Goal: Information Seeking & Learning: Understand process/instructions

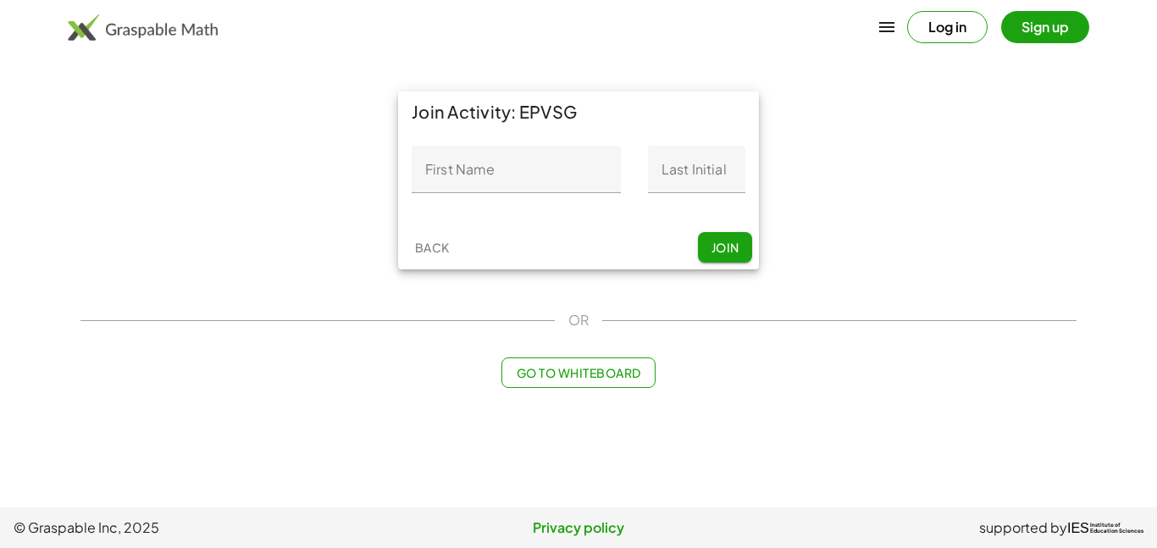
click at [551, 177] on input "First Name" at bounding box center [516, 169] width 209 height 47
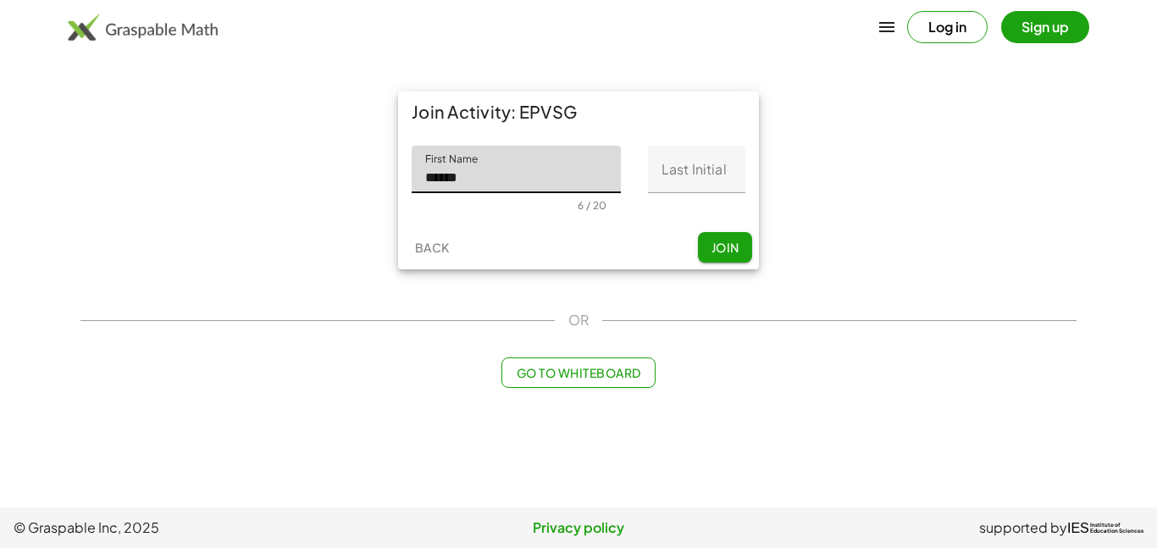
type input "******"
click at [712, 171] on input "Last Initial" at bounding box center [696, 169] width 97 height 47
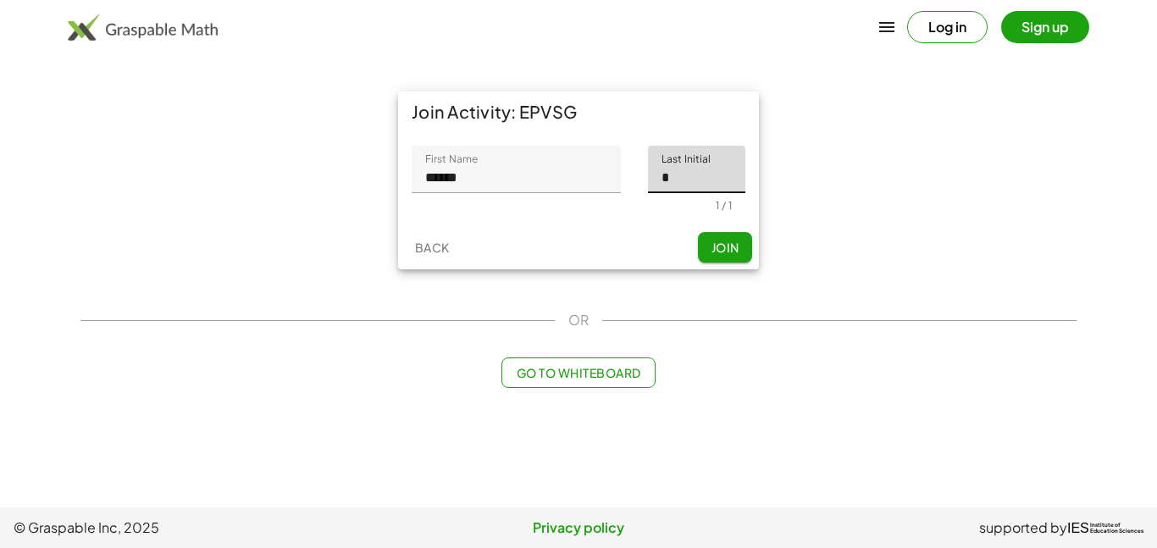
type input "*"
click at [720, 254] on span "Join" at bounding box center [725, 247] width 28 height 15
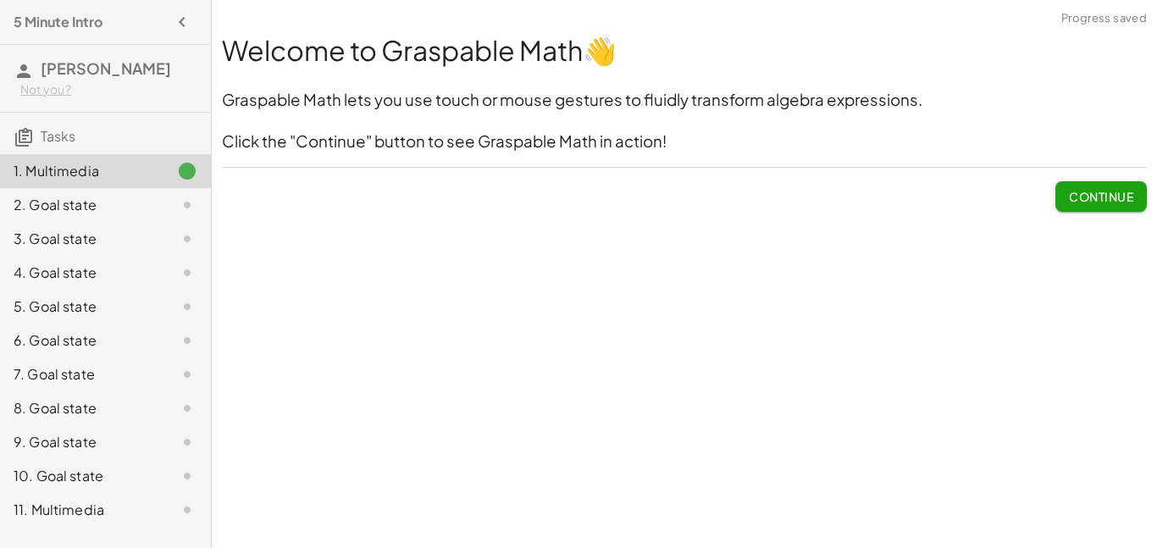
click at [1130, 200] on span "Continue" at bounding box center [1101, 196] width 64 height 15
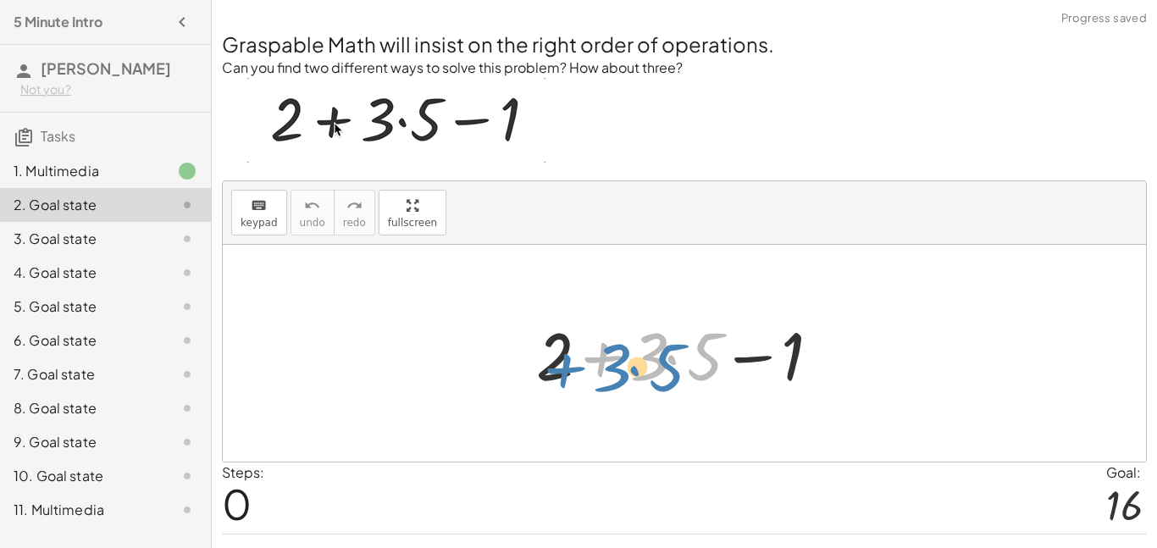
click at [611, 343] on div at bounding box center [690, 353] width 325 height 87
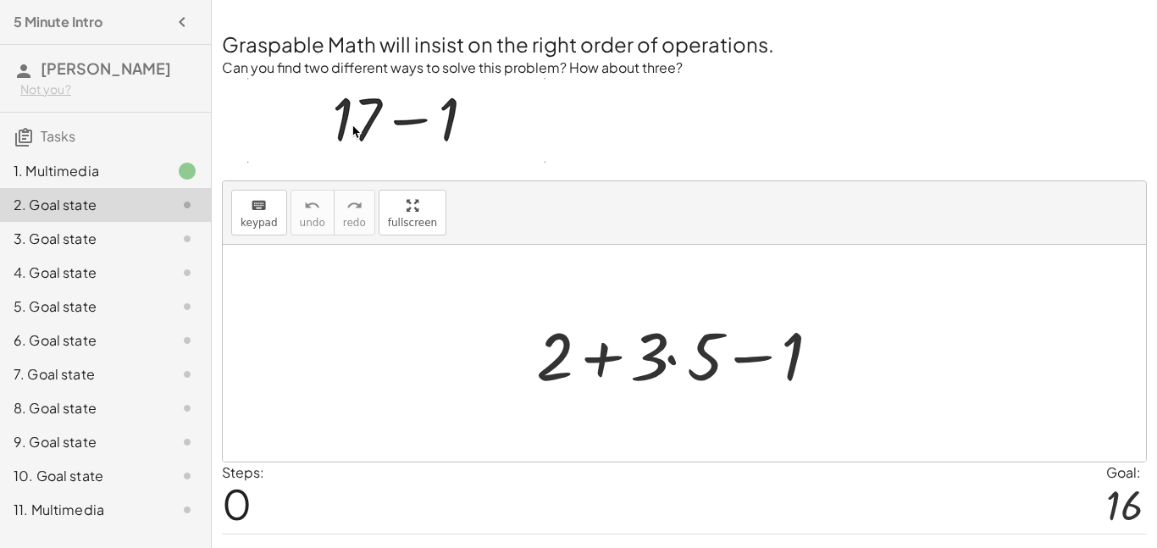
click at [676, 364] on div at bounding box center [690, 353] width 325 height 87
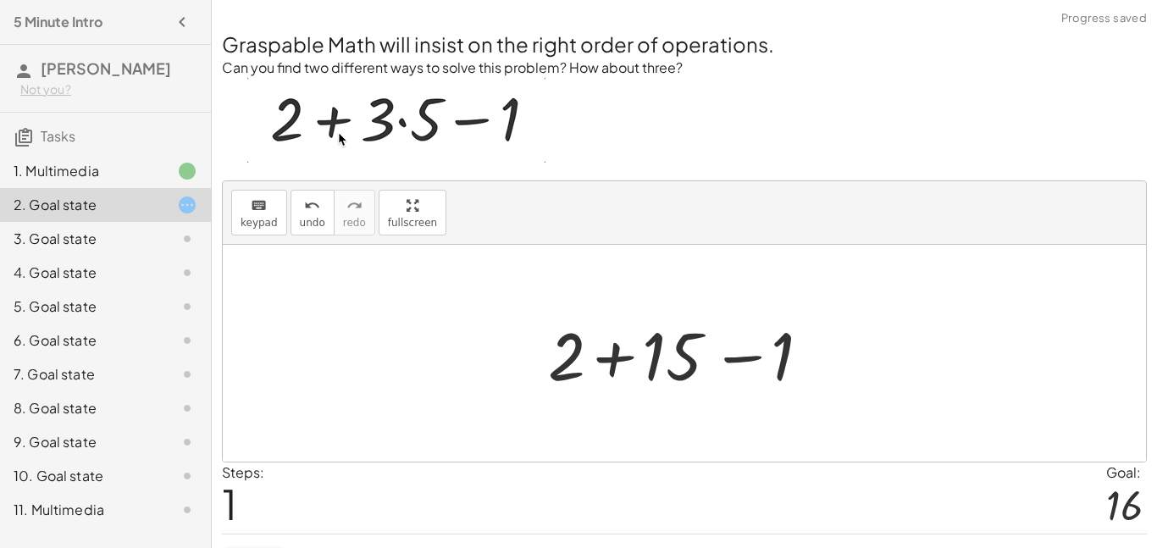
click at [615, 361] on div at bounding box center [690, 353] width 303 height 87
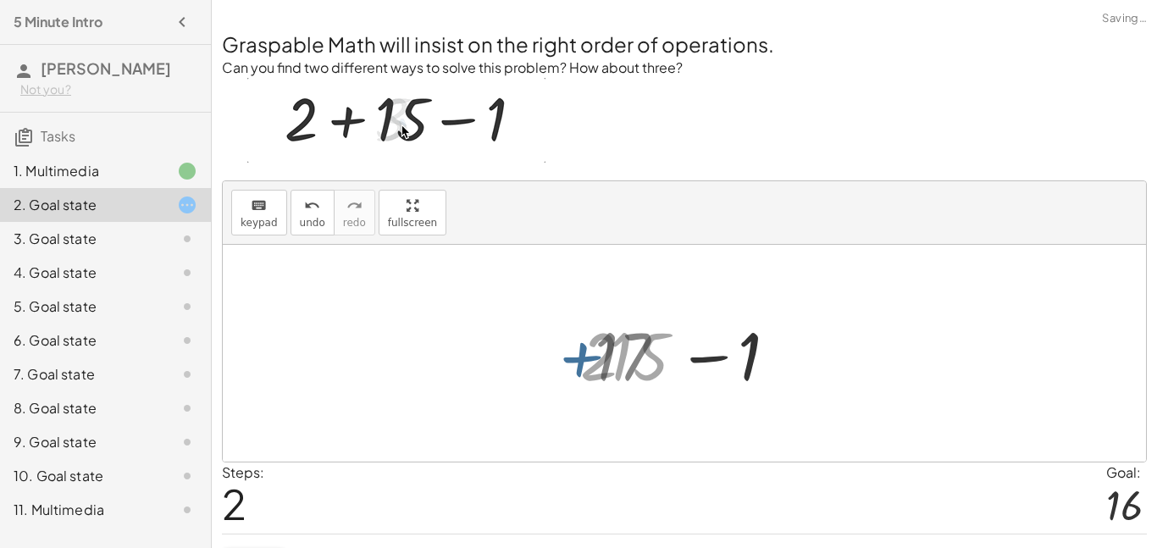
click at [713, 371] on div at bounding box center [690, 353] width 208 height 87
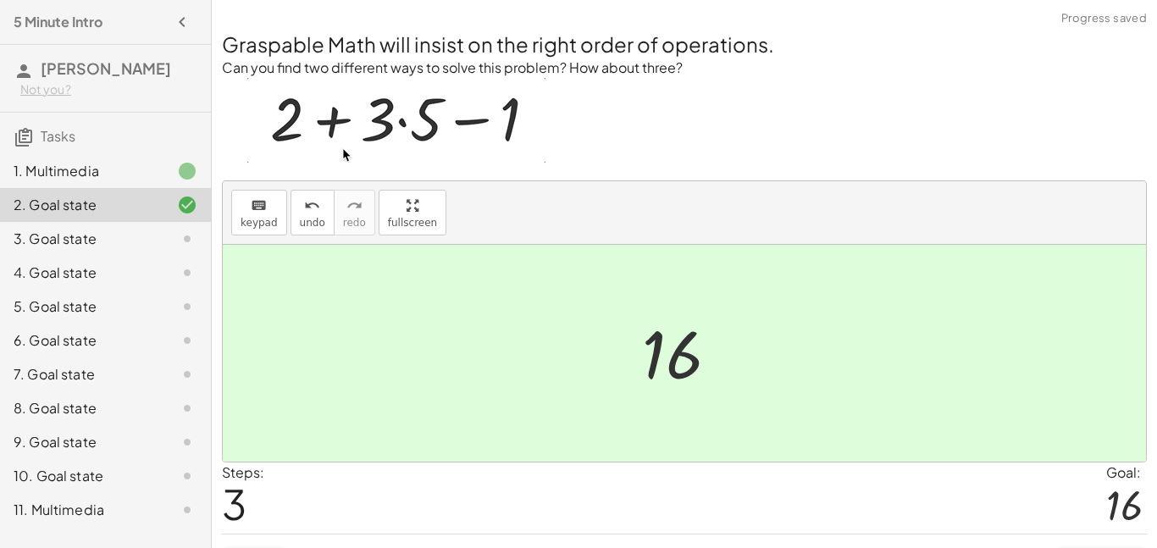
click at [130, 192] on div "2. Goal state" at bounding box center [105, 205] width 211 height 34
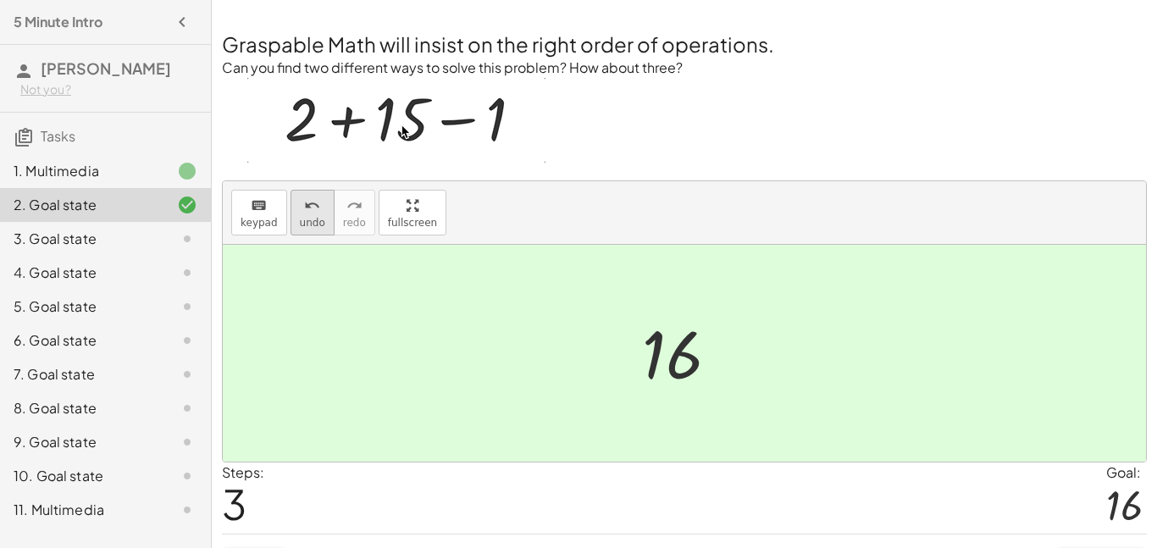
click at [305, 214] on button "undo undo" at bounding box center [312, 213] width 44 height 46
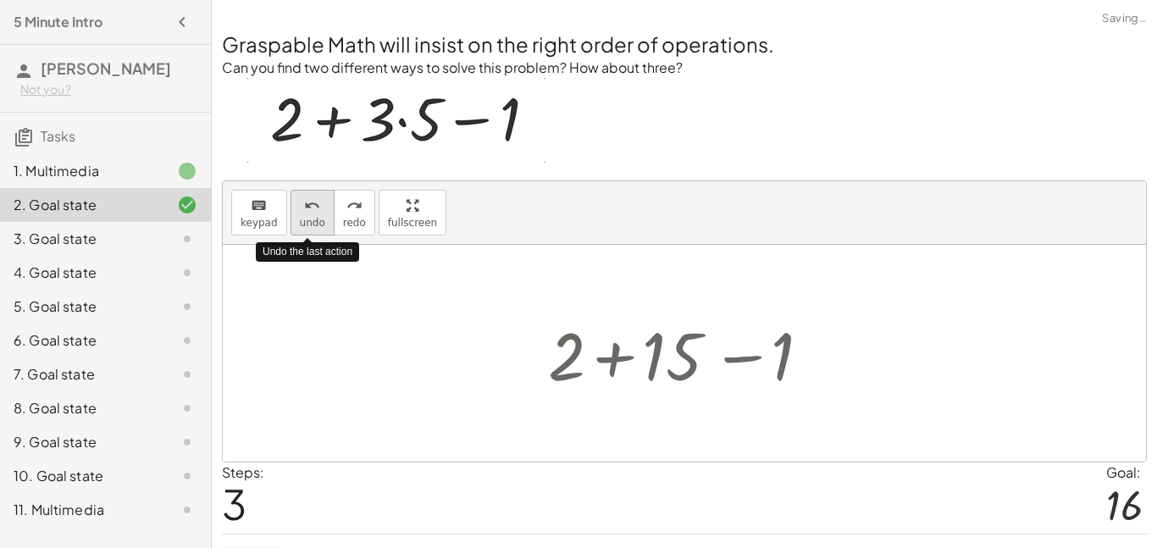
click at [305, 214] on button "undo undo" at bounding box center [312, 213] width 44 height 46
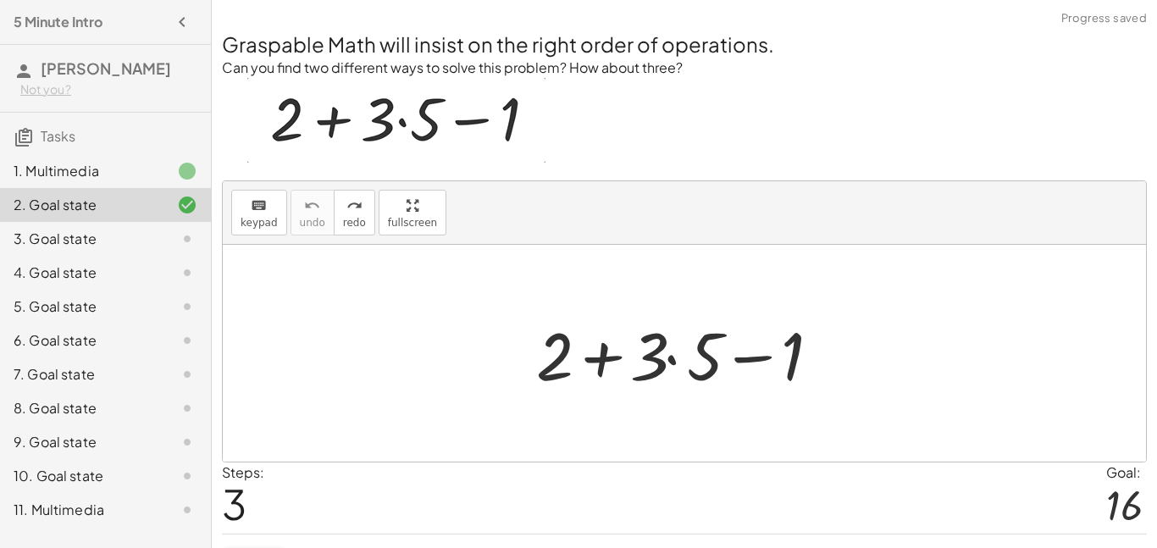
click at [661, 352] on div at bounding box center [690, 353] width 325 height 87
click at [631, 358] on div at bounding box center [690, 353] width 325 height 87
click at [682, 362] on div at bounding box center [690, 353] width 325 height 87
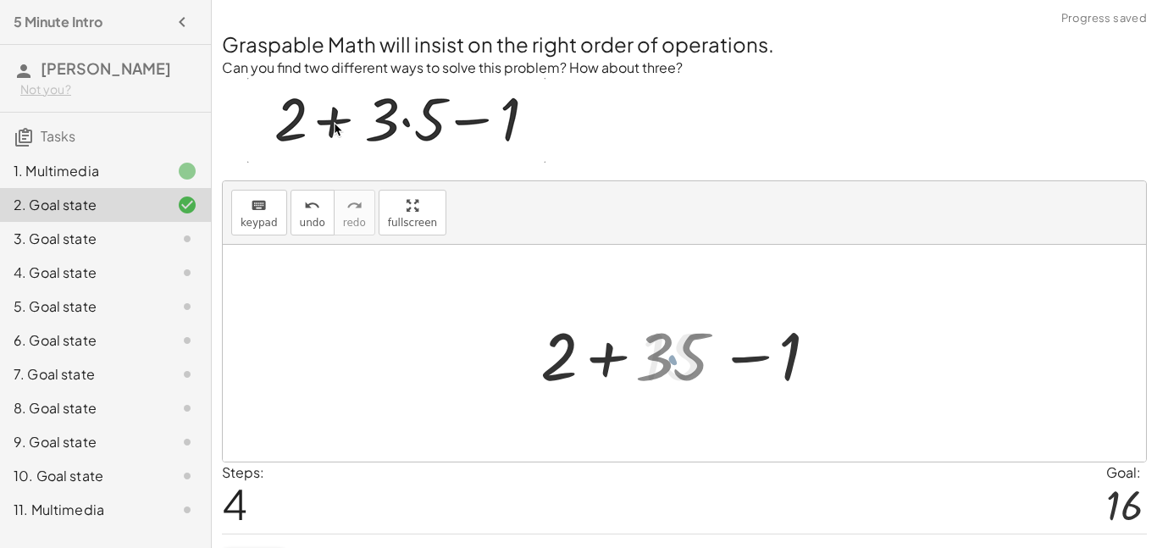
click at [666, 362] on div at bounding box center [690, 353] width 303 height 87
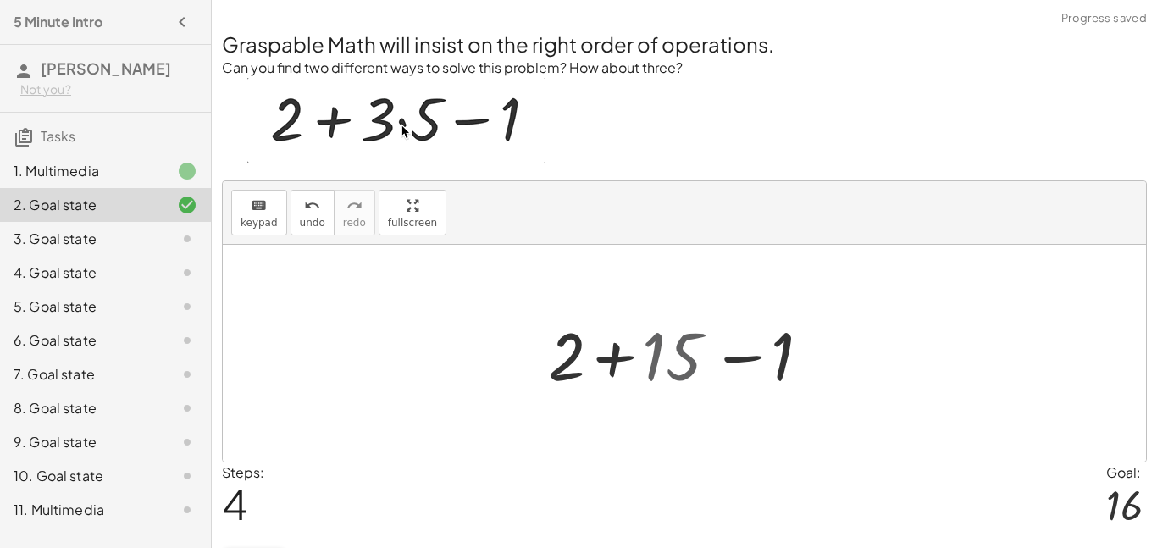
click at [654, 362] on div at bounding box center [690, 353] width 303 height 87
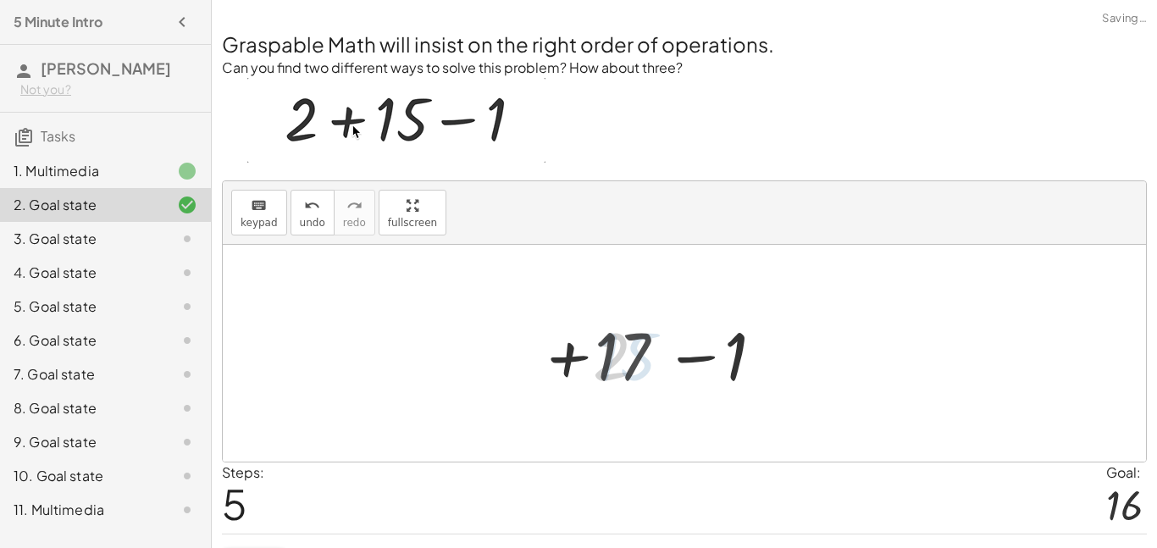
click at [651, 362] on div at bounding box center [690, 353] width 208 height 87
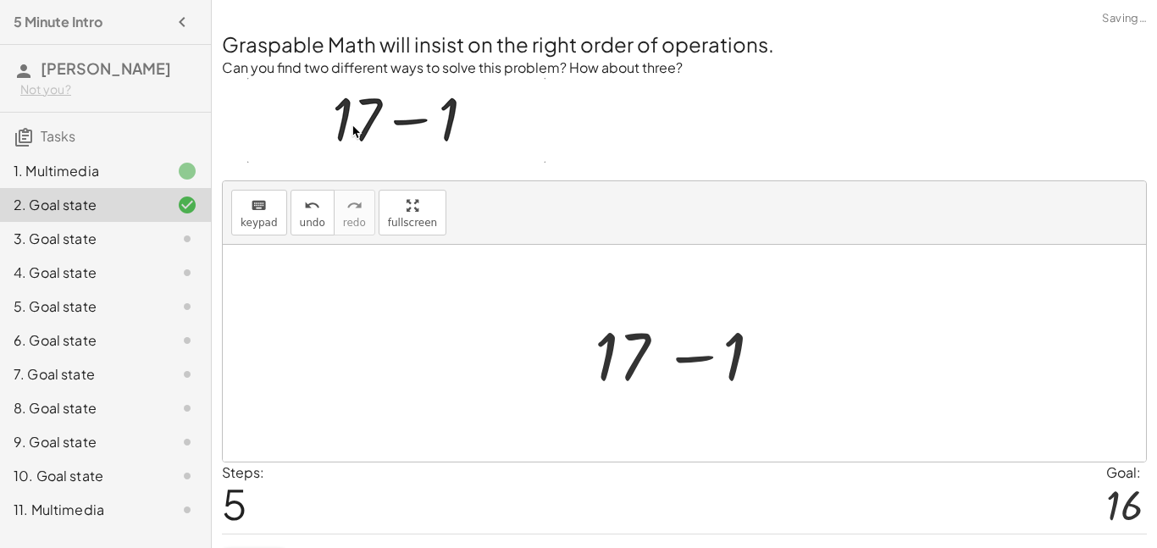
click at [624, 362] on div at bounding box center [690, 353] width 208 height 87
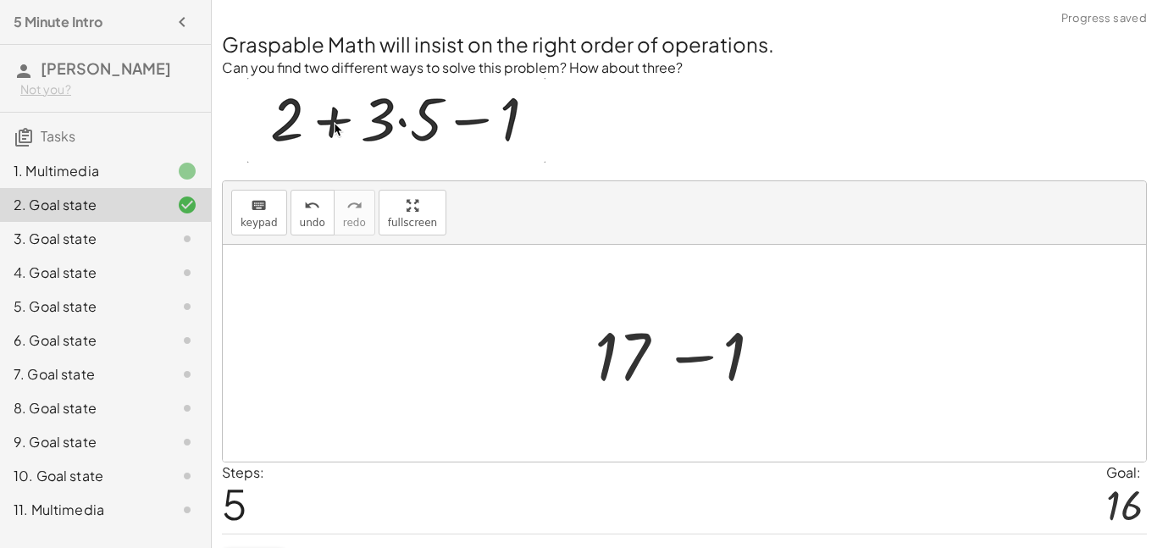
click at [189, 195] on icon at bounding box center [187, 205] width 20 height 20
click at [184, 177] on icon at bounding box center [187, 171] width 20 height 20
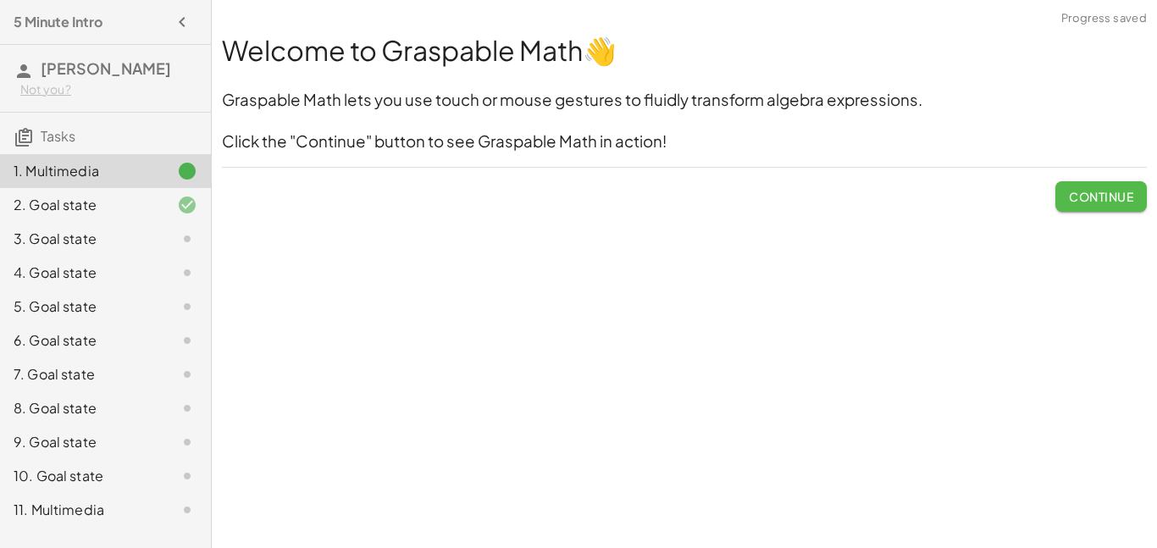
click at [1113, 189] on span "Continue" at bounding box center [1101, 196] width 64 height 15
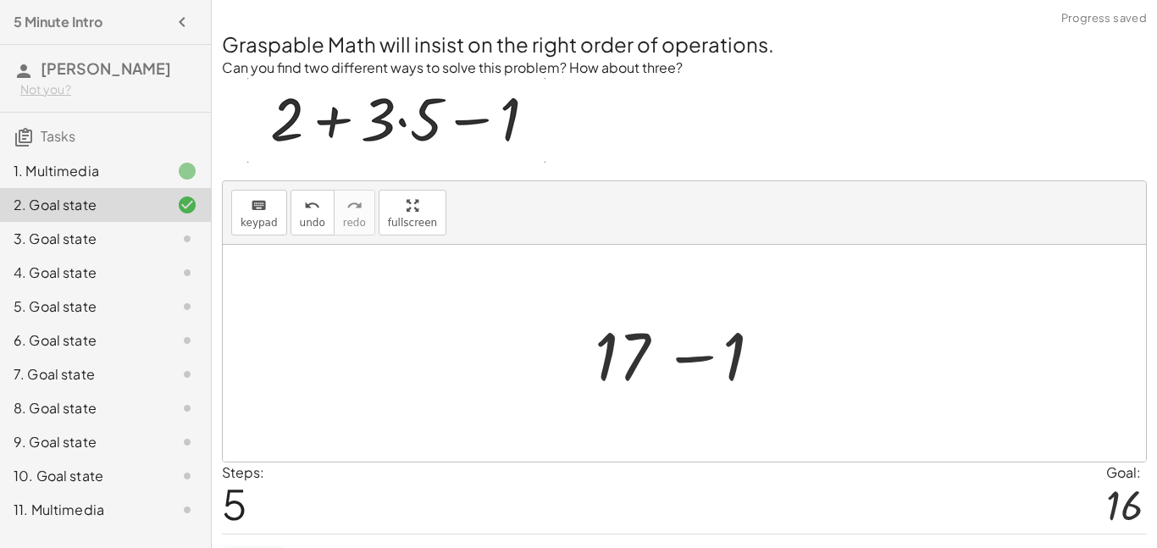
click at [619, 356] on div at bounding box center [690, 353] width 208 height 87
click at [637, 367] on div at bounding box center [690, 353] width 208 height 87
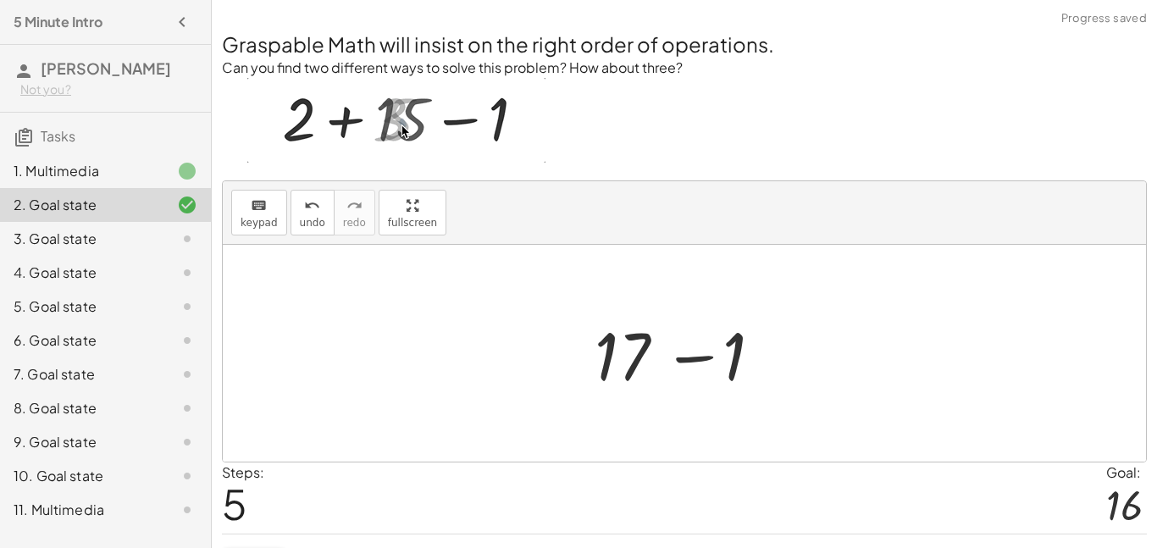
click at [662, 362] on div at bounding box center [690, 353] width 208 height 87
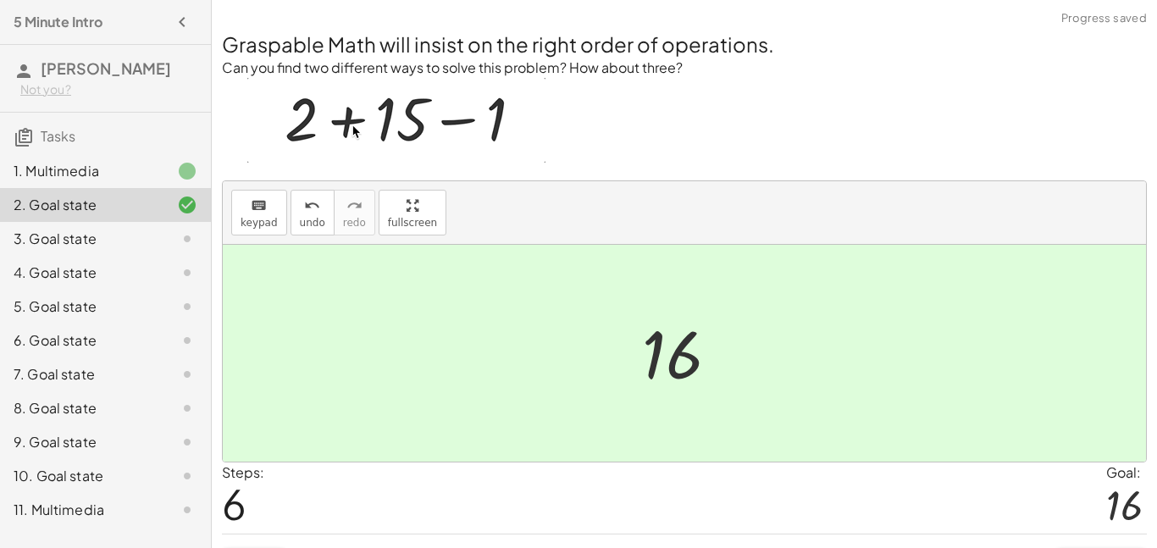
click at [658, 370] on div at bounding box center [690, 354] width 114 height 84
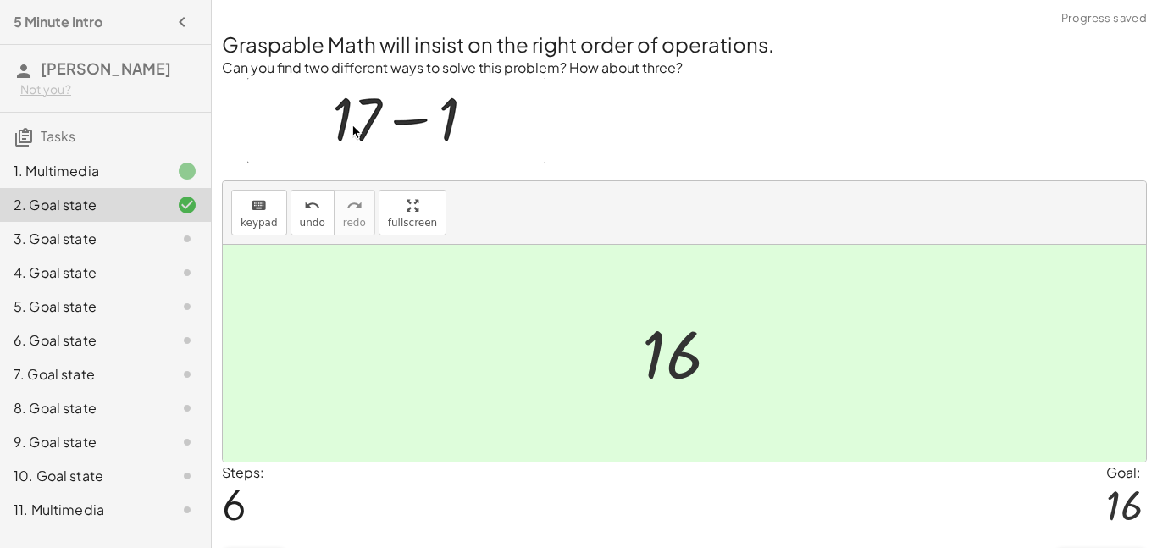
drag, startPoint x: 657, startPoint y: 362, endPoint x: 619, endPoint y: 355, distance: 38.7
click at [651, 362] on div at bounding box center [690, 354] width 114 height 84
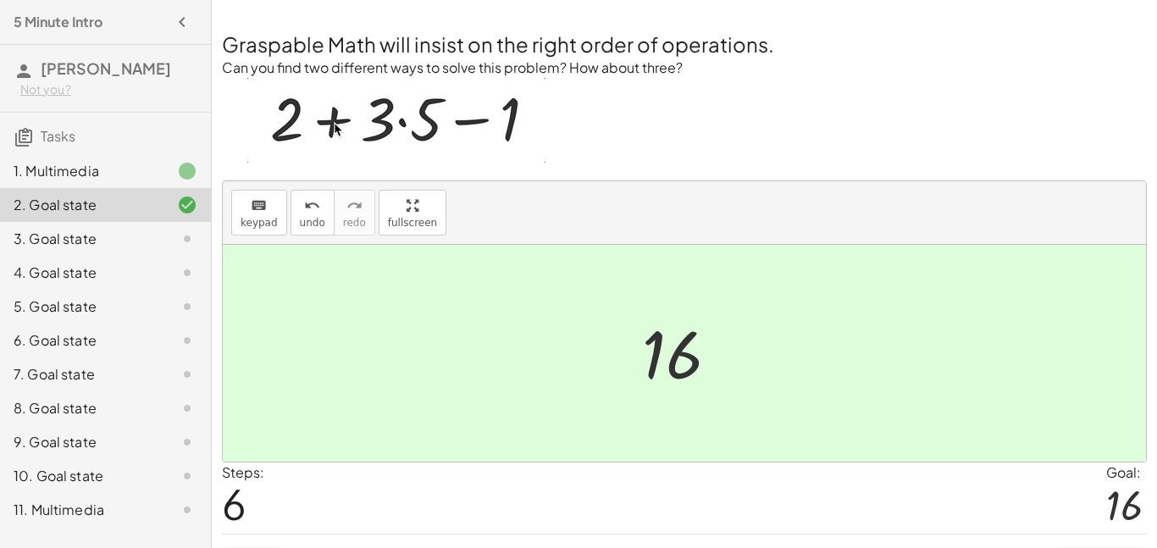
click at [662, 350] on div at bounding box center [690, 354] width 114 height 84
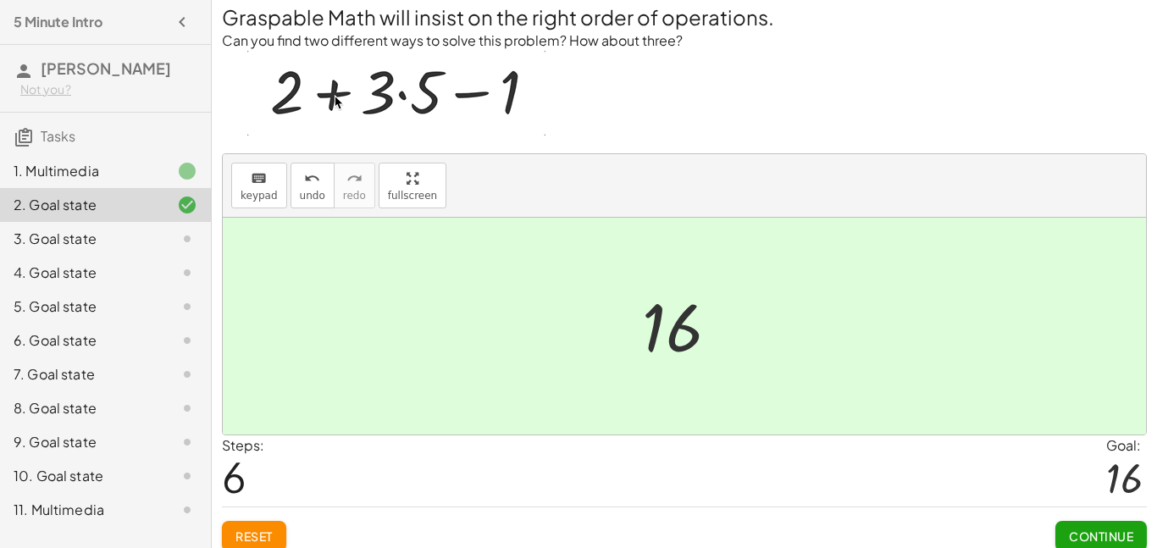
scroll to position [41, 0]
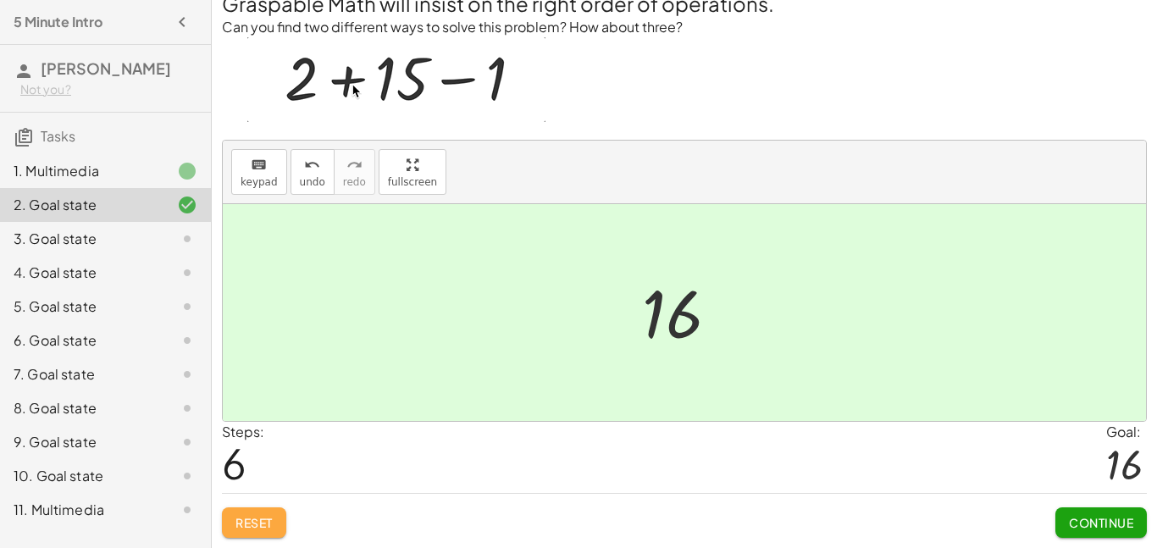
click at [266, 529] on button "Reset" at bounding box center [254, 522] width 64 height 30
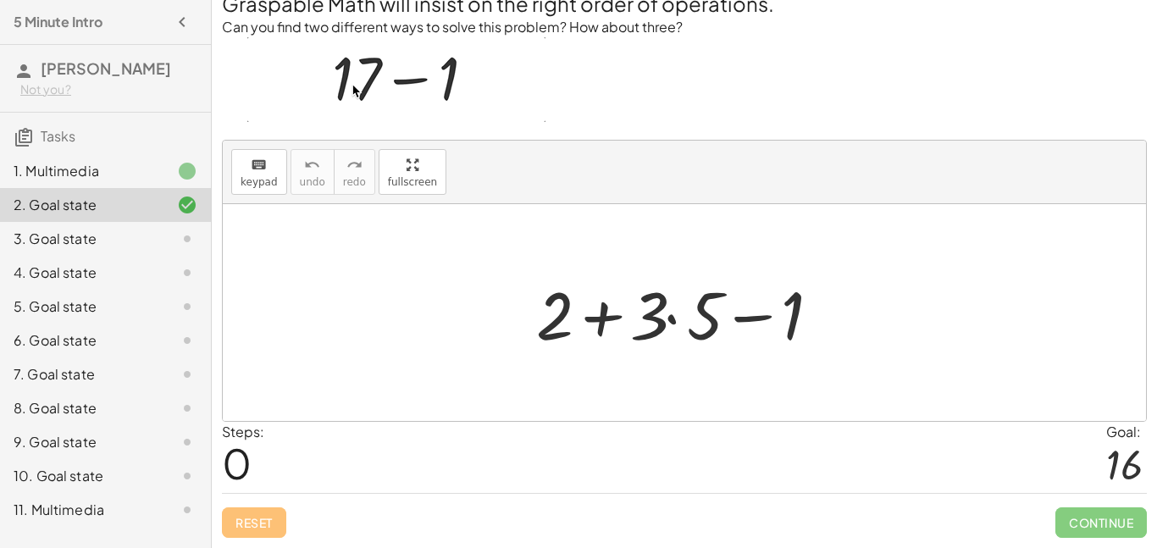
click at [679, 322] on div at bounding box center [690, 312] width 325 height 87
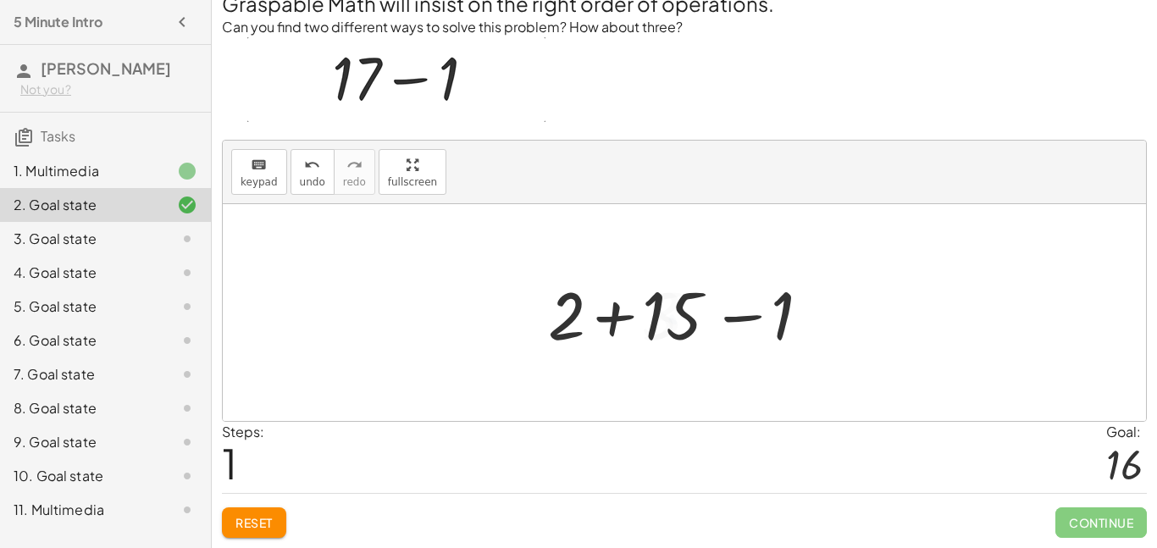
click at [620, 317] on div at bounding box center [690, 312] width 303 height 87
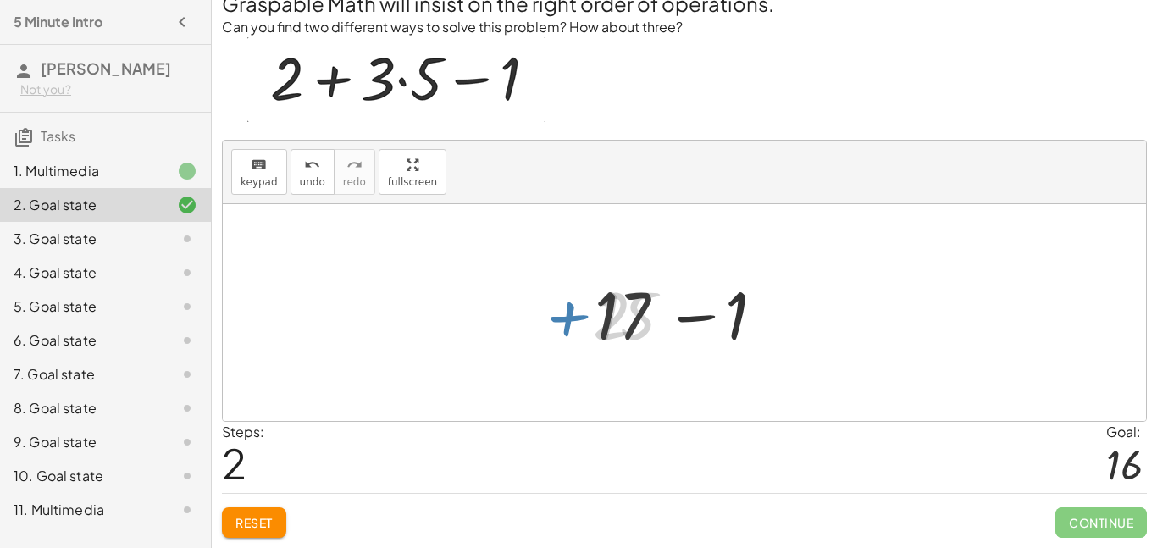
click at [650, 316] on div at bounding box center [690, 312] width 208 height 87
click at [669, 317] on div at bounding box center [690, 312] width 208 height 87
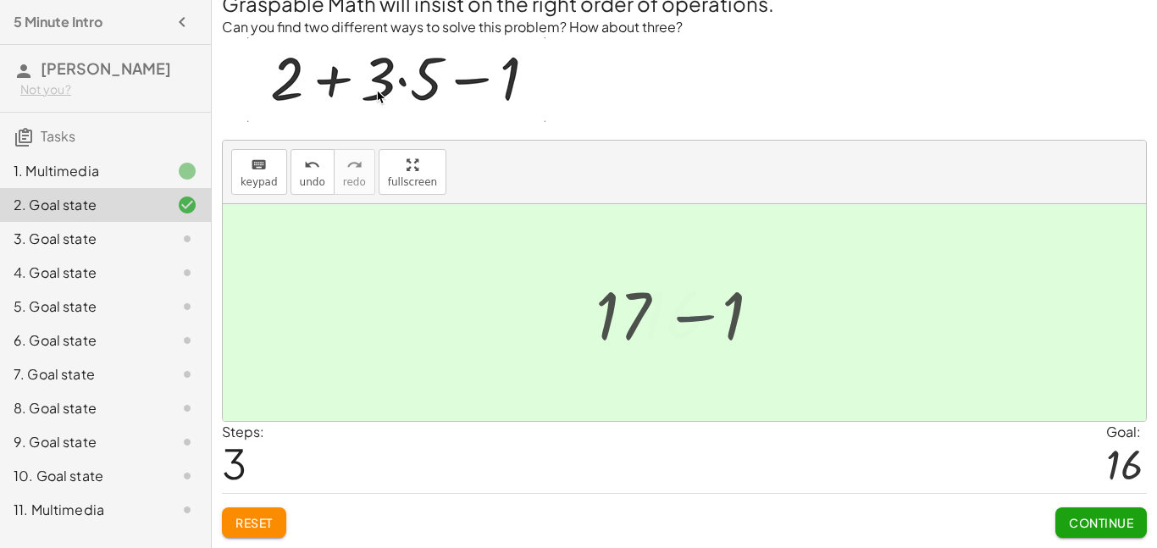
click at [696, 318] on div at bounding box center [690, 313] width 114 height 84
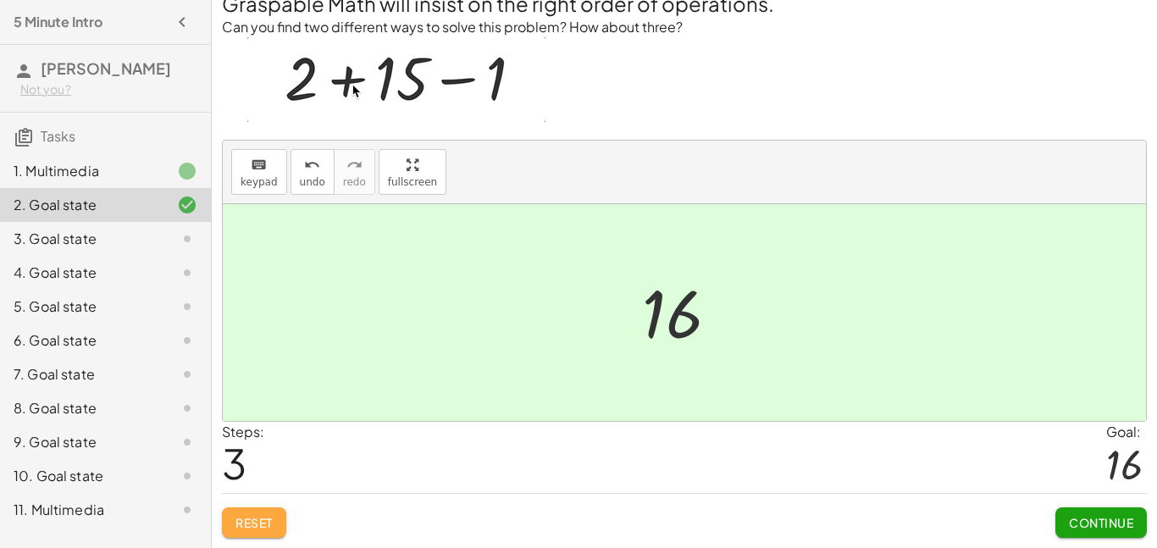
click at [244, 515] on span "Reset" at bounding box center [253, 522] width 37 height 15
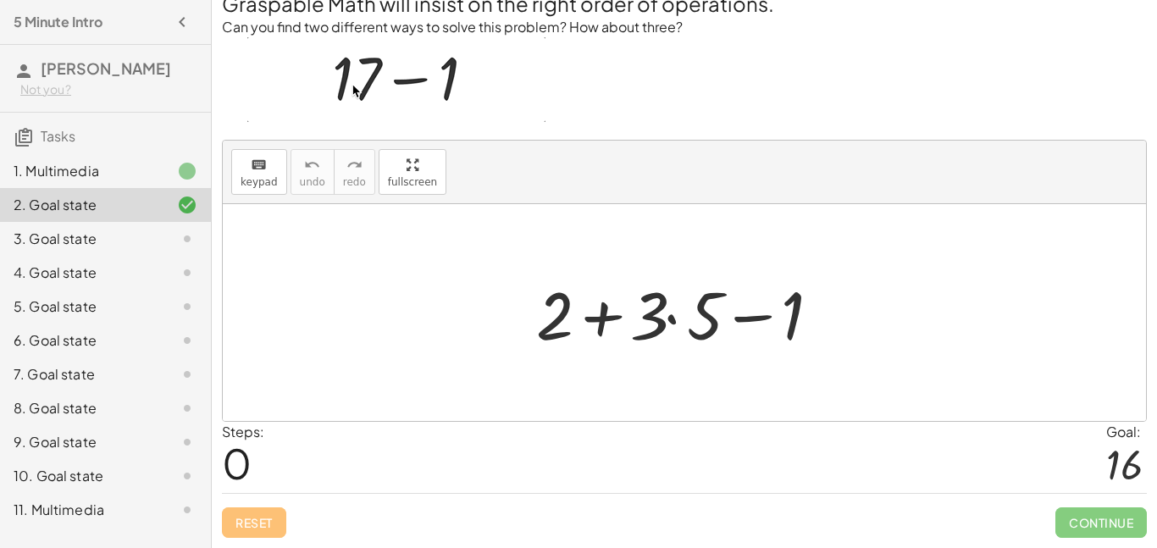
click at [766, 318] on div at bounding box center [690, 312] width 325 height 87
click at [572, 306] on div at bounding box center [690, 312] width 325 height 87
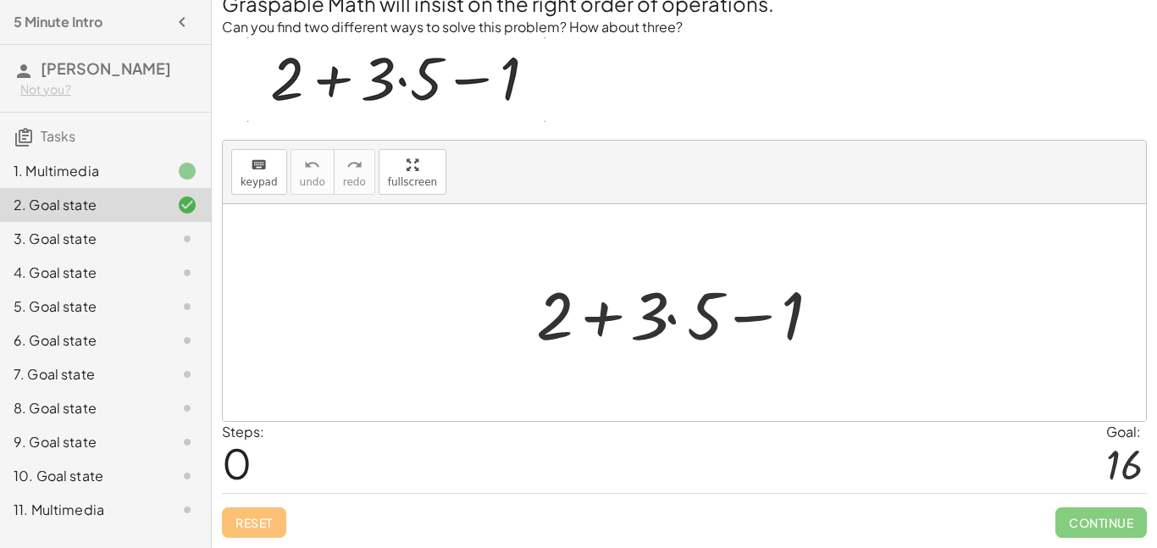
click at [674, 318] on div at bounding box center [690, 312] width 325 height 87
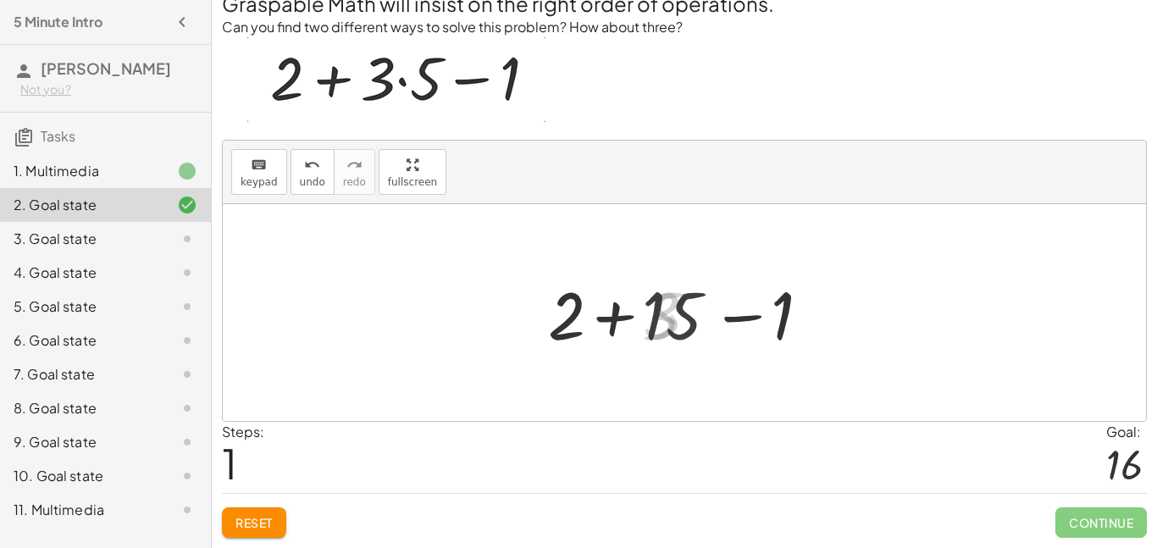
click at [753, 333] on div at bounding box center [690, 312] width 303 height 87
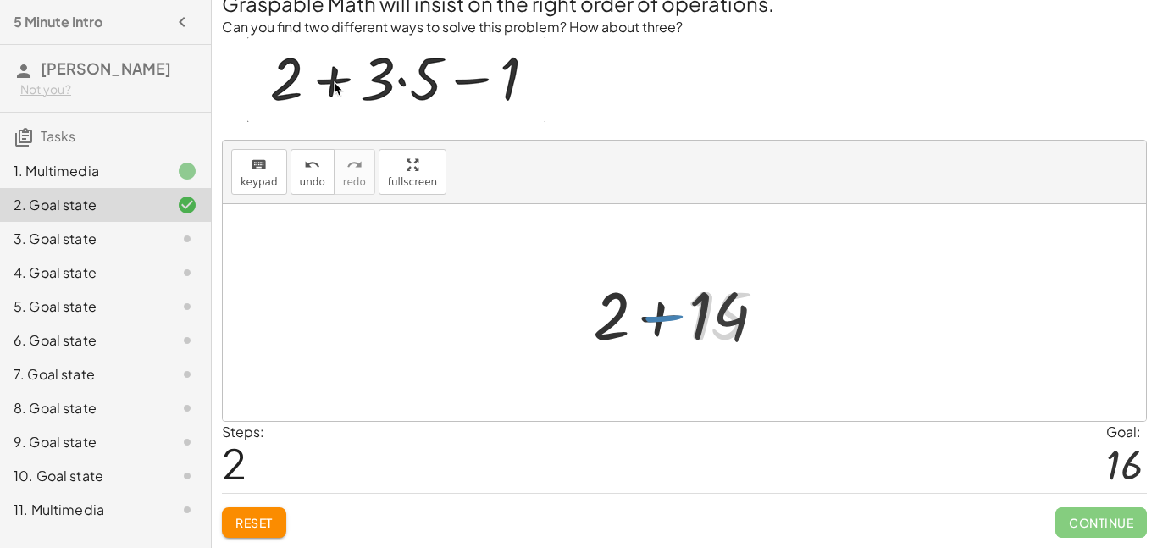
click at [628, 326] on div at bounding box center [690, 312] width 208 height 87
click at [655, 323] on div at bounding box center [690, 312] width 208 height 87
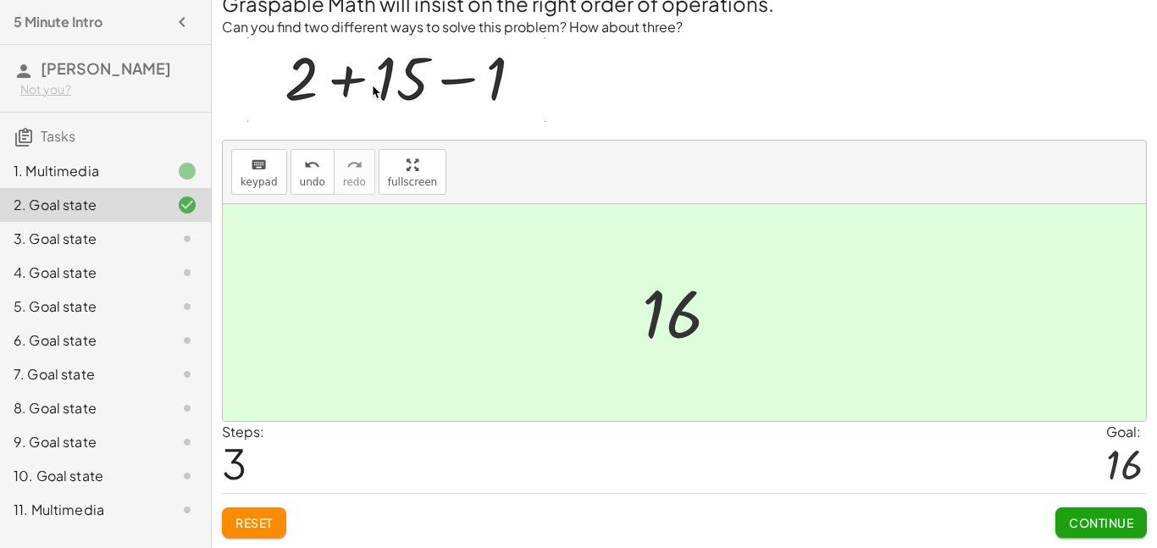
click at [681, 323] on div at bounding box center [690, 313] width 114 height 84
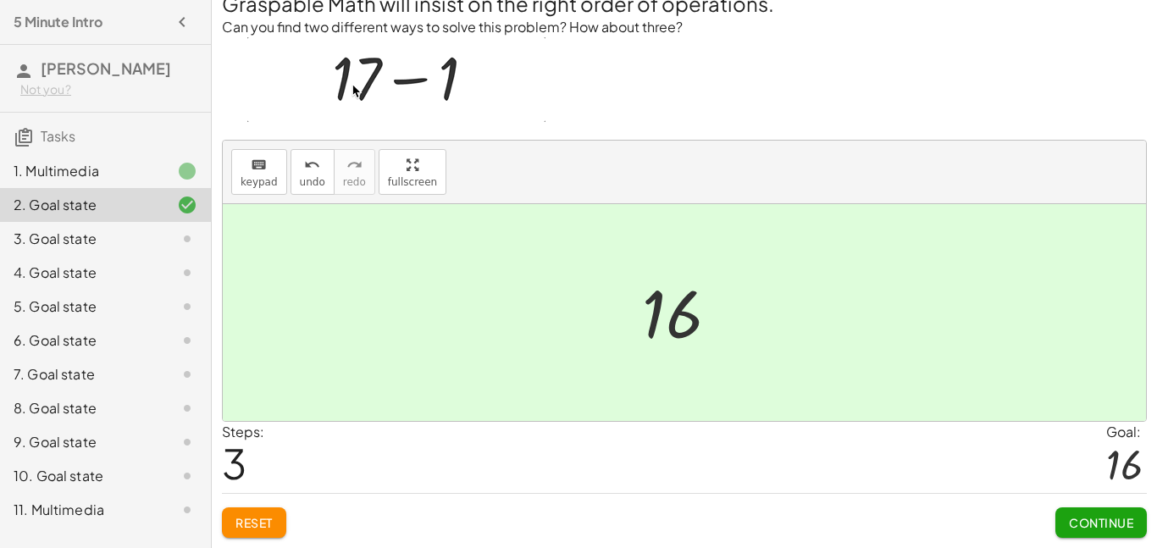
click at [229, 514] on button "Reset" at bounding box center [254, 522] width 64 height 30
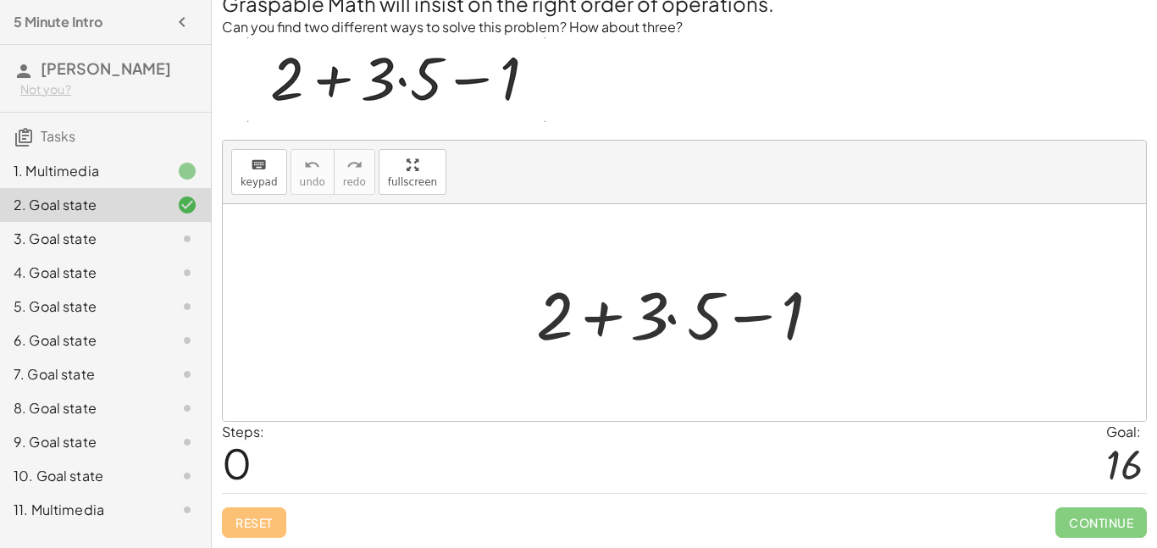
click at [706, 306] on div at bounding box center [690, 312] width 325 height 87
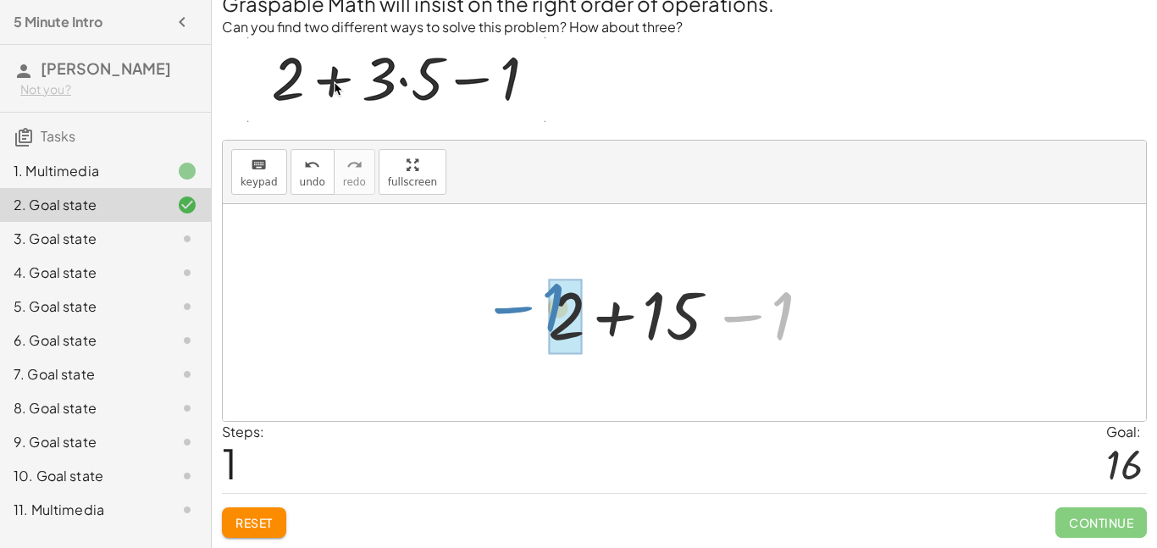
drag, startPoint x: 789, startPoint y: 312, endPoint x: 565, endPoint y: 301, distance: 224.7
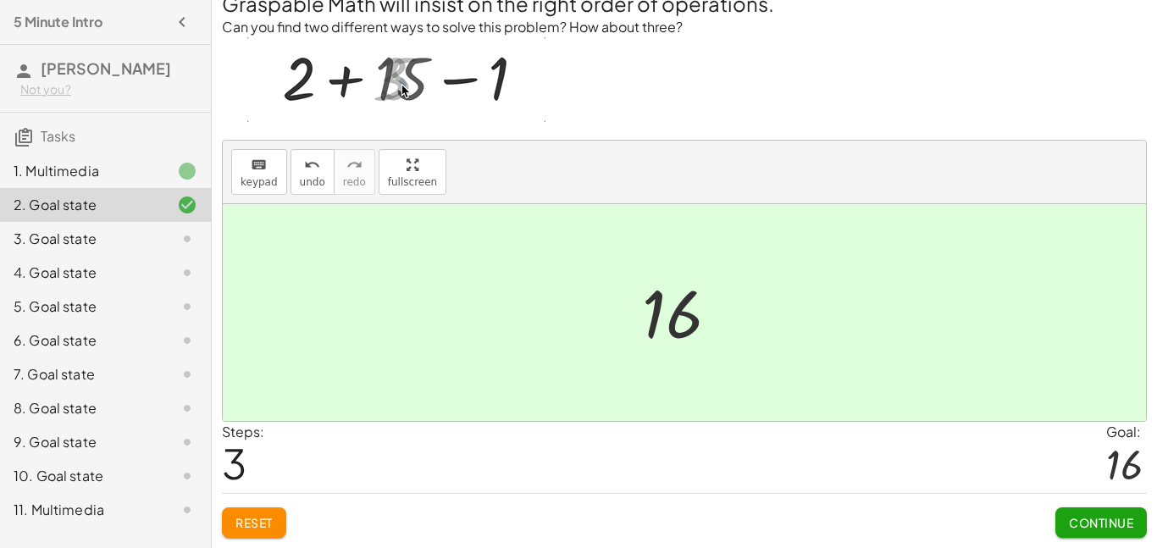
click at [1107, 518] on span "Continue" at bounding box center [1101, 522] width 64 height 15
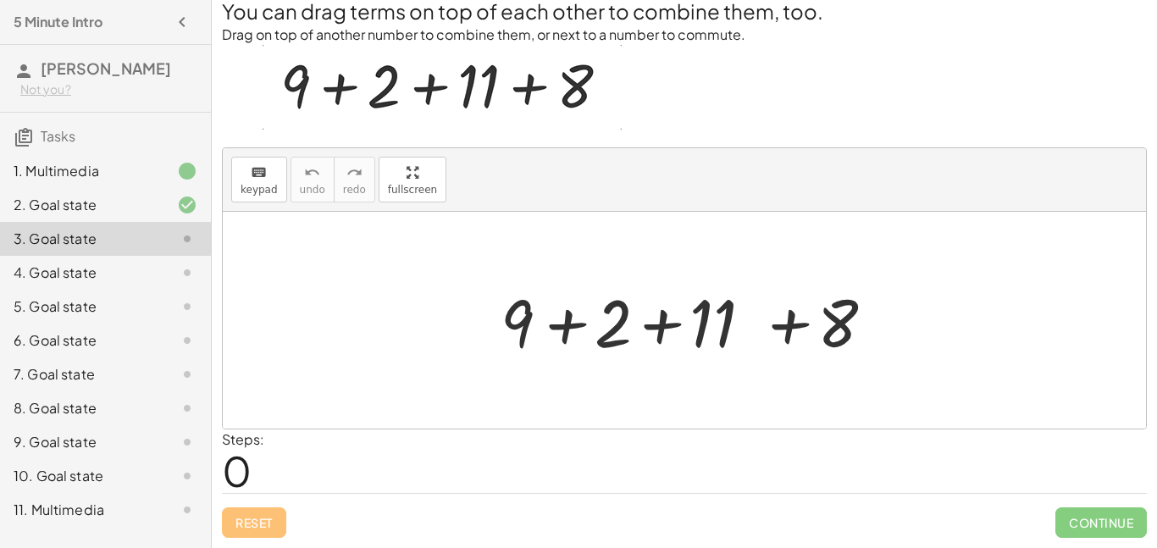
scroll to position [33, 0]
click at [549, 322] on div at bounding box center [690, 320] width 397 height 87
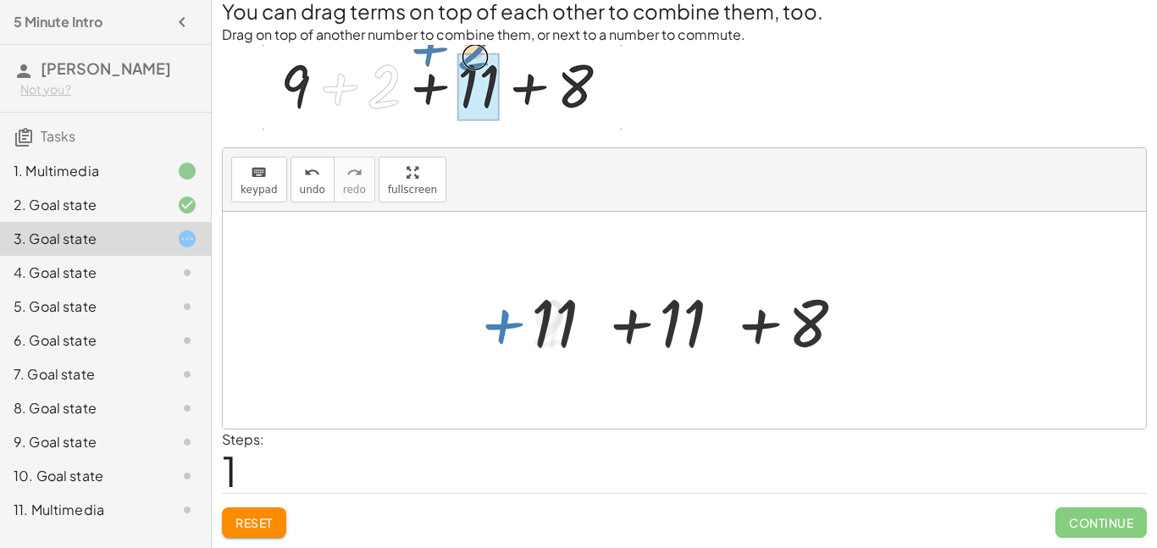
click at [650, 329] on div at bounding box center [691, 320] width 337 height 87
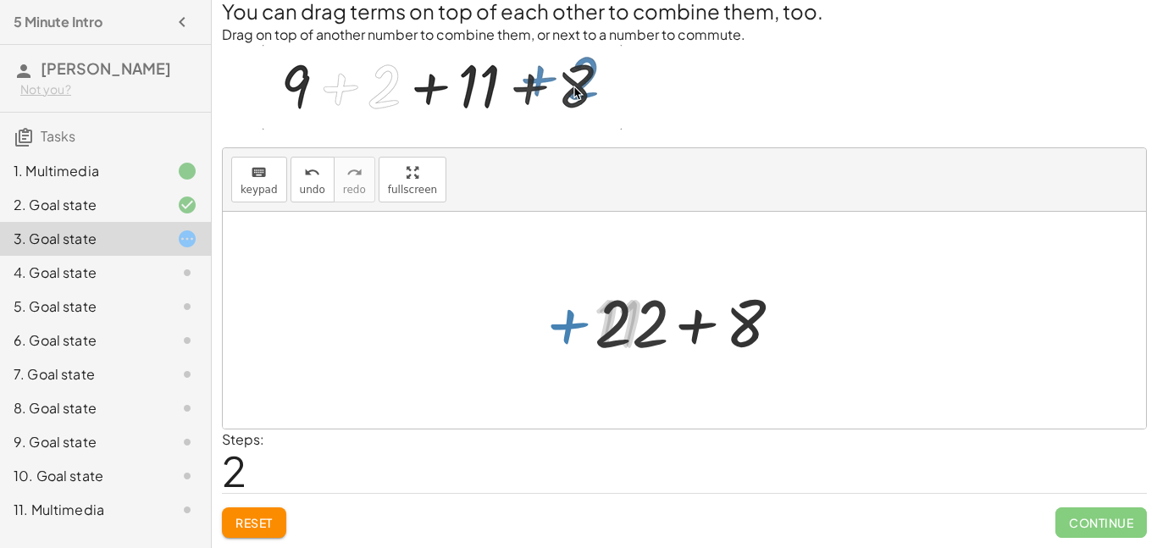
click at [717, 322] on div at bounding box center [690, 320] width 208 height 87
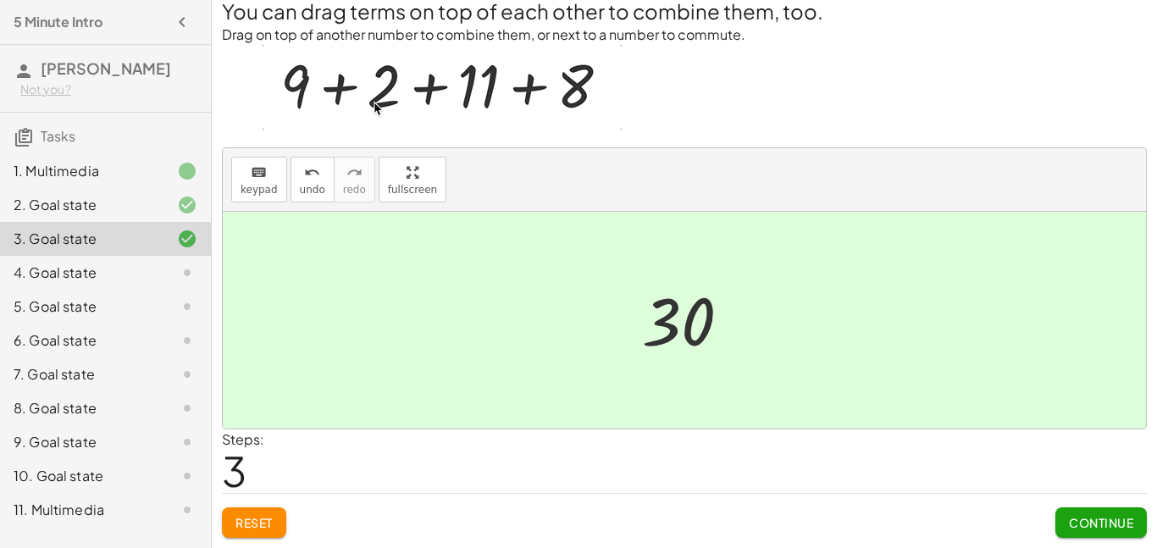
click at [1100, 526] on span "Continue" at bounding box center [1101, 522] width 64 height 15
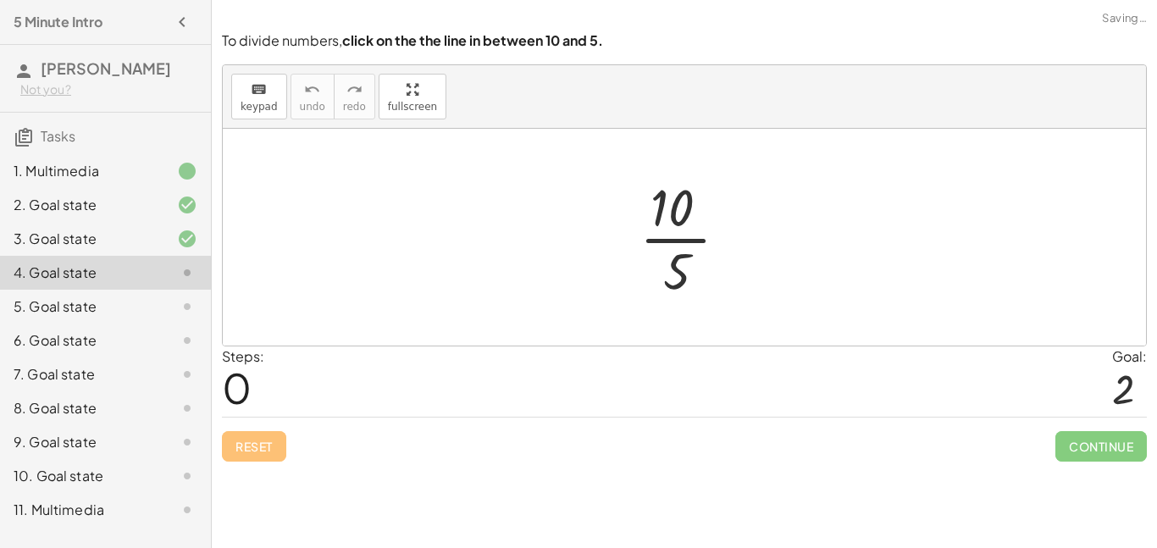
scroll to position [0, 0]
drag, startPoint x: 653, startPoint y: 241, endPoint x: 702, endPoint y: 243, distance: 49.1
click at [702, 243] on div at bounding box center [690, 237] width 119 height 130
click at [699, 246] on div at bounding box center [690, 237] width 119 height 130
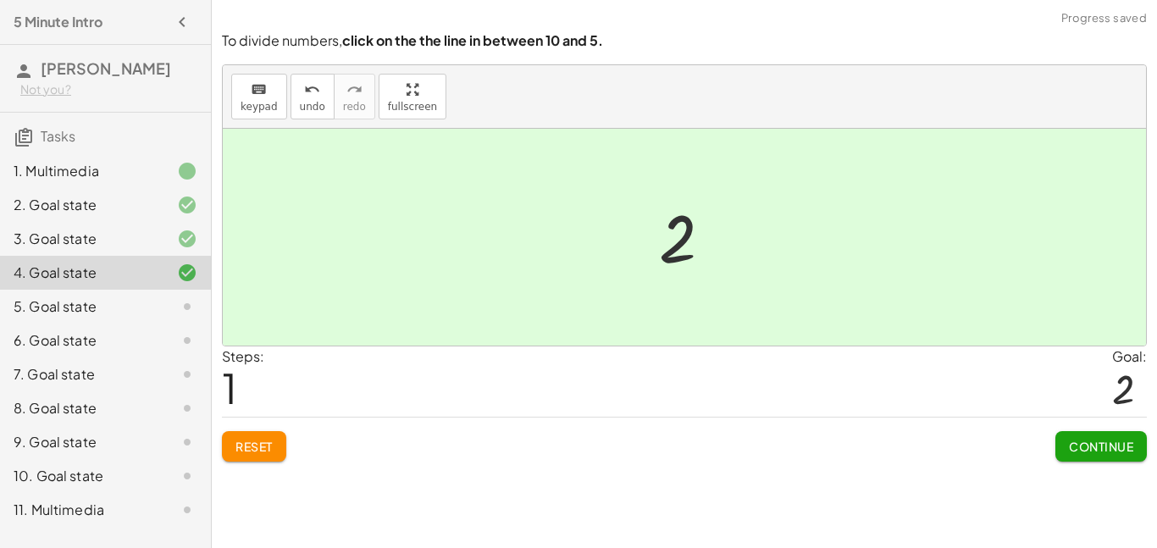
click at [1080, 445] on span "Continue" at bounding box center [1101, 446] width 64 height 15
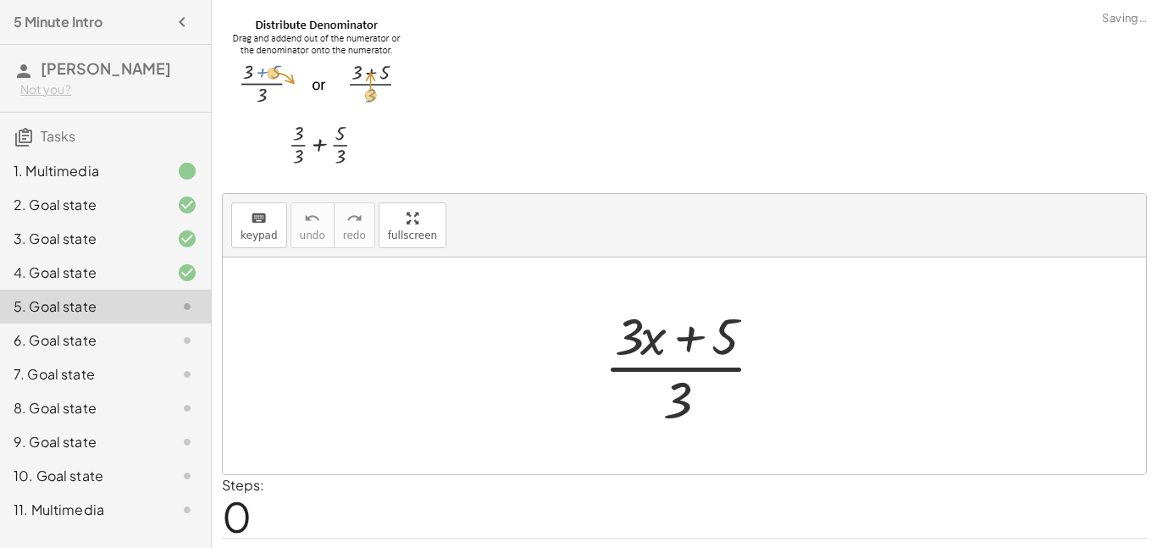
click at [644, 371] on div at bounding box center [690, 366] width 191 height 130
click at [679, 345] on div at bounding box center [690, 366] width 191 height 130
click at [692, 344] on div at bounding box center [690, 366] width 191 height 130
click at [692, 376] on div at bounding box center [690, 366] width 191 height 130
click at [672, 402] on div at bounding box center [690, 366] width 191 height 130
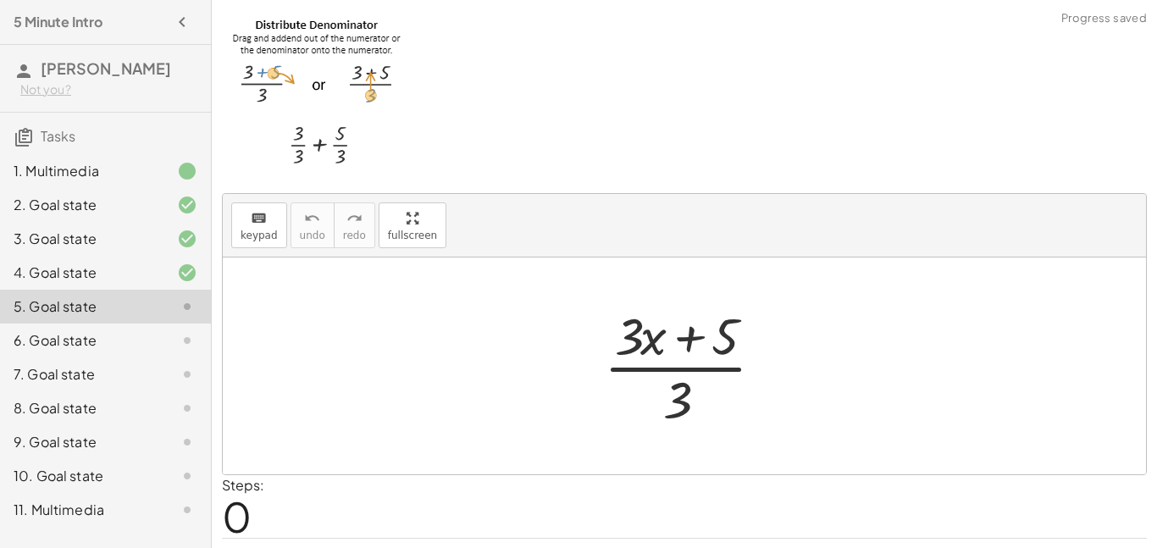
click at [681, 368] on div at bounding box center [690, 366] width 191 height 130
click at [684, 373] on div at bounding box center [690, 366] width 191 height 130
drag, startPoint x: 722, startPoint y: 344, endPoint x: 713, endPoint y: 349, distance: 9.9
click at [713, 349] on div at bounding box center [690, 366] width 191 height 130
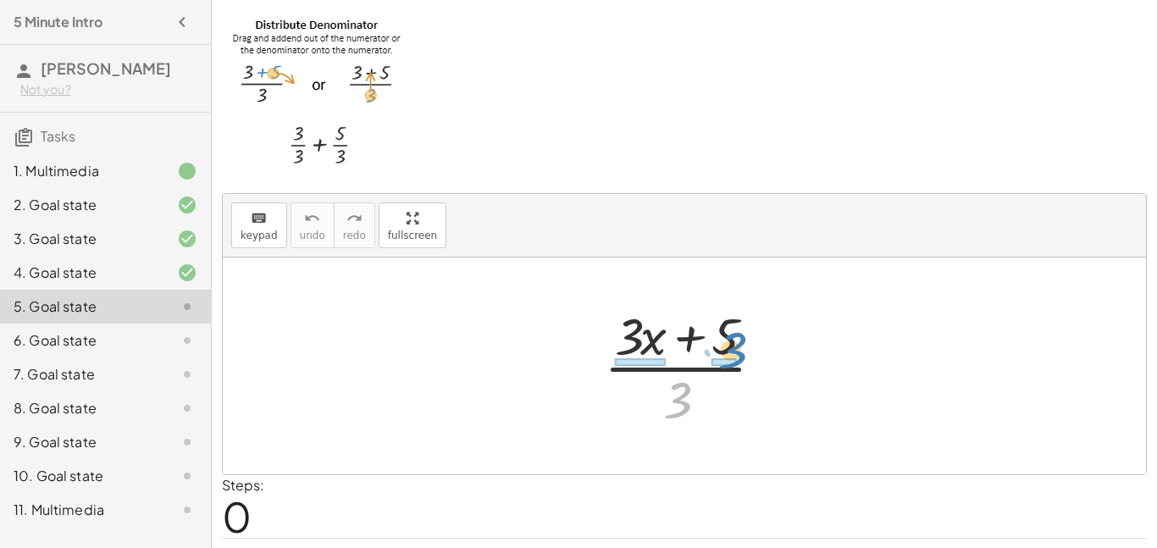
drag, startPoint x: 672, startPoint y: 401, endPoint x: 719, endPoint y: 335, distance: 80.1
click at [721, 338] on div at bounding box center [690, 366] width 191 height 130
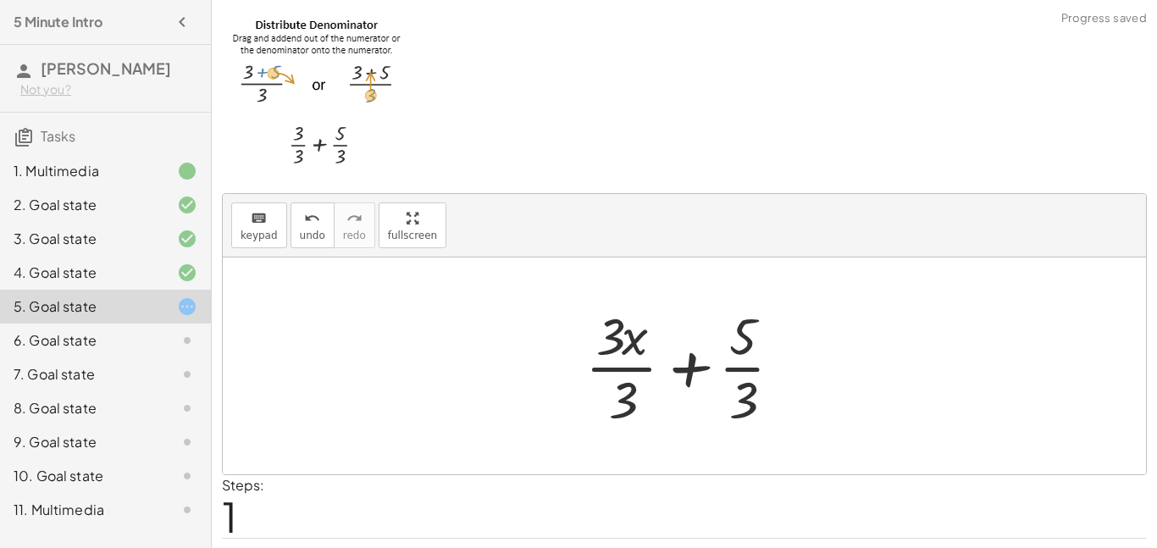
click at [733, 346] on div at bounding box center [690, 366] width 227 height 130
click at [744, 370] on div at bounding box center [690, 366] width 227 height 130
drag, startPoint x: 745, startPoint y: 382, endPoint x: 722, endPoint y: 413, distance: 38.8
click at [723, 414] on div at bounding box center [690, 366] width 227 height 130
click at [631, 387] on div at bounding box center [690, 366] width 227 height 130
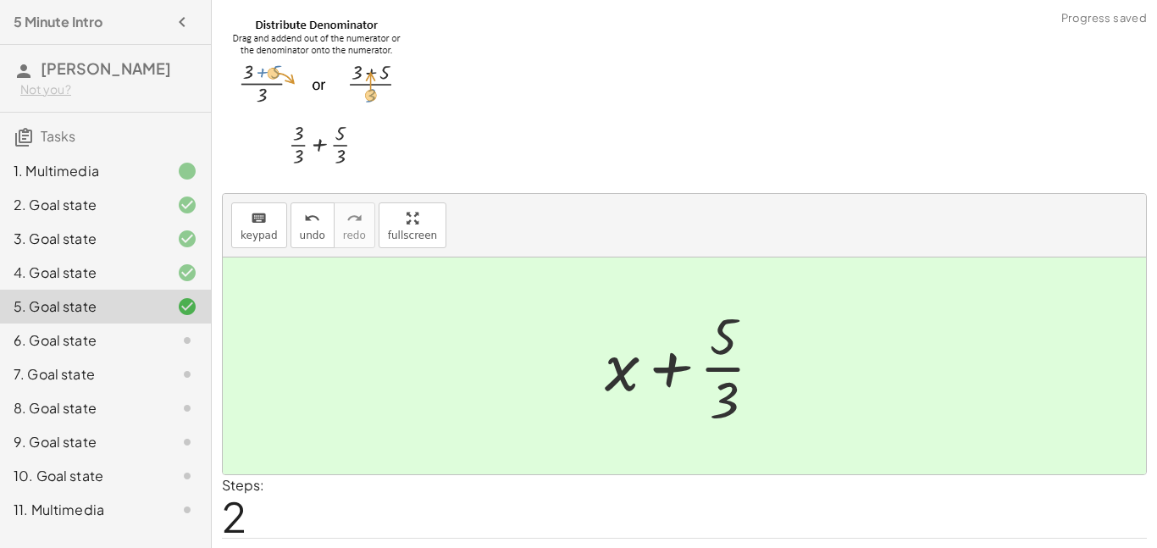
click at [705, 365] on div at bounding box center [690, 366] width 188 height 130
click at [760, 351] on div at bounding box center [690, 366] width 188 height 130
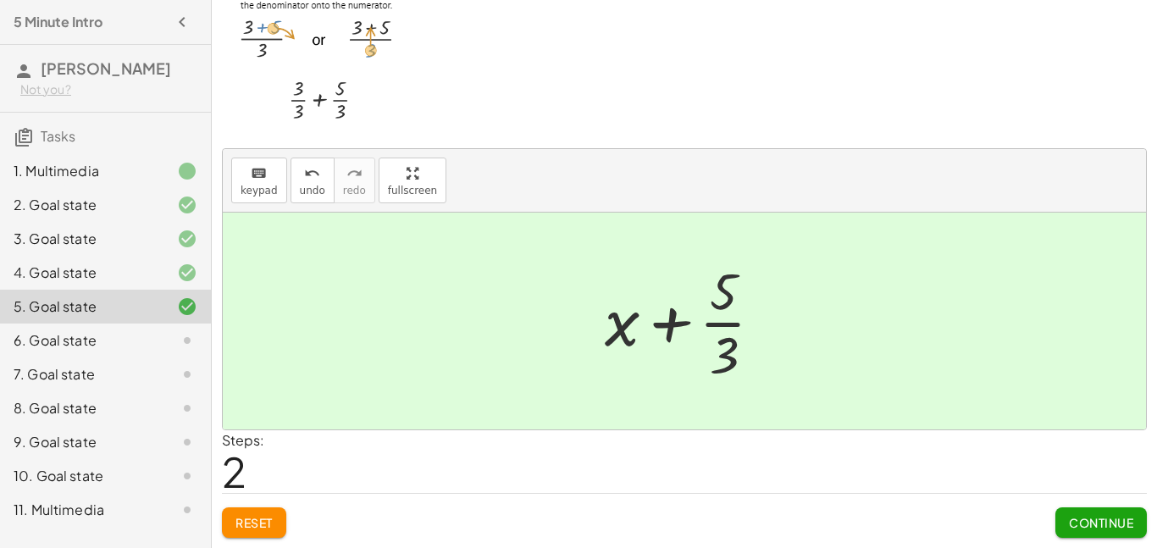
drag, startPoint x: 1110, startPoint y: 532, endPoint x: 1098, endPoint y: 521, distance: 16.8
click at [1111, 531] on button "Continue" at bounding box center [1100, 522] width 91 height 30
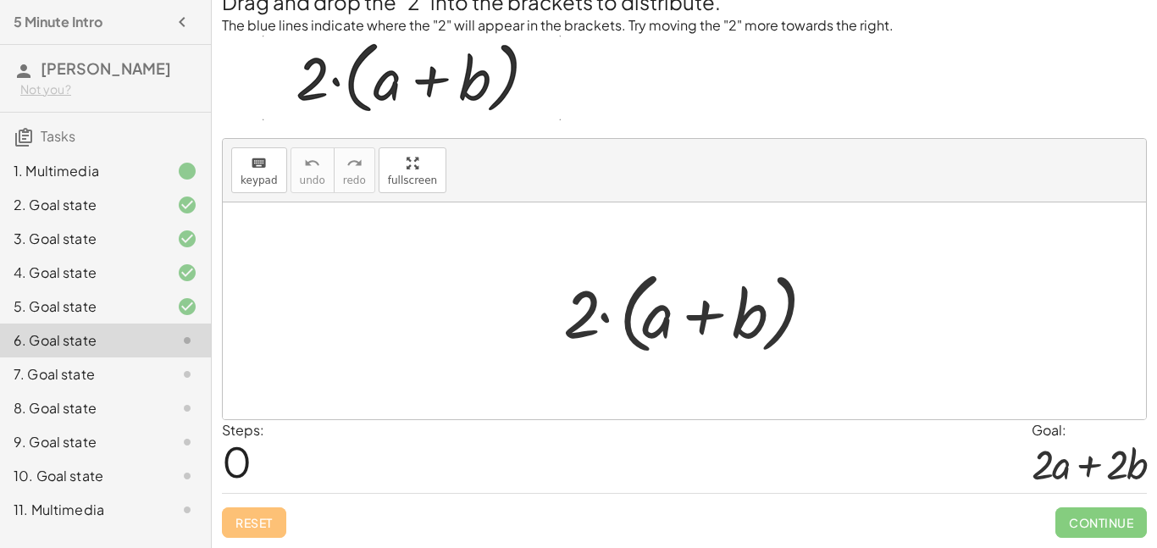
scroll to position [42, 0]
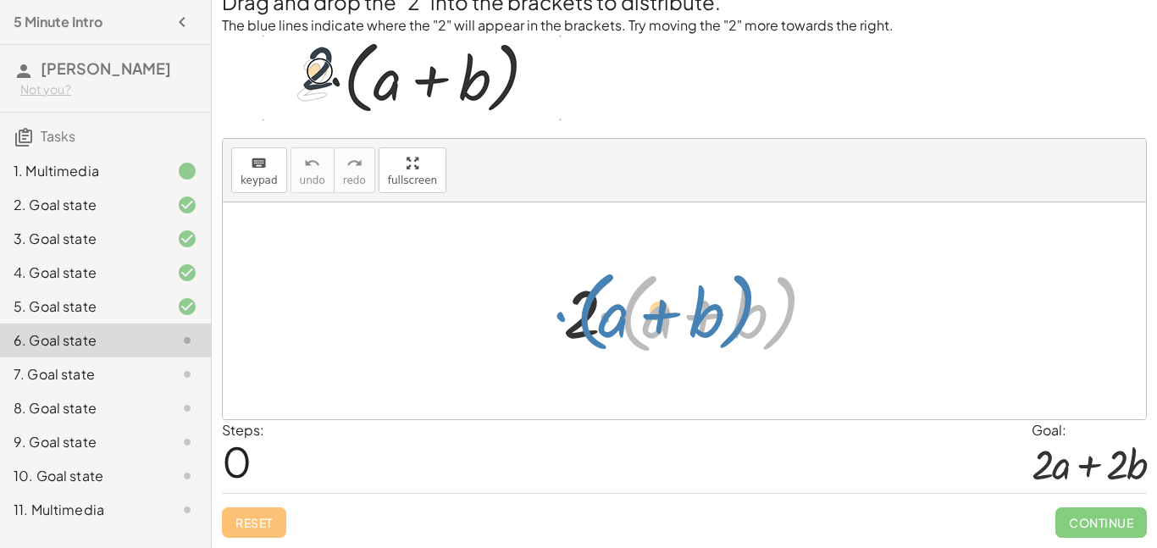
click at [605, 314] on div at bounding box center [691, 311] width 272 height 97
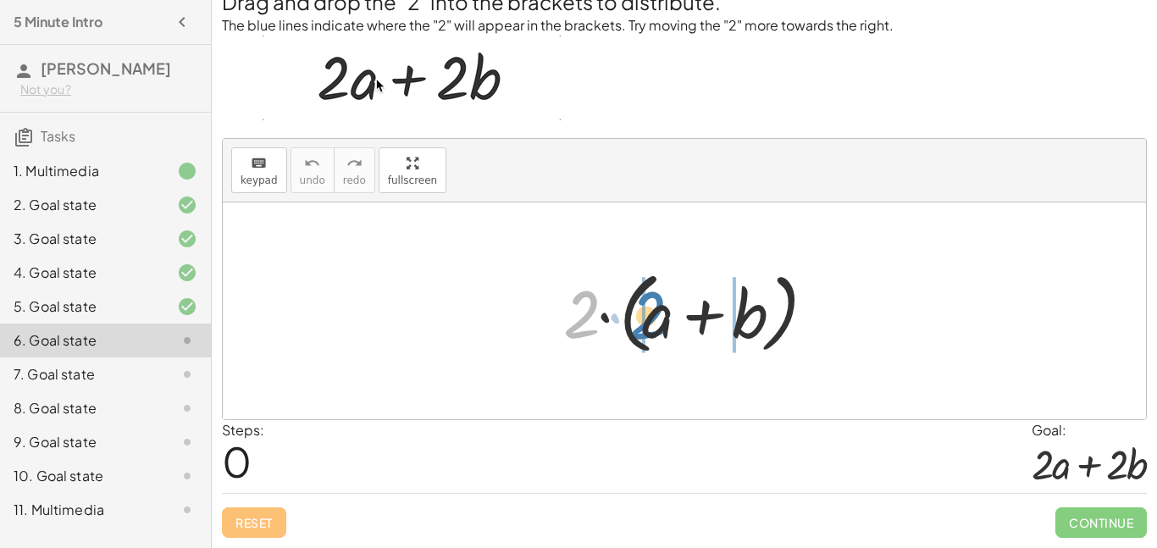
drag, startPoint x: 580, startPoint y: 322, endPoint x: 645, endPoint y: 323, distance: 65.2
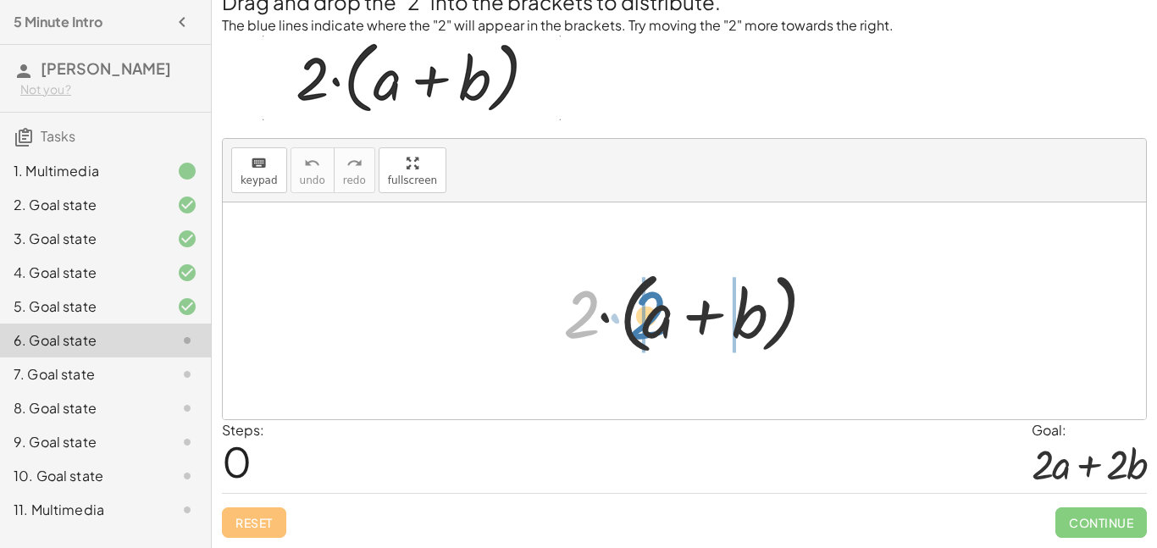
click at [645, 323] on div at bounding box center [691, 311] width 272 height 97
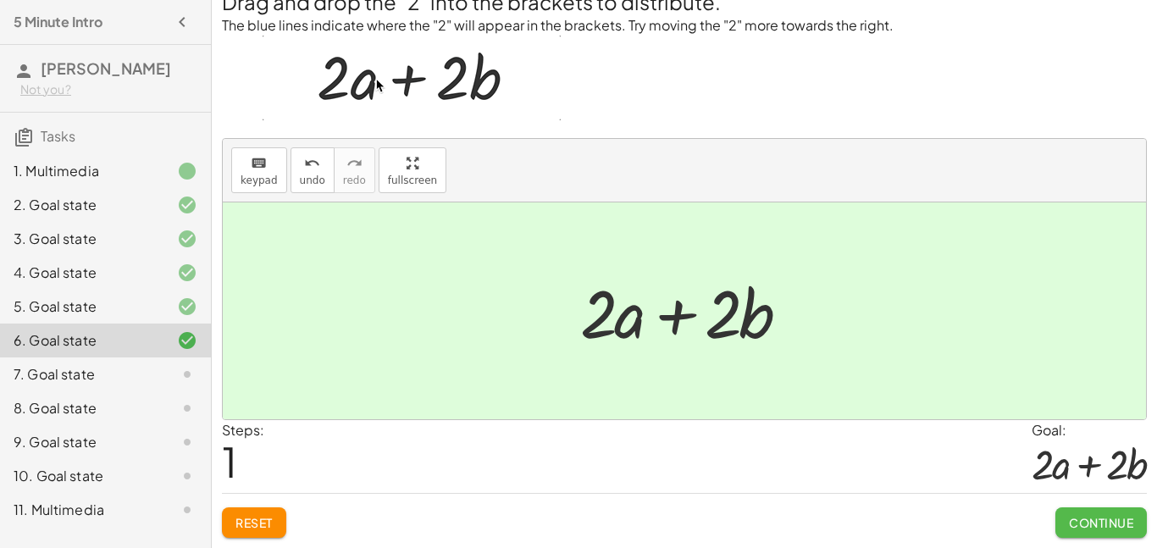
click at [1098, 521] on span "Continue" at bounding box center [1101, 522] width 64 height 15
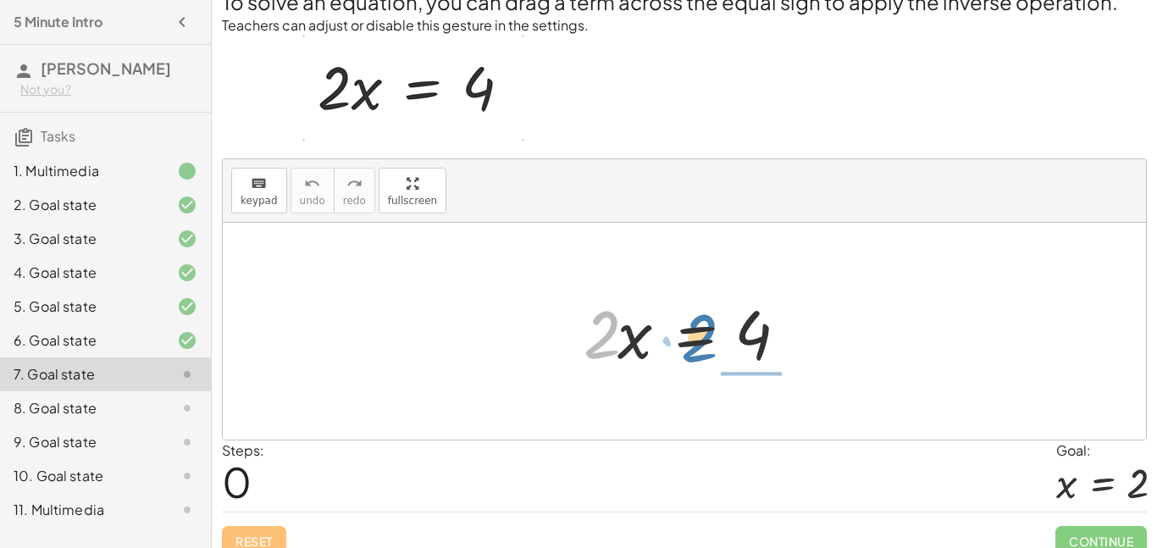
drag, startPoint x: 574, startPoint y: 356, endPoint x: 721, endPoint y: 407, distance: 155.3
click at [721, 406] on div "· 2 · 2 · x = 4" at bounding box center [684, 331] width 923 height 217
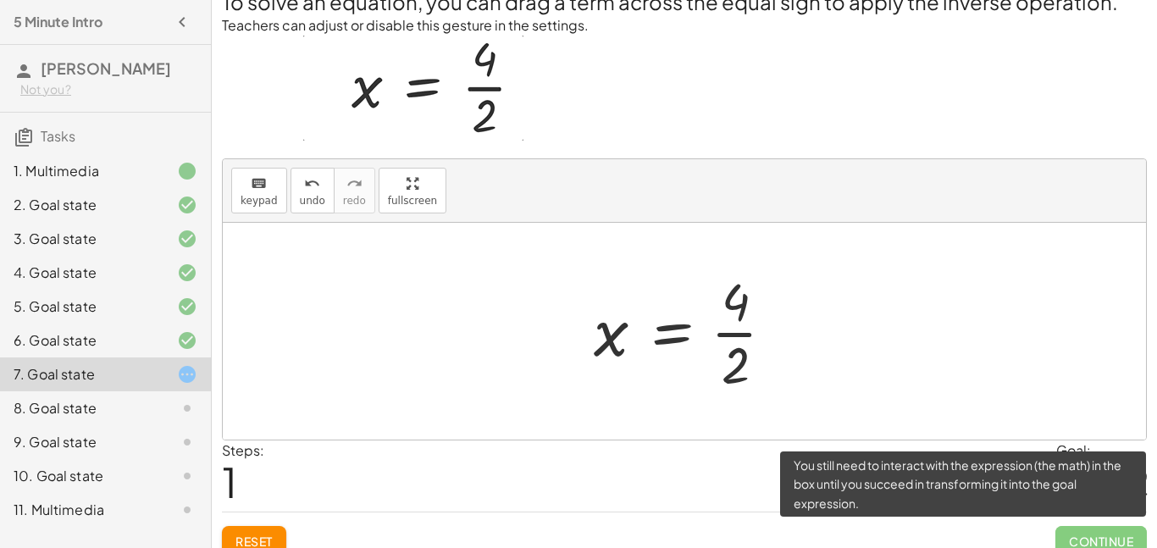
click at [1090, 534] on span "Continue" at bounding box center [1100, 541] width 91 height 30
click at [1090, 542] on span "Continue" at bounding box center [1100, 541] width 91 height 30
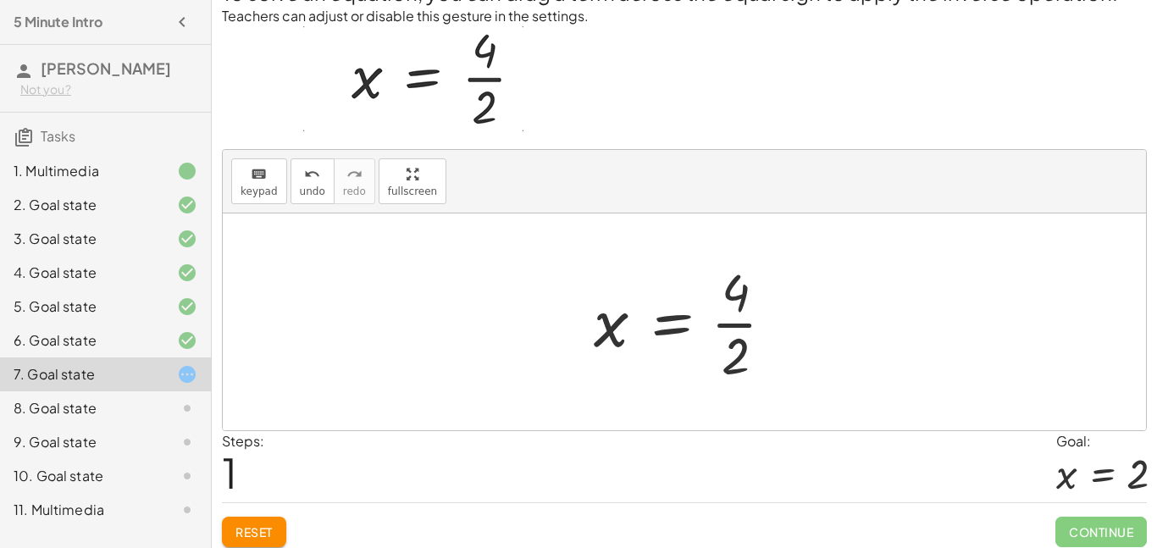
scroll to position [61, 0]
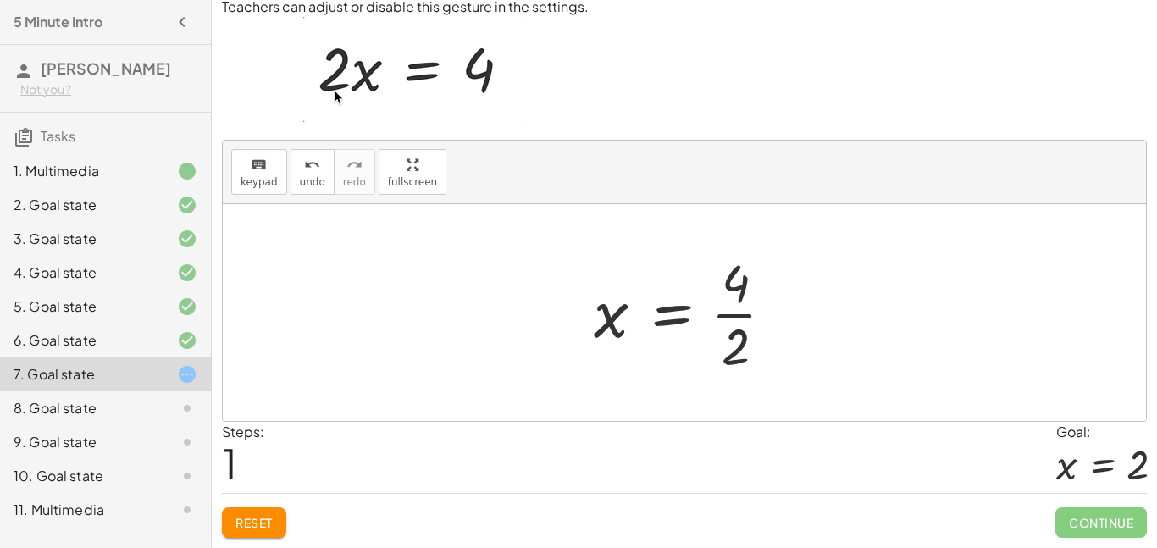
click at [683, 324] on div at bounding box center [690, 312] width 211 height 130
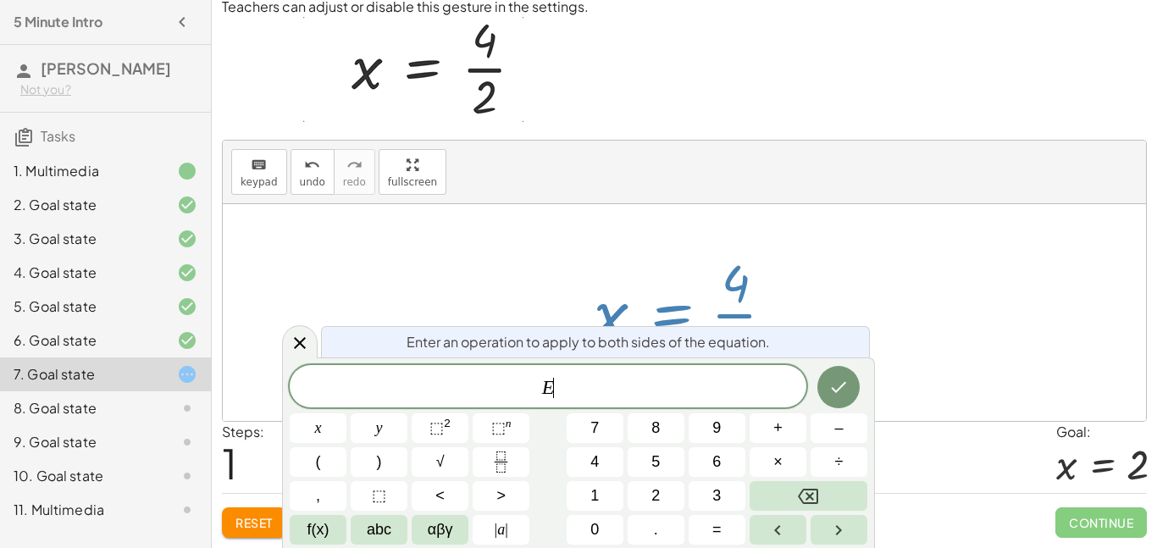
scroll to position [1, 0]
click at [730, 315] on div at bounding box center [690, 312] width 211 height 130
click at [775, 311] on div at bounding box center [690, 312] width 211 height 130
click at [294, 333] on icon at bounding box center [300, 343] width 20 height 20
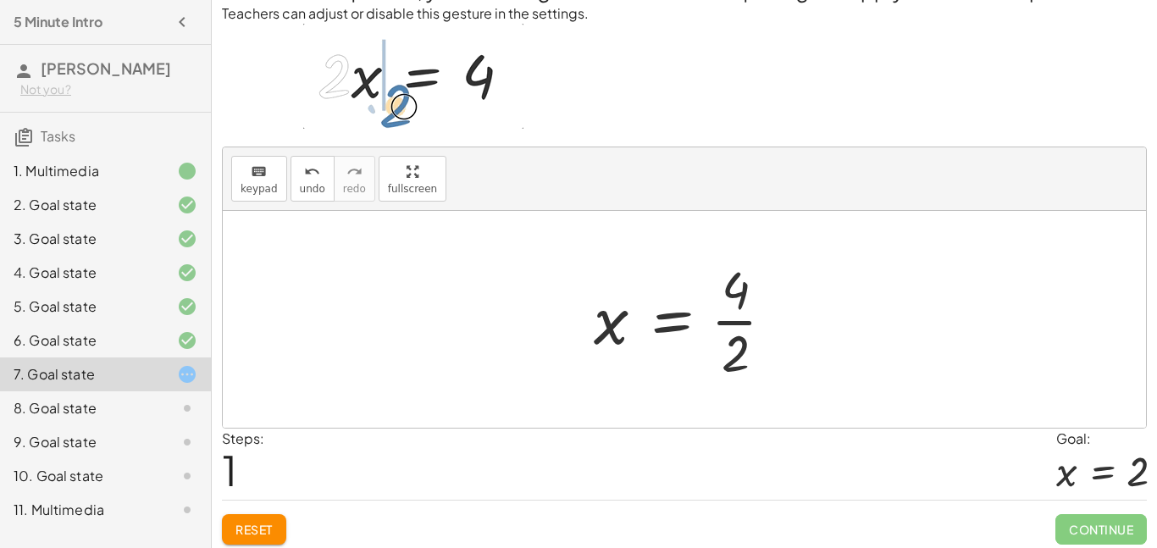
scroll to position [61, 0]
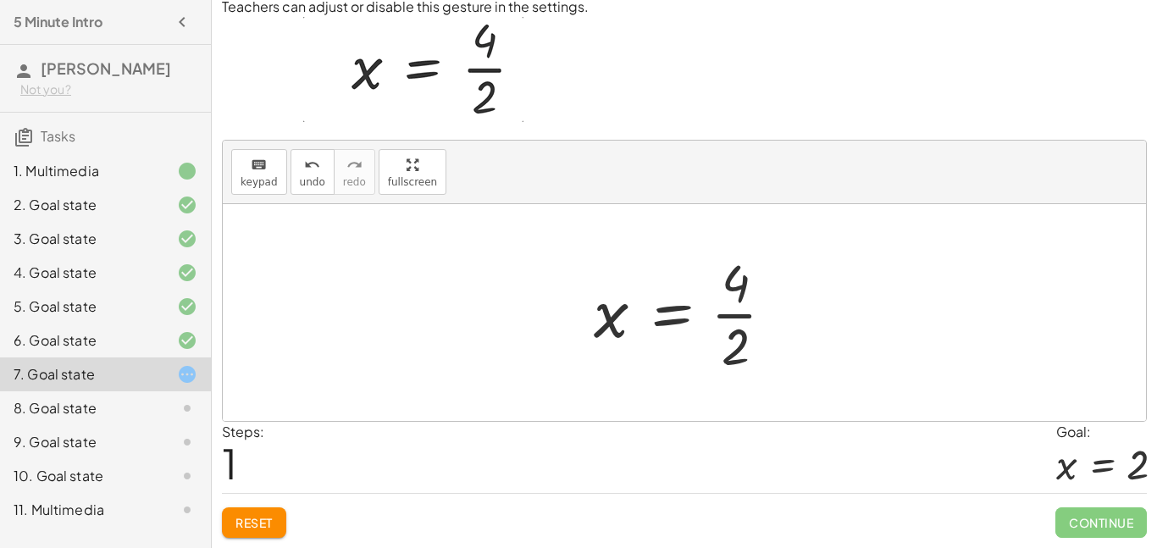
click at [736, 313] on div at bounding box center [690, 312] width 211 height 130
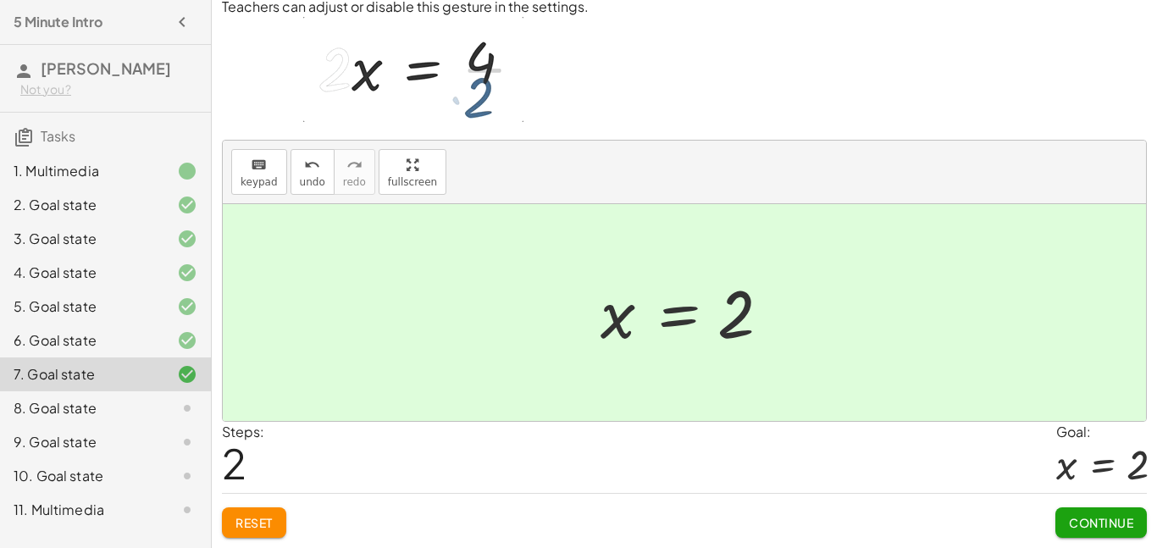
click at [1126, 517] on span "Continue" at bounding box center [1101, 522] width 64 height 15
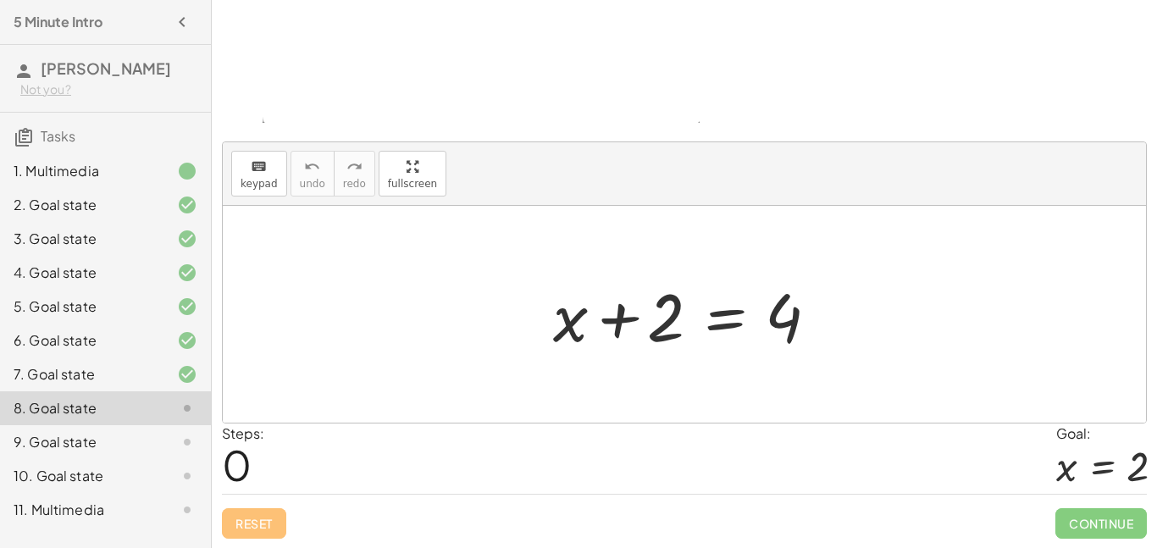
scroll to position [183, 0]
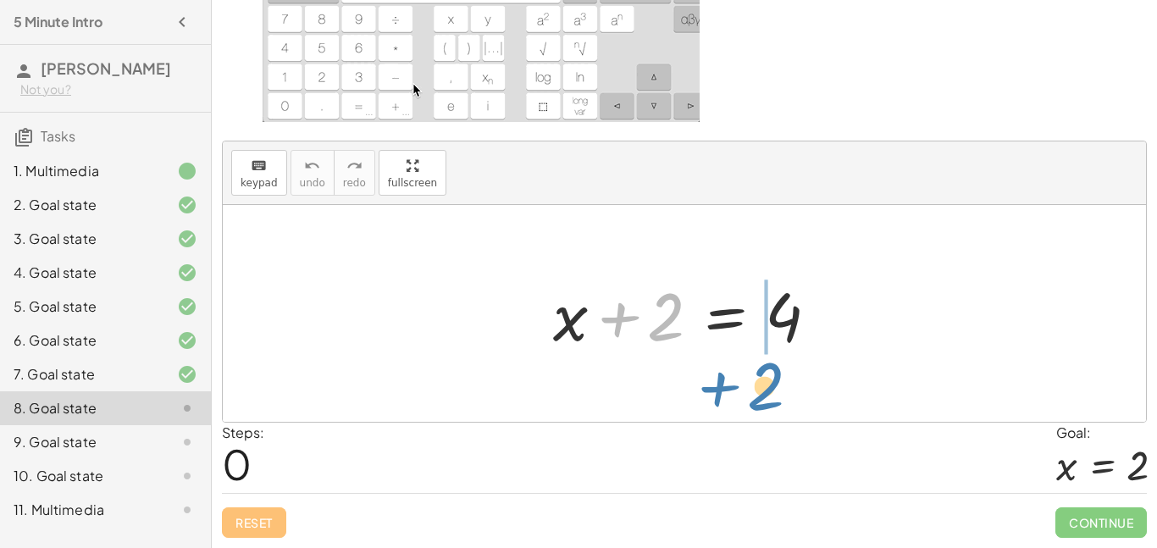
drag, startPoint x: 659, startPoint y: 316, endPoint x: 765, endPoint y: 387, distance: 127.5
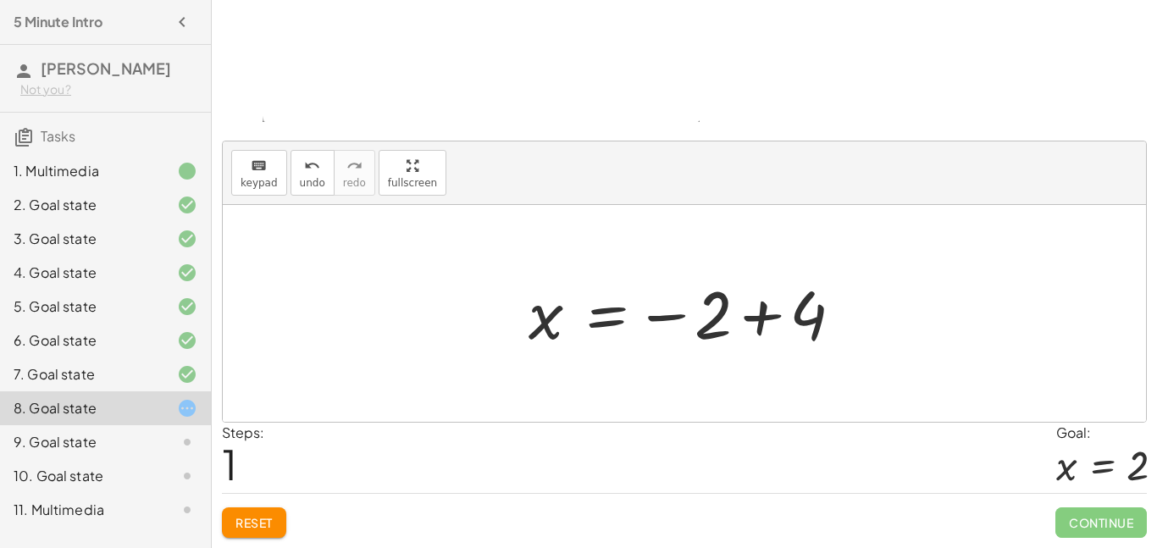
click at [722, 332] on div at bounding box center [690, 314] width 341 height 84
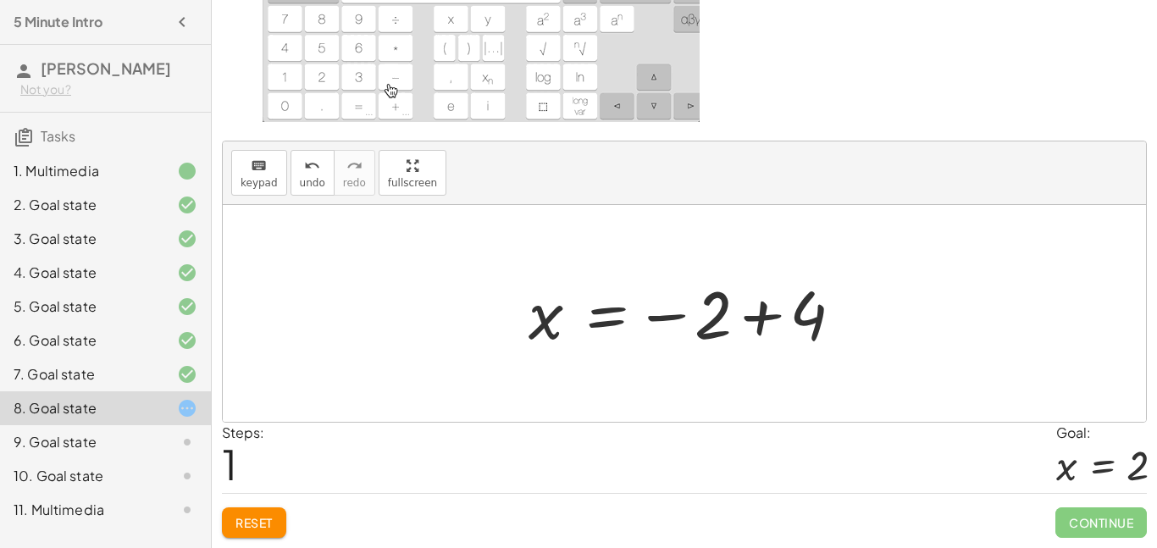
click at [777, 314] on div at bounding box center [690, 314] width 341 height 84
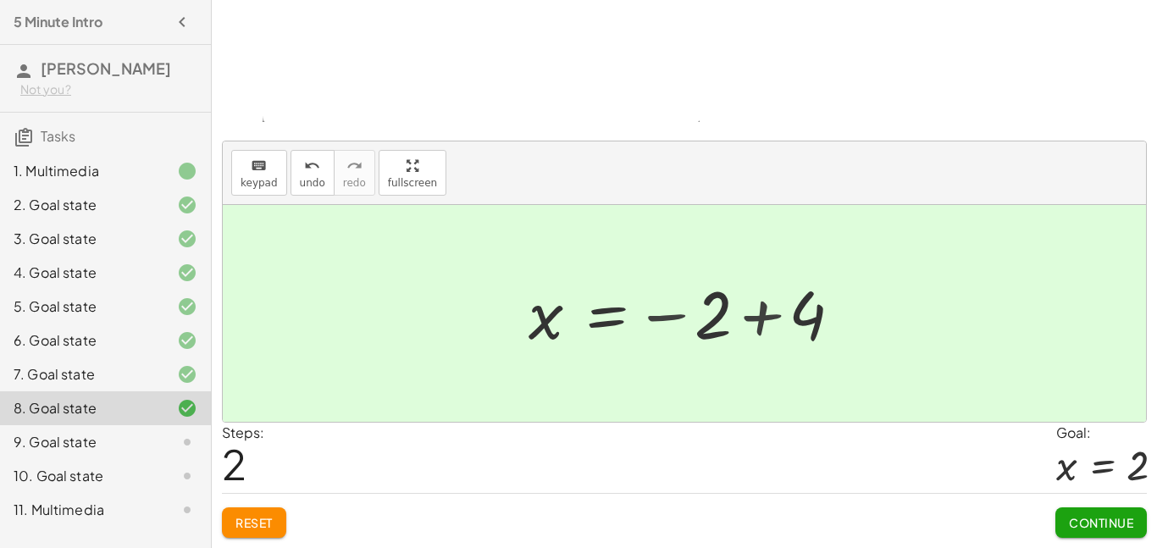
click at [749, 319] on div at bounding box center [684, 313] width 923 height 217
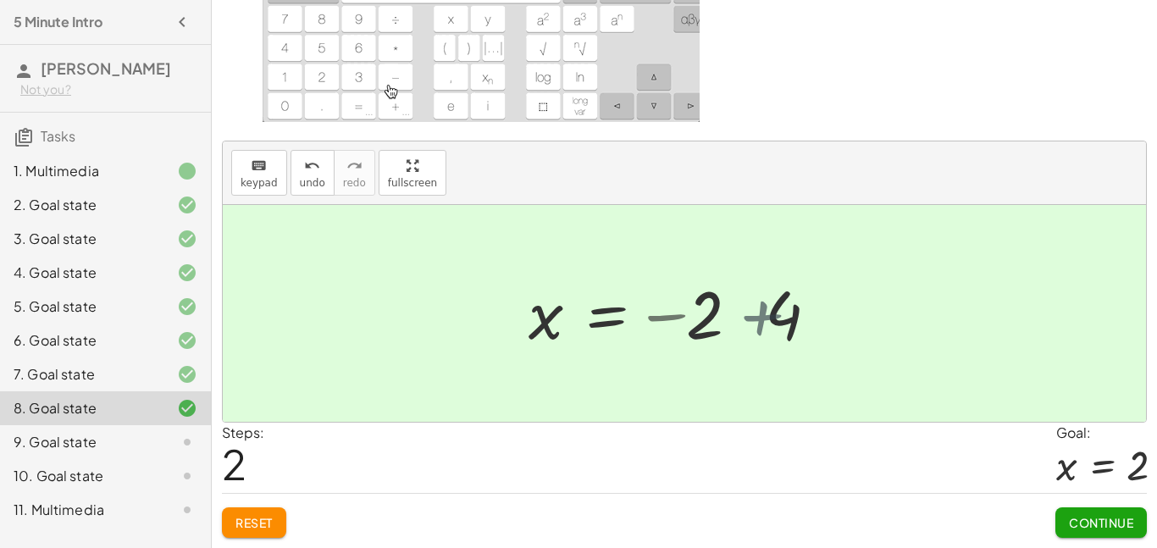
click at [672, 314] on div at bounding box center [618, 314] width 197 height 84
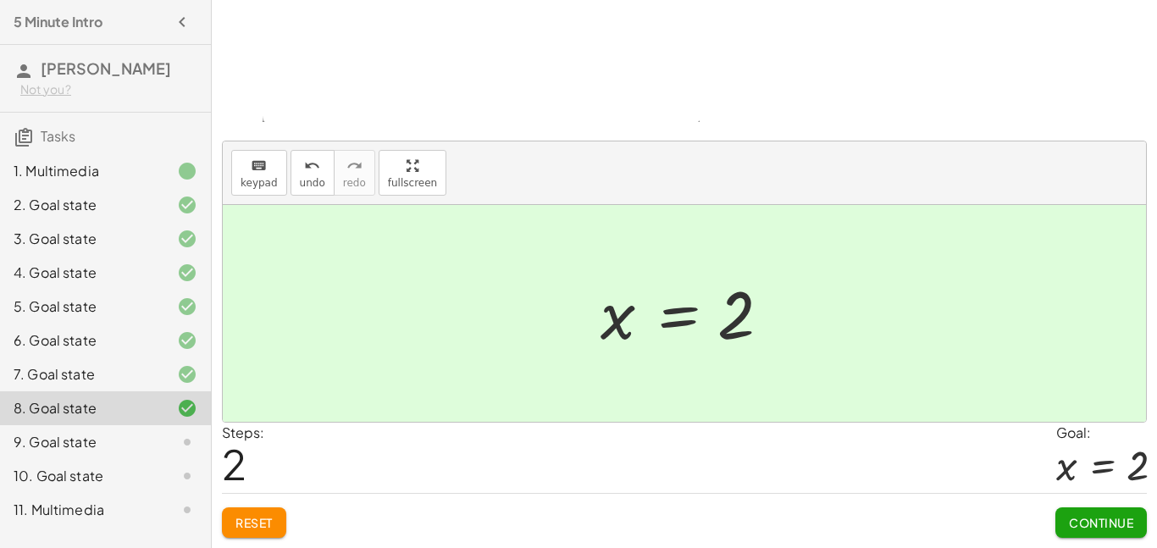
click at [1079, 508] on div "Continue" at bounding box center [1100, 516] width 91 height 44
click at [1079, 519] on span "Continue" at bounding box center [1101, 522] width 64 height 15
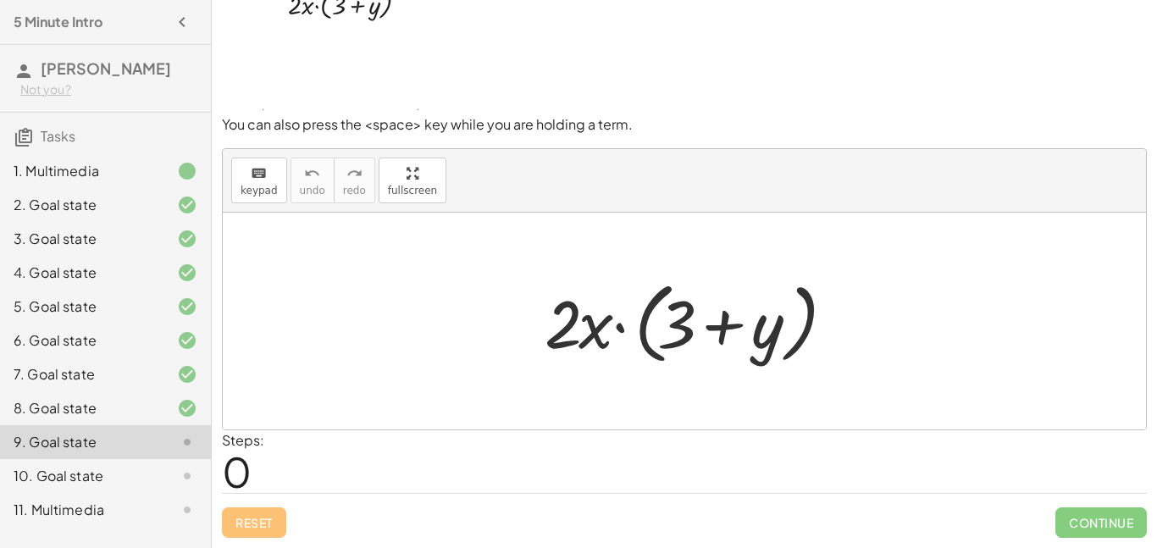
scroll to position [56, 0]
drag, startPoint x: 669, startPoint y: 337, endPoint x: 737, endPoint y: 338, distance: 67.8
click at [737, 338] on div at bounding box center [691, 321] width 310 height 97
drag, startPoint x: 594, startPoint y: 324, endPoint x: 692, endPoint y: 301, distance: 101.1
click at [693, 298] on div at bounding box center [691, 321] width 310 height 97
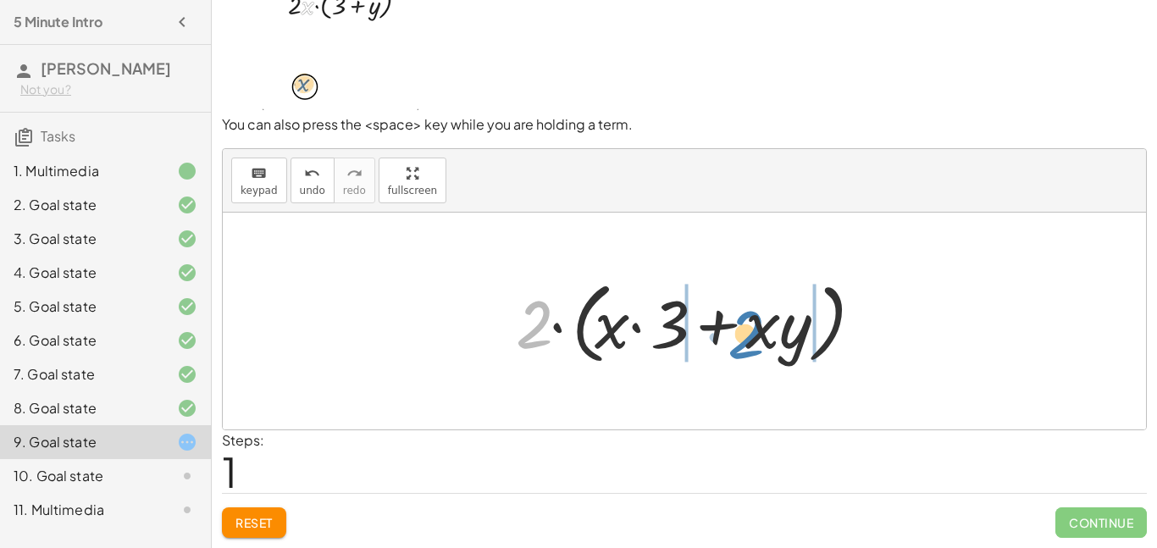
drag, startPoint x: 534, startPoint y: 323, endPoint x: 744, endPoint y: 333, distance: 209.4
click at [744, 333] on div at bounding box center [690, 321] width 366 height 97
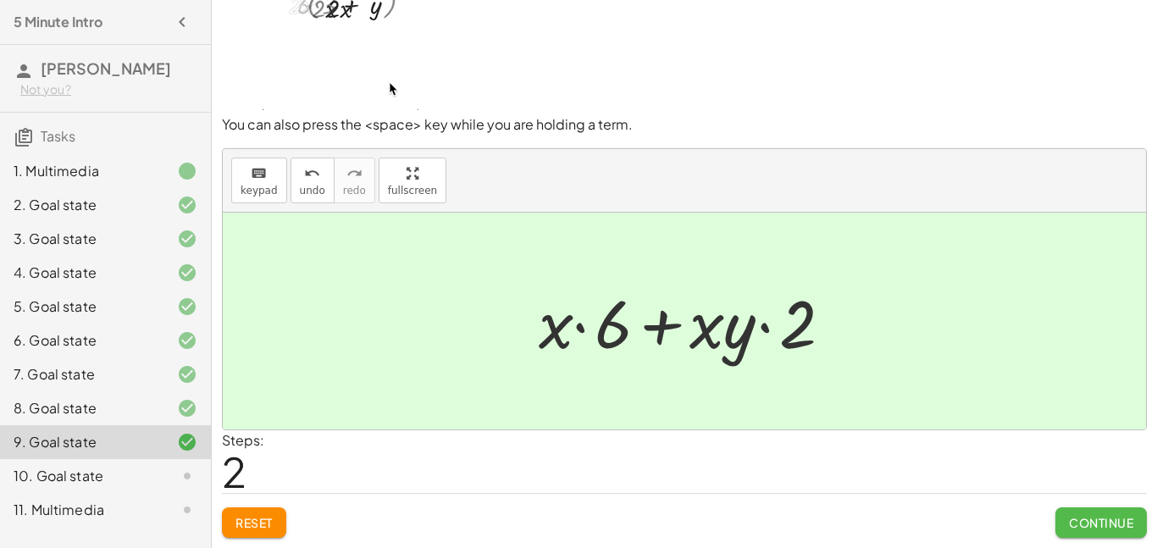
click at [1069, 517] on span "Continue" at bounding box center [1101, 522] width 64 height 15
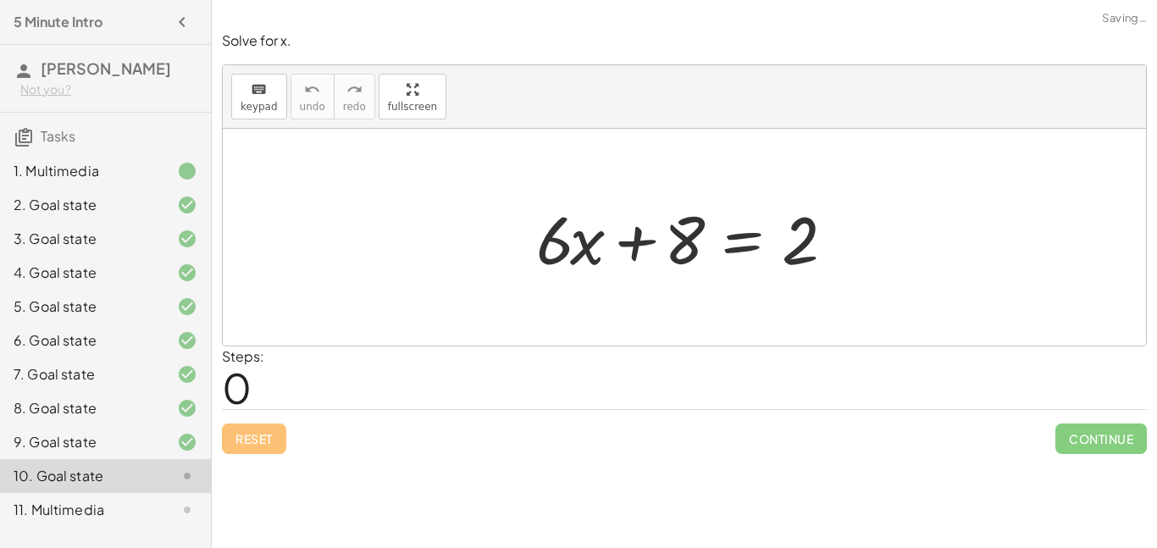
scroll to position [0, 0]
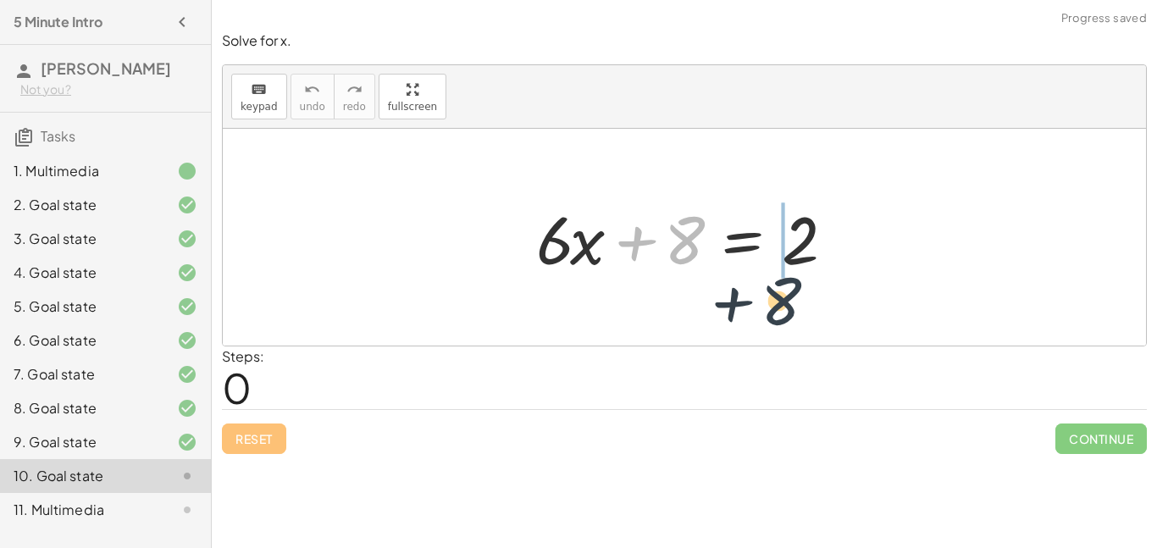
drag, startPoint x: 692, startPoint y: 255, endPoint x: 806, endPoint y: 304, distance: 124.4
click at [809, 304] on div "+ 8 + · 6 · x + 8 = 2" at bounding box center [684, 237] width 923 height 217
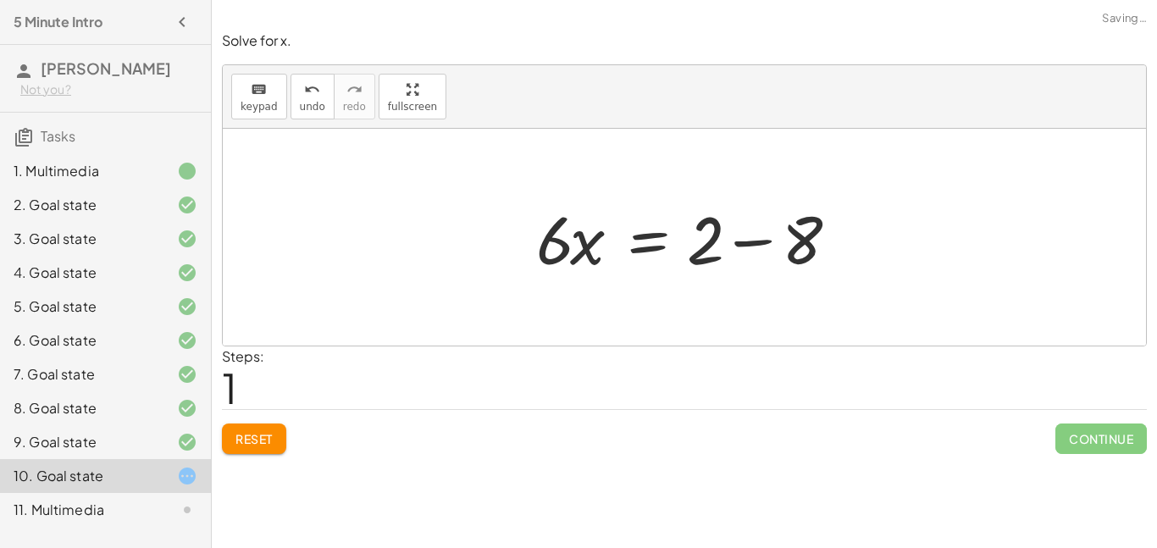
click at [728, 251] on div at bounding box center [691, 237] width 326 height 87
click at [564, 247] on div at bounding box center [655, 237] width 254 height 87
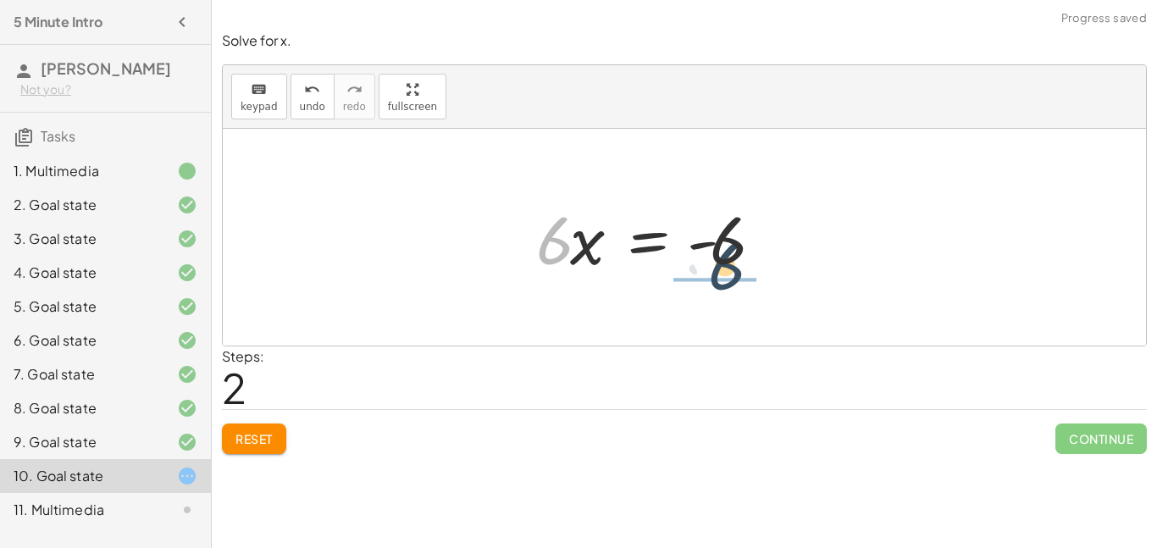
drag, startPoint x: 537, startPoint y: 258, endPoint x: 736, endPoint y: 285, distance: 200.8
click at [736, 285] on div "+ · 6 · x + 8 = 2 · 6 · x = + 2 − 8 · 6 · 6 · x = - 6" at bounding box center [684, 237] width 923 height 217
click at [1117, 432] on span "Continue" at bounding box center [1100, 438] width 91 height 30
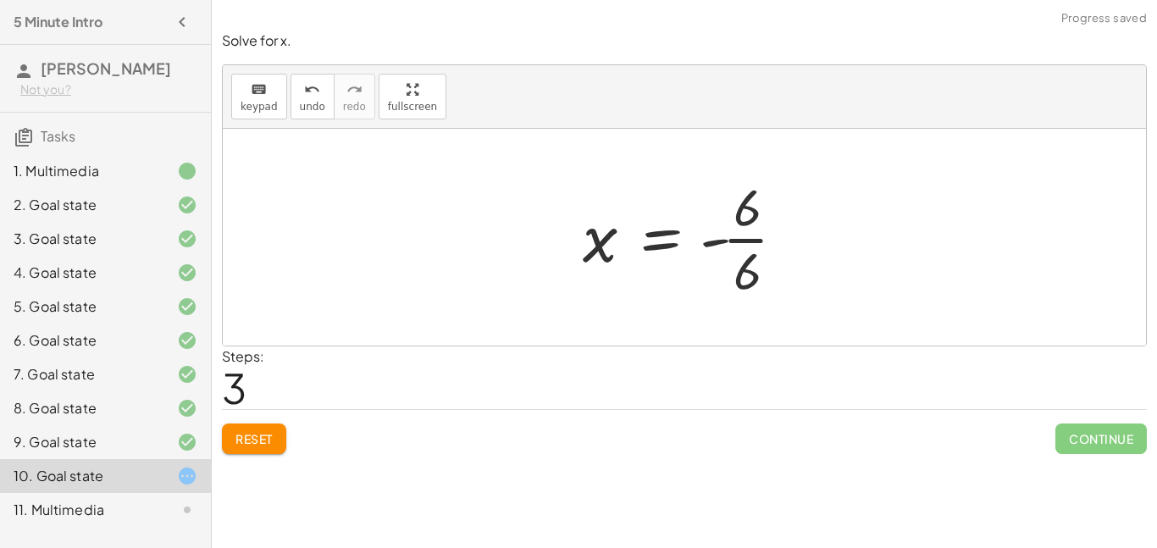
click at [783, 238] on div at bounding box center [691, 237] width 234 height 130
click at [749, 242] on div at bounding box center [691, 237] width 234 height 130
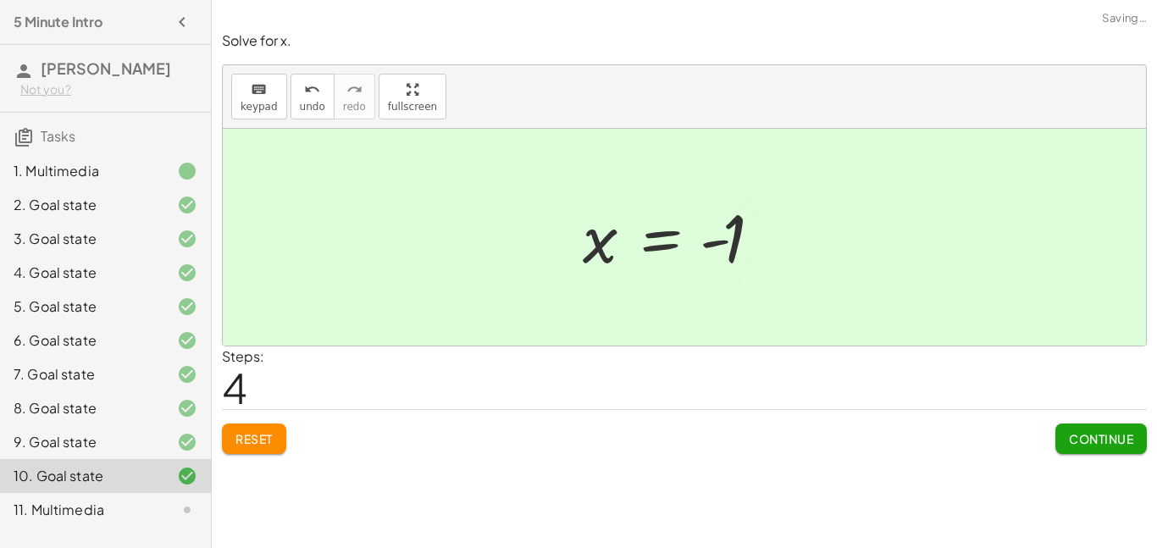
click at [1088, 418] on div "Continue" at bounding box center [1100, 432] width 91 height 44
click at [1097, 434] on span "Continue" at bounding box center [1101, 438] width 64 height 15
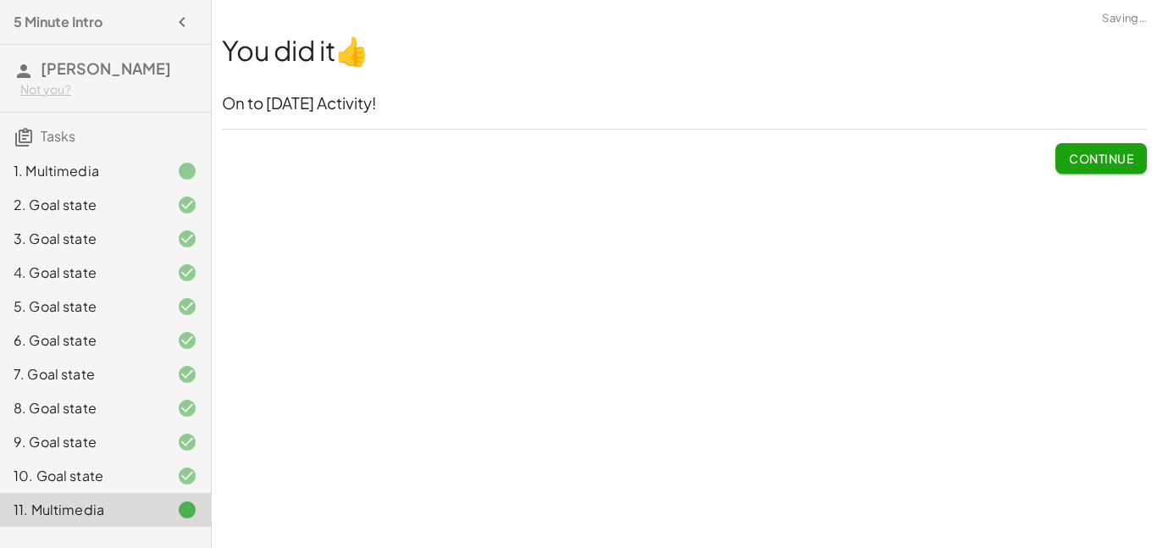
click at [1109, 149] on button "Continue" at bounding box center [1100, 158] width 91 height 30
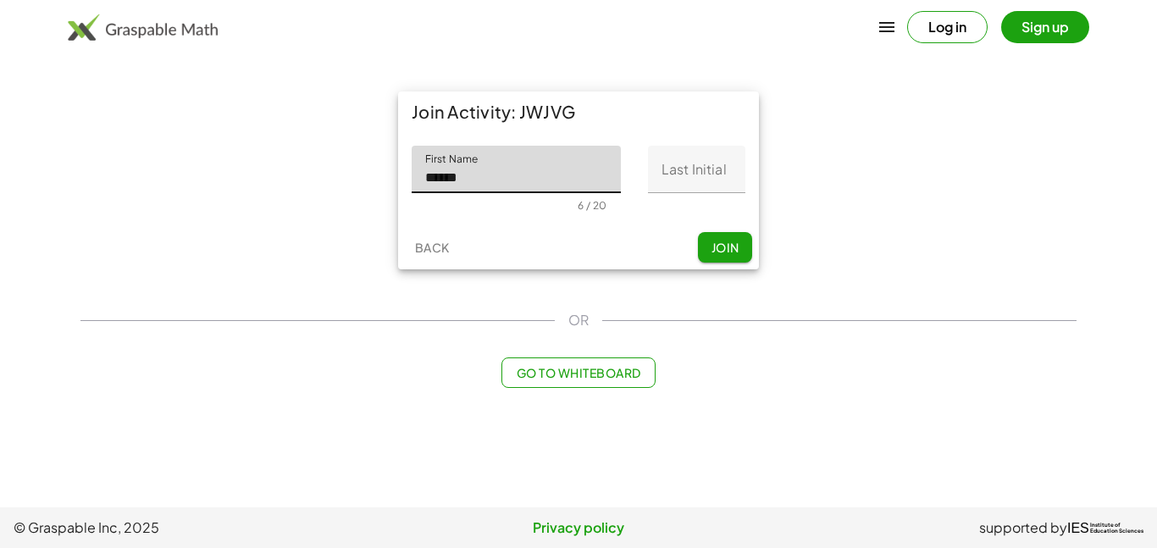
type input "******"
click at [725, 179] on input "Last Initial" at bounding box center [696, 169] width 97 height 47
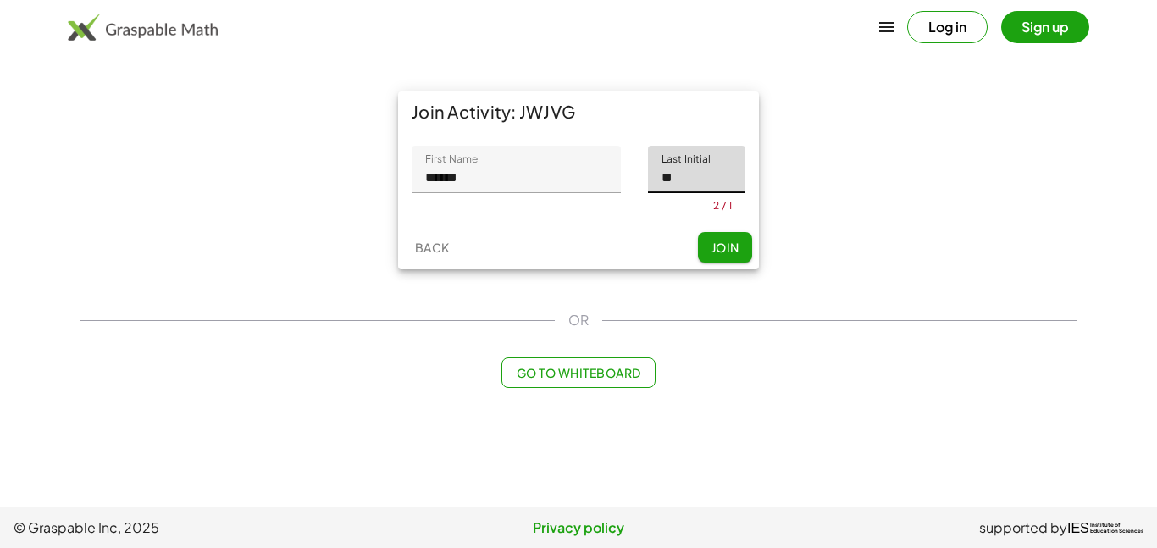
click at [740, 248] on button "Join" at bounding box center [725, 247] width 54 height 30
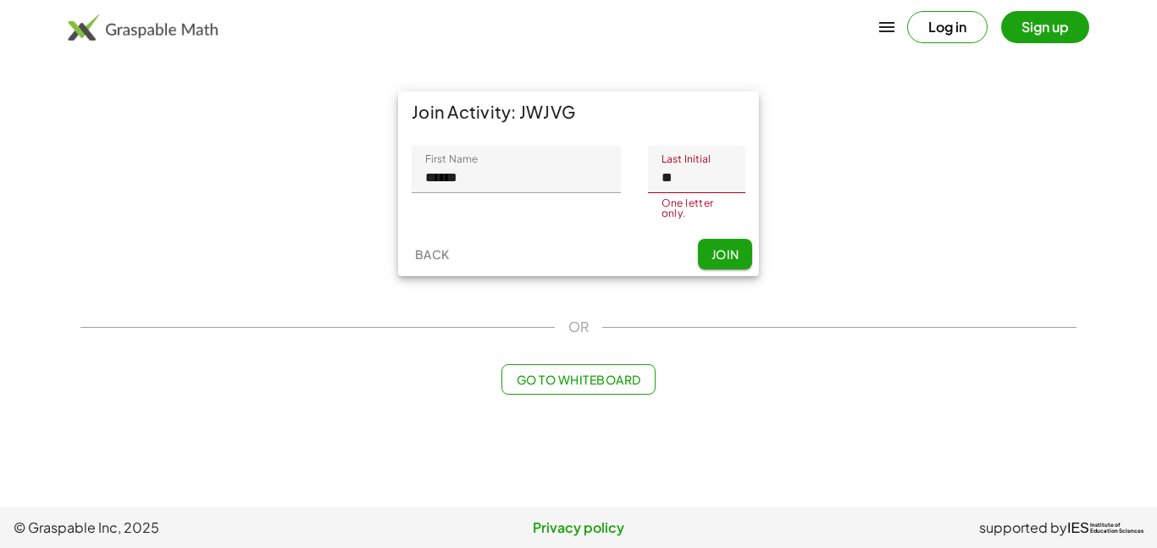
click at [722, 181] on input "**" at bounding box center [696, 169] width 97 height 47
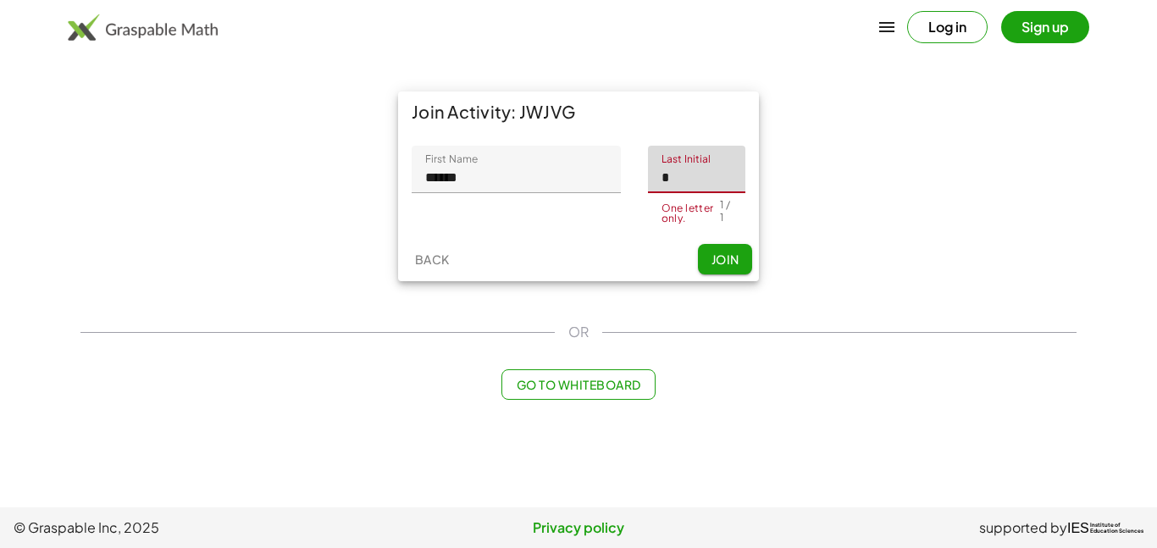
type input "*"
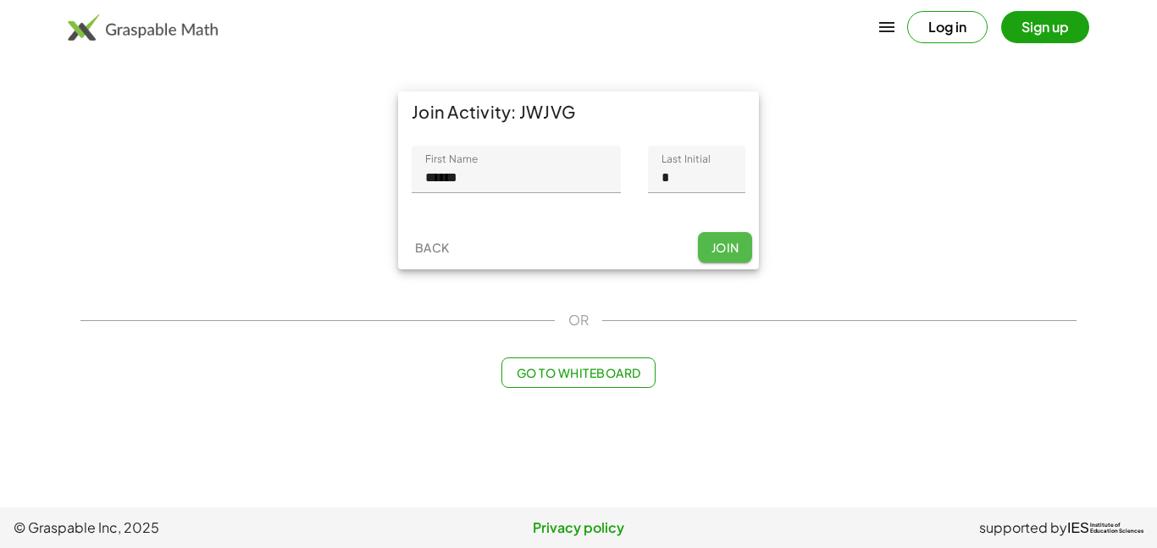
click at [726, 255] on button "Join" at bounding box center [725, 247] width 54 height 30
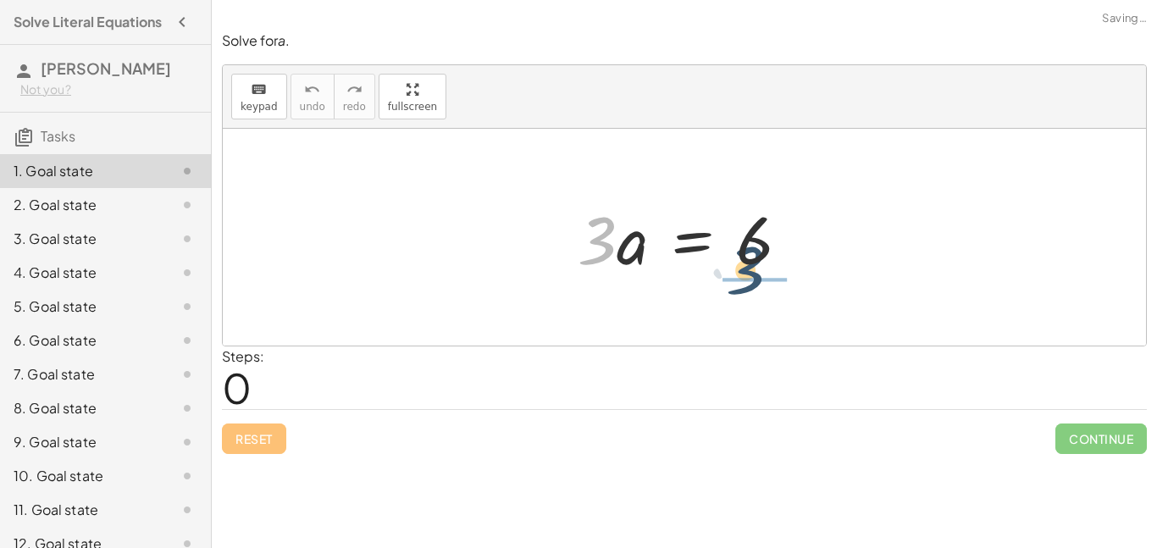
drag, startPoint x: 601, startPoint y: 253, endPoint x: 760, endPoint y: 294, distance: 164.3
click at [759, 291] on div "· 3 · 3 · a = 6" at bounding box center [684, 237] width 923 height 217
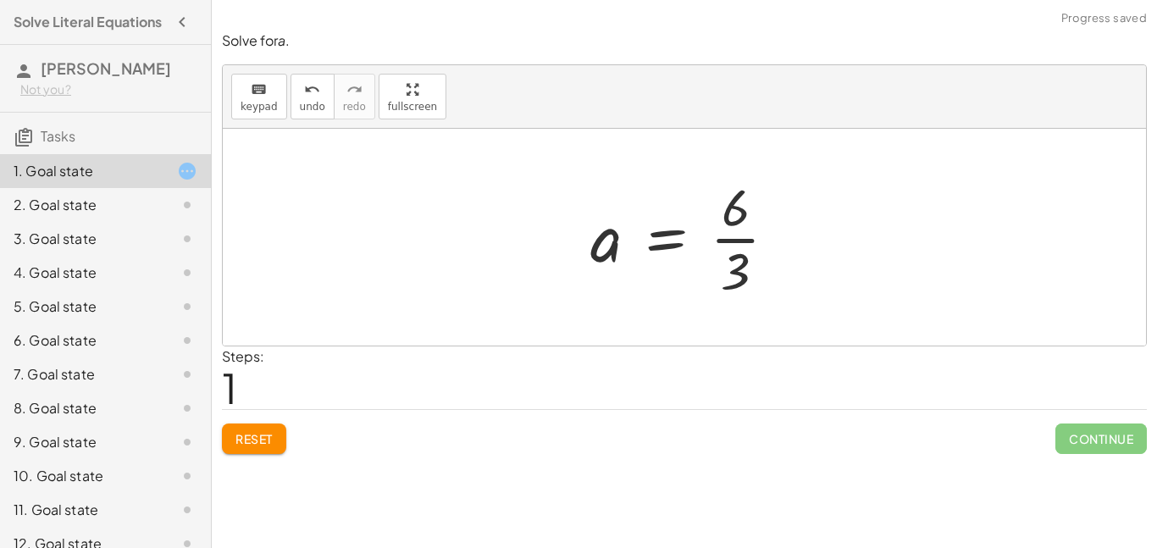
click at [741, 226] on div at bounding box center [691, 237] width 218 height 130
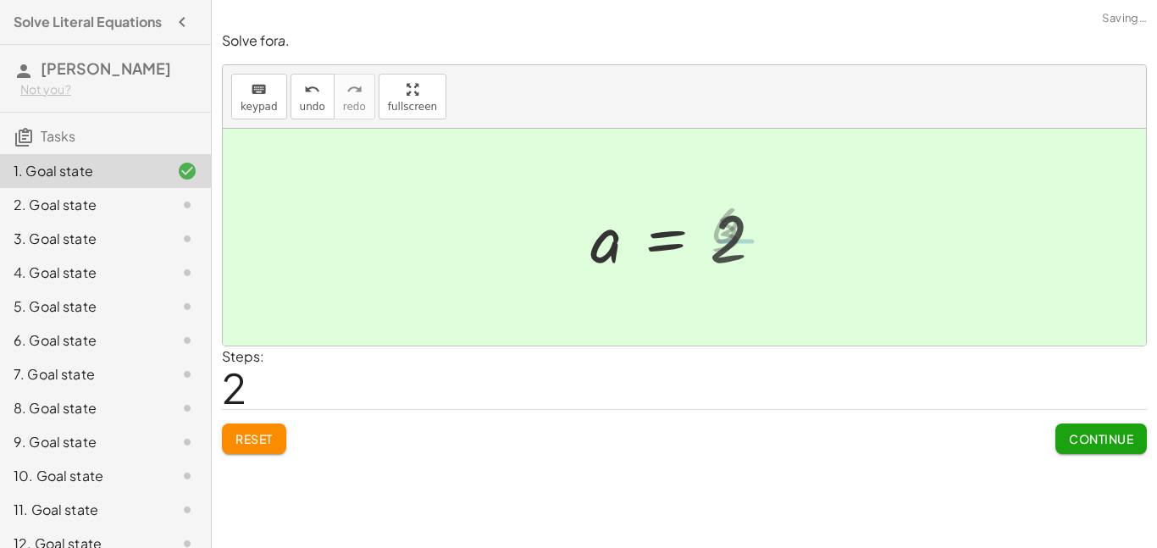
drag, startPoint x: 1131, startPoint y: 440, endPoint x: 1098, endPoint y: 437, distance: 32.4
click at [1130, 440] on span "Continue" at bounding box center [1101, 438] width 64 height 15
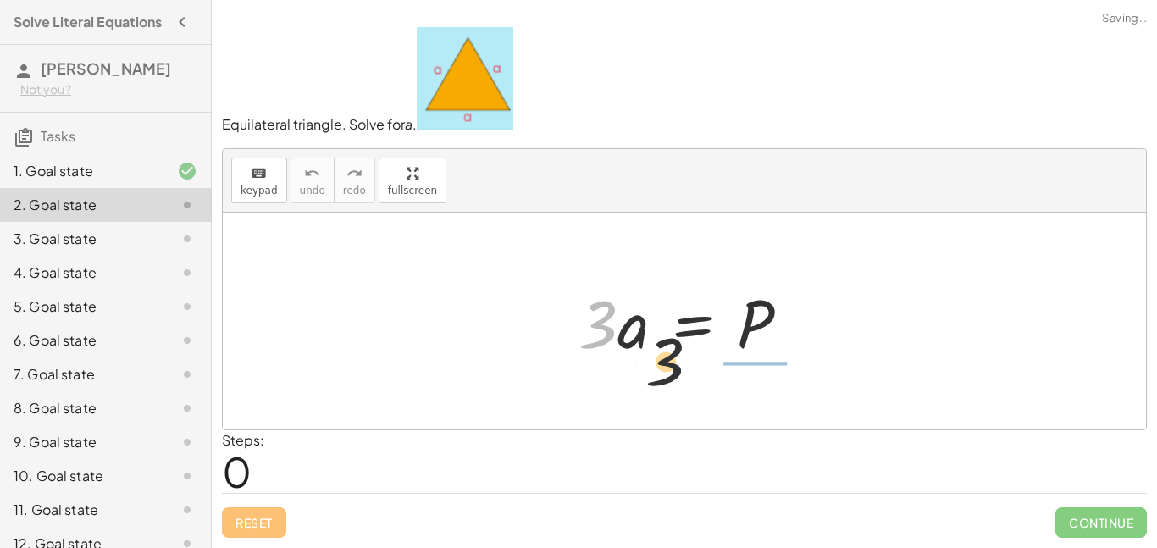
drag, startPoint x: 600, startPoint y: 336, endPoint x: 749, endPoint y: 366, distance: 152.0
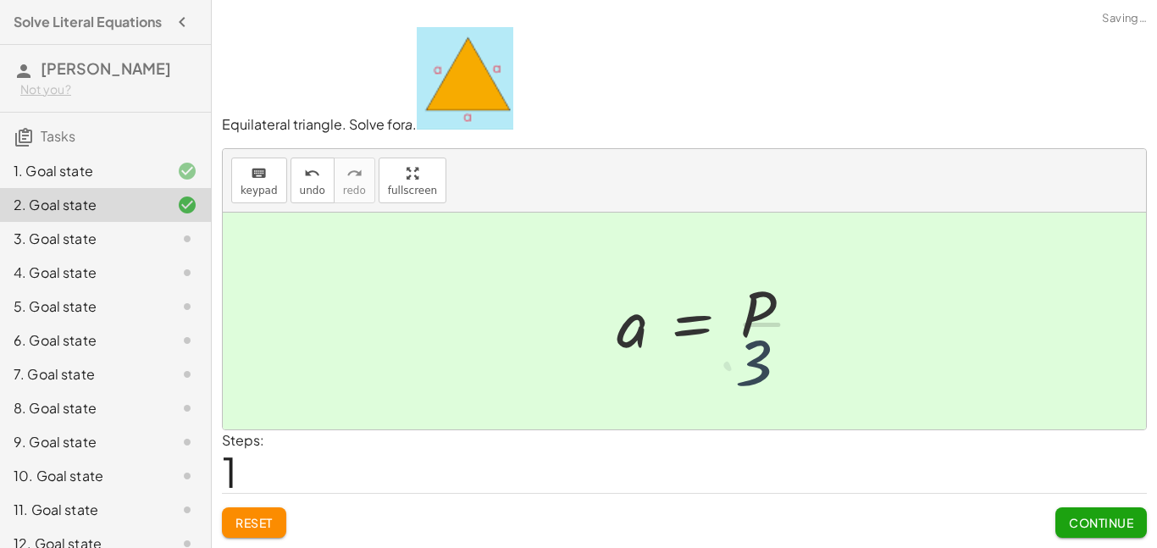
drag, startPoint x: 768, startPoint y: 345, endPoint x: 778, endPoint y: 378, distance: 34.6
click at [768, 346] on div at bounding box center [717, 321] width 218 height 130
drag, startPoint x: 746, startPoint y: 299, endPoint x: 817, endPoint y: 375, distance: 104.3
click at [751, 307] on div at bounding box center [716, 321] width 218 height 130
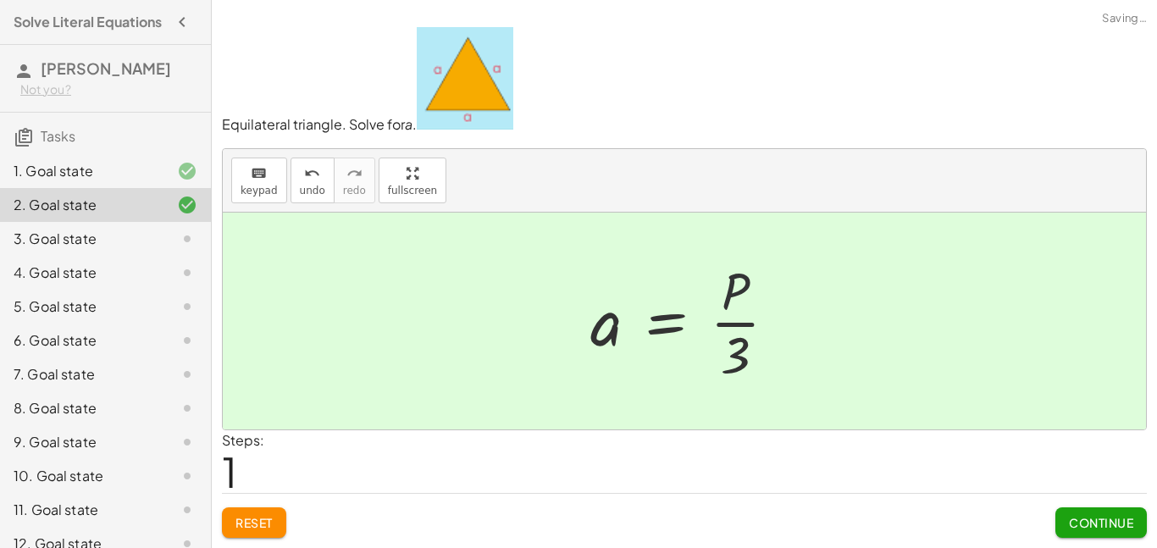
click at [1121, 525] on span "Continue" at bounding box center [1101, 522] width 64 height 15
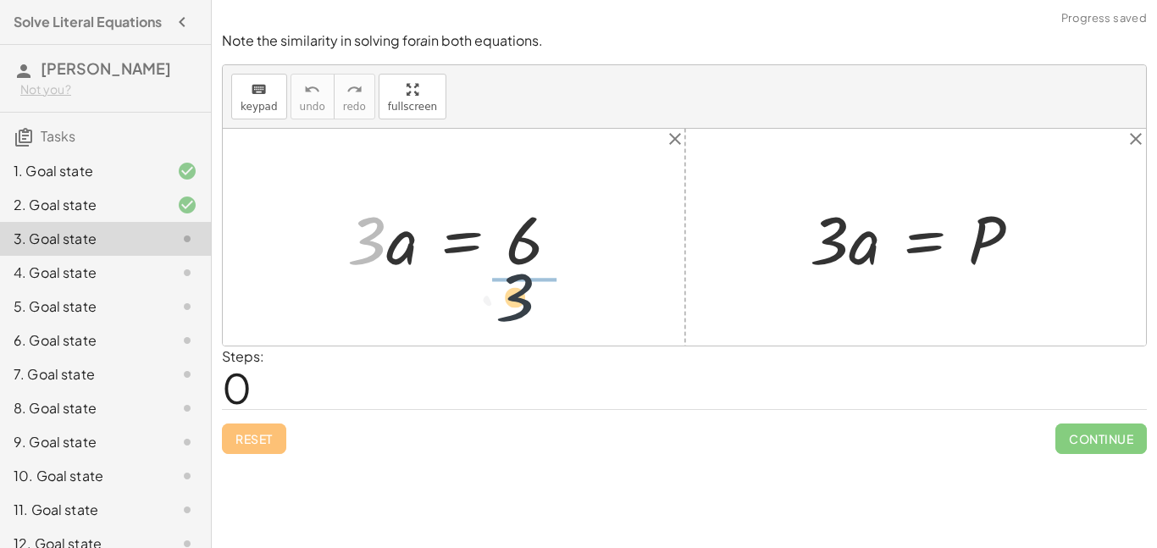
drag, startPoint x: 362, startPoint y: 244, endPoint x: 615, endPoint y: 308, distance: 261.3
click at [534, 296] on div "· 3 · 3 · a = 6 · 3 · a = P" at bounding box center [684, 237] width 923 height 217
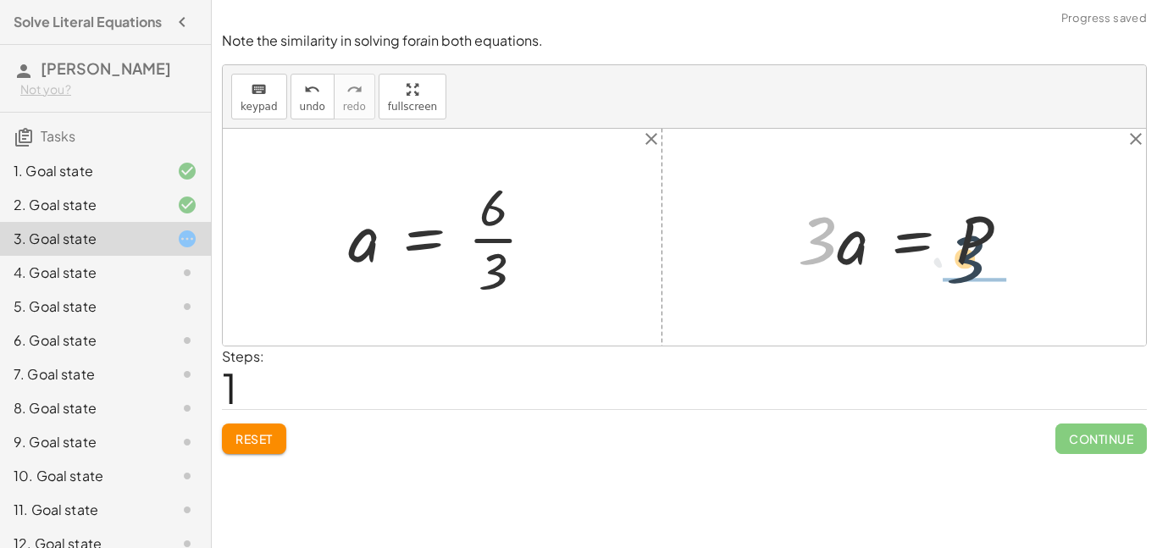
drag, startPoint x: 838, startPoint y: 254, endPoint x: 985, endPoint y: 267, distance: 147.9
click at [985, 267] on div at bounding box center [909, 237] width 241 height 87
click at [485, 235] on div at bounding box center [449, 237] width 218 height 130
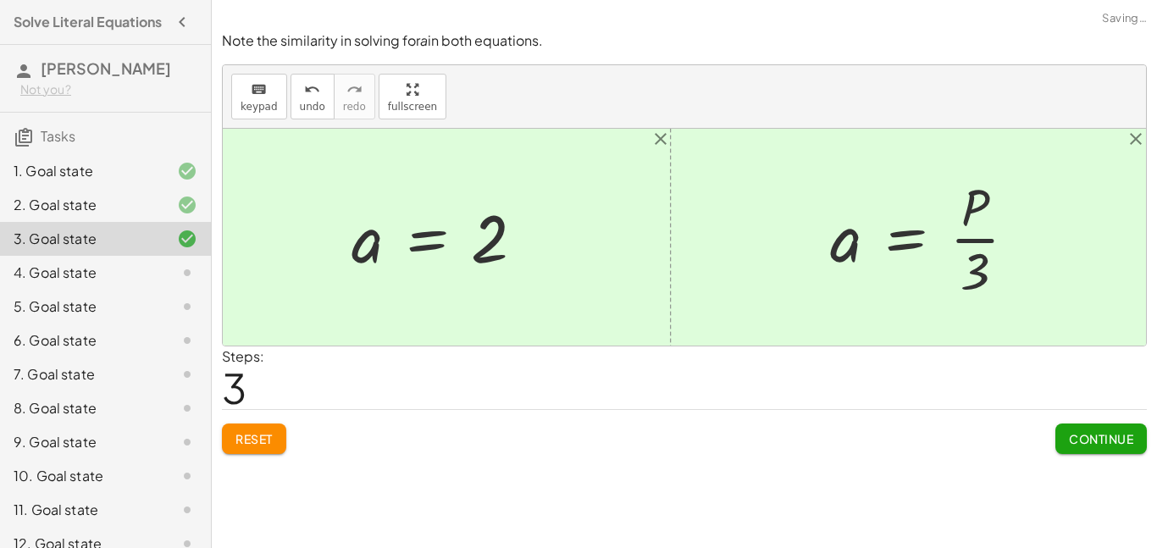
click at [998, 254] on div at bounding box center [930, 237] width 218 height 130
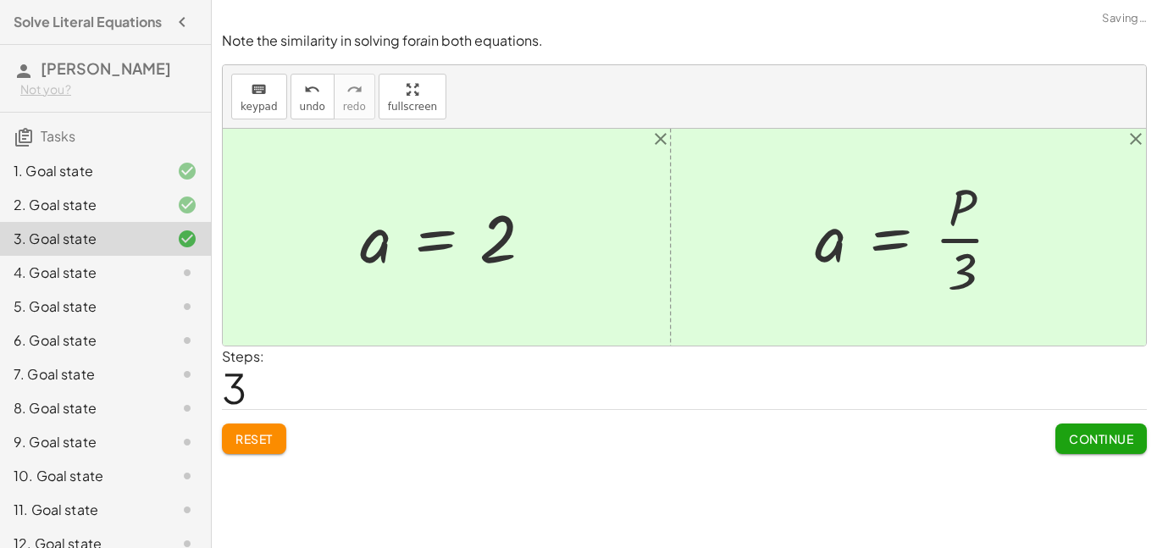
click at [1098, 420] on div "Continue" at bounding box center [1100, 432] width 91 height 44
click at [1102, 445] on span "Continue" at bounding box center [1101, 438] width 64 height 15
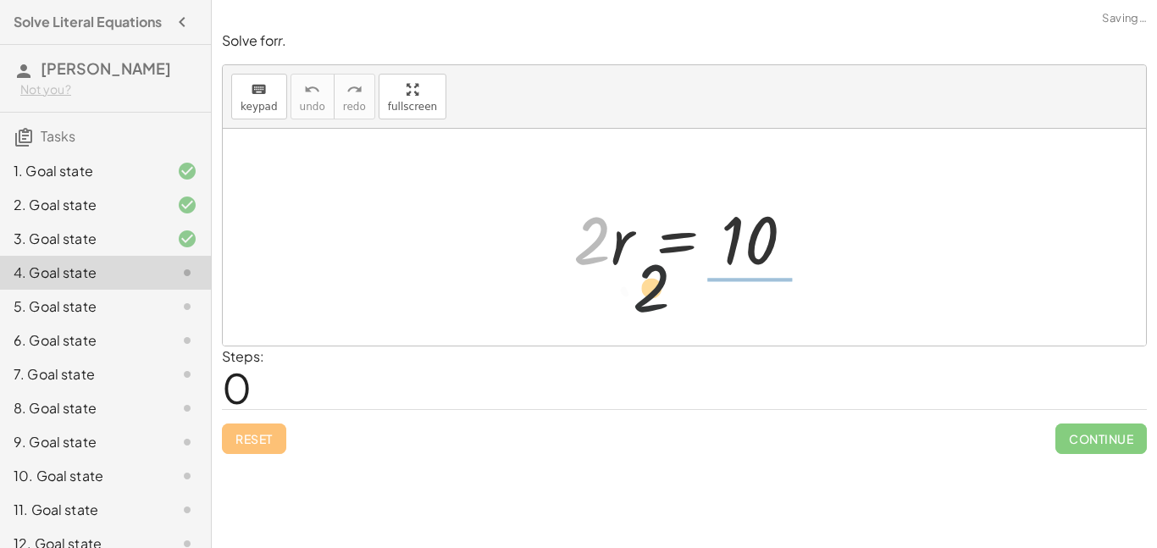
drag, startPoint x: 583, startPoint y: 245, endPoint x: 804, endPoint y: 283, distance: 224.3
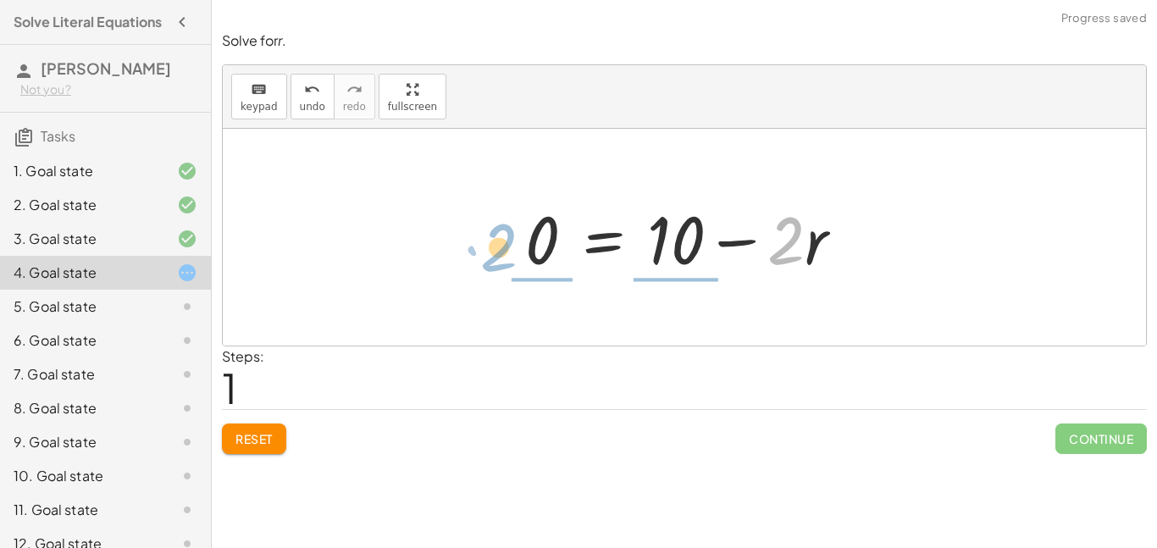
drag, startPoint x: 789, startPoint y: 250, endPoint x: 503, endPoint y: 252, distance: 286.2
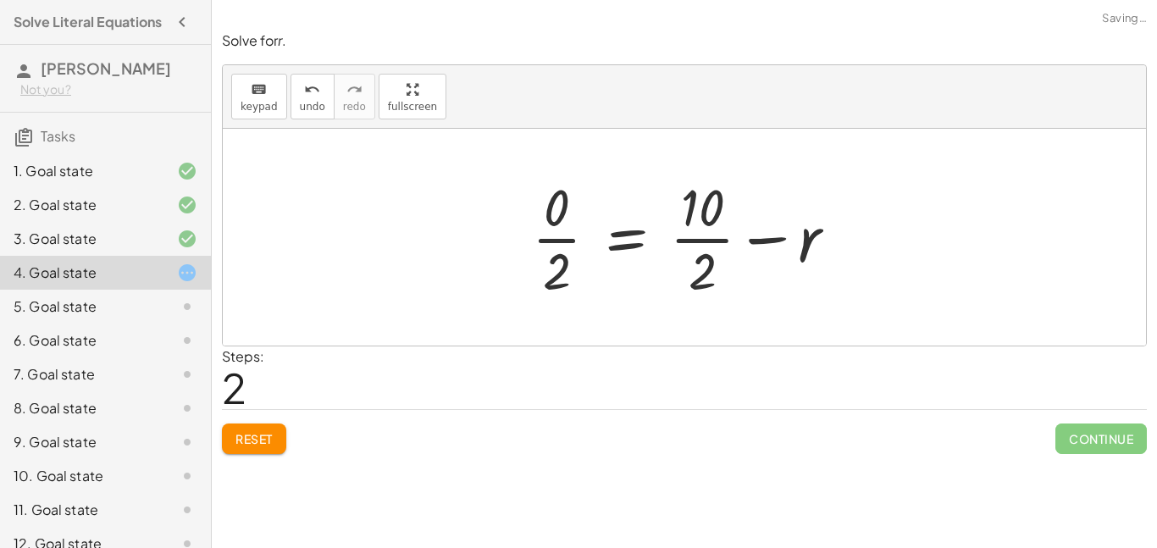
drag, startPoint x: 683, startPoint y: 198, endPoint x: 699, endPoint y: 212, distance: 20.4
click at [683, 198] on div at bounding box center [690, 237] width 335 height 130
click at [512, 213] on div "· 2 · r = 10 0 = + 10 − · 2 · r r = 10 0 + − · · 2 · · 2" at bounding box center [684, 237] width 357 height 139
click at [558, 245] on div at bounding box center [690, 237] width 335 height 130
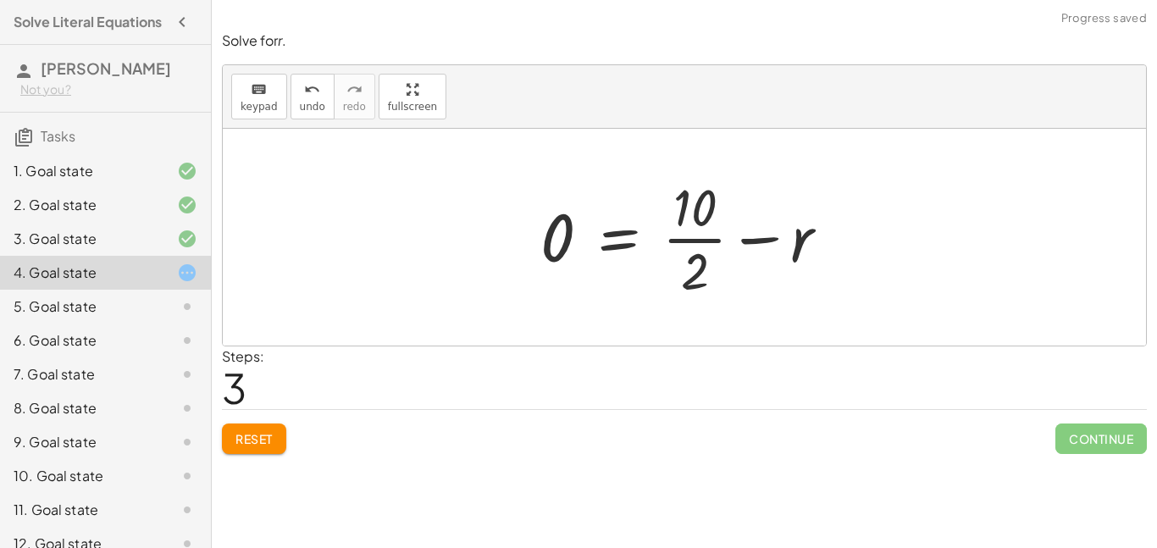
click at [729, 249] on div at bounding box center [691, 237] width 319 height 130
click at [677, 258] on div at bounding box center [690, 237] width 319 height 130
click at [701, 263] on div at bounding box center [676, 237] width 290 height 87
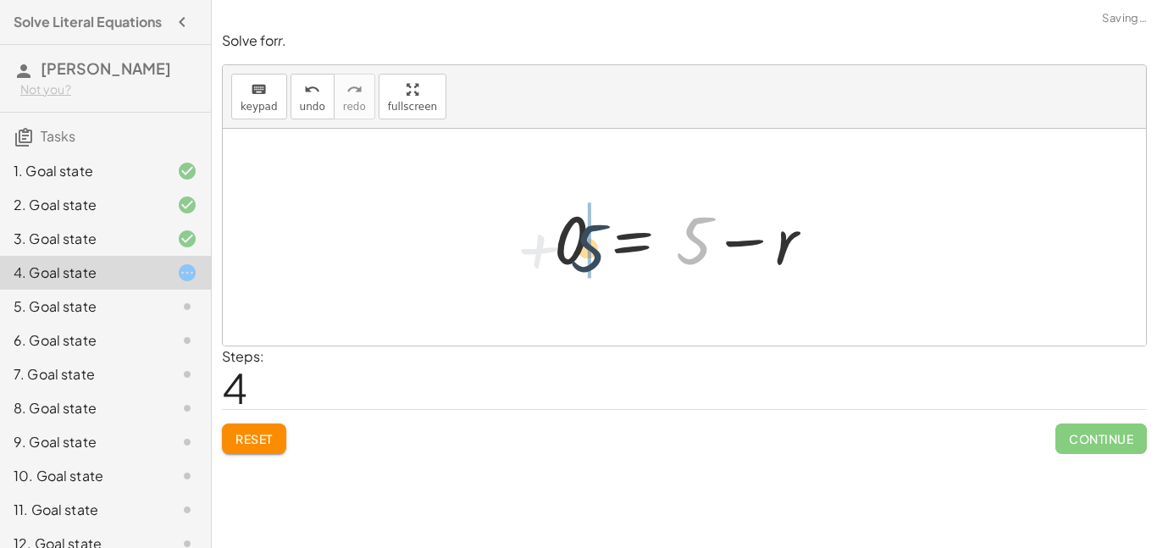
drag, startPoint x: 677, startPoint y: 236, endPoint x: 539, endPoint y: 237, distance: 138.9
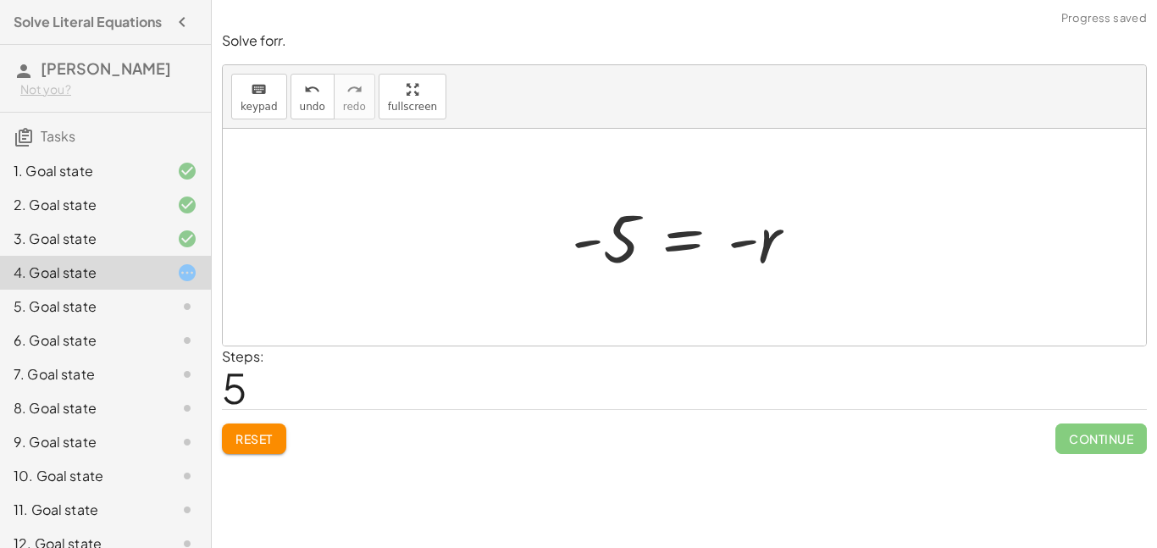
click at [664, 257] on div at bounding box center [691, 238] width 256 height 84
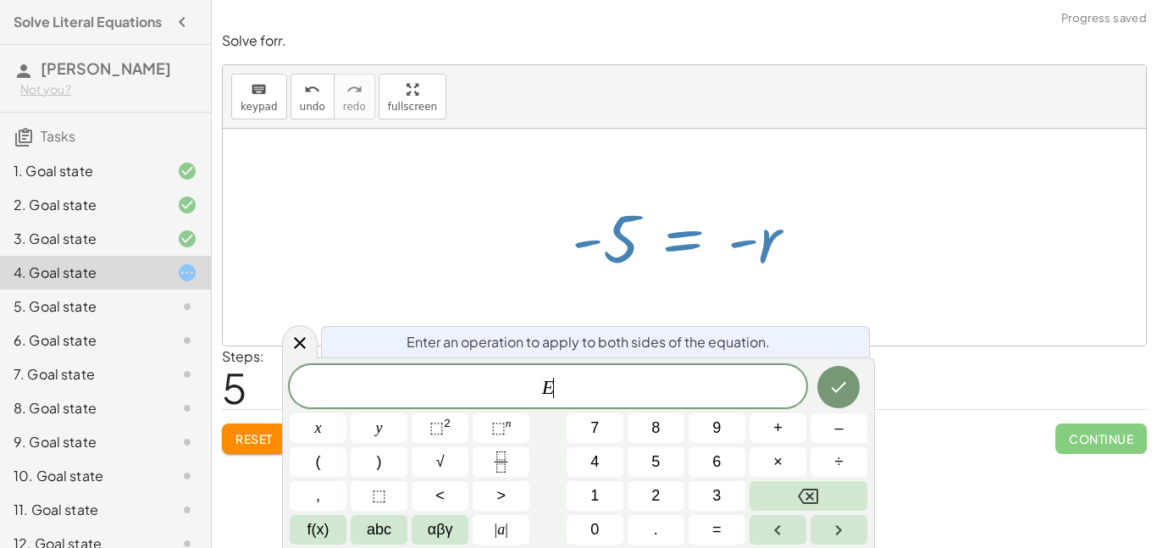
scroll to position [1, 0]
click at [836, 285] on div at bounding box center [684, 237] width 923 height 217
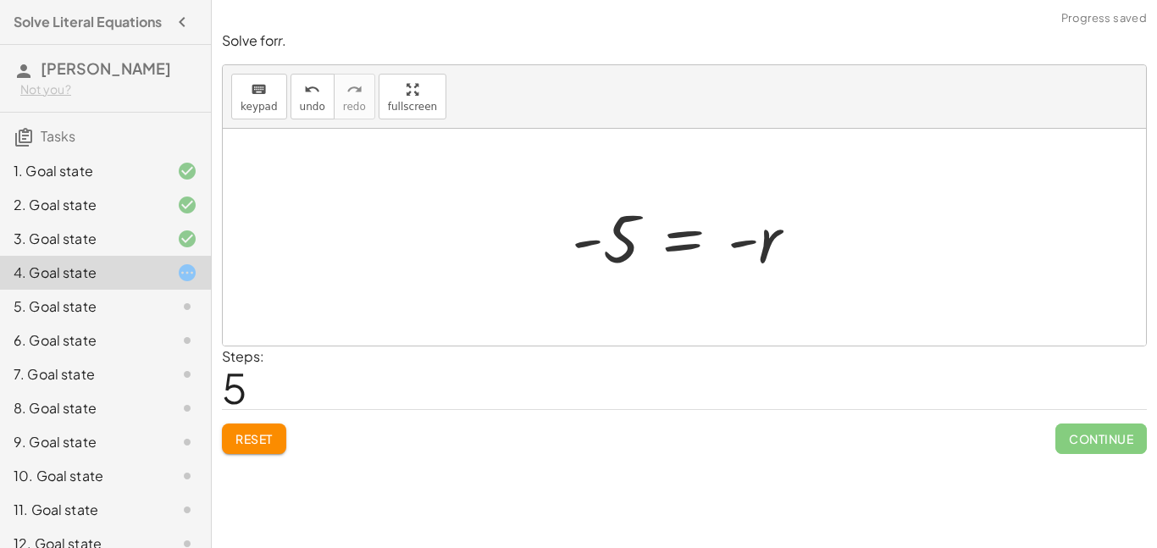
click at [257, 436] on span "Reset" at bounding box center [253, 438] width 37 height 15
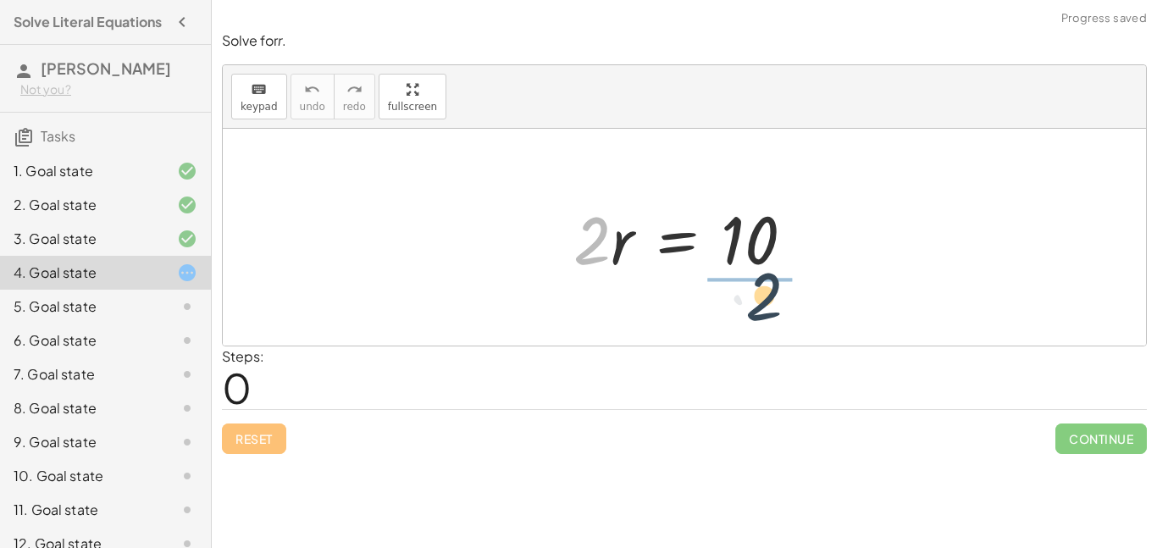
drag, startPoint x: 589, startPoint y: 244, endPoint x: 781, endPoint y: 293, distance: 198.4
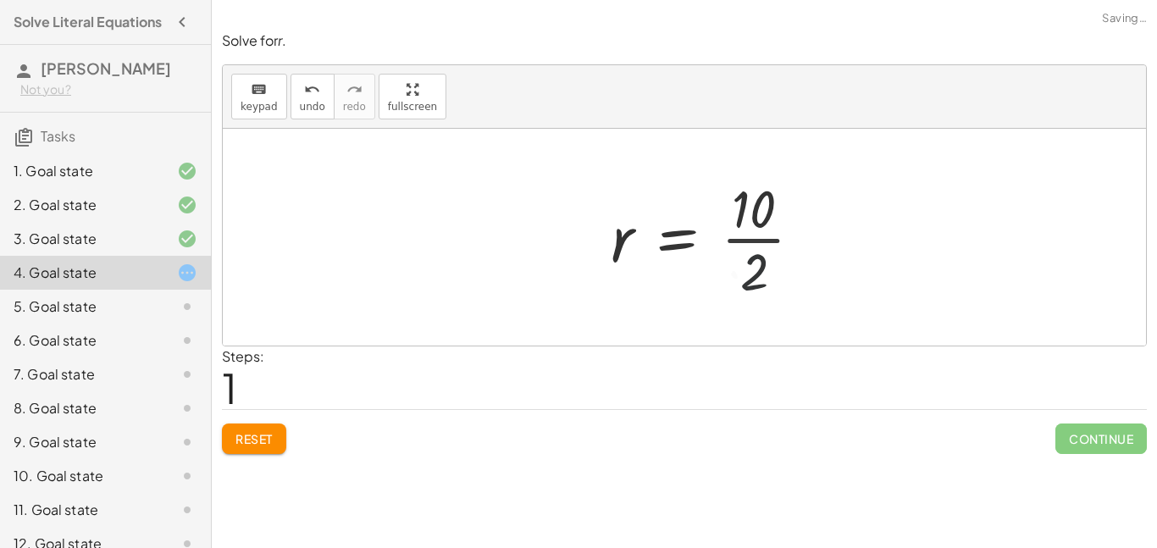
click at [736, 233] on div at bounding box center [713, 237] width 222 height 130
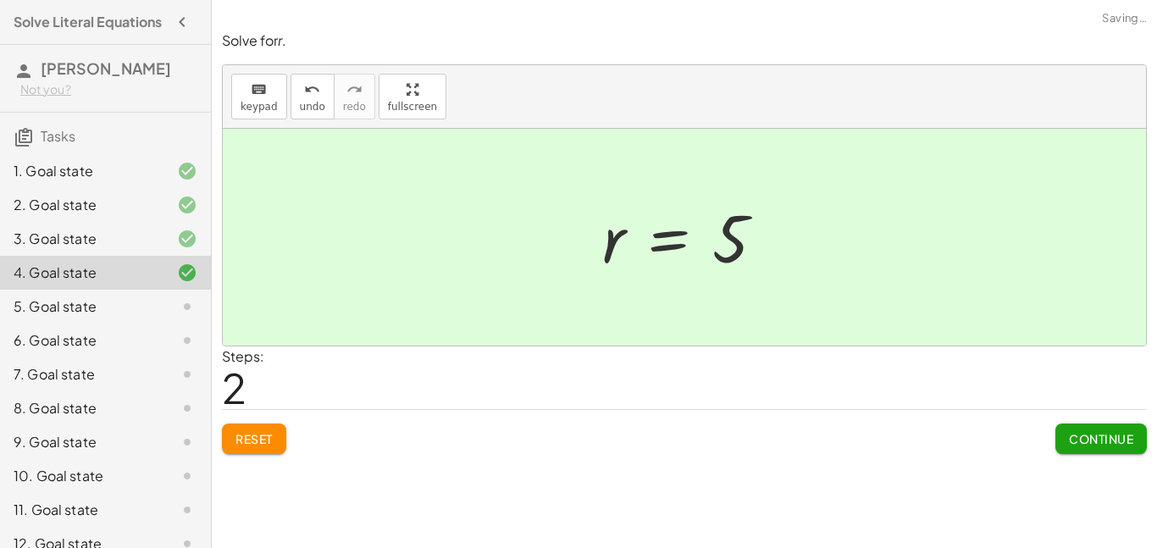
click at [1093, 440] on span "Continue" at bounding box center [1101, 438] width 64 height 15
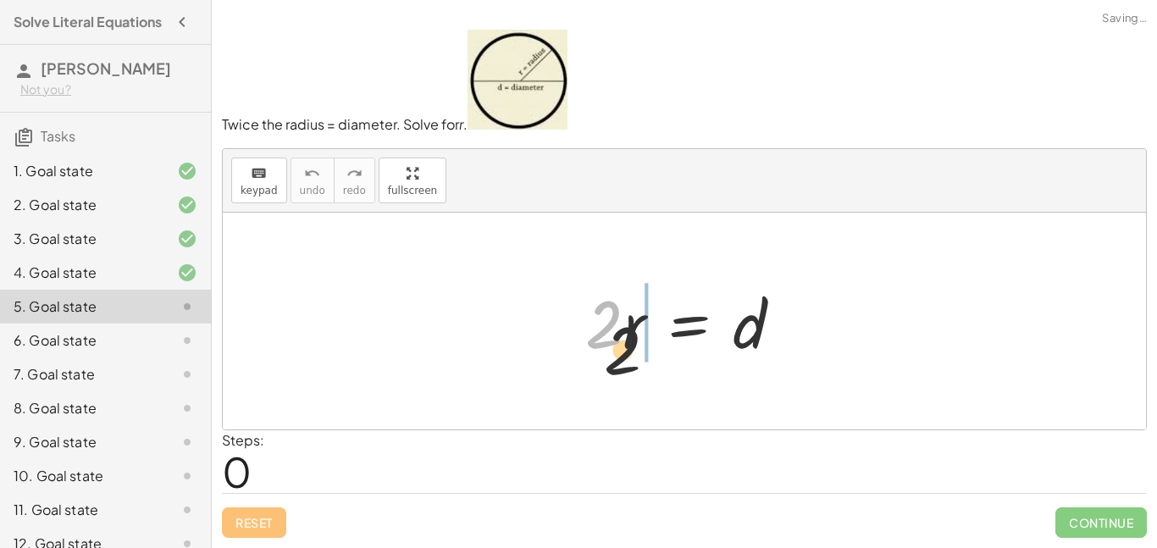
drag, startPoint x: 630, startPoint y: 371, endPoint x: 761, endPoint y: 359, distance: 131.8
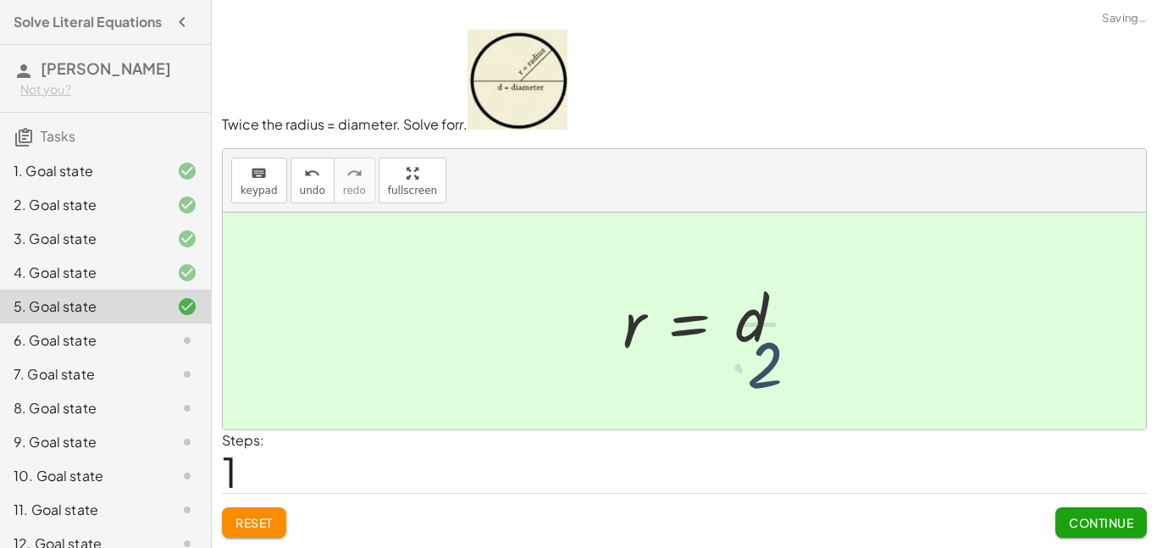
click at [766, 325] on div at bounding box center [717, 321] width 207 height 130
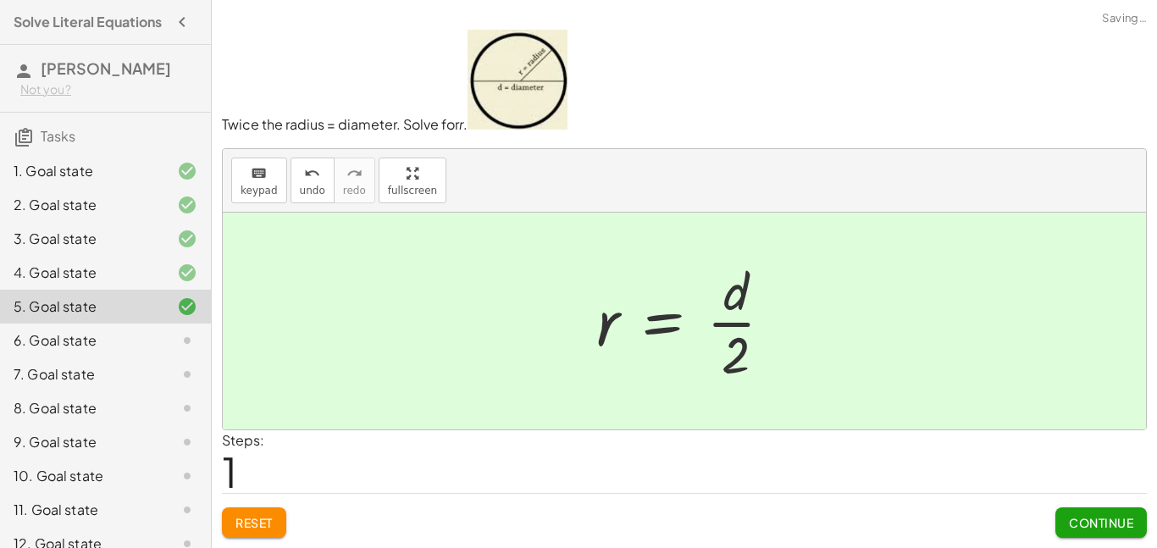
click at [1089, 529] on span "Continue" at bounding box center [1101, 522] width 64 height 15
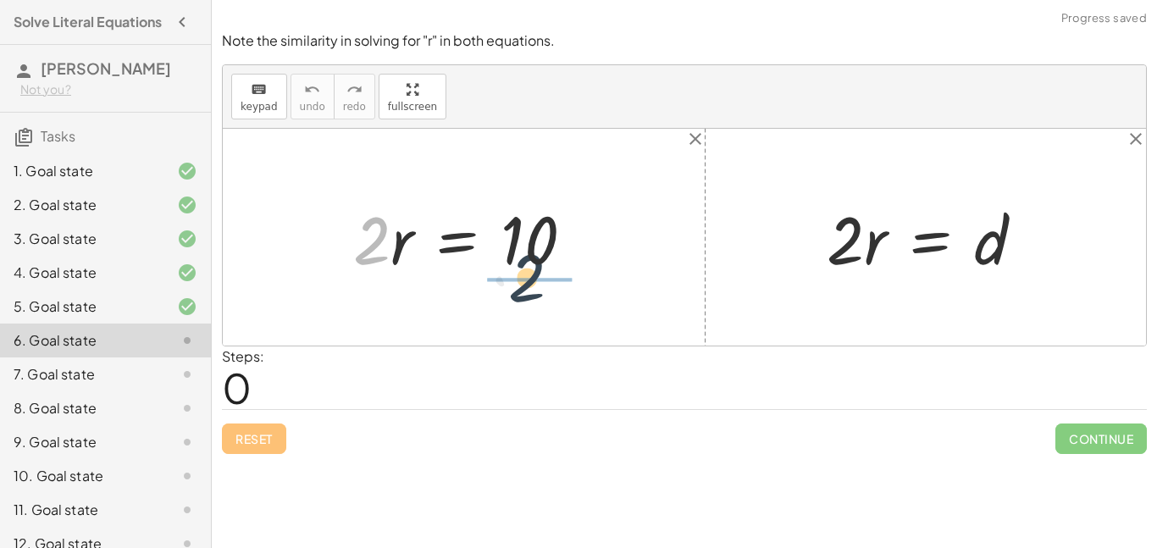
drag, startPoint x: 382, startPoint y: 256, endPoint x: 540, endPoint y: 293, distance: 162.7
click at [540, 293] on div "· 2 · 2 · r = 10 · 2 · r = d" at bounding box center [684, 237] width 923 height 217
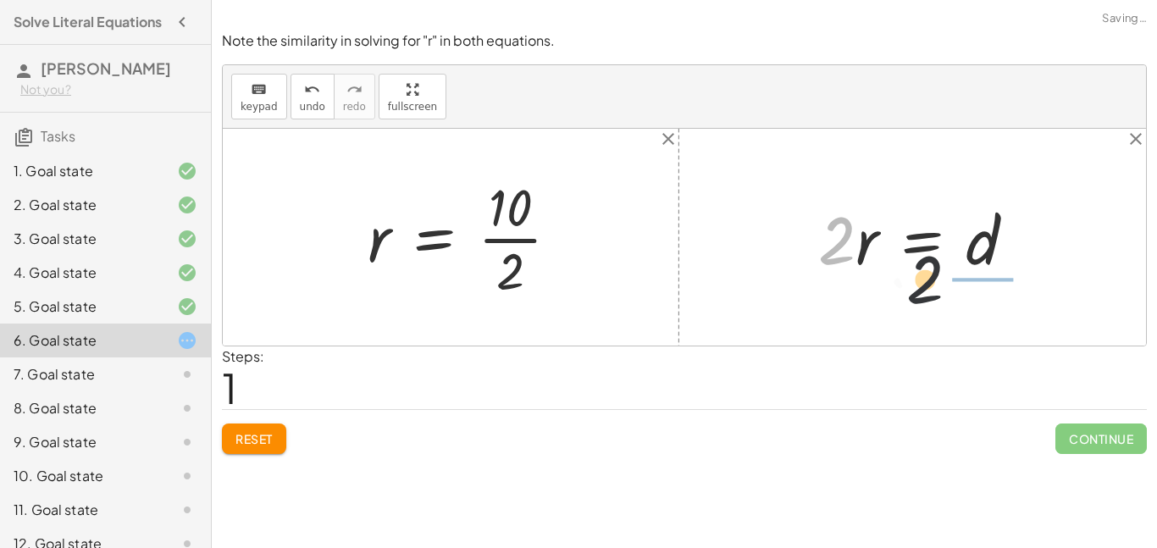
drag, startPoint x: 851, startPoint y: 246, endPoint x: 991, endPoint y: 282, distance: 144.2
click at [998, 282] on div "· 2 · 2 · r = d" at bounding box center [917, 238] width 249 height 96
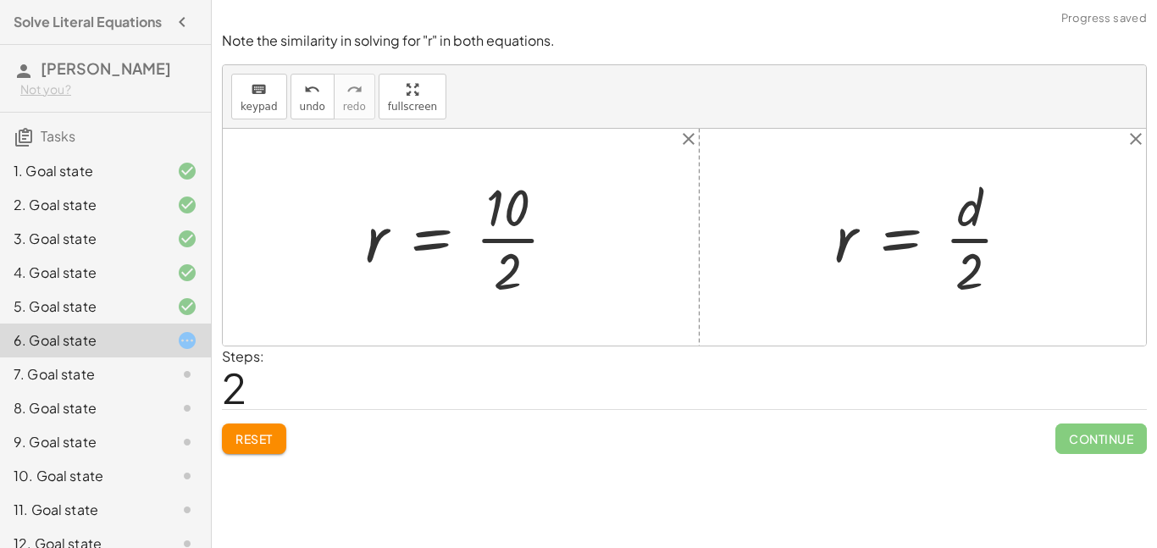
click at [489, 221] on div at bounding box center [468, 237] width 222 height 130
drag, startPoint x: 513, startPoint y: 225, endPoint x: 534, endPoint y: 243, distance: 27.0
click at [514, 227] on div at bounding box center [468, 237] width 222 height 130
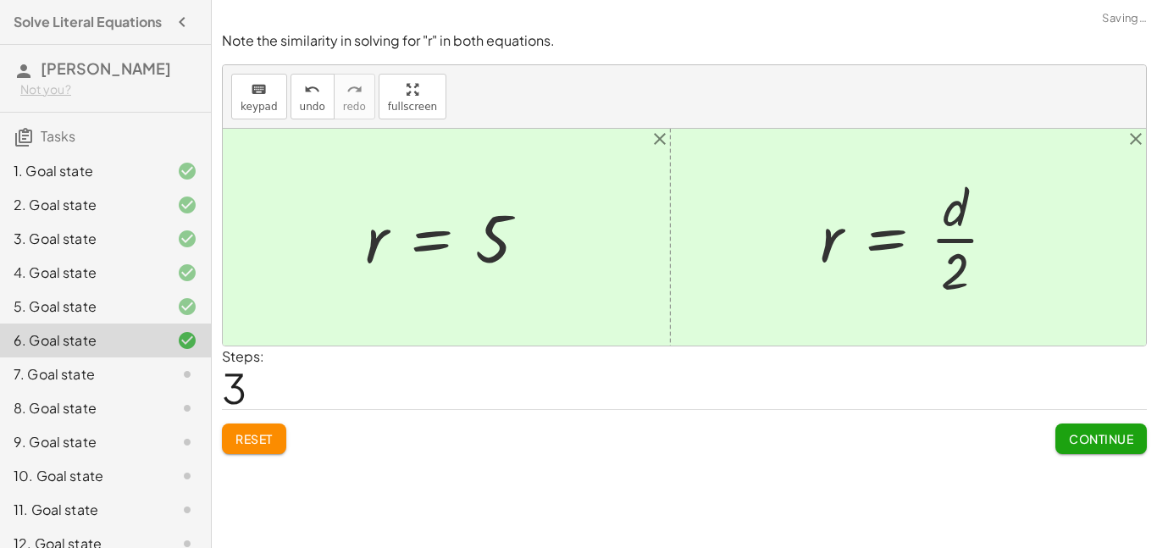
click at [1086, 431] on span "Continue" at bounding box center [1101, 438] width 64 height 15
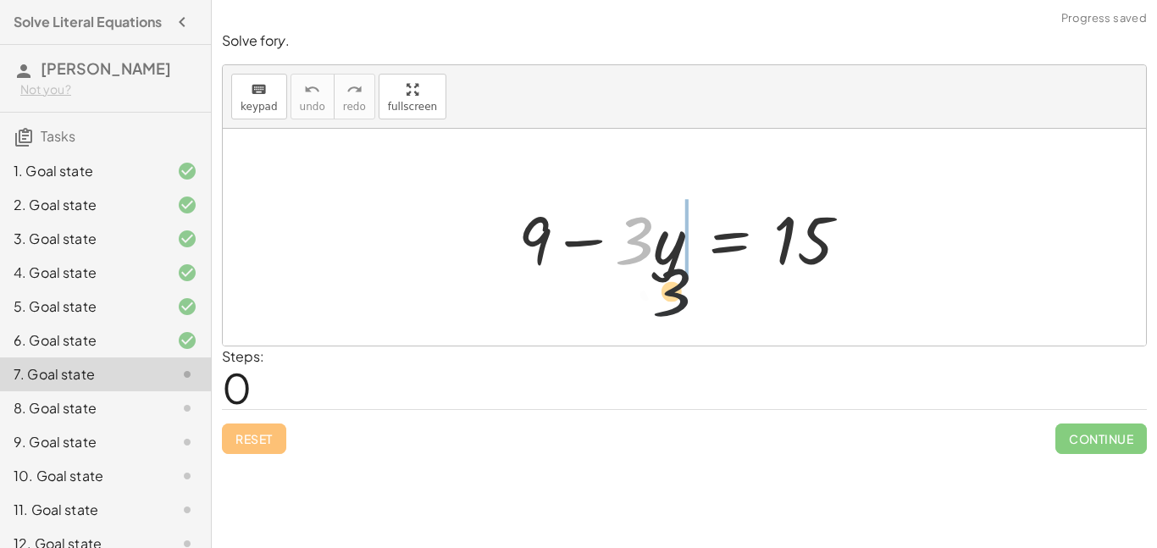
drag, startPoint x: 638, startPoint y: 242, endPoint x: 783, endPoint y: 294, distance: 154.5
click at [809, 290] on div "· 3 + 9 − · 3 · y = 15" at bounding box center [684, 237] width 923 height 217
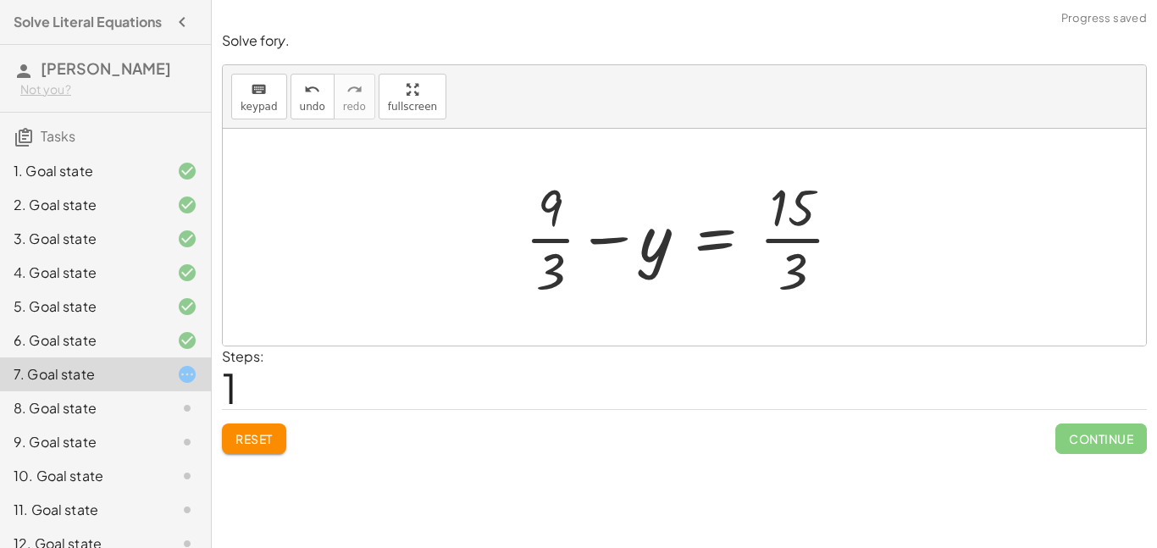
click at [255, 439] on span "Reset" at bounding box center [253, 438] width 37 height 15
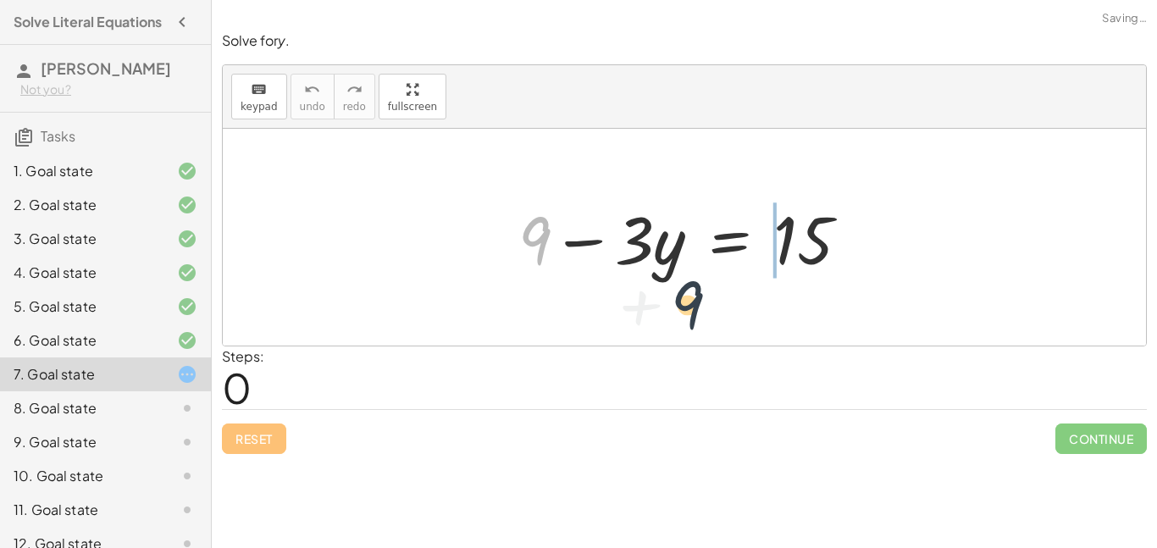
drag, startPoint x: 533, startPoint y: 242, endPoint x: 805, endPoint y: 303, distance: 278.6
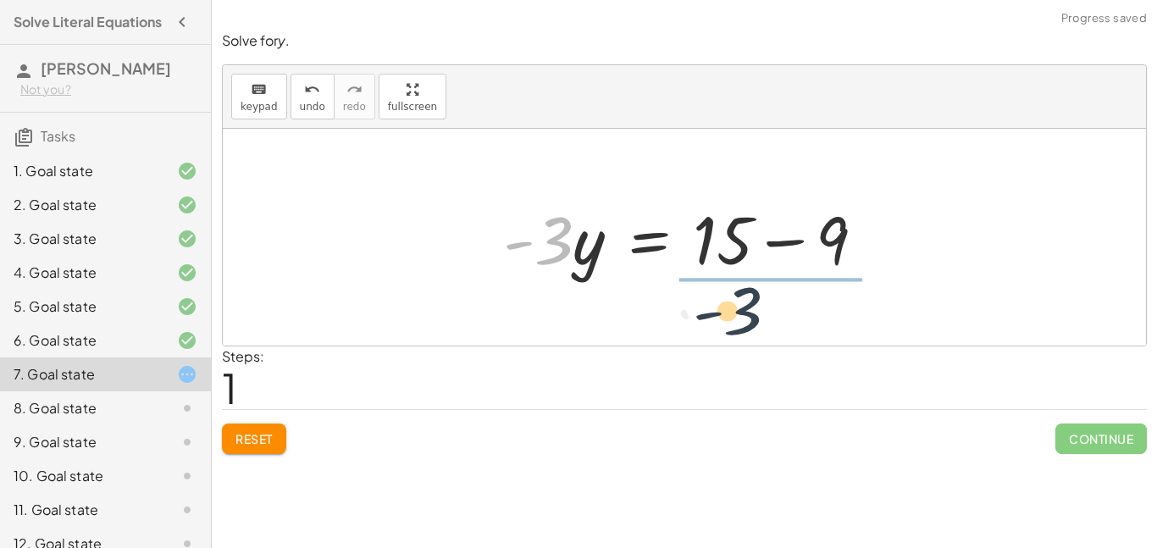
drag, startPoint x: 580, startPoint y: 317, endPoint x: 774, endPoint y: 315, distance: 193.9
click at [780, 309] on div "+ 9 − · 3 · y = 15 · - 3 9 · 3 · y = 15 - + −" at bounding box center [684, 237] width 923 height 217
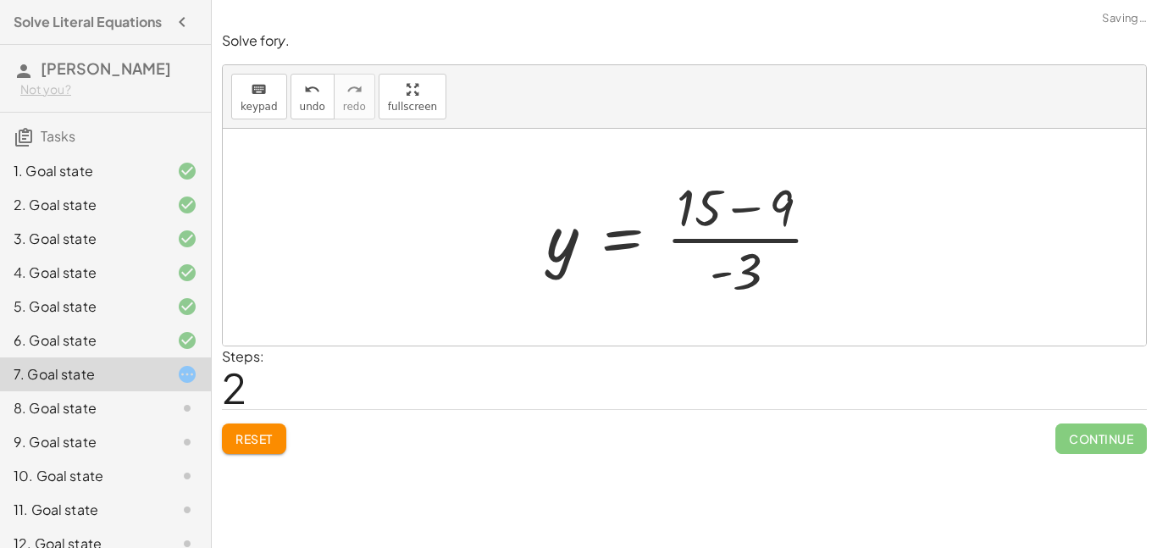
drag, startPoint x: 766, startPoint y: 244, endPoint x: 740, endPoint y: 255, distance: 27.7
click at [766, 244] on div at bounding box center [691, 237] width 306 height 130
click at [727, 234] on div at bounding box center [691, 237] width 306 height 130
click at [692, 224] on div at bounding box center [691, 237] width 306 height 130
click at [719, 204] on div at bounding box center [691, 237] width 306 height 130
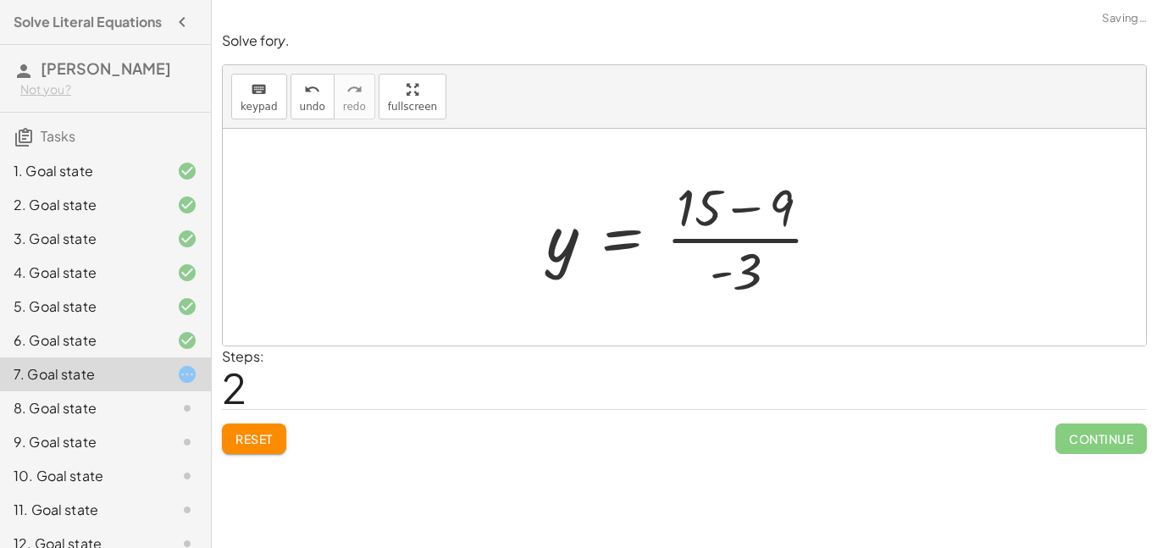
drag, startPoint x: 714, startPoint y: 207, endPoint x: 681, endPoint y: 202, distance: 33.4
click at [712, 208] on div at bounding box center [691, 237] width 306 height 130
click at [681, 202] on div at bounding box center [691, 237] width 306 height 130
click at [755, 214] on div at bounding box center [691, 237] width 306 height 130
drag, startPoint x: 773, startPoint y: 231, endPoint x: 756, endPoint y: 250, distance: 25.2
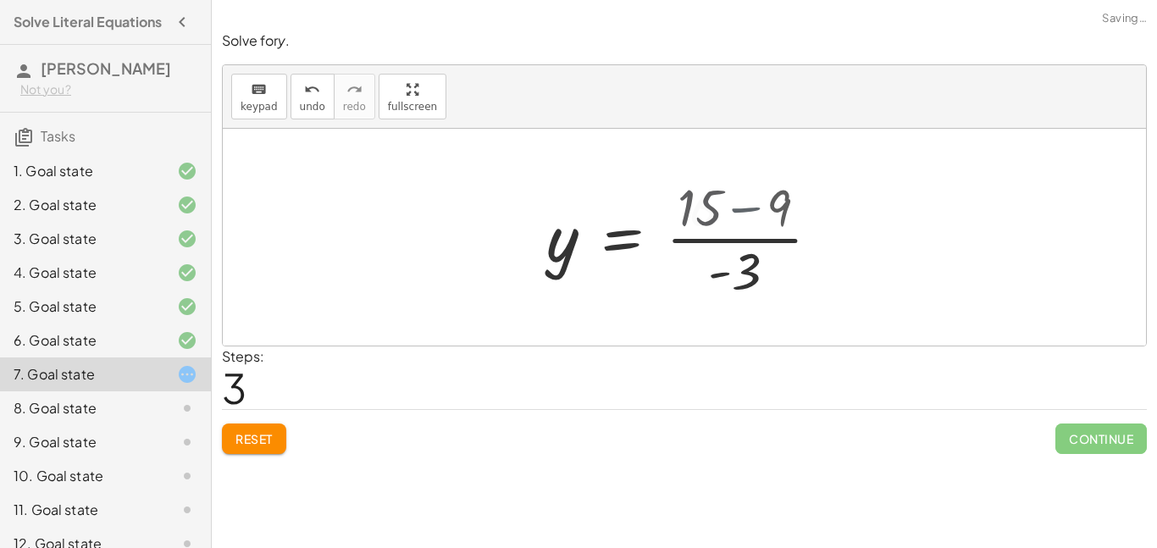
click at [772, 237] on div at bounding box center [658, 237] width 241 height 130
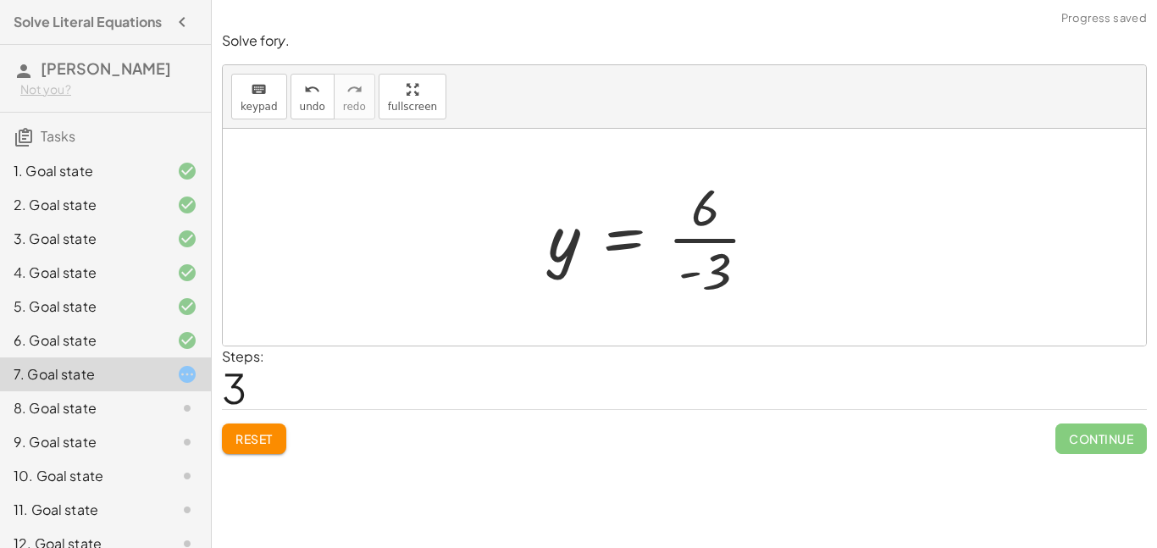
click at [699, 254] on div at bounding box center [659, 237] width 241 height 130
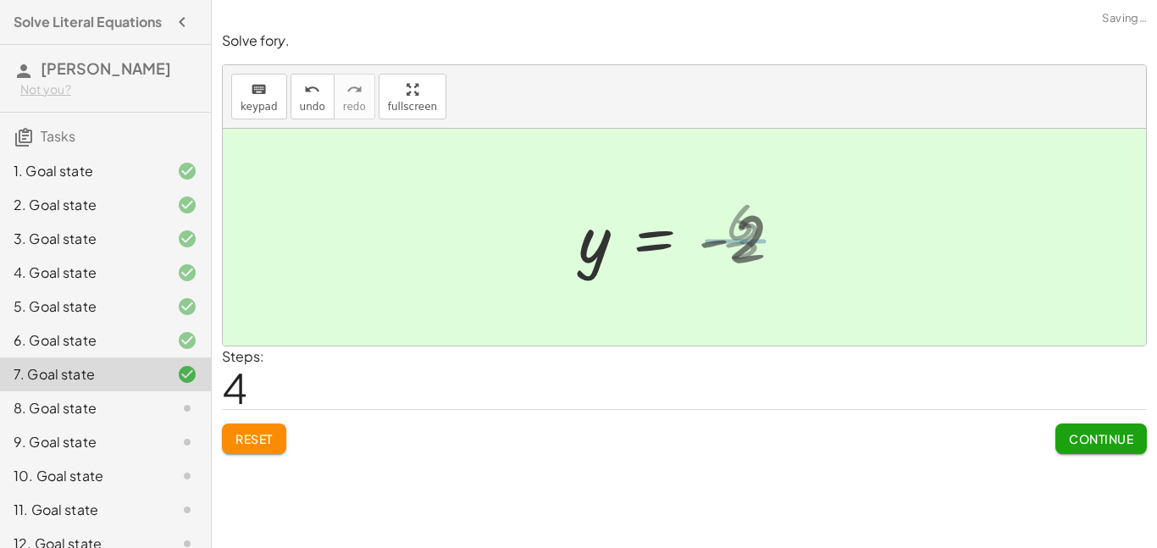
click at [1081, 445] on span "Continue" at bounding box center [1101, 438] width 64 height 15
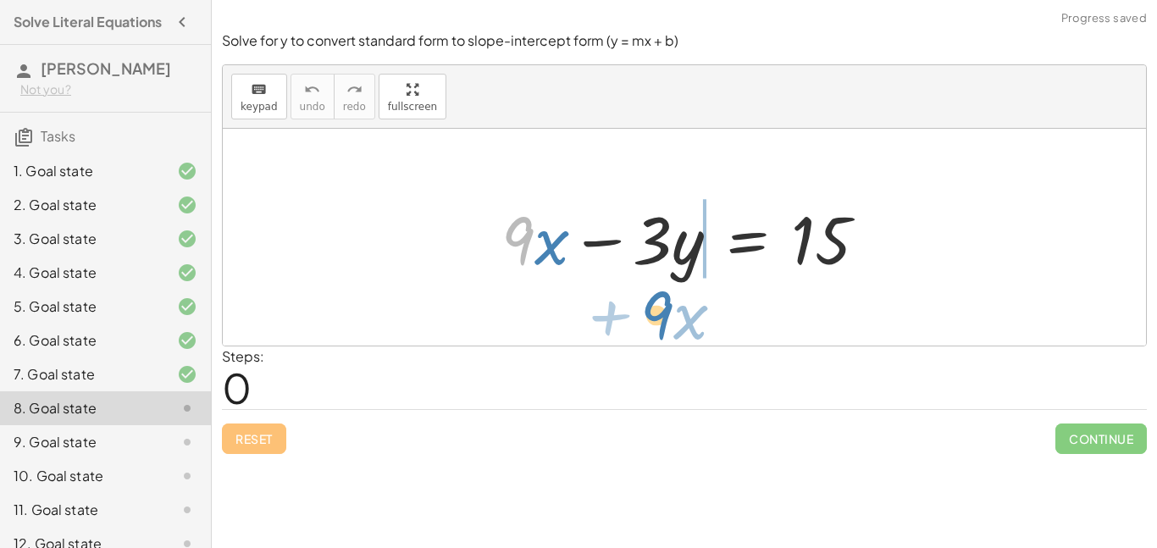
drag, startPoint x: 540, startPoint y: 296, endPoint x: 658, endPoint y: 315, distance: 119.2
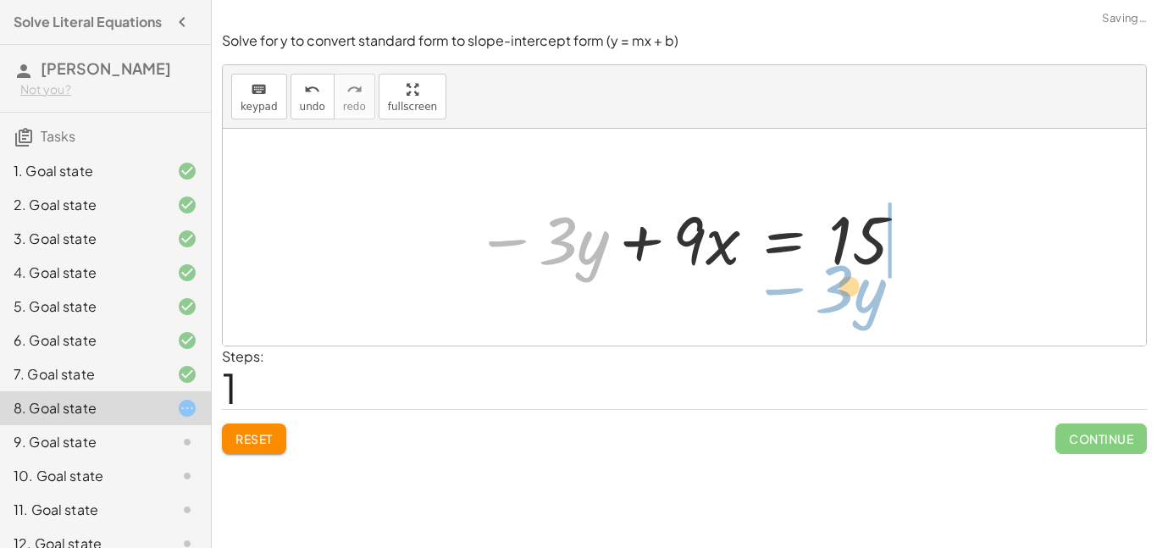
drag, startPoint x: 517, startPoint y: 244, endPoint x: 841, endPoint y: 284, distance: 325.9
click at [838, 286] on div "+ · 9 · x − · 3 · y = 15 − · 3 · y + · 9 · x − · 3 · y = 15" at bounding box center [684, 237] width 923 height 217
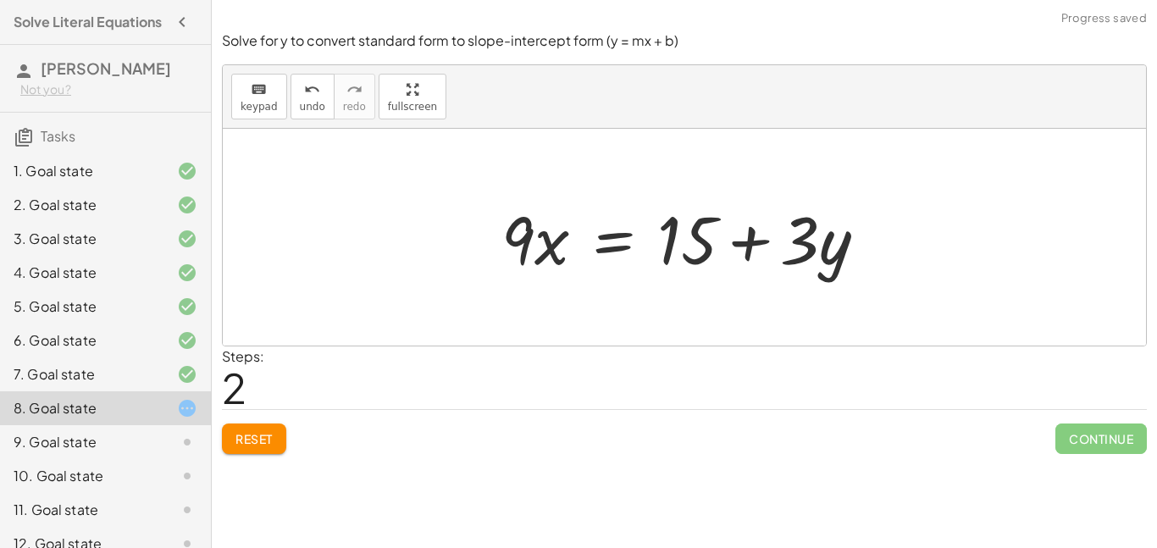
click at [699, 244] on div at bounding box center [691, 237] width 396 height 87
drag, startPoint x: 732, startPoint y: 216, endPoint x: 762, endPoint y: 258, distance: 52.2
click at [737, 225] on div at bounding box center [691, 237] width 396 height 87
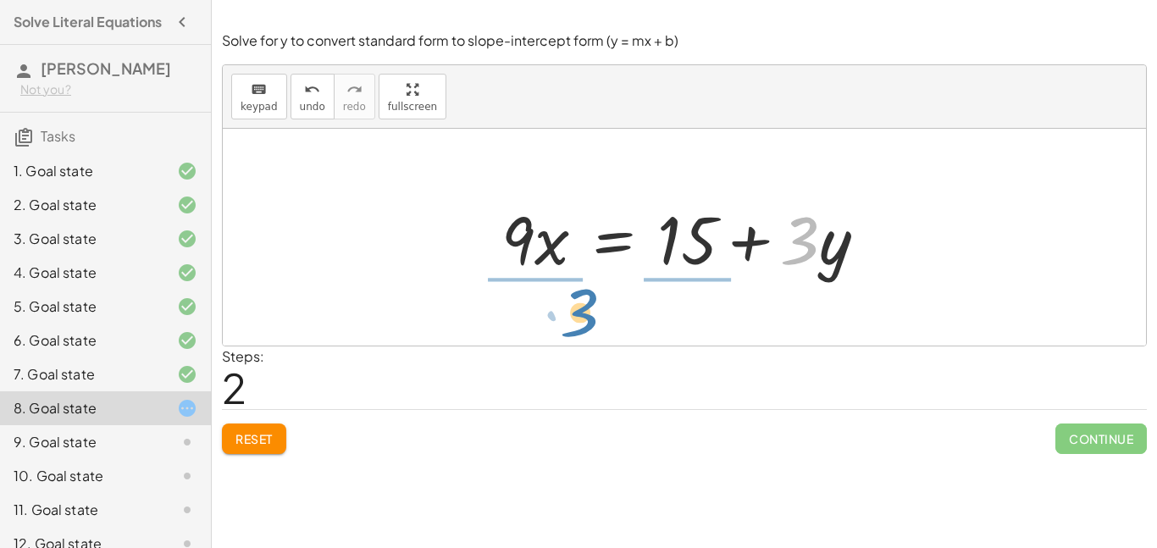
drag, startPoint x: 796, startPoint y: 252, endPoint x: 554, endPoint y: 327, distance: 253.7
click at [554, 327] on div "+ · 9 · x − · 3 · y = 15 − · 3 · y + · 9 · x = 15 + · 3 · y · 9 · x · 3 · y = 1…" at bounding box center [684, 237] width 923 height 217
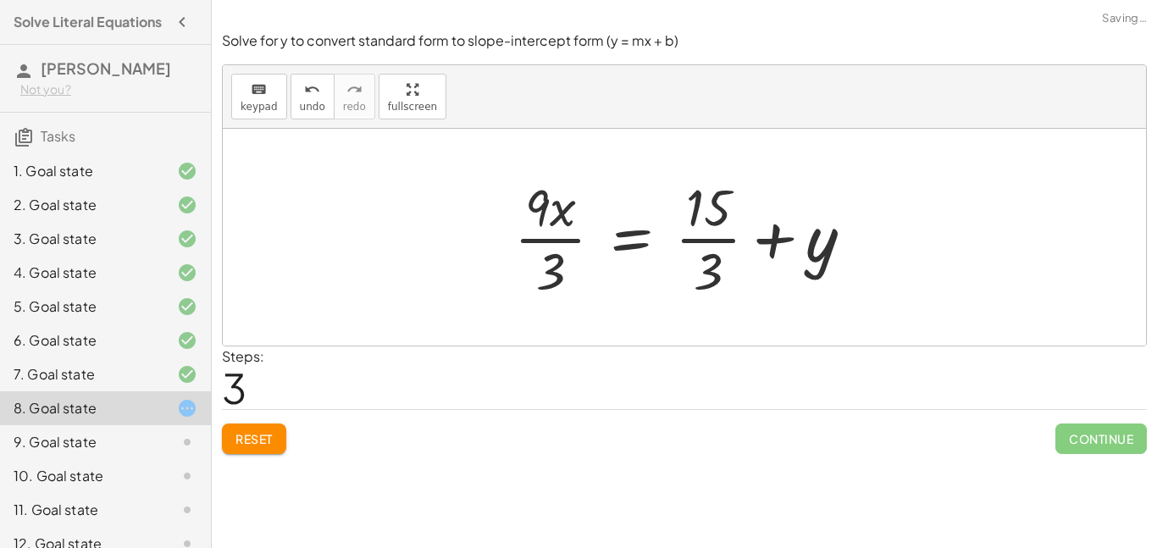
click at [712, 216] on div at bounding box center [690, 237] width 369 height 130
click at [731, 210] on div at bounding box center [690, 237] width 369 height 130
click at [698, 257] on div at bounding box center [690, 237] width 369 height 130
drag, startPoint x: 706, startPoint y: 252, endPoint x: 672, endPoint y: 268, distance: 37.5
click at [707, 252] on div at bounding box center [675, 237] width 339 height 130
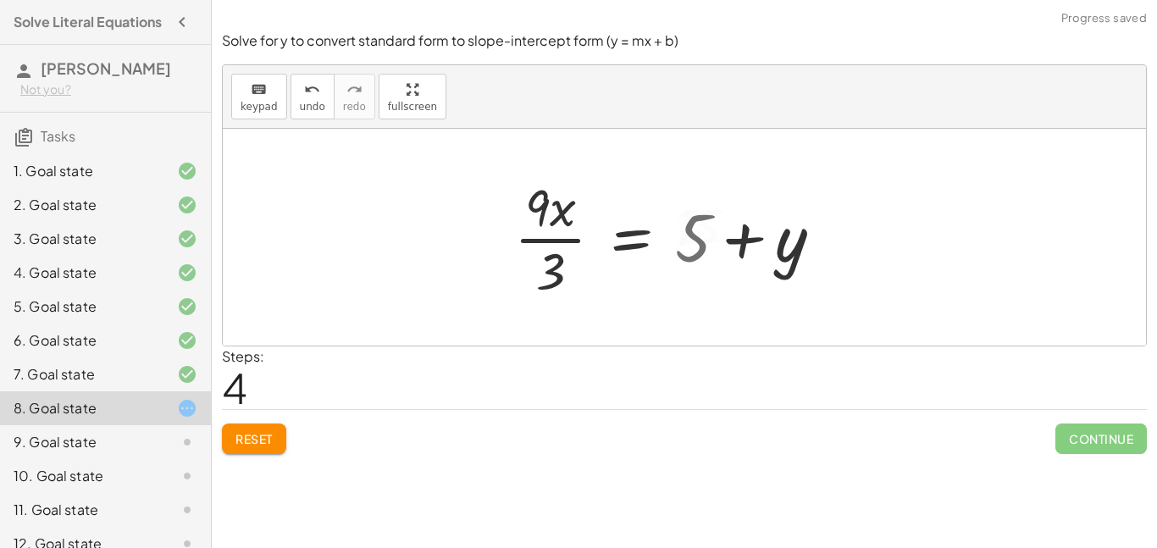
click at [556, 256] on div at bounding box center [675, 237] width 339 height 130
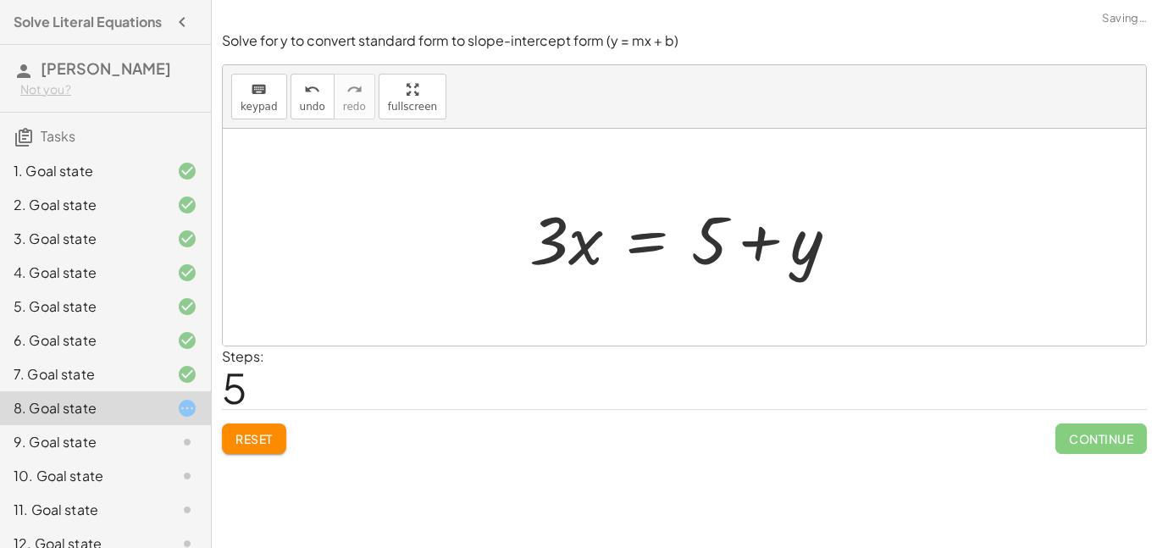
click at [708, 259] on div at bounding box center [691, 237] width 340 height 87
drag, startPoint x: 798, startPoint y: 272, endPoint x: 588, endPoint y: 300, distance: 211.9
click at [586, 300] on div "+ · 9 · x − · 3 · y = 15 − · 3 · y + · 9 · x = 15 · 9 · x = + 15 + · 3 · y · 9 …" at bounding box center [684, 237] width 923 height 217
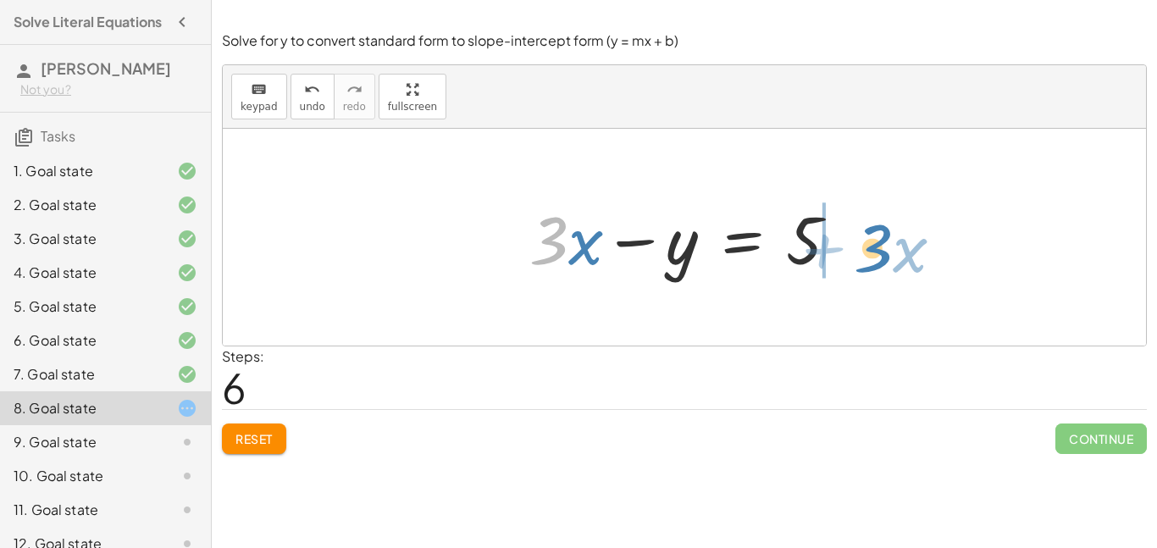
drag, startPoint x: 550, startPoint y: 253, endPoint x: 876, endPoint y: 262, distance: 326.1
click at [876, 262] on div "+ · 9 · x − · 3 · y = 15 − · 3 · y + · 9 · x = 15 · 9 · x = + 15 + · 3 · y · 9 …" at bounding box center [684, 237] width 923 height 217
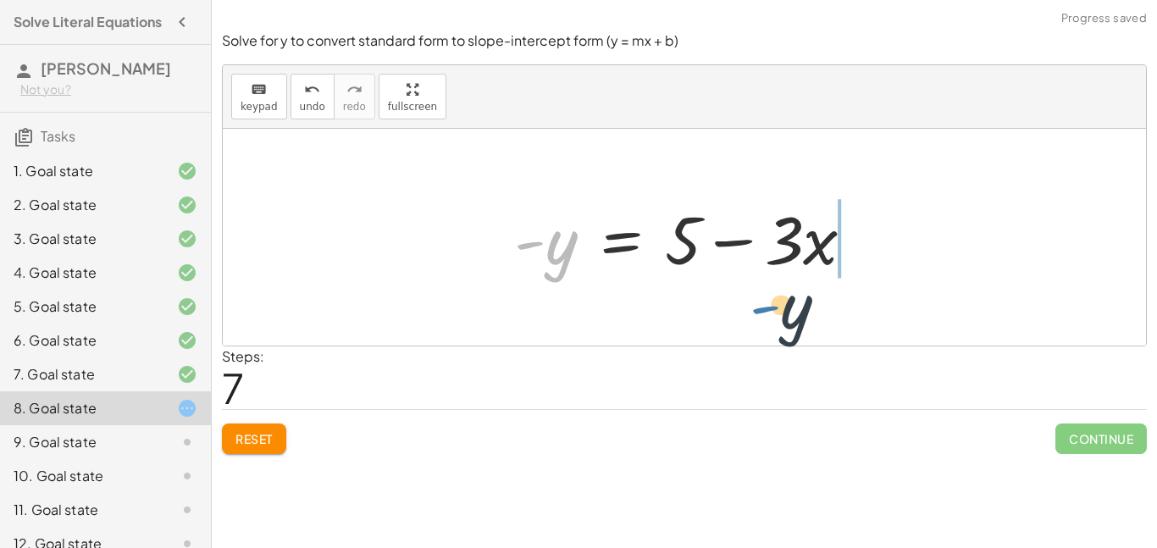
drag, startPoint x: 529, startPoint y: 245, endPoint x: 771, endPoint y: 300, distance: 247.6
click at [771, 300] on div "+ · 9 · x − · 3 · y = 15 − · 3 · y + · 9 · x = 15 · 9 · x = + 15 + · 3 · y · 9 …" at bounding box center [684, 237] width 923 height 217
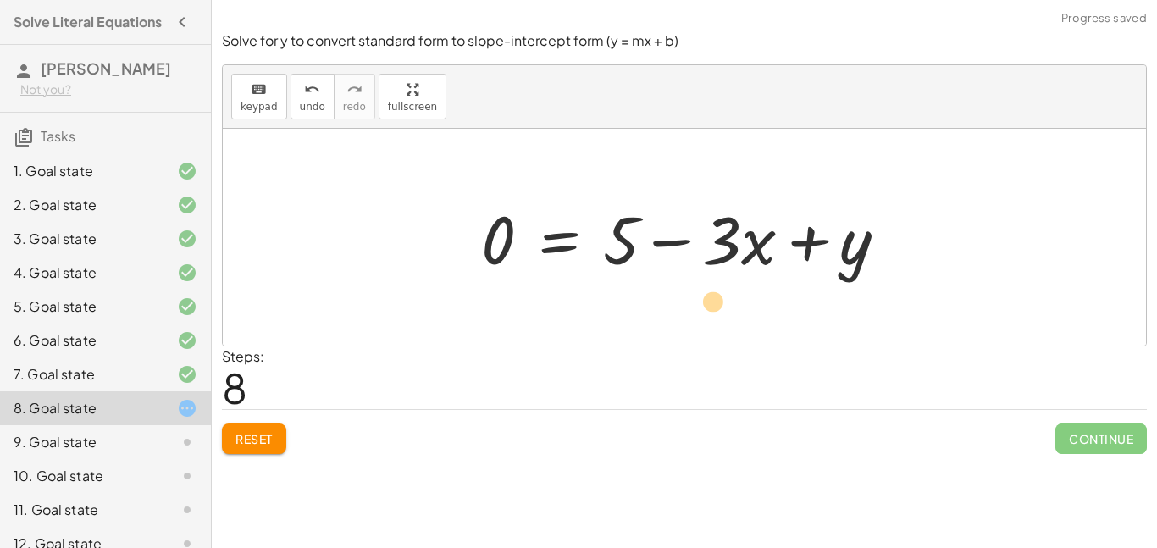
drag, startPoint x: 861, startPoint y: 257, endPoint x: 859, endPoint y: 306, distance: 49.2
click at [859, 307] on div "+ · 9 · x − · 3 · y = 15 − · 3 · y + · 9 · x = 15 · 9 · x = + 15 + · 3 · y · 9 …" at bounding box center [684, 237] width 923 height 217
drag, startPoint x: 534, startPoint y: 246, endPoint x: 670, endPoint y: 238, distance: 135.7
click at [460, 241] on div "+ · 9 · x − · 3 · y = 15 − · 3 · y + · 9 · x = 15 · 9 · x = + 15 + · 3 · y · 9 …" at bounding box center [684, 238] width 457 height 96
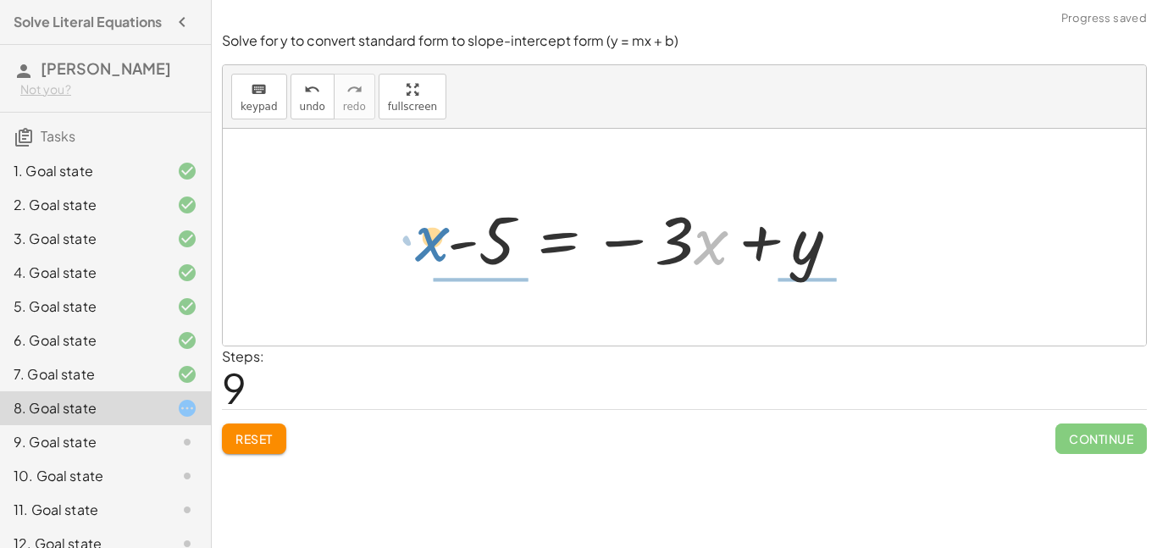
drag, startPoint x: 712, startPoint y: 241, endPoint x: 436, endPoint y: 233, distance: 276.2
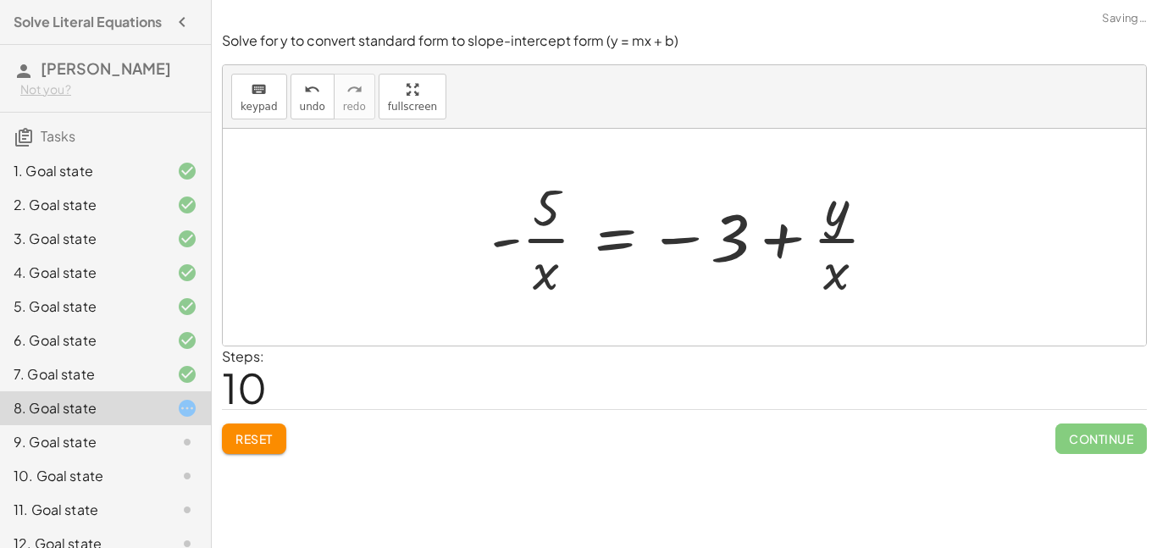
drag, startPoint x: 680, startPoint y: 243, endPoint x: 733, endPoint y: 247, distance: 52.7
click at [679, 247] on div at bounding box center [690, 237] width 417 height 130
drag, startPoint x: 733, startPoint y: 247, endPoint x: 517, endPoint y: 255, distance: 216.1
click at [468, 257] on div "+ · 9 · x − · 3 · y = 15 − · 3 · y + · 9 · x = 15 · 9 · x = + 15 + · 3 · y · 9 …" at bounding box center [684, 237] width 438 height 139
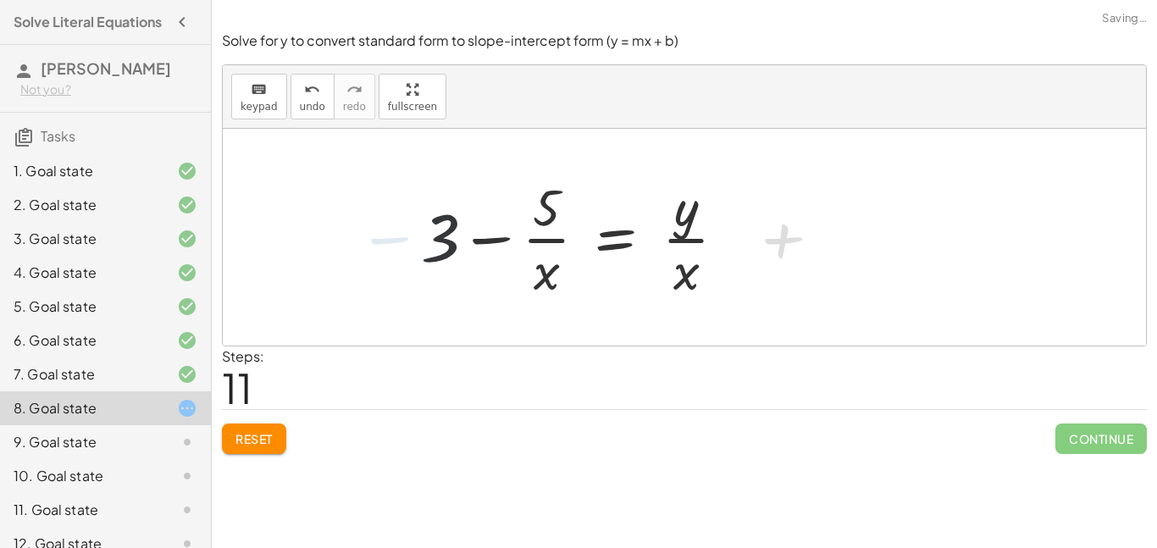
click at [552, 273] on div at bounding box center [579, 237] width 334 height 130
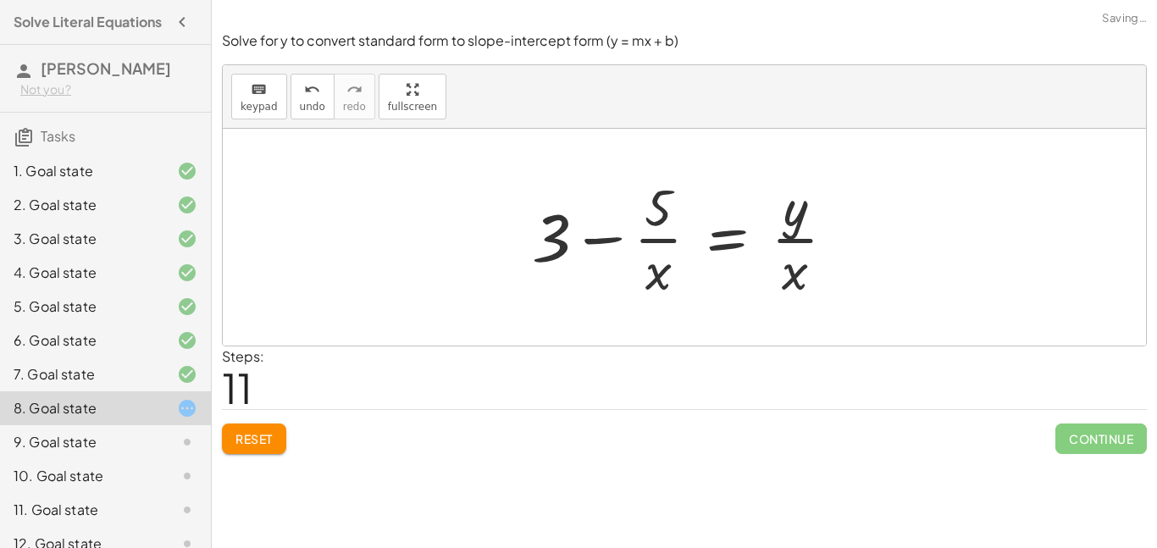
click at [243, 436] on span "Reset" at bounding box center [253, 438] width 37 height 15
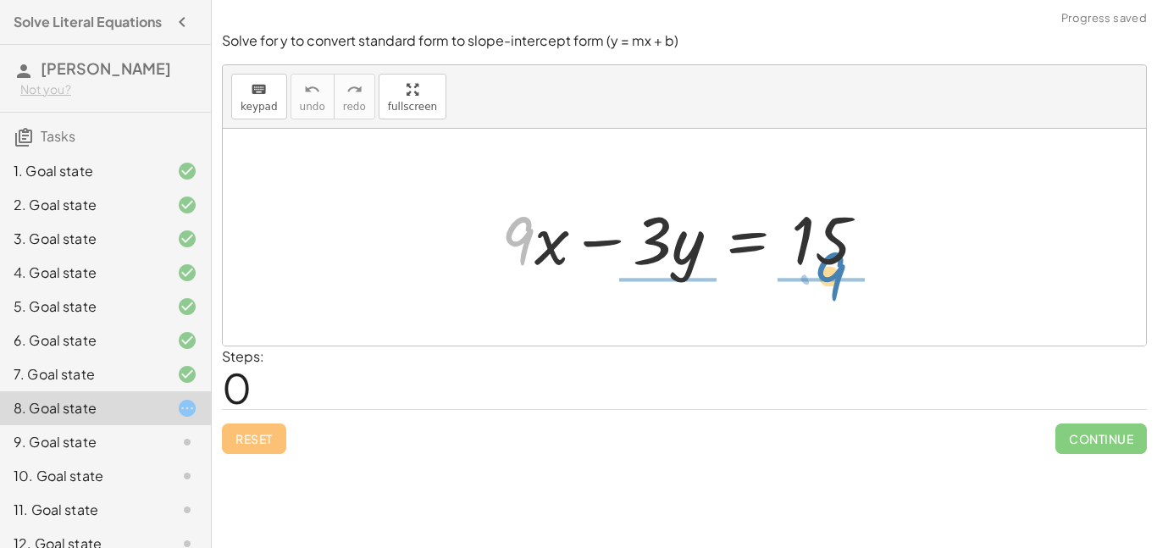
drag, startPoint x: 529, startPoint y: 246, endPoint x: 884, endPoint y: 279, distance: 356.4
click at [890, 267] on div "· 9 + · x + · 9 · x − · 3 · y = 15" at bounding box center [684, 238] width 417 height 96
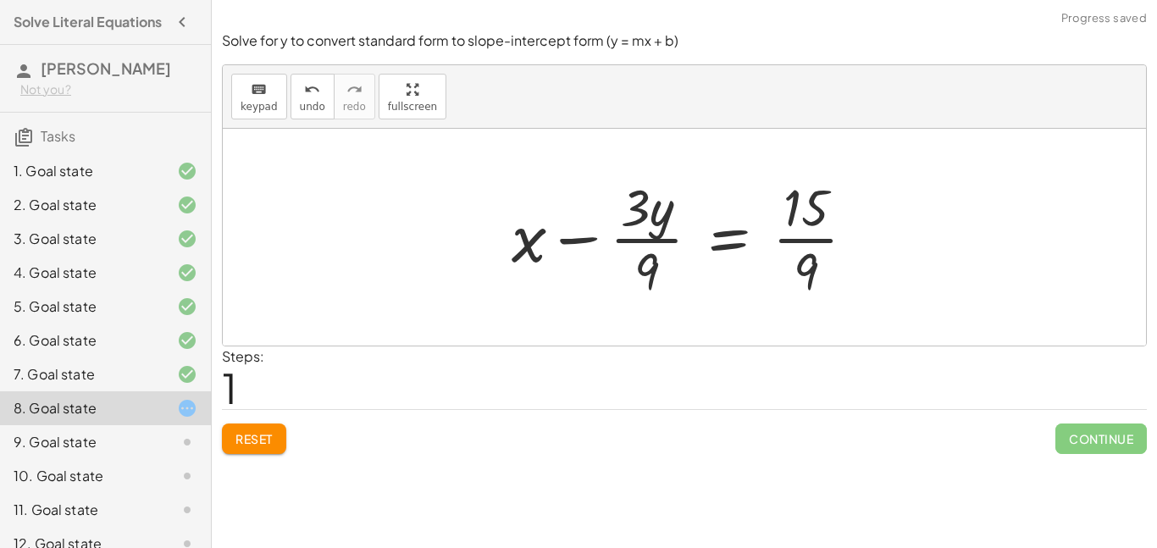
click at [266, 433] on span "Reset" at bounding box center [253, 438] width 37 height 15
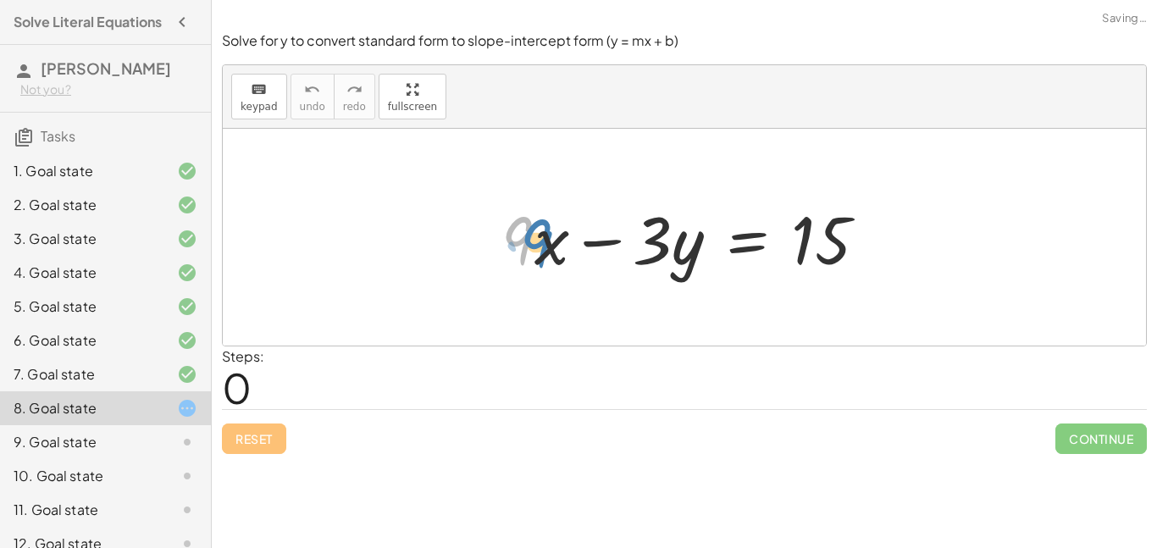
drag, startPoint x: 510, startPoint y: 249, endPoint x: 525, endPoint y: 249, distance: 15.2
click at [526, 249] on div at bounding box center [691, 237] width 396 height 87
drag, startPoint x: 548, startPoint y: 252, endPoint x: 996, endPoint y: 254, distance: 448.0
drag, startPoint x: 556, startPoint y: 242, endPoint x: 921, endPoint y: 264, distance: 366.5
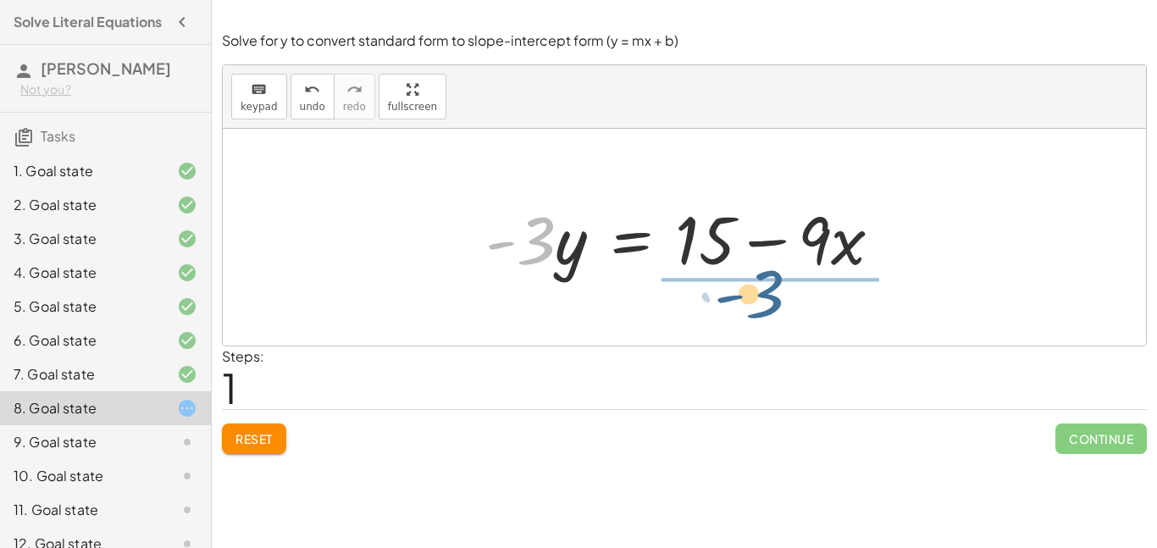
drag, startPoint x: 543, startPoint y: 253, endPoint x: 781, endPoint y: 308, distance: 244.2
click at [781, 307] on div "+ · 9 · x − · 3 · y = 15 · - 3 · 9 · x · 3 · y = 15 - + −" at bounding box center [684, 237] width 923 height 217
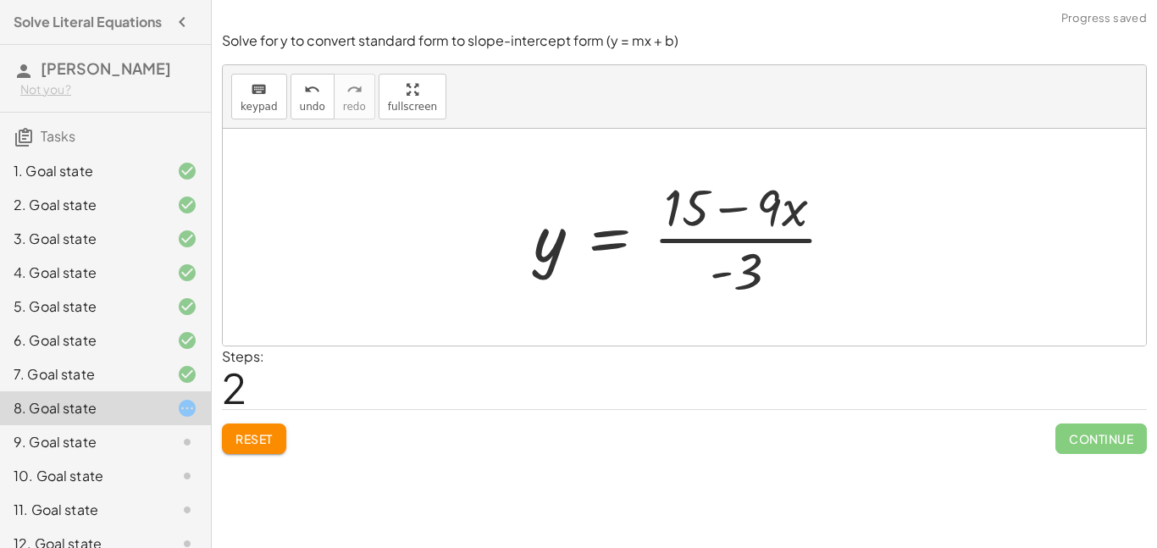
click at [757, 229] on div at bounding box center [690, 237] width 331 height 130
click at [696, 216] on div at bounding box center [690, 237] width 331 height 130
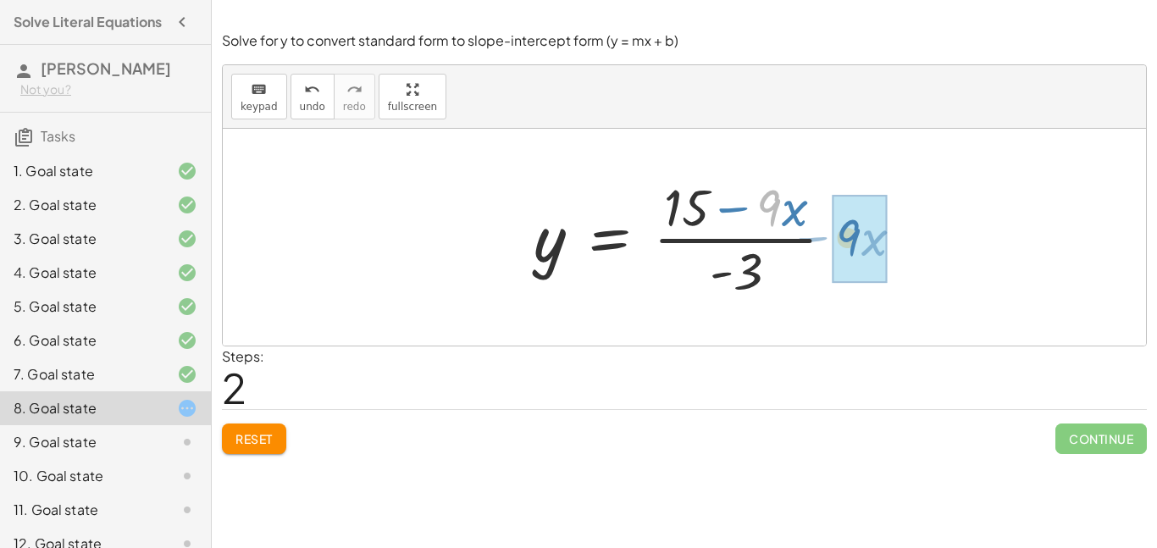
drag, startPoint x: 771, startPoint y: 212, endPoint x: 884, endPoint y: 252, distance: 119.5
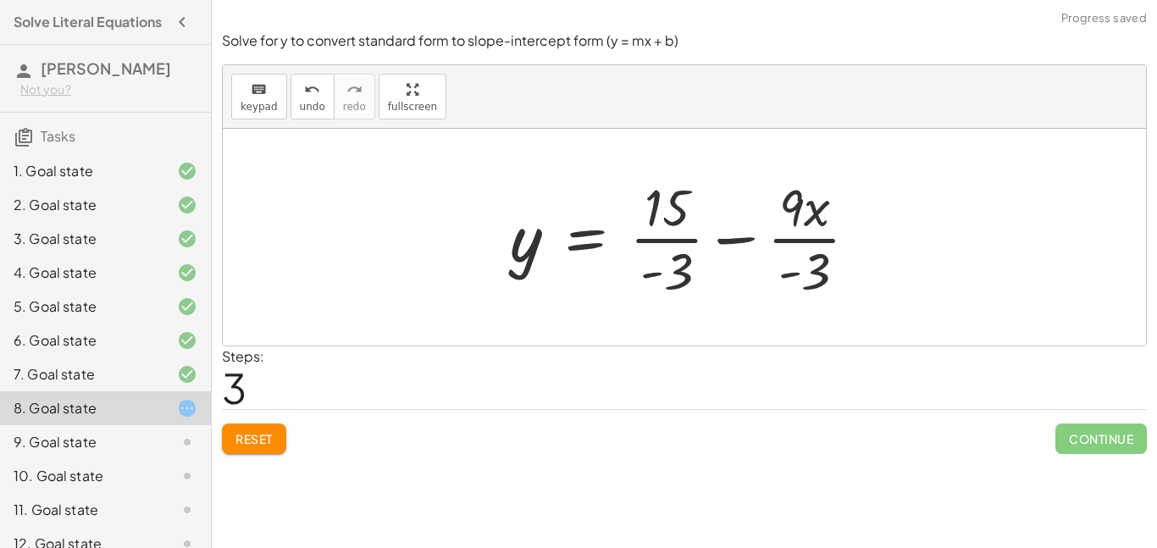
click at [698, 199] on div at bounding box center [690, 237] width 379 height 130
click at [670, 219] on div at bounding box center [690, 237] width 379 height 130
click at [674, 251] on div at bounding box center [690, 237] width 379 height 130
click at [683, 281] on div at bounding box center [687, 237] width 372 height 130
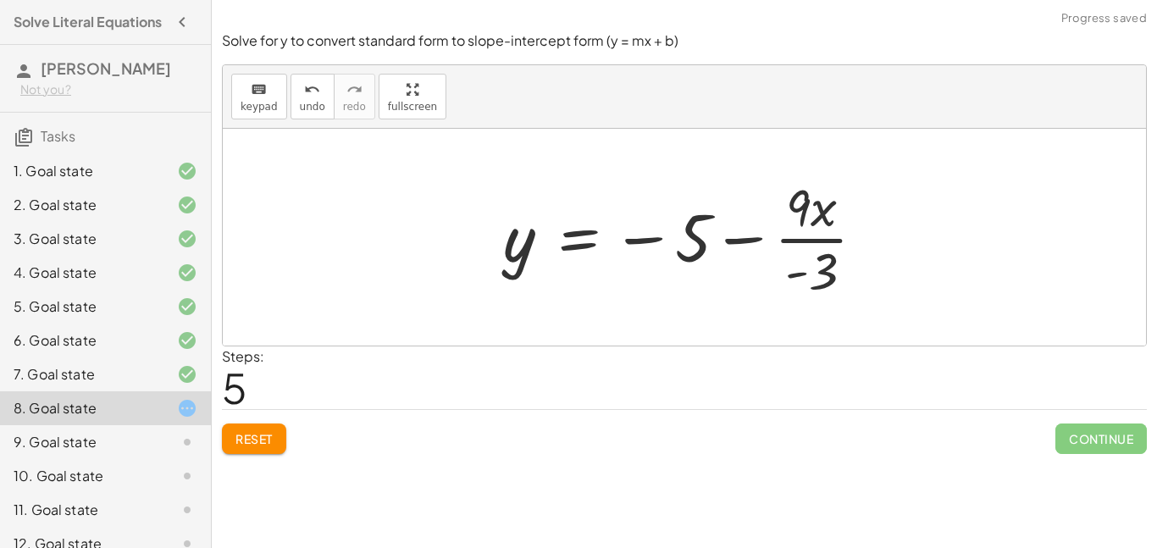
click at [801, 226] on div at bounding box center [691, 237] width 392 height 130
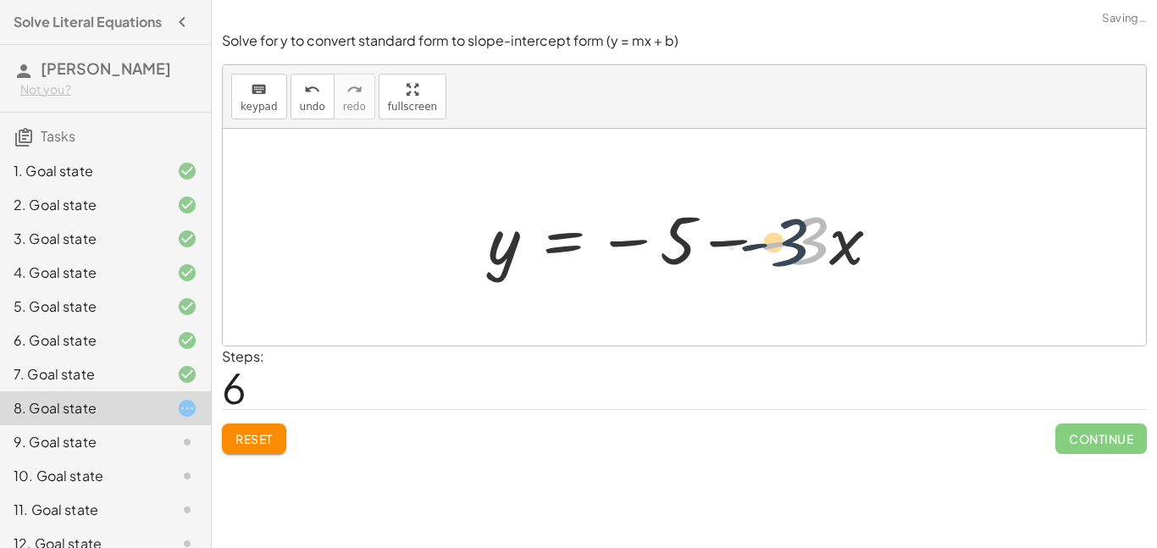
drag, startPoint x: 800, startPoint y: 246, endPoint x: 788, endPoint y: 245, distance: 12.7
click at [783, 246] on div at bounding box center [690, 237] width 423 height 87
drag, startPoint x: 722, startPoint y: 240, endPoint x: 732, endPoint y: 229, distance: 13.8
click at [733, 232] on div at bounding box center [690, 237] width 423 height 87
click at [626, 244] on div at bounding box center [690, 237] width 423 height 87
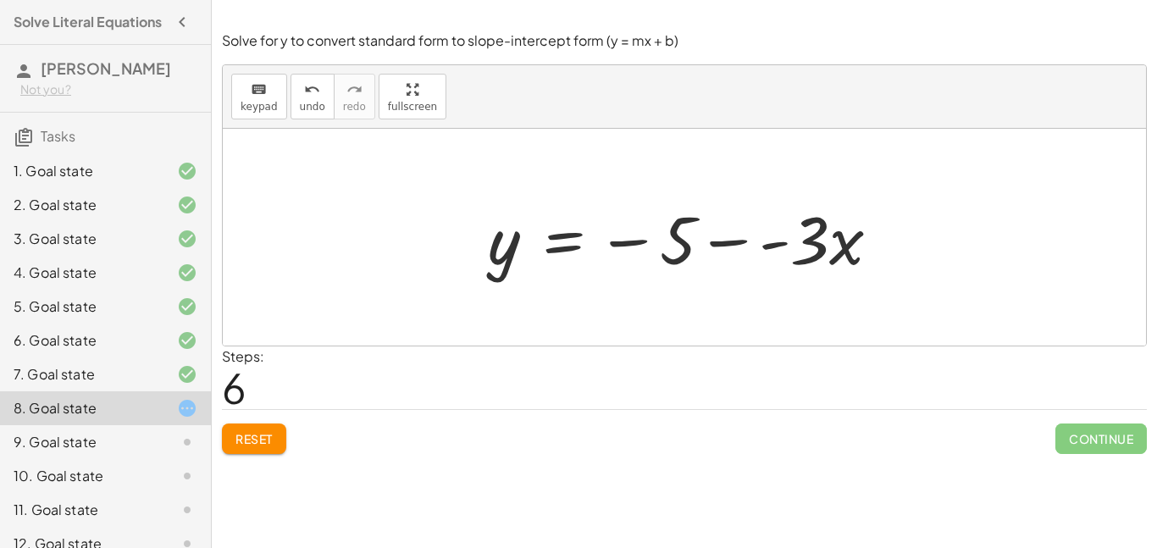
click at [1083, 442] on span "Continue" at bounding box center [1100, 438] width 91 height 30
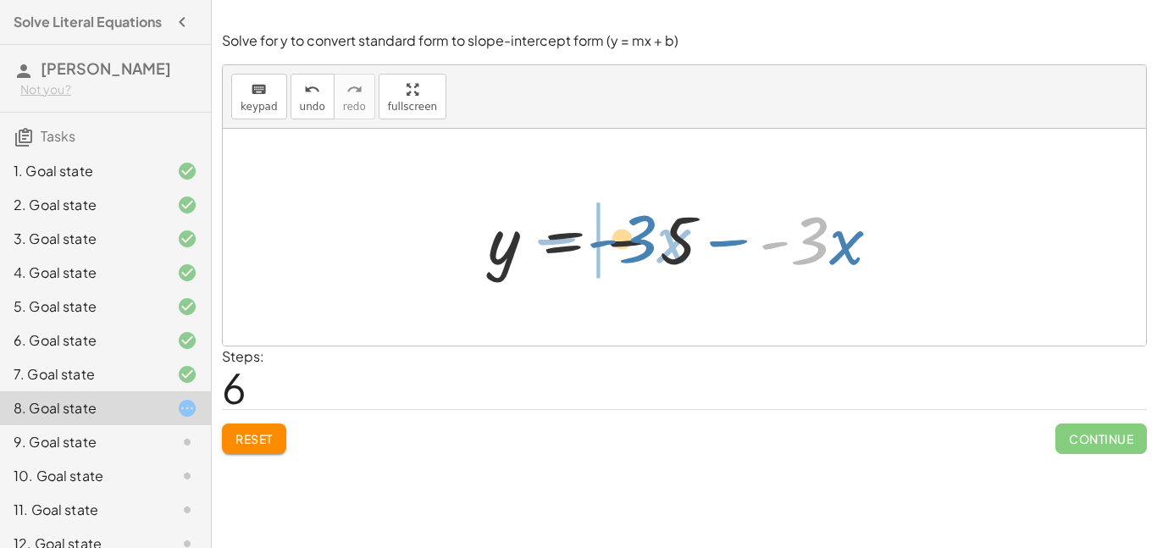
drag, startPoint x: 808, startPoint y: 254, endPoint x: 628, endPoint y: 253, distance: 180.4
click at [628, 253] on div at bounding box center [690, 237] width 423 height 87
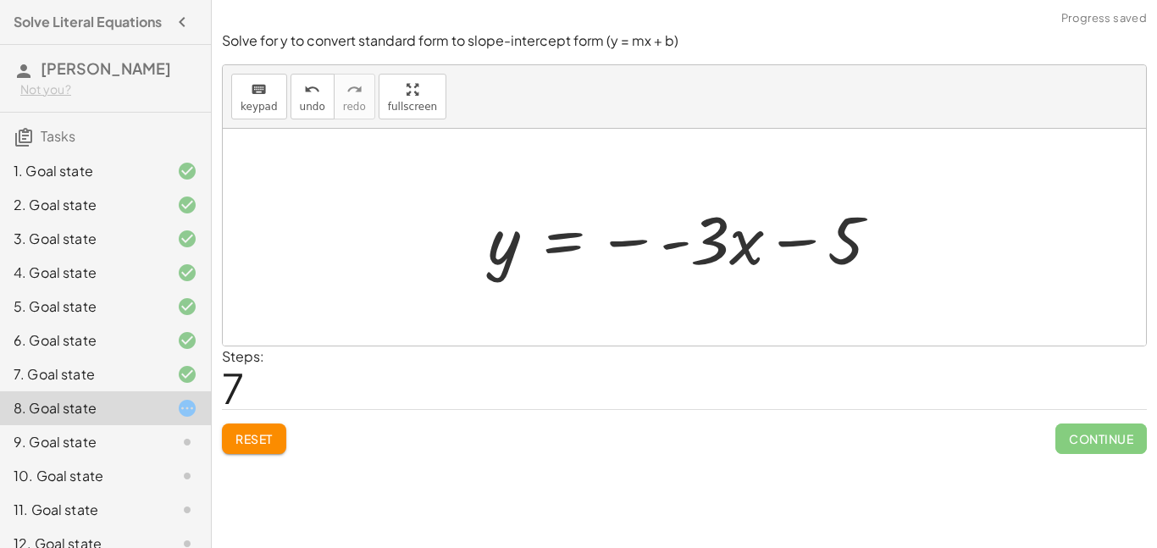
click at [813, 240] on div at bounding box center [690, 237] width 423 height 87
click at [776, 249] on div at bounding box center [690, 237] width 423 height 87
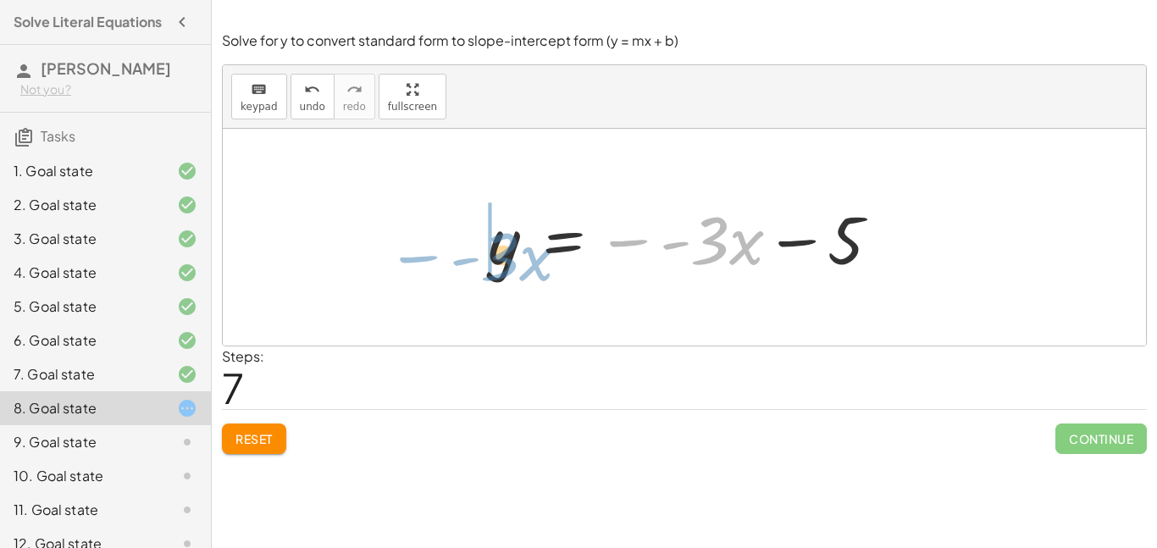
drag, startPoint x: 633, startPoint y: 243, endPoint x: 397, endPoint y: 257, distance: 235.9
click at [397, 257] on div "+ · 9 · x − · 3 · y = 15 · - 3 · y = + 15 − · 9 · x y = · ( + 15 − · 9 · x ) · …" at bounding box center [684, 237] width 923 height 217
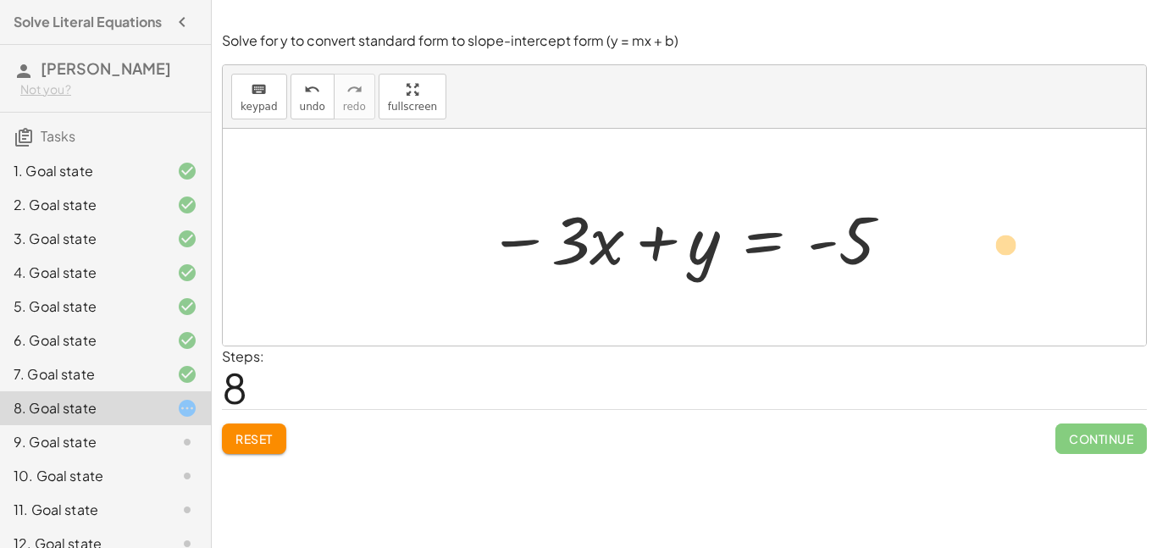
drag, startPoint x: 592, startPoint y: 247, endPoint x: 993, endPoint y: 247, distance: 401.4
click at [993, 247] on div "+ · 9 · x − · 3 · y = 15 · - 3 · y = + 15 − · 9 · x y = · ( + 15 − · 9 · x ) · …" at bounding box center [684, 237] width 923 height 217
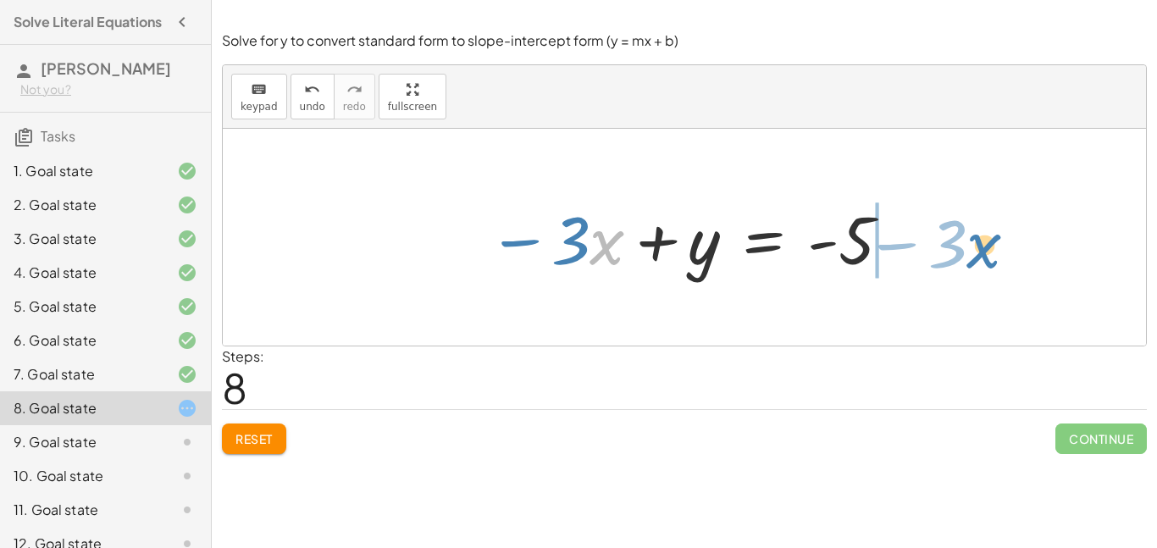
drag, startPoint x: 598, startPoint y: 254, endPoint x: 972, endPoint y: 254, distance: 374.3
click at [972, 254] on div "+ · 9 · x − · 3 · y = 15 · - 3 · y = + 15 − · 9 · x y = · ( + 15 − · 9 · x ) · …" at bounding box center [684, 237] width 923 height 217
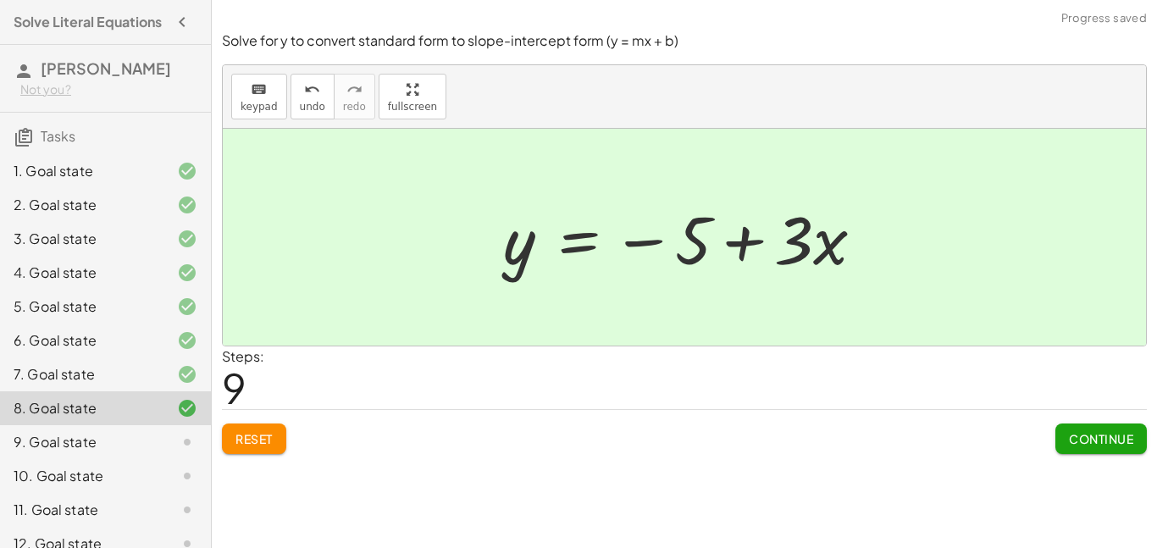
click at [1125, 441] on span "Continue" at bounding box center [1101, 438] width 64 height 15
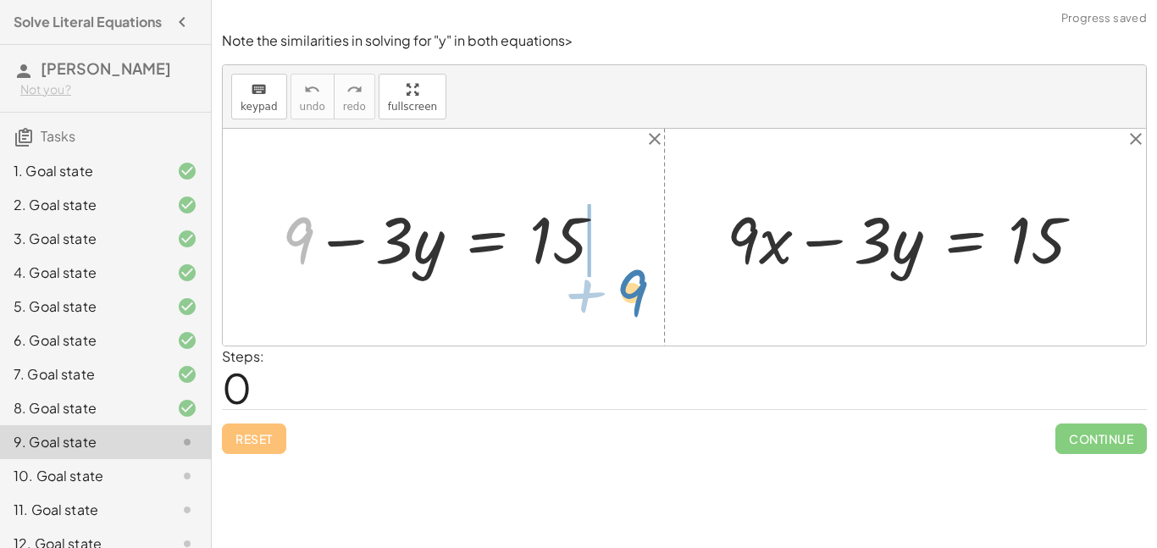
drag, startPoint x: 327, startPoint y: 285, endPoint x: 640, endPoint y: 285, distance: 313.3
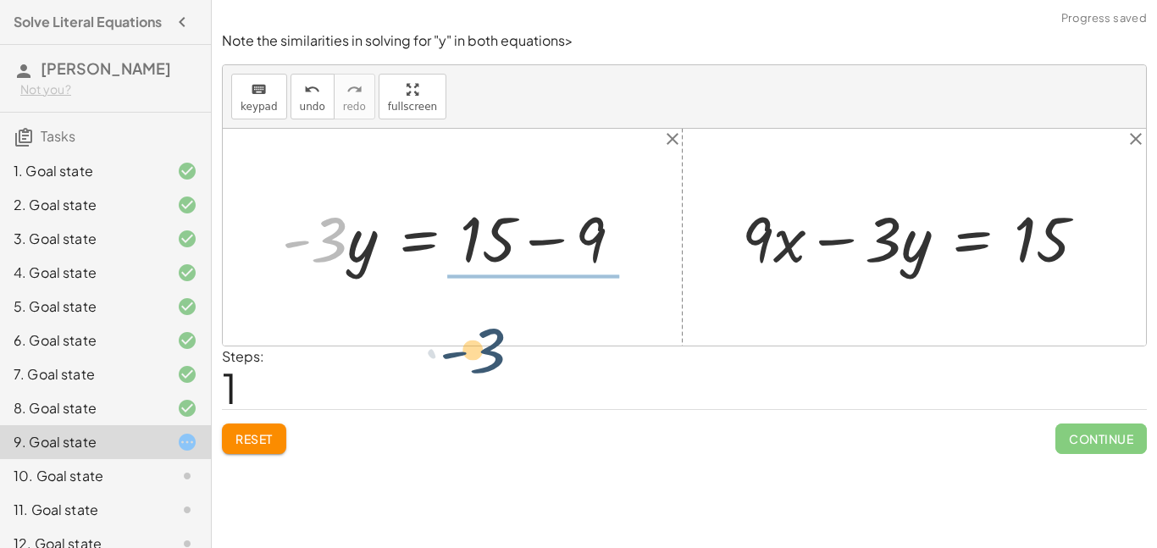
drag, startPoint x: 321, startPoint y: 234, endPoint x: 584, endPoint y: 318, distance: 276.7
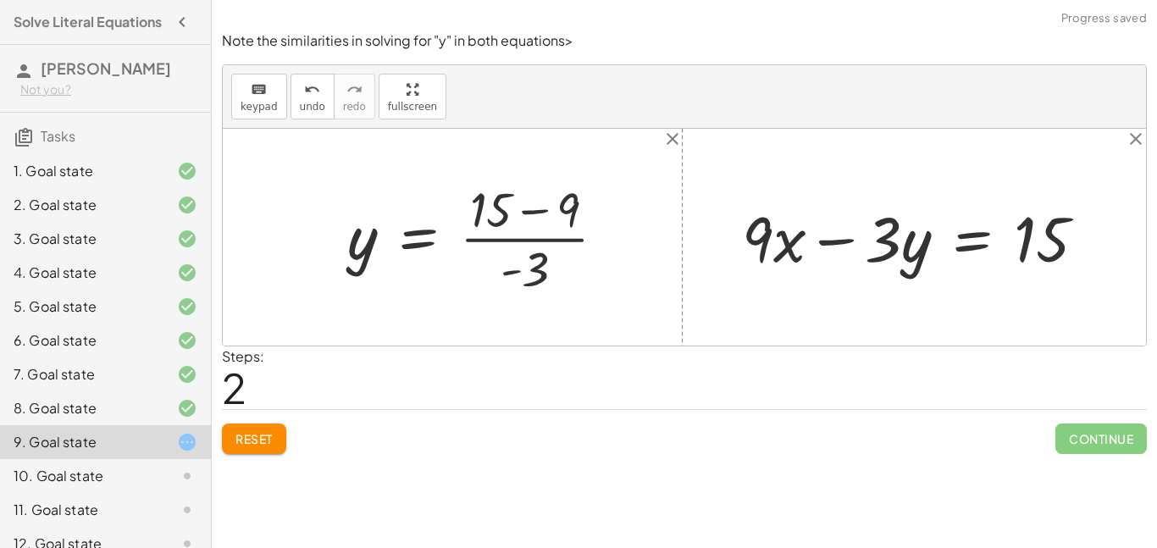
click at [552, 213] on div at bounding box center [484, 236] width 290 height 123
click at [506, 228] on div at bounding box center [453, 236] width 229 height 123
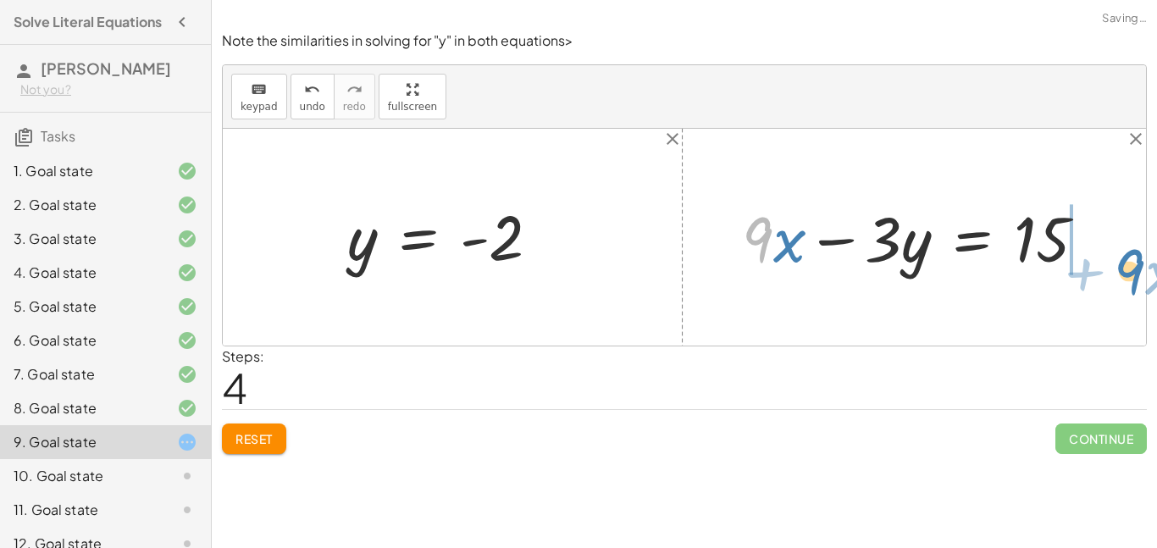
drag, startPoint x: 755, startPoint y: 241, endPoint x: 1115, endPoint y: 253, distance: 360.1
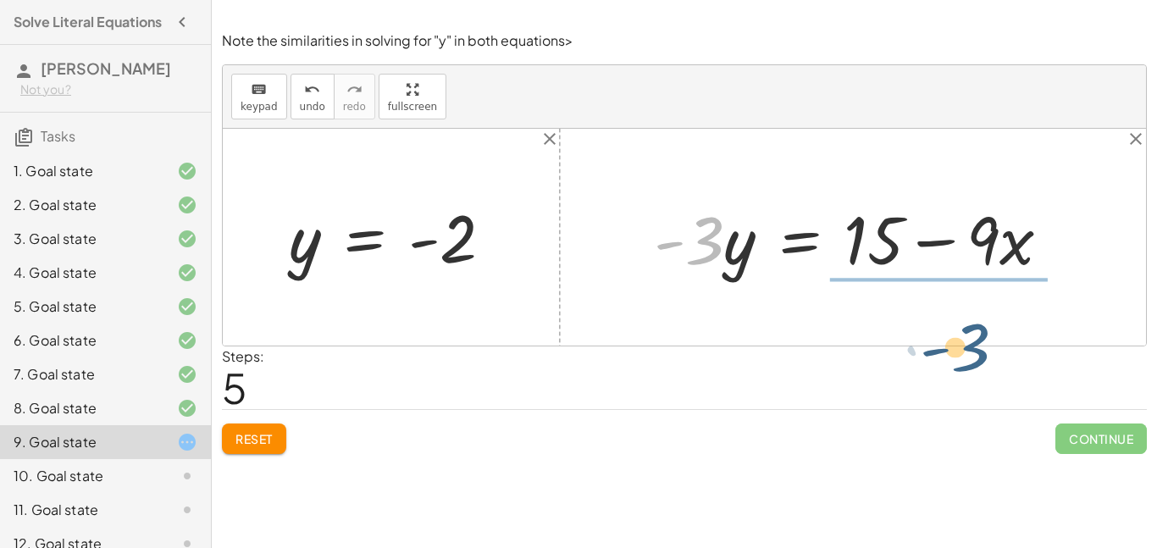
drag, startPoint x: 701, startPoint y: 243, endPoint x: 975, endPoint y: 336, distance: 289.0
click at [975, 340] on div "+ 9 − · 3 · y = 15 · - 3 · y = + 15 − 9 y = · ( + 15 − 9 ) · - 3 y = · 6 · - 3 …" at bounding box center [684, 237] width 923 height 217
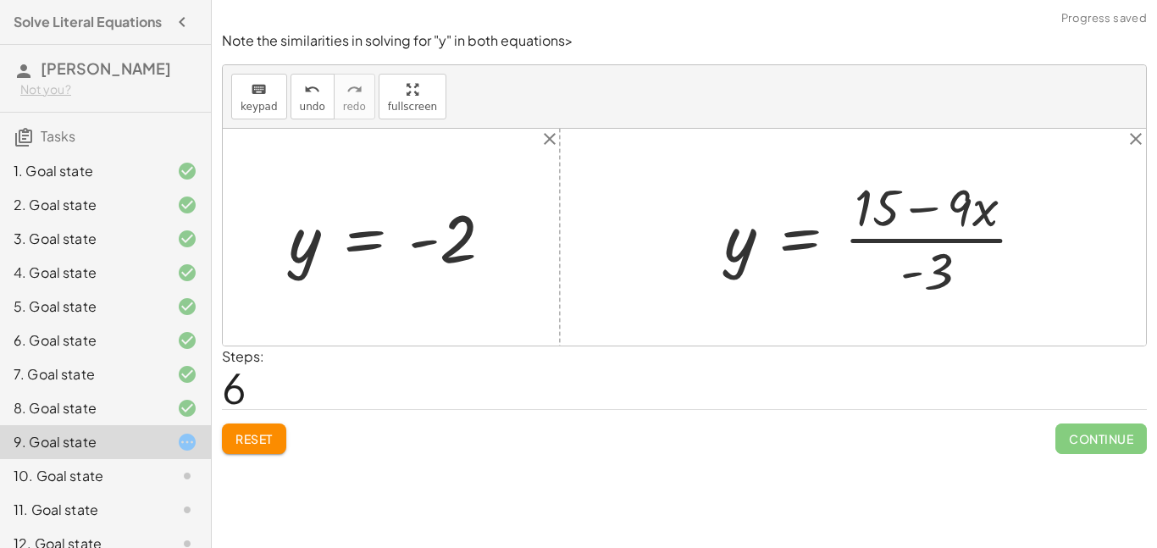
click at [864, 191] on div at bounding box center [881, 237] width 331 height 130
click at [969, 220] on div at bounding box center [881, 237] width 331 height 130
click at [871, 207] on div at bounding box center [881, 237] width 331 height 130
click at [932, 277] on div at bounding box center [881, 237] width 331 height 130
click at [960, 281] on div at bounding box center [881, 237] width 331 height 130
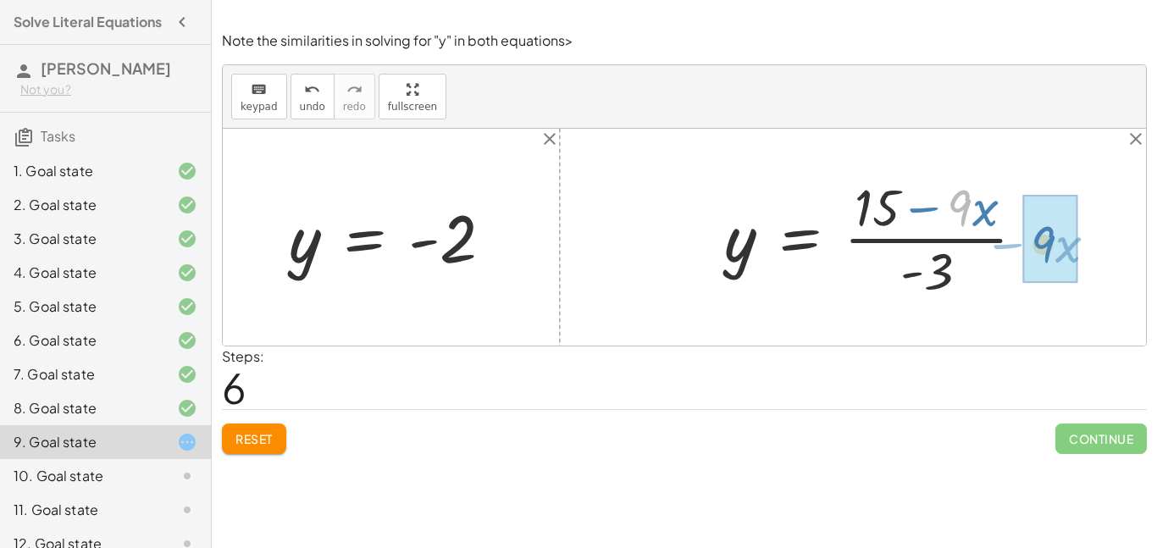
drag, startPoint x: 966, startPoint y: 201, endPoint x: 1051, endPoint y: 235, distance: 91.5
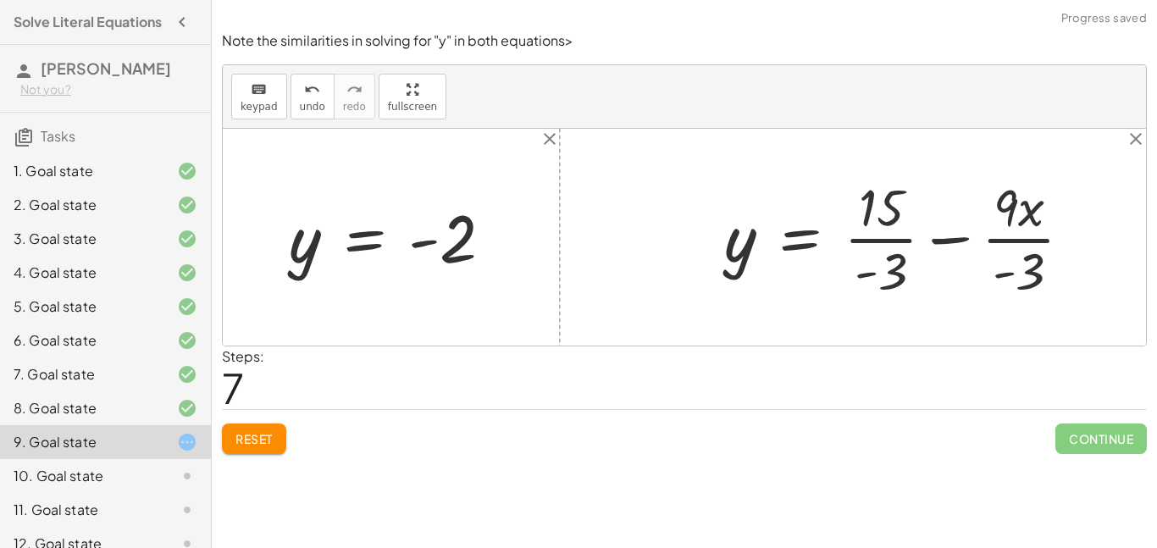
click at [883, 204] on div at bounding box center [905, 237] width 379 height 130
click at [894, 249] on div at bounding box center [905, 237] width 379 height 130
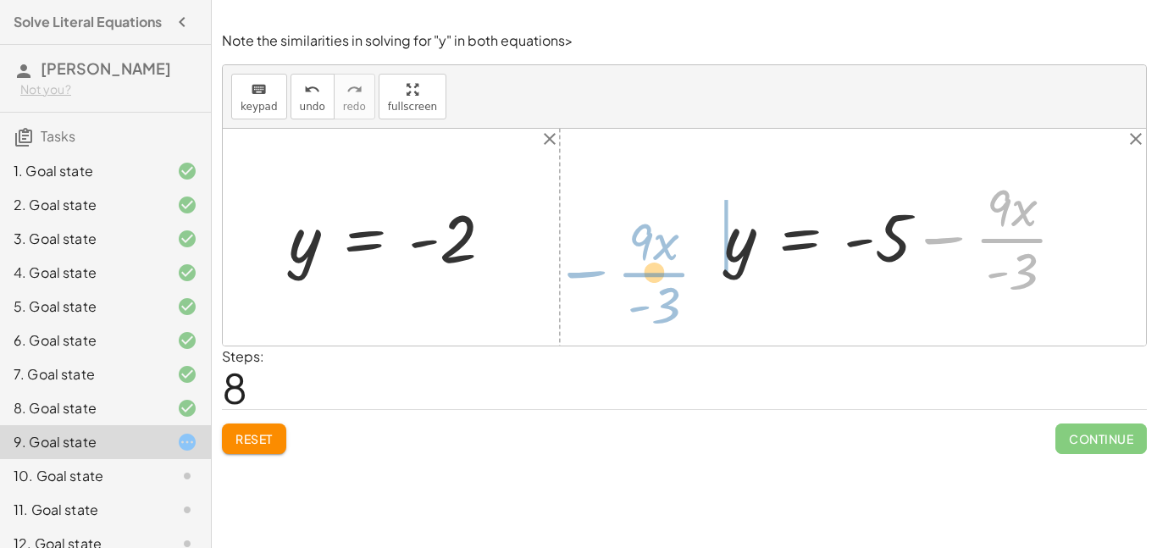
drag, startPoint x: 955, startPoint y: 244, endPoint x: 589, endPoint y: 257, distance: 366.1
click at [589, 257] on div "+ 9 − · 3 · y = 15 · - 3 · y = + 15 − 9 y = · ( + 15 − 9 ) · - 3 y = · 6 · - 3 …" at bounding box center [684, 237] width 923 height 217
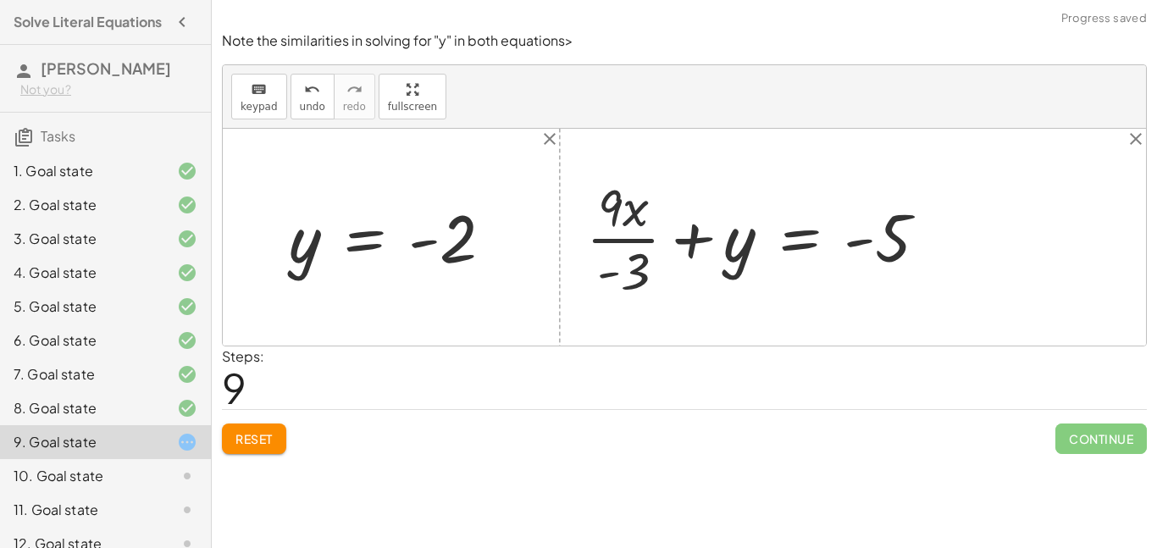
click at [636, 211] on div at bounding box center [764, 237] width 372 height 130
click at [612, 204] on div at bounding box center [764, 237] width 372 height 130
click at [621, 279] on div at bounding box center [764, 237] width 372 height 130
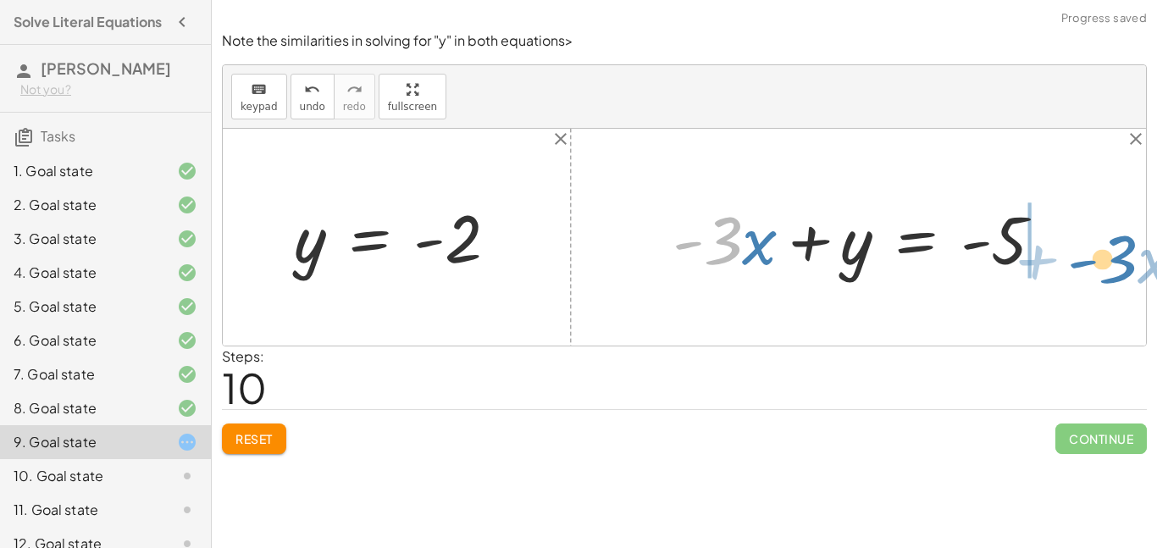
drag, startPoint x: 600, startPoint y: 243, endPoint x: 998, endPoint y: 256, distance: 398.2
click at [1002, 254] on div at bounding box center [864, 237] width 401 height 87
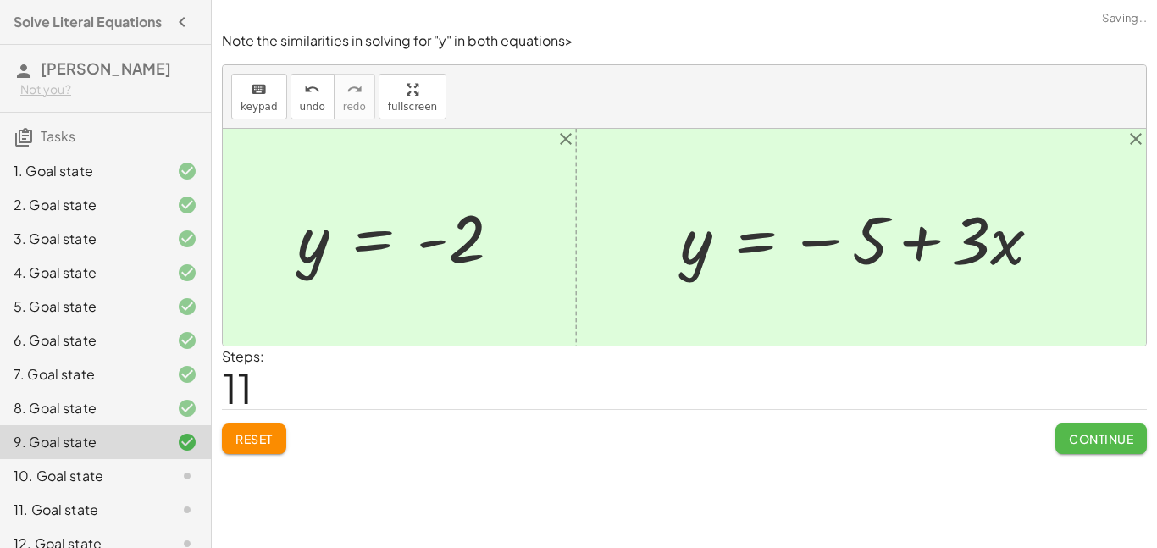
click at [1088, 440] on span "Continue" at bounding box center [1101, 438] width 64 height 15
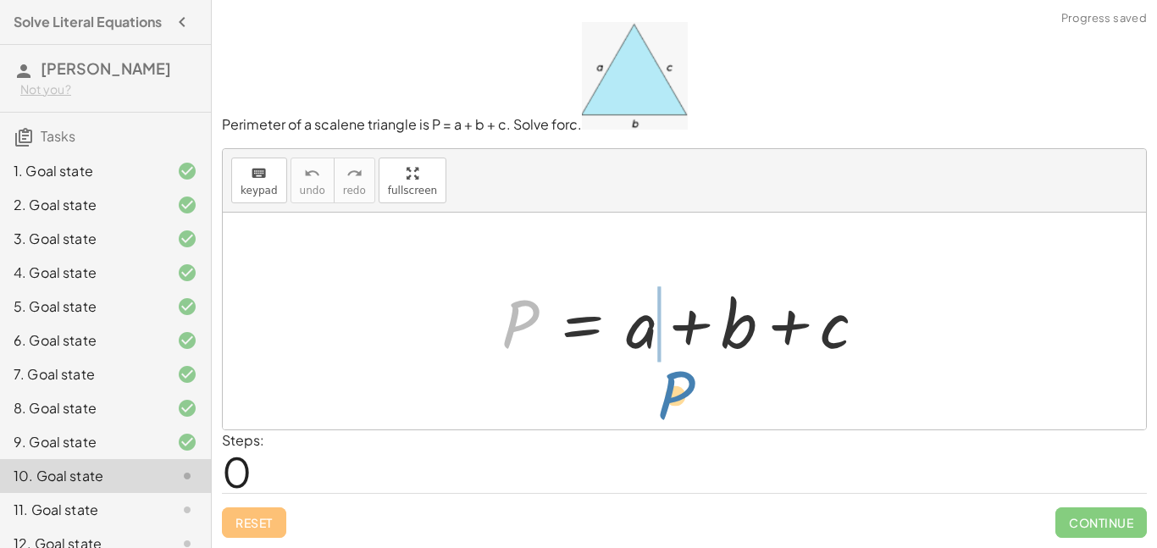
drag, startPoint x: 522, startPoint y: 316, endPoint x: 681, endPoint y: 386, distance: 174.0
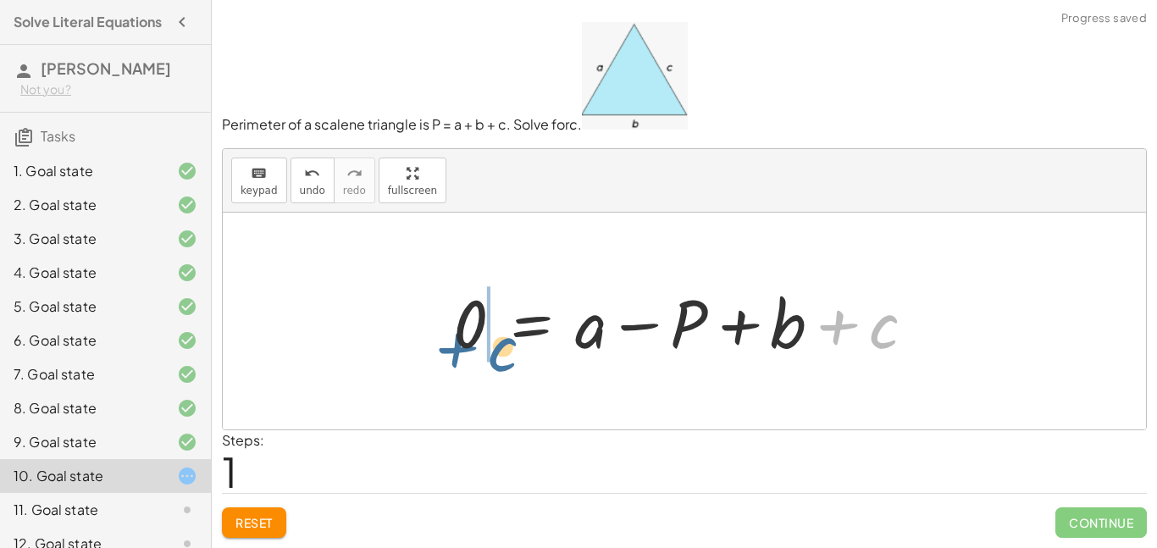
drag, startPoint x: 876, startPoint y: 335, endPoint x: 456, endPoint y: 355, distance: 421.4
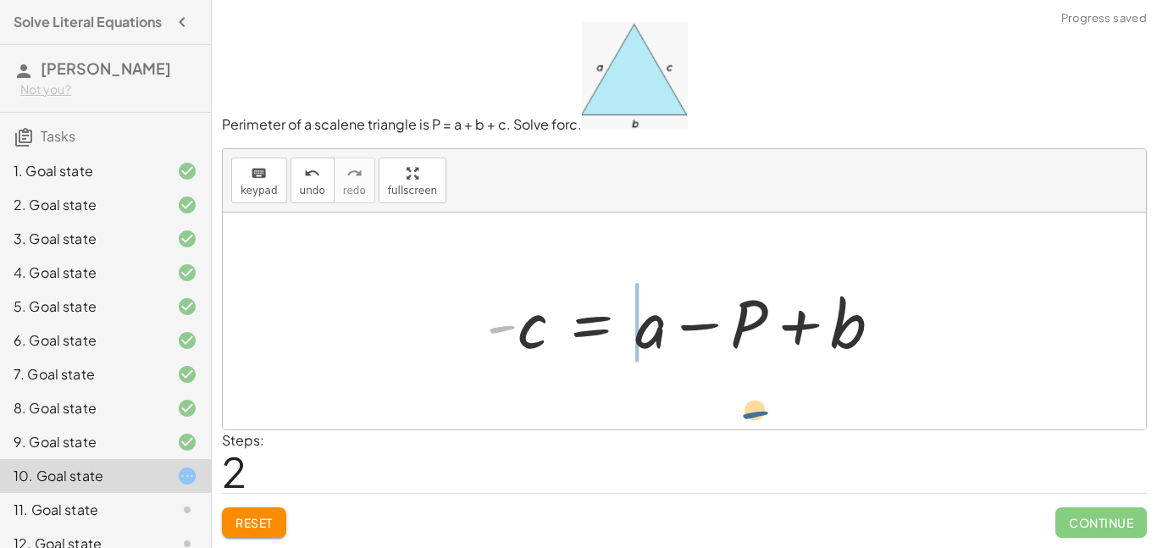
drag, startPoint x: 503, startPoint y: 329, endPoint x: 816, endPoint y: 417, distance: 324.7
click at [817, 414] on div "P = + a + b + c 0 = + a − P + b + c − c + 0 = + a − P + b - P = + a + b c − -" at bounding box center [684, 321] width 923 height 217
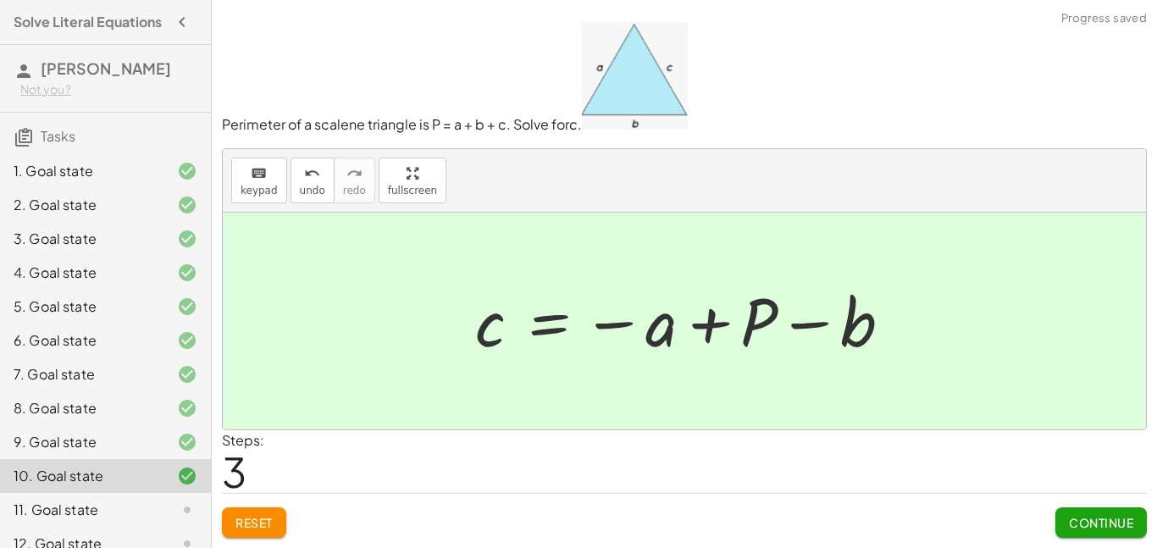
click at [1095, 523] on span "Continue" at bounding box center [1101, 522] width 64 height 15
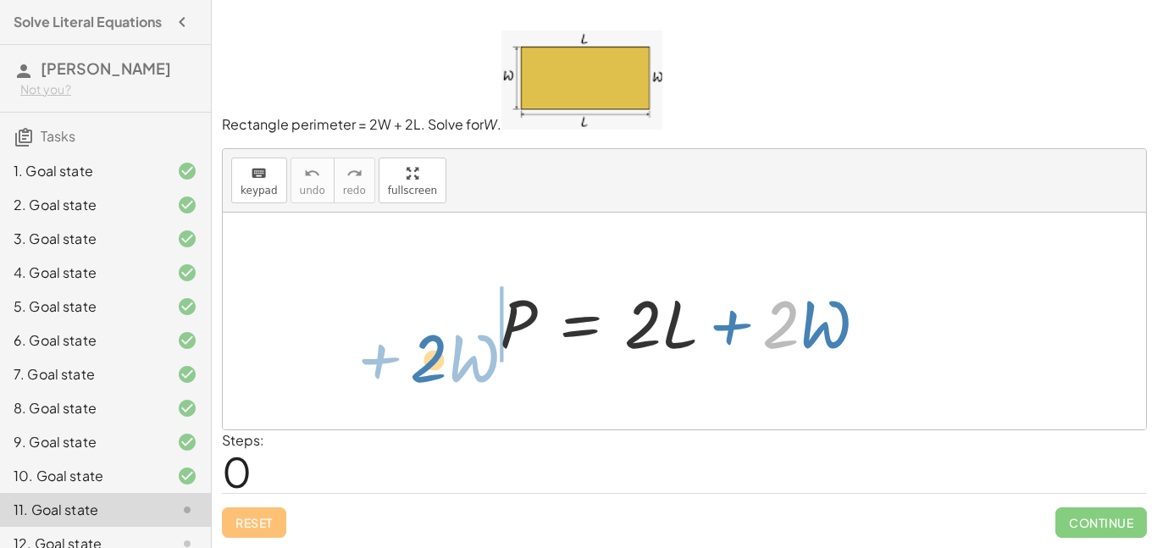
drag, startPoint x: 796, startPoint y: 339, endPoint x: 412, endPoint y: 359, distance: 385.0
click at [412, 359] on div "· 2 + · W P = + · 2 · L + · 2 · W" at bounding box center [684, 321] width 923 height 217
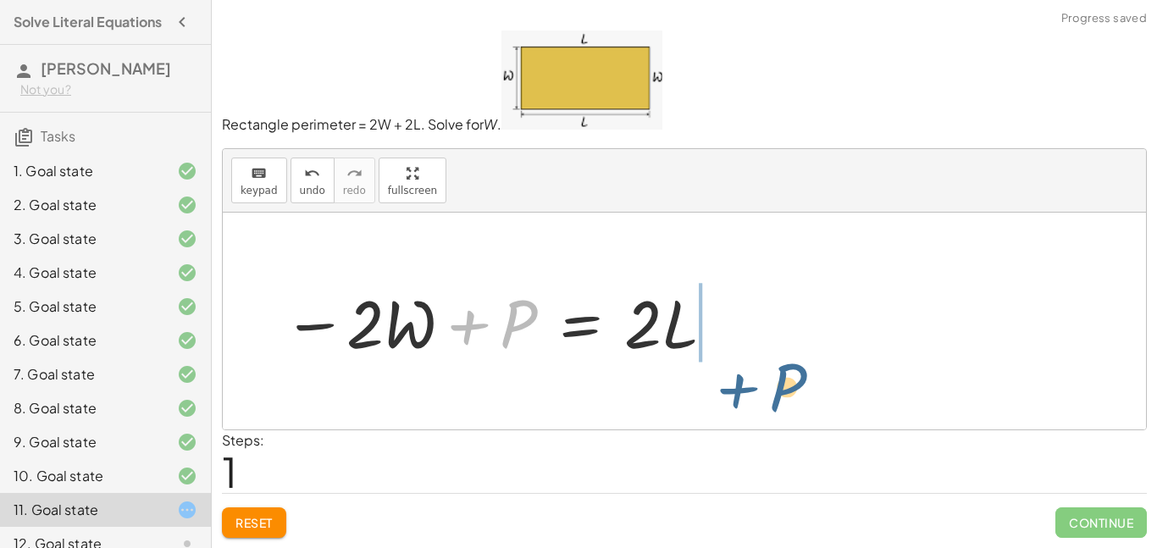
drag, startPoint x: 515, startPoint y: 317, endPoint x: 757, endPoint y: 353, distance: 244.9
click at [785, 355] on div "P = + · 2 · L + · 2 · W + P P = · 2 · L · 2 · W − +" at bounding box center [684, 321] width 923 height 217
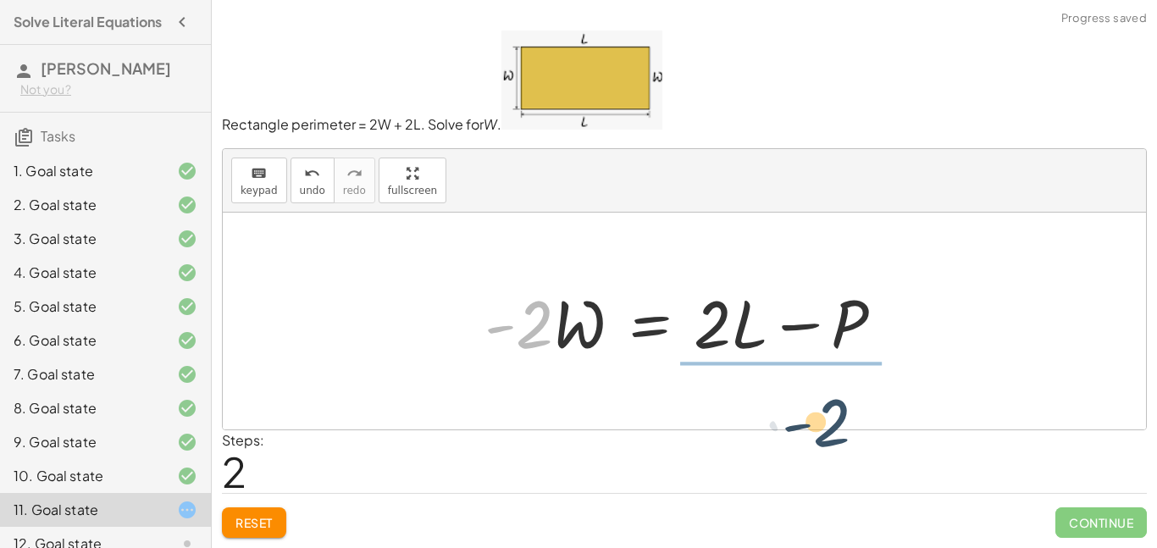
drag, startPoint x: 529, startPoint y: 332, endPoint x: 837, endPoint y: 422, distance: 320.2
click at [841, 422] on div "P = + · 2 · L + · 2 · W − · 2 · W + P = · 2 · L · - 2 P = · 2 · L · 2 · W - + −" at bounding box center [684, 321] width 923 height 217
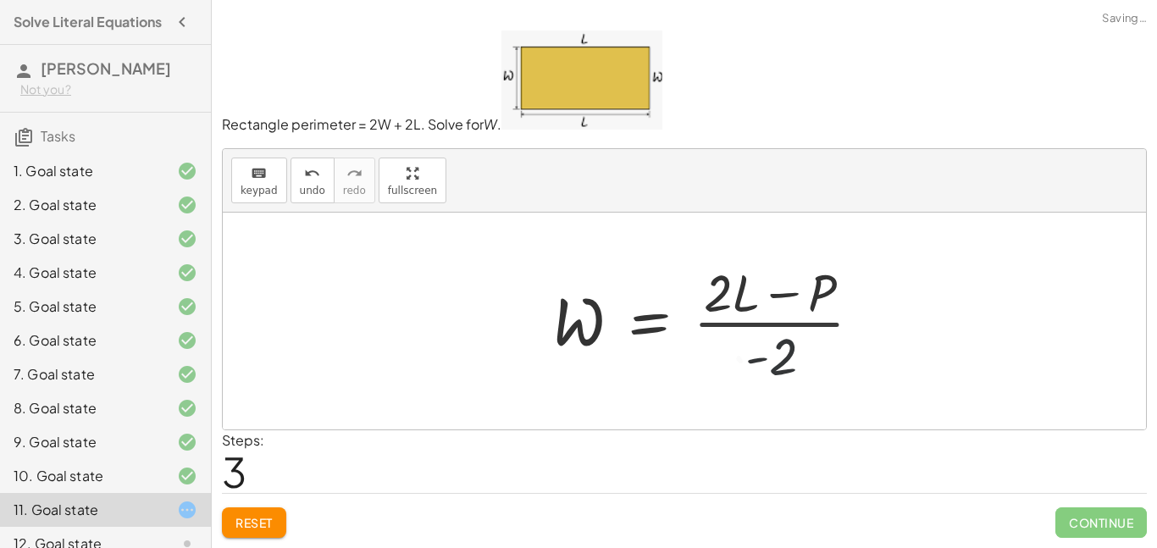
click at [762, 302] on div at bounding box center [714, 321] width 340 height 130
click at [788, 341] on div at bounding box center [714, 321] width 340 height 130
click at [782, 298] on div at bounding box center [714, 321] width 340 height 130
click at [818, 290] on div at bounding box center [714, 321] width 340 height 130
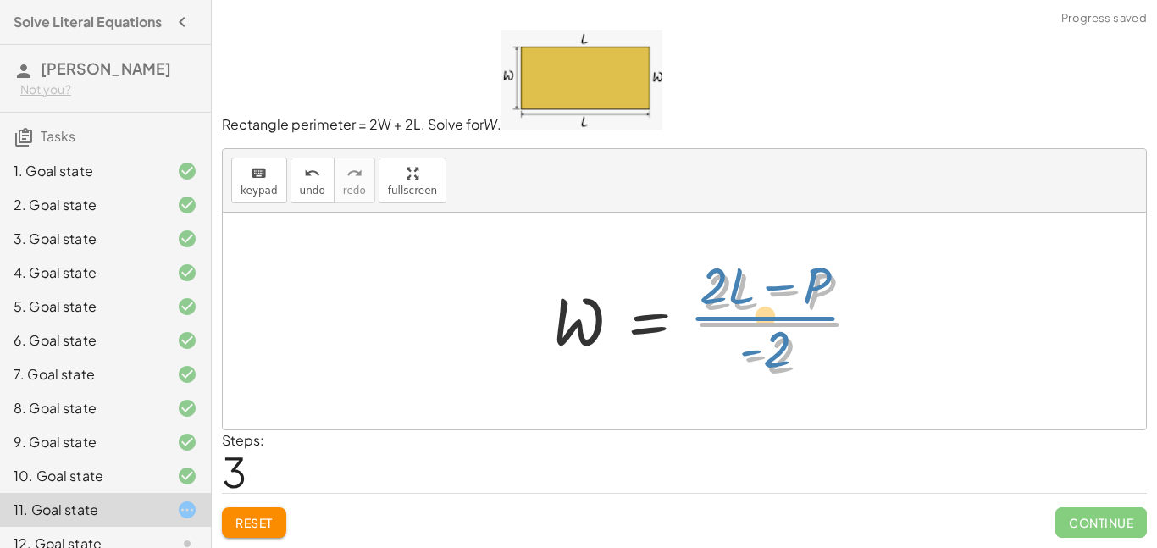
drag, startPoint x: 775, startPoint y: 338, endPoint x: 765, endPoint y: 327, distance: 15.0
click at [761, 329] on div at bounding box center [714, 321] width 340 height 130
click at [711, 293] on div at bounding box center [714, 321] width 340 height 130
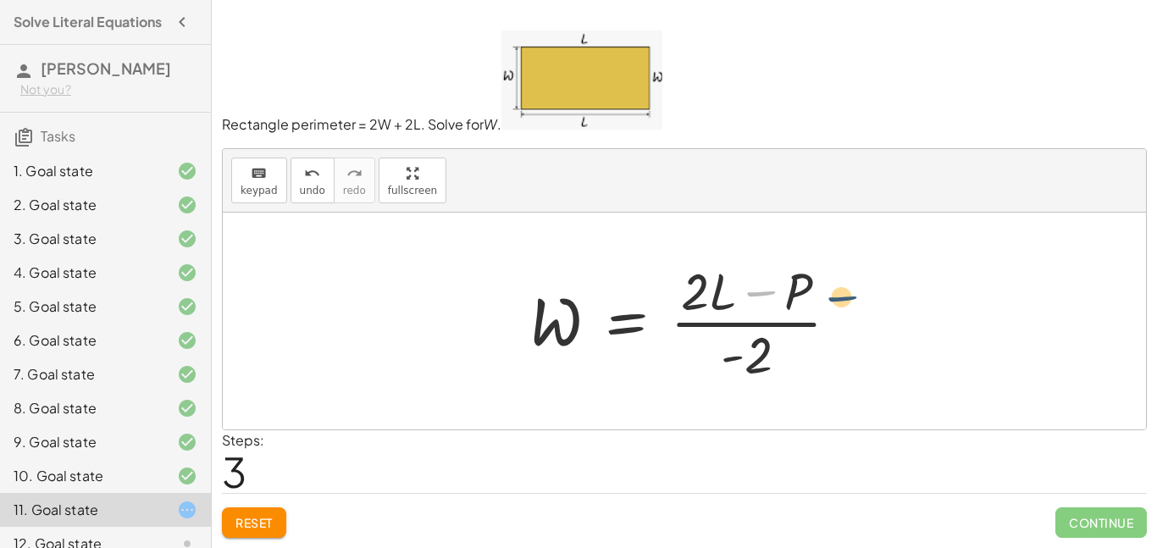
drag, startPoint x: 774, startPoint y: 307, endPoint x: 816, endPoint y: 308, distance: 42.4
click at [841, 309] on div at bounding box center [691, 321] width 340 height 130
drag, startPoint x: 843, startPoint y: 300, endPoint x: 877, endPoint y: 318, distance: 39.4
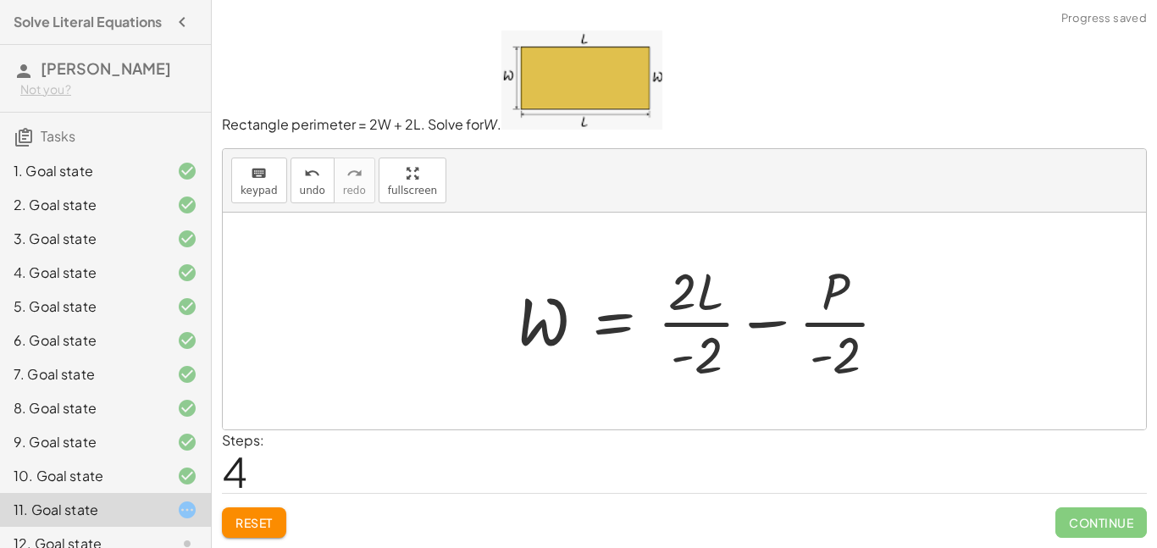
click at [711, 290] on div at bounding box center [708, 321] width 401 height 130
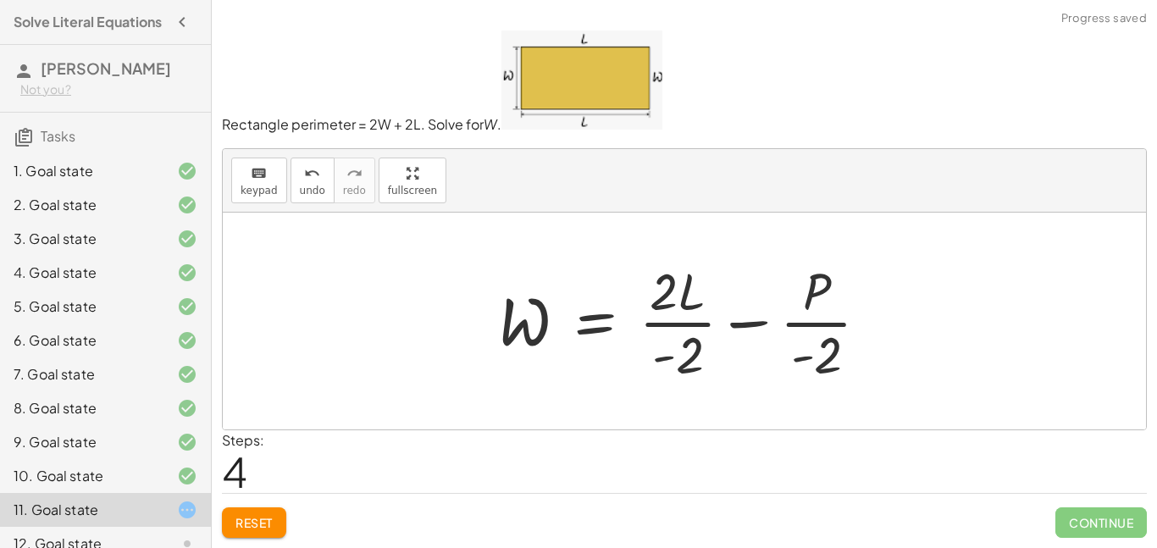
click at [669, 305] on div at bounding box center [689, 321] width 401 height 130
click at [665, 275] on div at bounding box center [689, 321] width 401 height 130
drag, startPoint x: 693, startPoint y: 362, endPoint x: 694, endPoint y: 352, distance: 9.5
click at [694, 354] on div at bounding box center [689, 321] width 401 height 130
drag, startPoint x: 690, startPoint y: 296, endPoint x: 702, endPoint y: 300, distance: 12.6
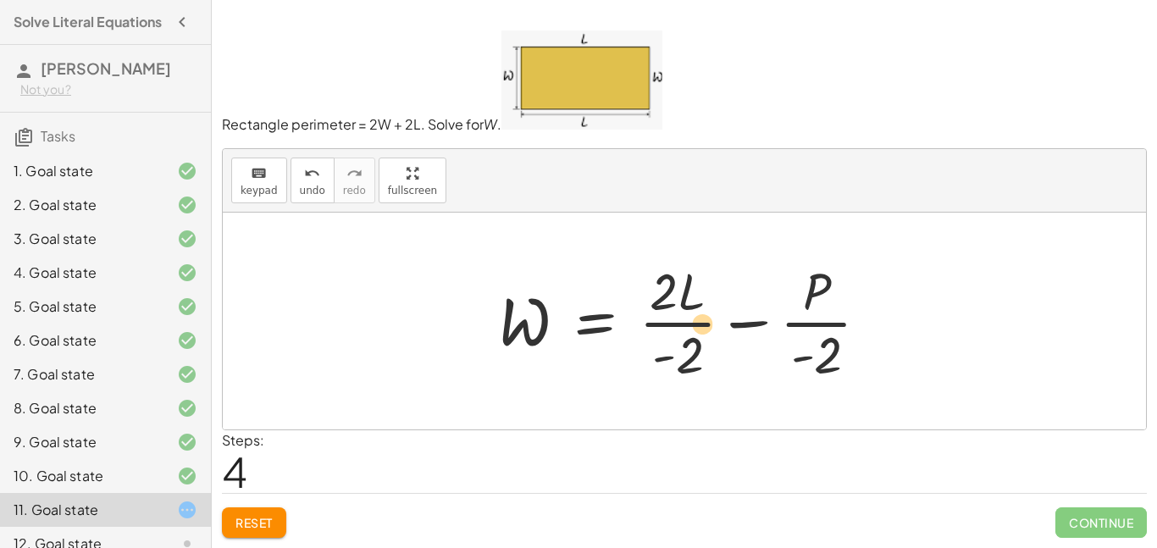
click at [704, 307] on div at bounding box center [689, 321] width 401 height 130
drag, startPoint x: 688, startPoint y: 295, endPoint x: 714, endPoint y: 327, distance: 41.5
click at [714, 327] on div at bounding box center [689, 321] width 401 height 130
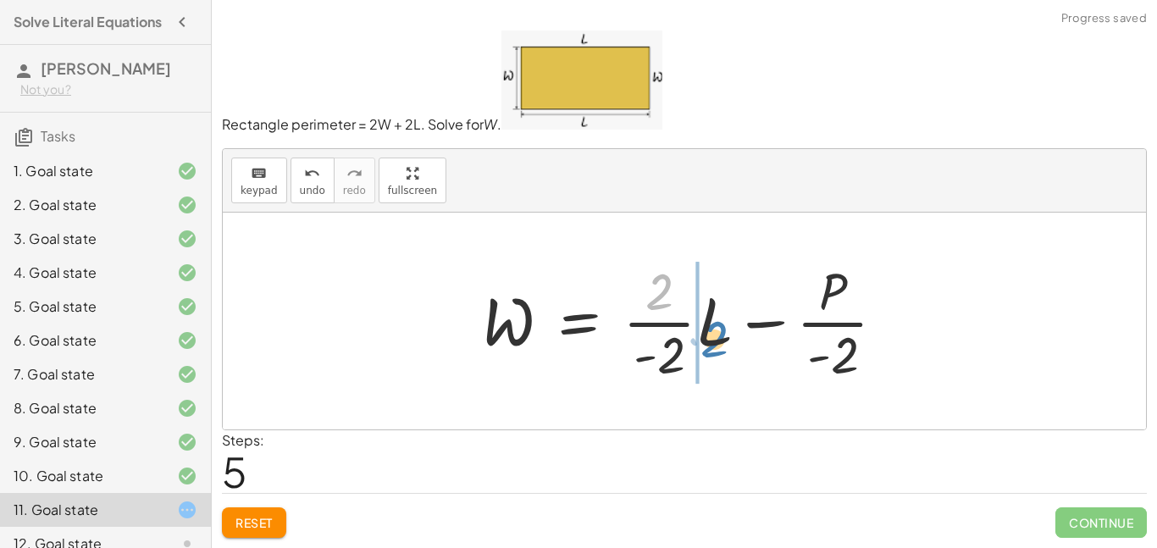
drag, startPoint x: 666, startPoint y: 293, endPoint x: 715, endPoint y: 334, distance: 63.8
click at [715, 334] on div at bounding box center [690, 321] width 434 height 130
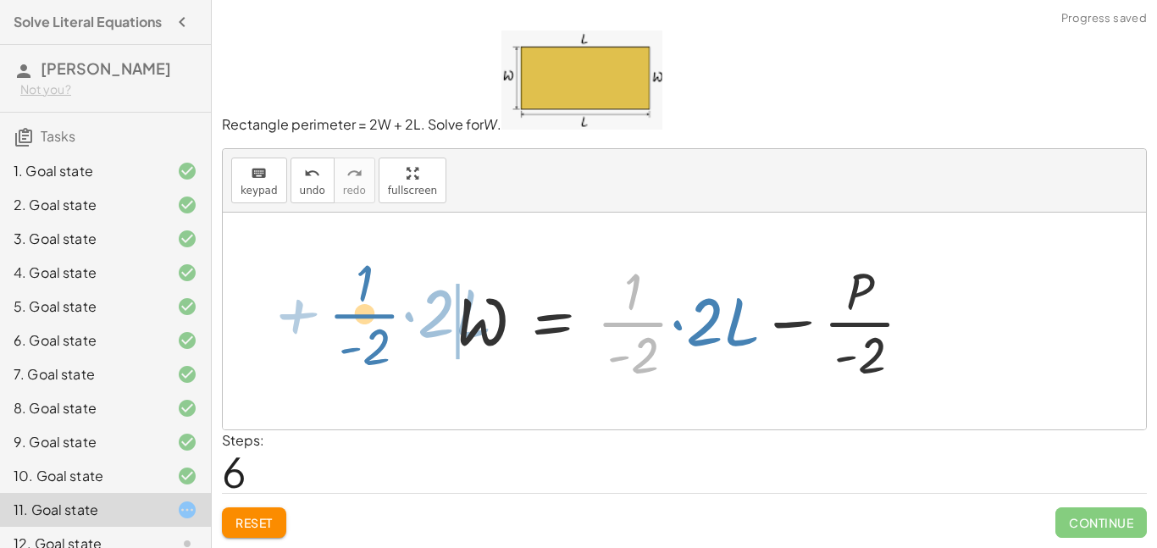
drag, startPoint x: 638, startPoint y: 321, endPoint x: 372, endPoint y: 313, distance: 266.0
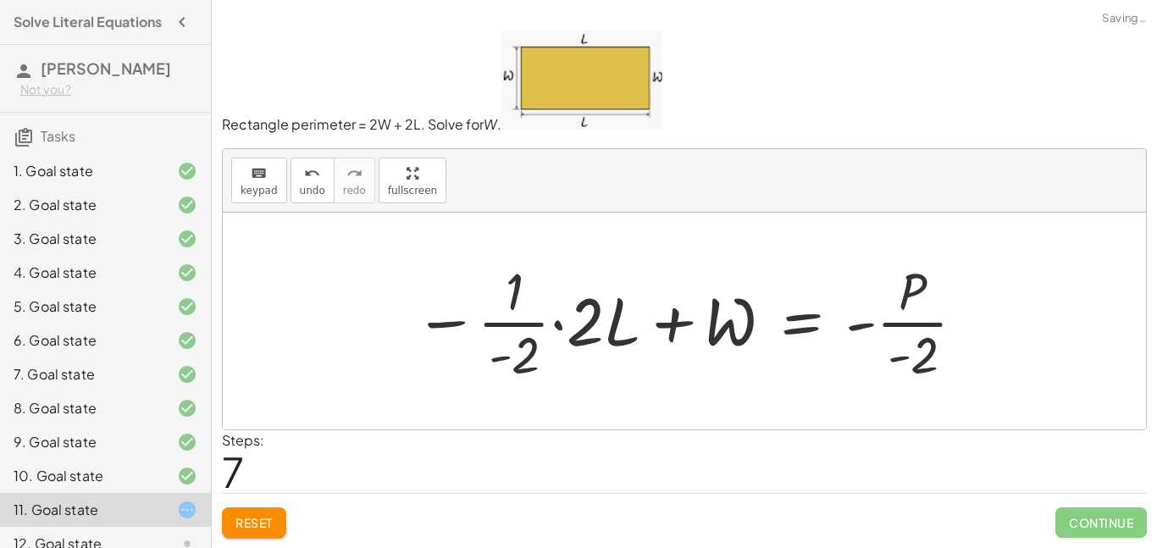
click at [247, 495] on div "Reset Continue" at bounding box center [684, 515] width 925 height 45
click at [250, 507] on button "Reset" at bounding box center [254, 522] width 64 height 30
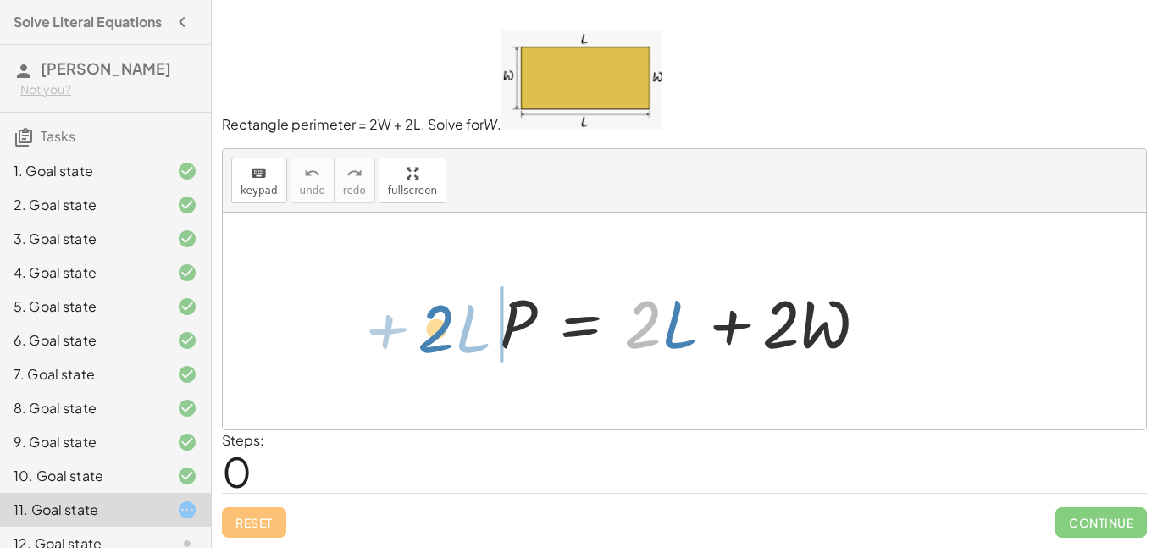
drag, startPoint x: 650, startPoint y: 336, endPoint x: 439, endPoint y: 325, distance: 212.0
click at [430, 329] on div "· 2 + · L P = + · 2 · L + · 2 · W" at bounding box center [684, 321] width 923 height 217
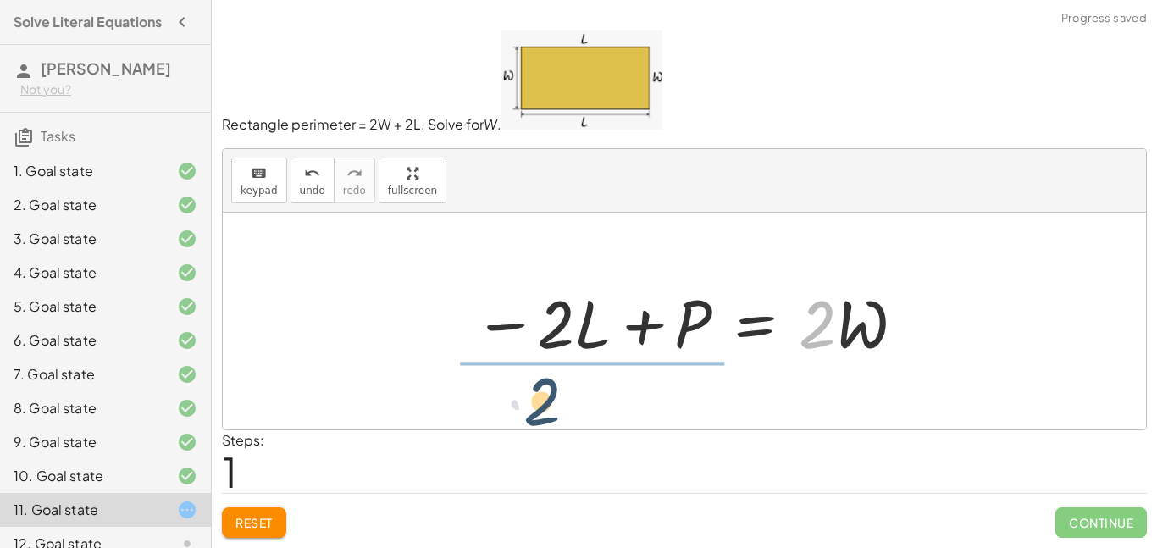
drag, startPoint x: 819, startPoint y: 327, endPoint x: 533, endPoint y: 403, distance: 296.2
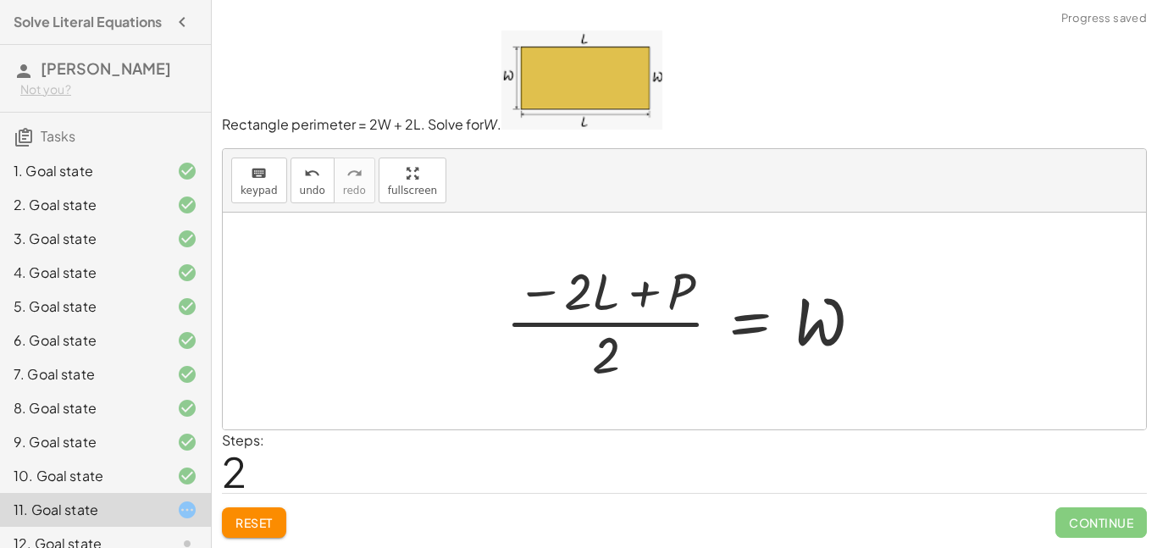
click at [646, 306] on div at bounding box center [691, 321] width 388 height 130
click at [659, 300] on div at bounding box center [691, 321] width 388 height 130
drag, startPoint x: 601, startPoint y: 375, endPoint x: 639, endPoint y: 361, distance: 39.9
click at [631, 372] on div at bounding box center [691, 321] width 388 height 130
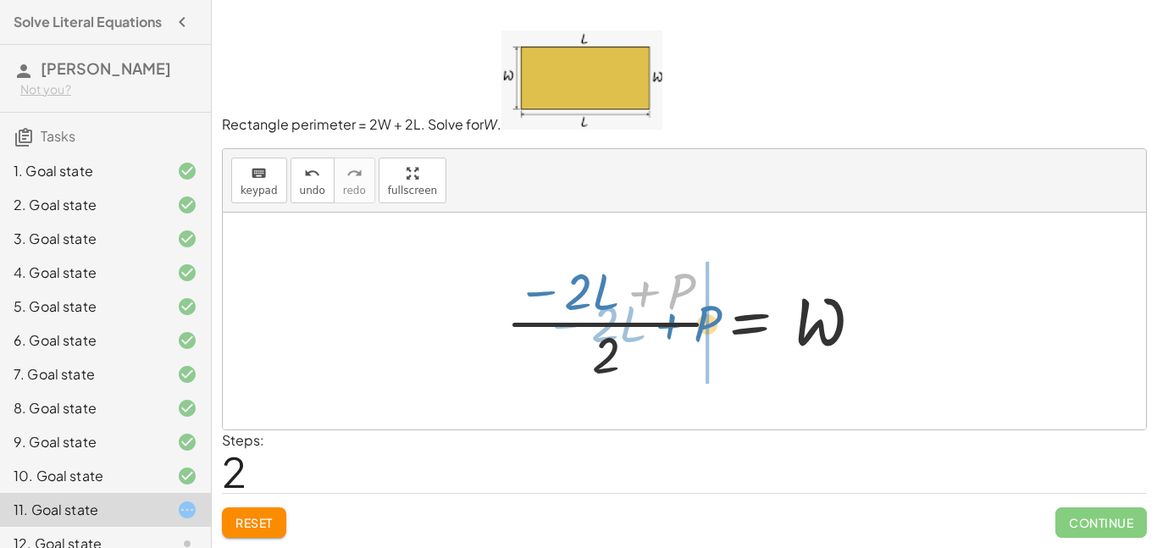
drag, startPoint x: 683, startPoint y: 293, endPoint x: 712, endPoint y: 321, distance: 40.1
click at [712, 321] on div at bounding box center [691, 321] width 388 height 130
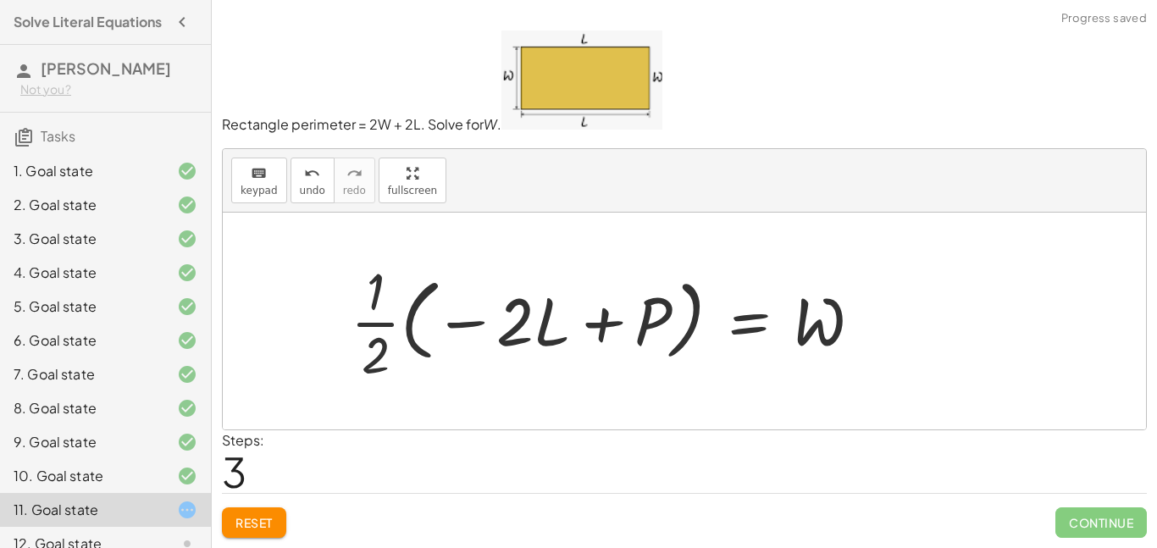
click at [365, 329] on div at bounding box center [613, 321] width 542 height 130
click at [544, 345] on div at bounding box center [613, 321] width 542 height 130
click at [639, 347] on div at bounding box center [613, 321] width 542 height 130
click at [647, 342] on div at bounding box center [613, 321] width 542 height 130
drag, startPoint x: 528, startPoint y: 317, endPoint x: 520, endPoint y: 318, distance: 8.6
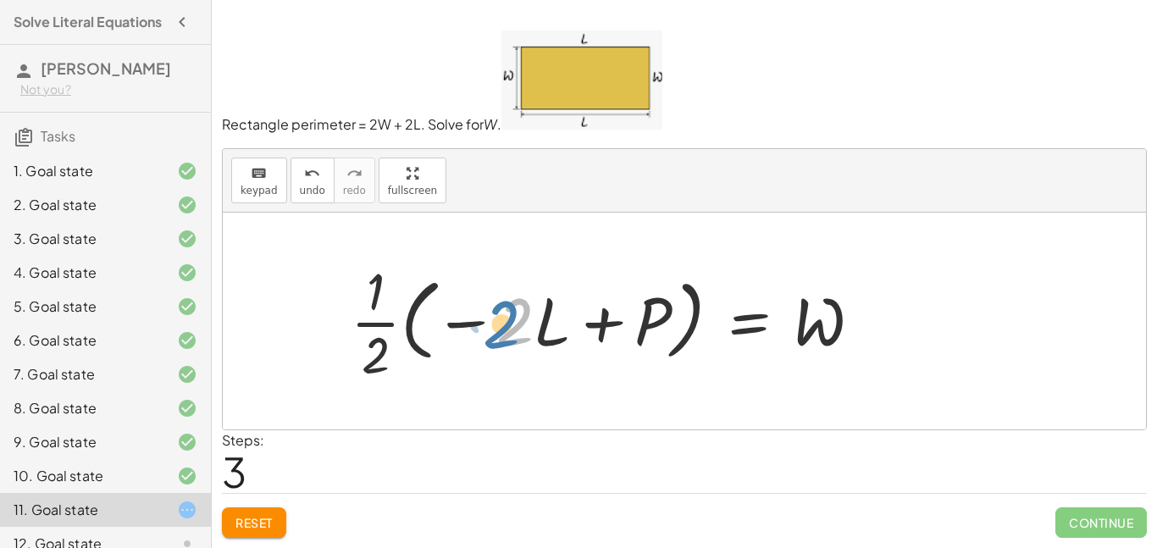
click at [524, 317] on div at bounding box center [613, 321] width 542 height 130
click at [385, 329] on div at bounding box center [613, 321] width 542 height 130
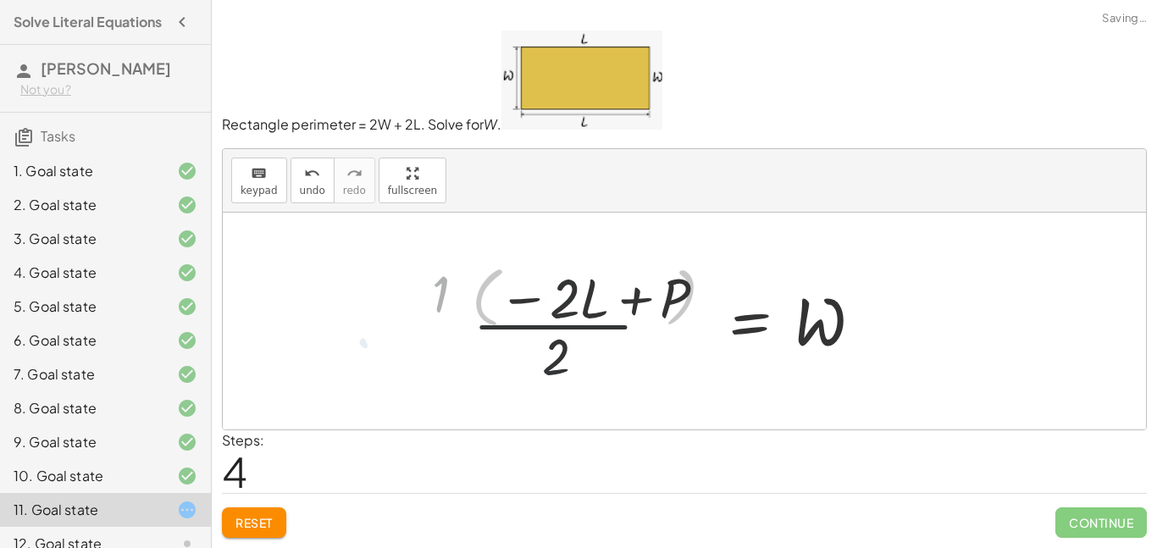
drag, startPoint x: 406, startPoint y: 336, endPoint x: 517, endPoint y: 339, distance: 111.8
click at [517, 340] on div "P = + · 2 · L + · 2 · W − · 2 · L + P = · 2 · W · ( − · 2 · L + P ) · 2 = W · 2…" at bounding box center [684, 321] width 923 height 217
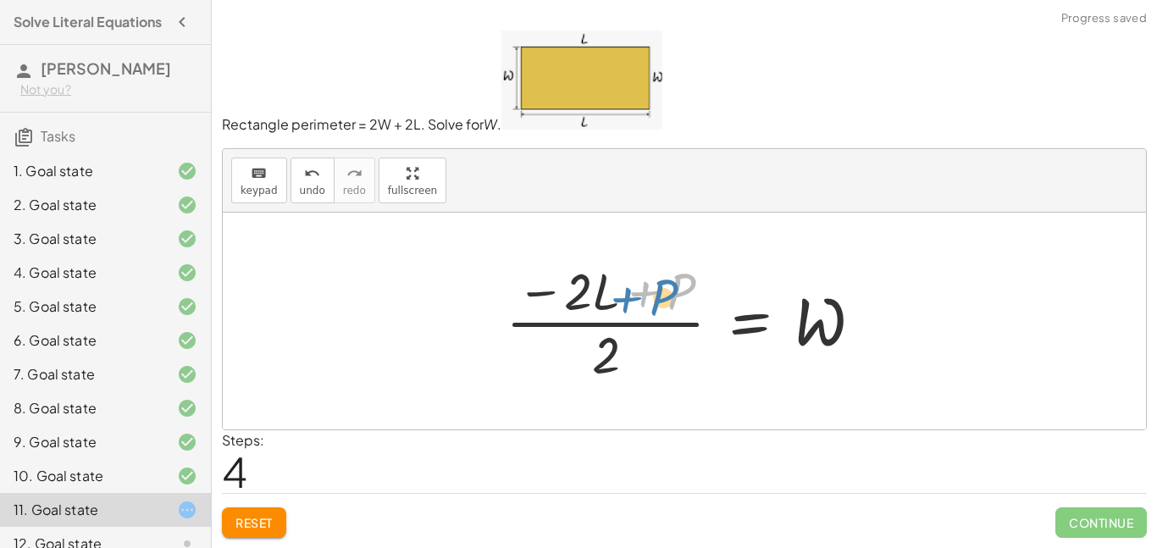
drag, startPoint x: 633, startPoint y: 318, endPoint x: 618, endPoint y: 323, distance: 16.1
click at [618, 323] on div at bounding box center [691, 321] width 388 height 130
drag, startPoint x: 583, startPoint y: 288, endPoint x: 592, endPoint y: 283, distance: 10.6
click at [591, 284] on div at bounding box center [691, 321] width 388 height 130
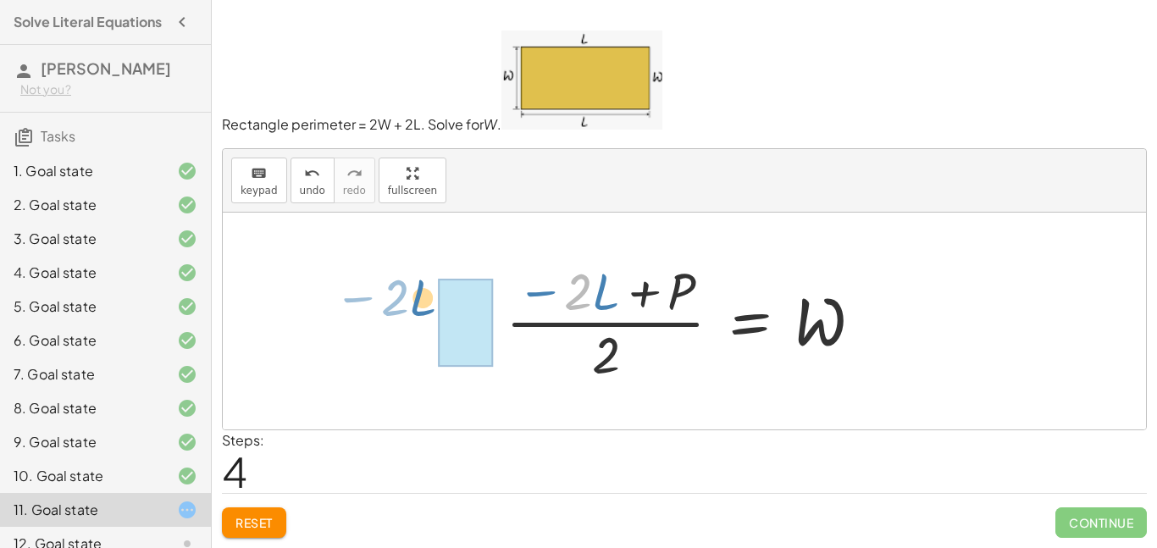
drag, startPoint x: 594, startPoint y: 290, endPoint x: 425, endPoint y: 294, distance: 168.6
click at [410, 296] on div "P = + · 2 · L + · 2 · W − · 2 · L + P = · 2 · W · ( − · 2 · L + P ) · 2 = W · ·…" at bounding box center [684, 321] width 923 height 217
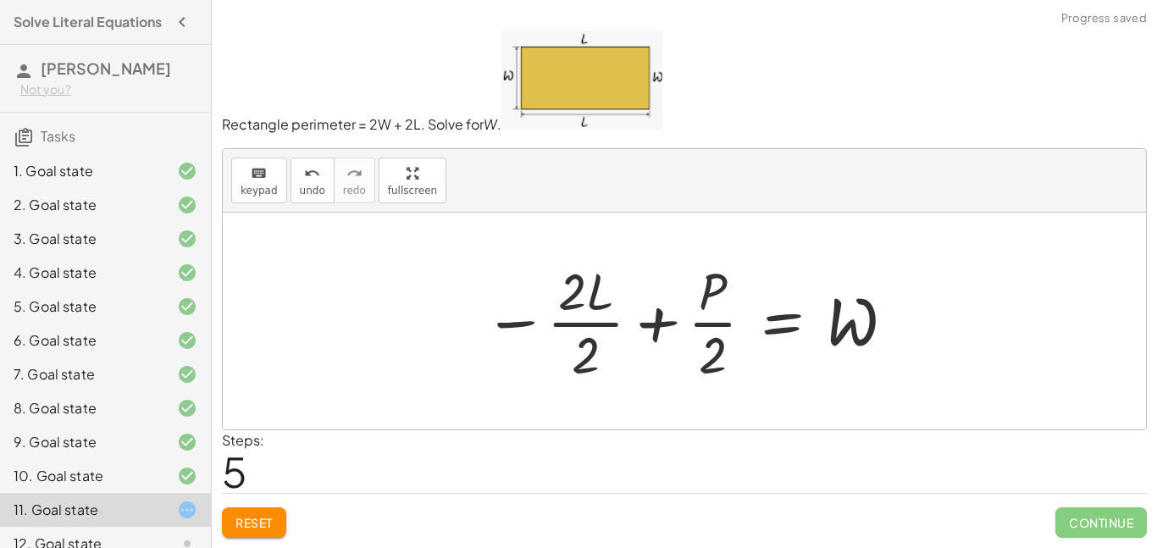
click at [580, 296] on div at bounding box center [690, 321] width 430 height 130
click at [575, 344] on div at bounding box center [690, 321] width 430 height 130
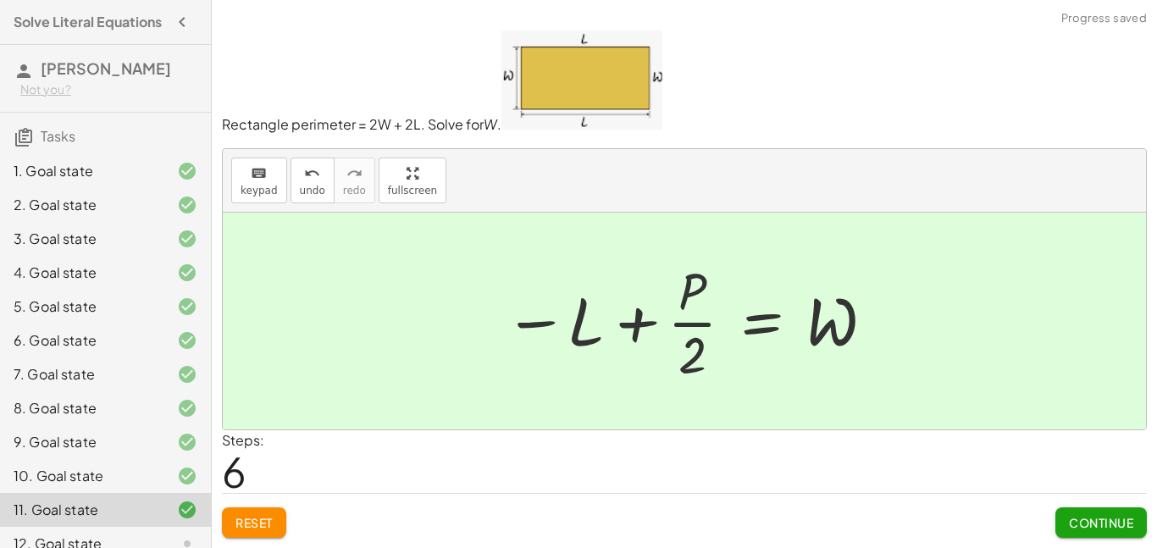
click at [1081, 523] on span "Continue" at bounding box center [1101, 522] width 64 height 15
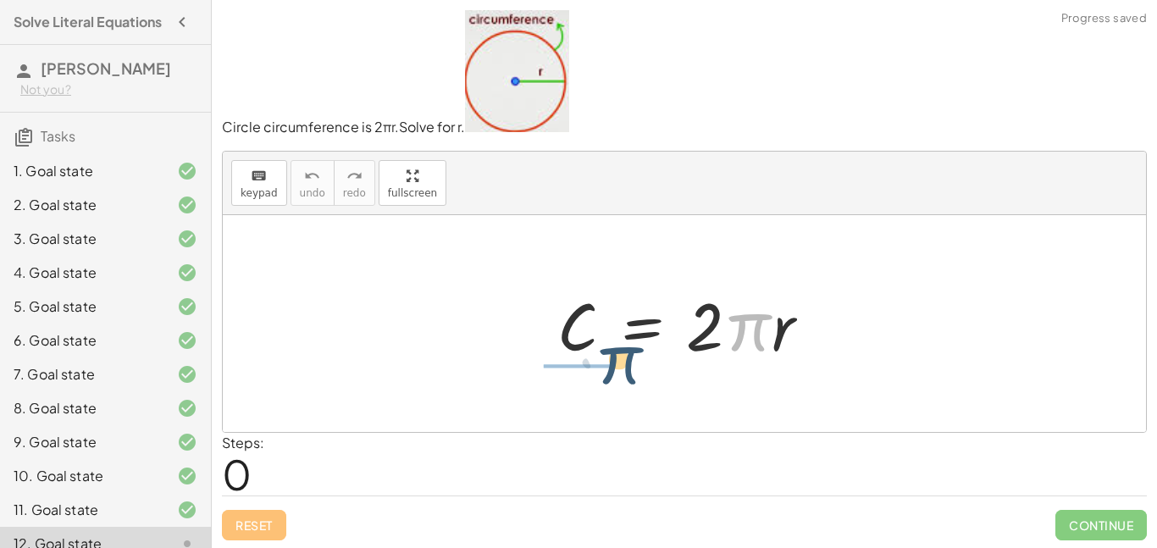
drag, startPoint x: 740, startPoint y: 320, endPoint x: 555, endPoint y: 352, distance: 188.2
click at [511, 361] on div "· π C = · 2 · π · r" at bounding box center [684, 323] width 923 height 217
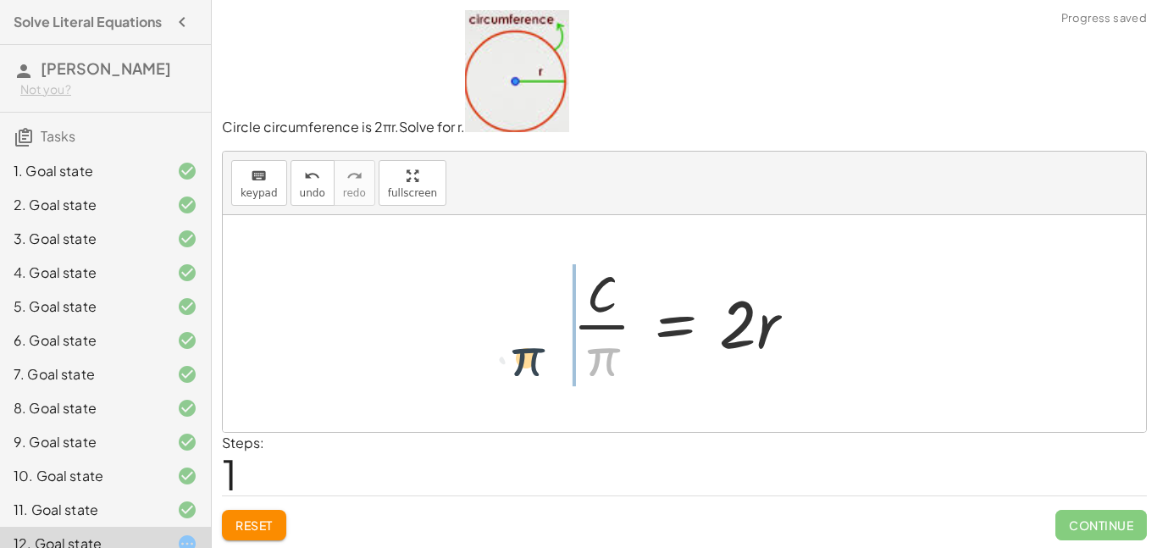
drag, startPoint x: 578, startPoint y: 361, endPoint x: 546, endPoint y: 340, distance: 38.5
click at [539, 345] on div "C = · 2 · π · r · π C = · 2 · π · r ·" at bounding box center [684, 323] width 923 height 217
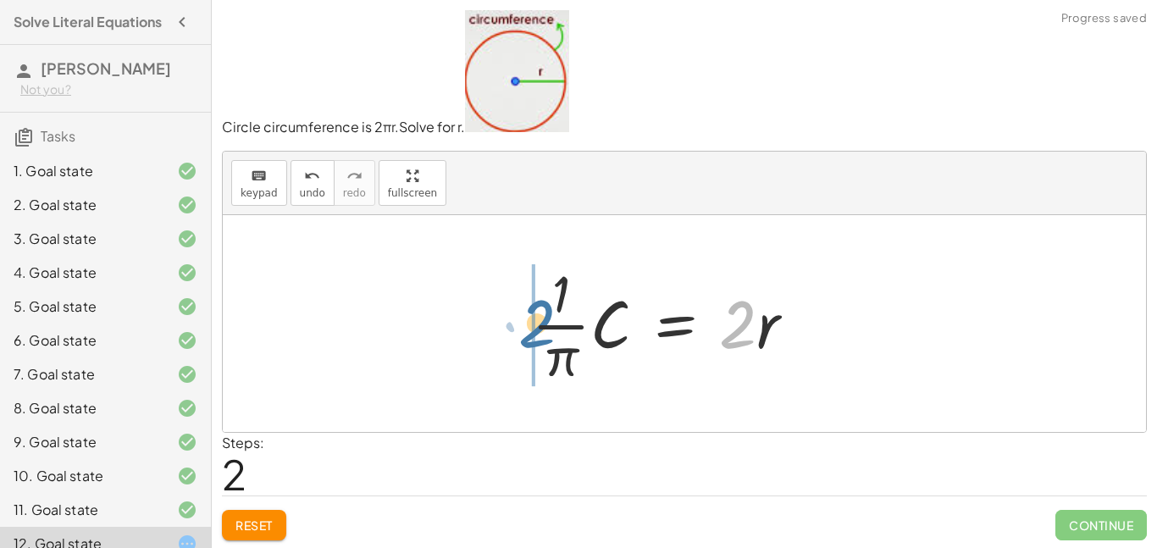
drag, startPoint x: 742, startPoint y: 332, endPoint x: 500, endPoint y: 331, distance: 242.2
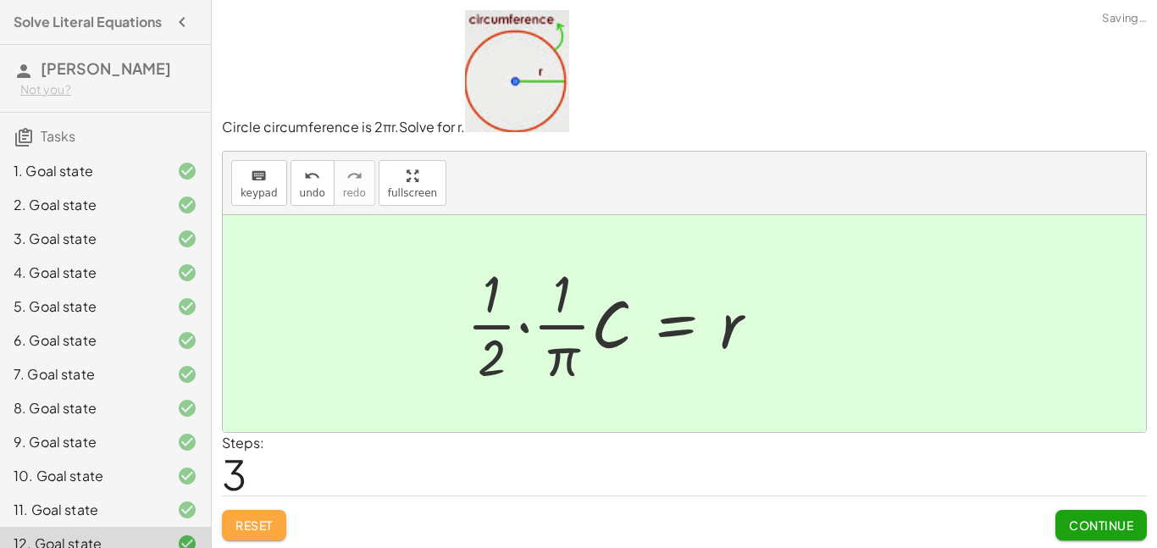
click at [263, 521] on span "Reset" at bounding box center [253, 524] width 37 height 15
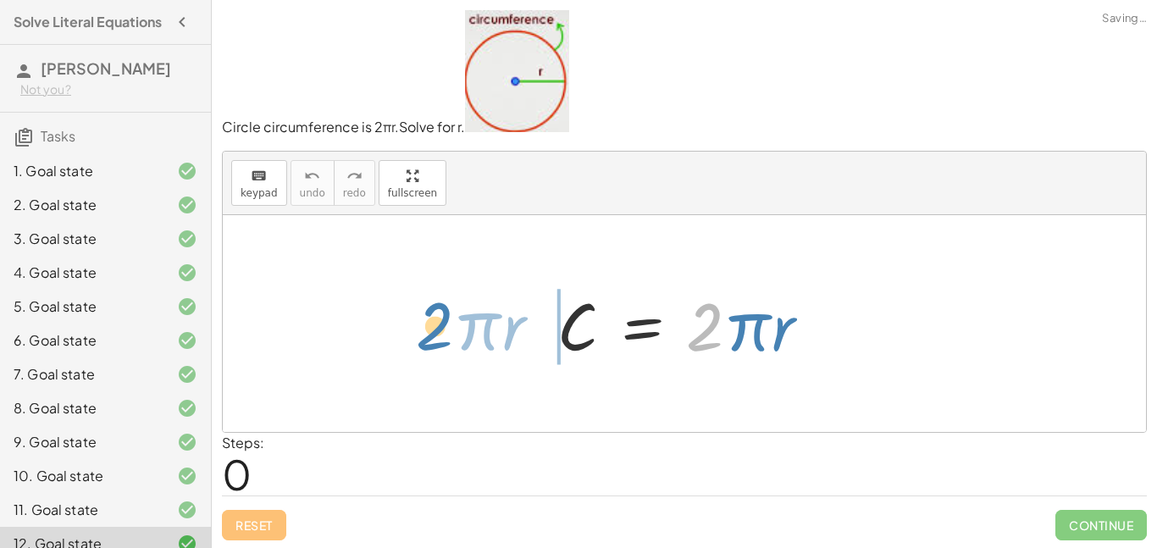
drag, startPoint x: 715, startPoint y: 337, endPoint x: 448, endPoint y: 335, distance: 266.8
click at [448, 335] on div "· 2 · π · r C = · 2 · π · r" at bounding box center [684, 323] width 923 height 217
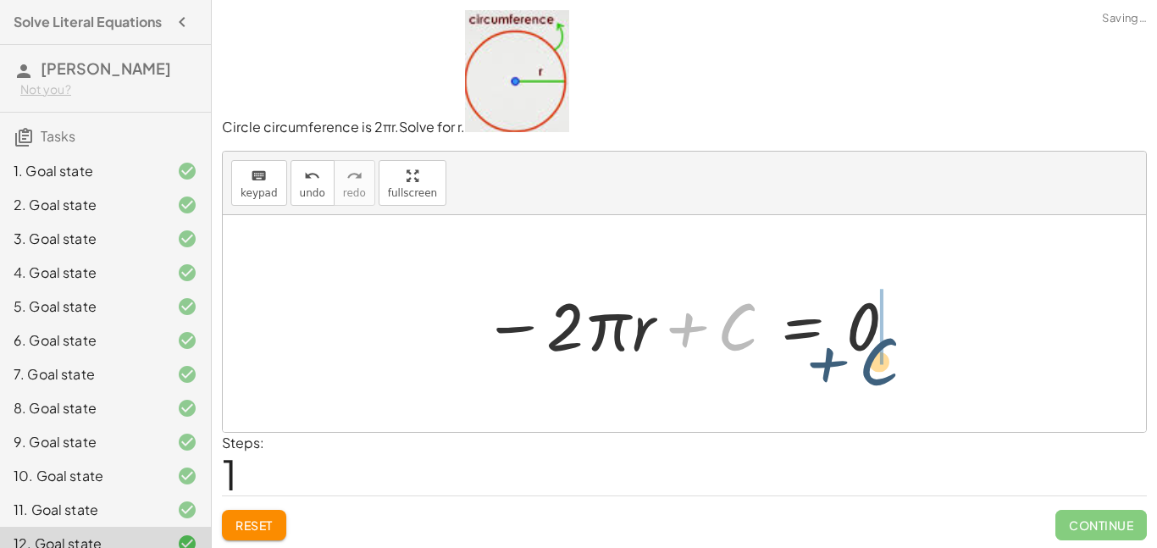
drag, startPoint x: 572, startPoint y: 334, endPoint x: 780, endPoint y: 347, distance: 207.9
click at [794, 354] on div at bounding box center [690, 323] width 433 height 87
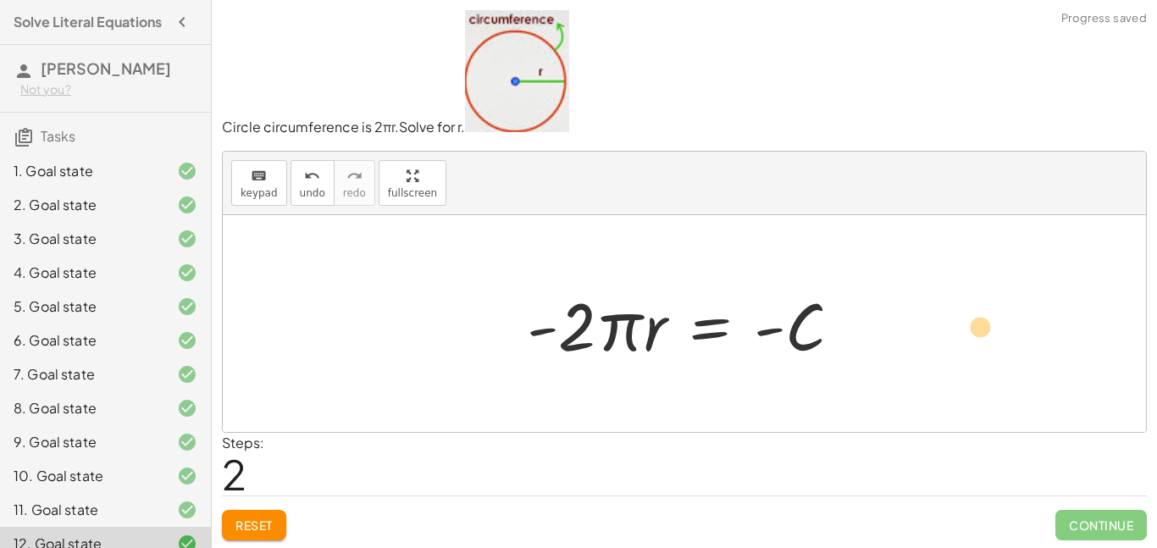
drag, startPoint x: 550, startPoint y: 335, endPoint x: 965, endPoint y: 331, distance: 415.0
click at [967, 331] on div "C = · 2 · π · r − · 2 · π · r + C = 0 · - 2 · π · r = + 0 − C - · 2 · π · r C =…" at bounding box center [684, 323] width 923 height 217
drag, startPoint x: 545, startPoint y: 324, endPoint x: 888, endPoint y: 325, distance: 342.1
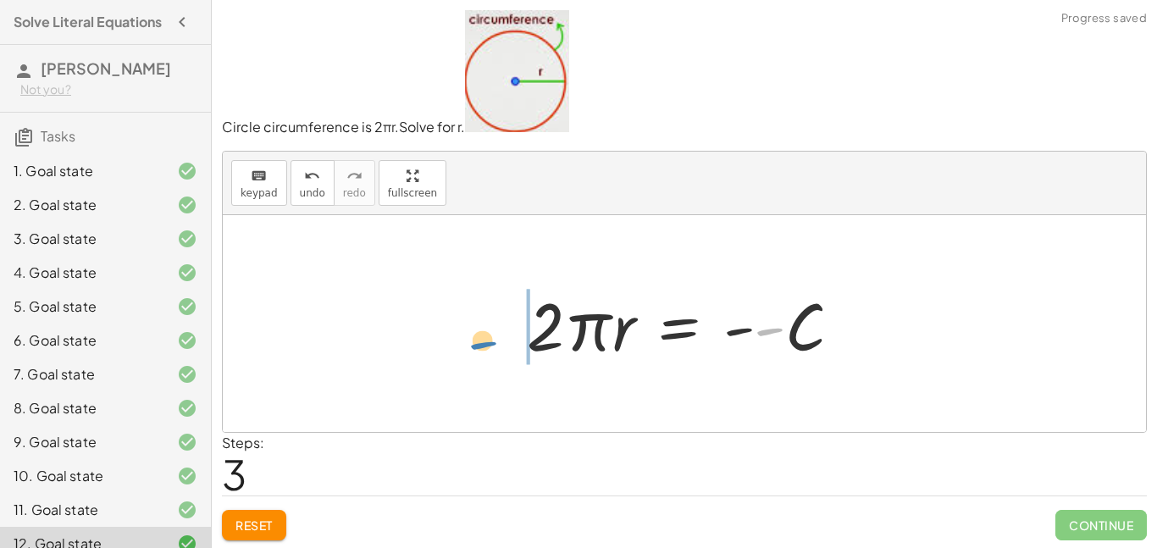
drag, startPoint x: 773, startPoint y: 333, endPoint x: 500, endPoint y: 345, distance: 272.9
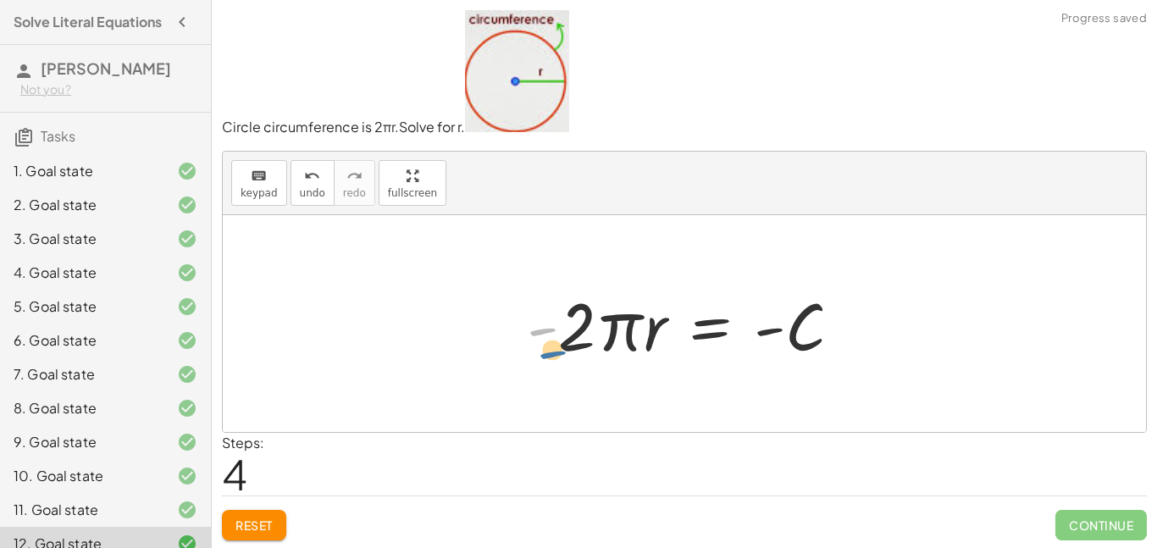
drag, startPoint x: 555, startPoint y: 327, endPoint x: 562, endPoint y: 319, distance: 10.8
click at [561, 322] on div at bounding box center [691, 323] width 346 height 87
click at [604, 333] on div at bounding box center [691, 323] width 346 height 87
drag, startPoint x: 627, startPoint y: 329, endPoint x: 843, endPoint y: 395, distance: 226.4
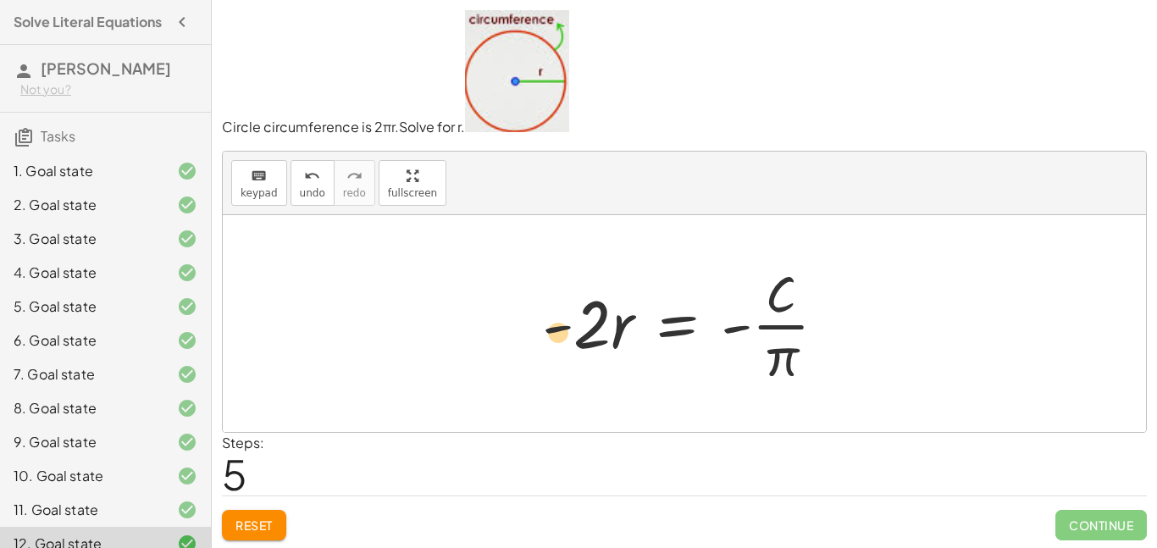
drag, startPoint x: 601, startPoint y: 334, endPoint x: 593, endPoint y: 339, distance: 9.9
click at [593, 339] on div at bounding box center [691, 323] width 315 height 130
click at [785, 296] on div at bounding box center [691, 323] width 315 height 130
click at [796, 350] on div at bounding box center [691, 323] width 315 height 130
drag, startPoint x: 806, startPoint y: 357, endPoint x: 794, endPoint y: 354, distance: 12.1
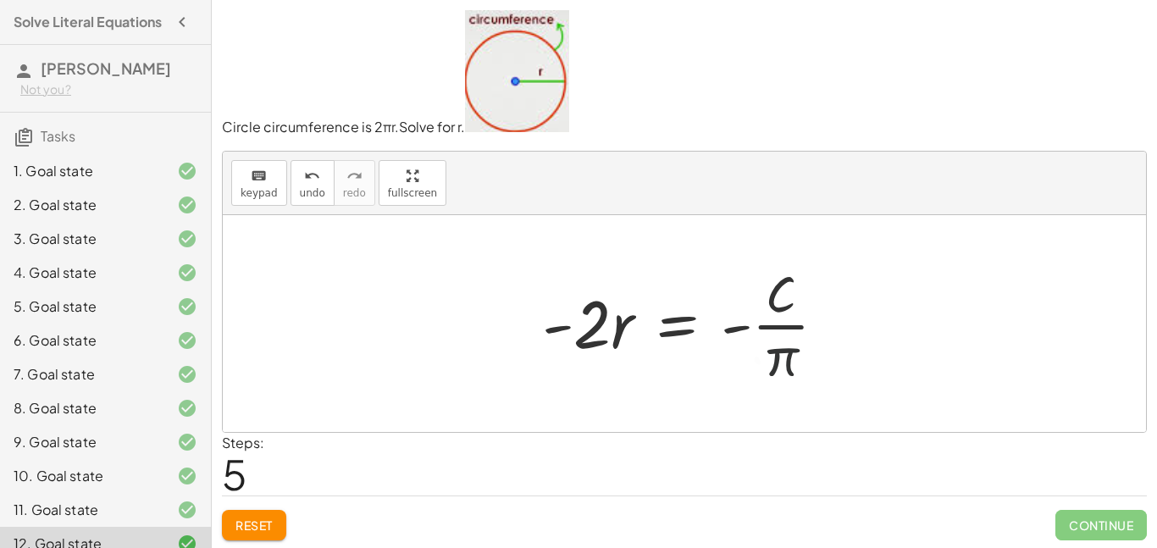
click at [805, 357] on div at bounding box center [691, 323] width 315 height 130
drag, startPoint x: 794, startPoint y: 354, endPoint x: 873, endPoint y: 310, distance: 90.2
click at [859, 327] on div "C = · 2 · π · r − · 2 · π · r + C = 0 · - 2 · π · r = + 0 − C · - 2 · π · r = -…" at bounding box center [684, 323] width 923 height 217
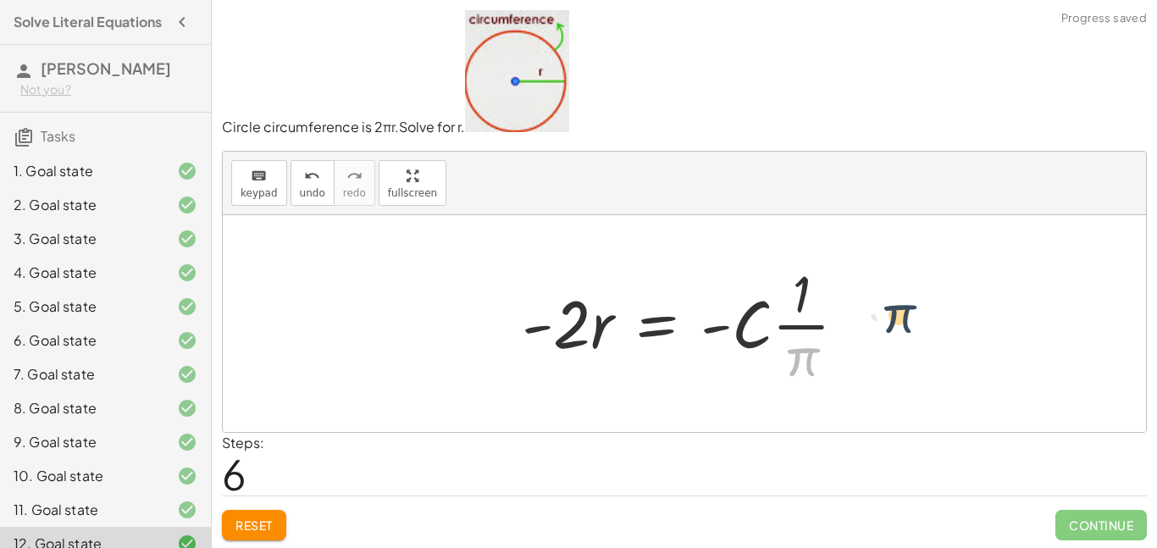
drag, startPoint x: 802, startPoint y: 349, endPoint x: 900, endPoint y: 304, distance: 108.0
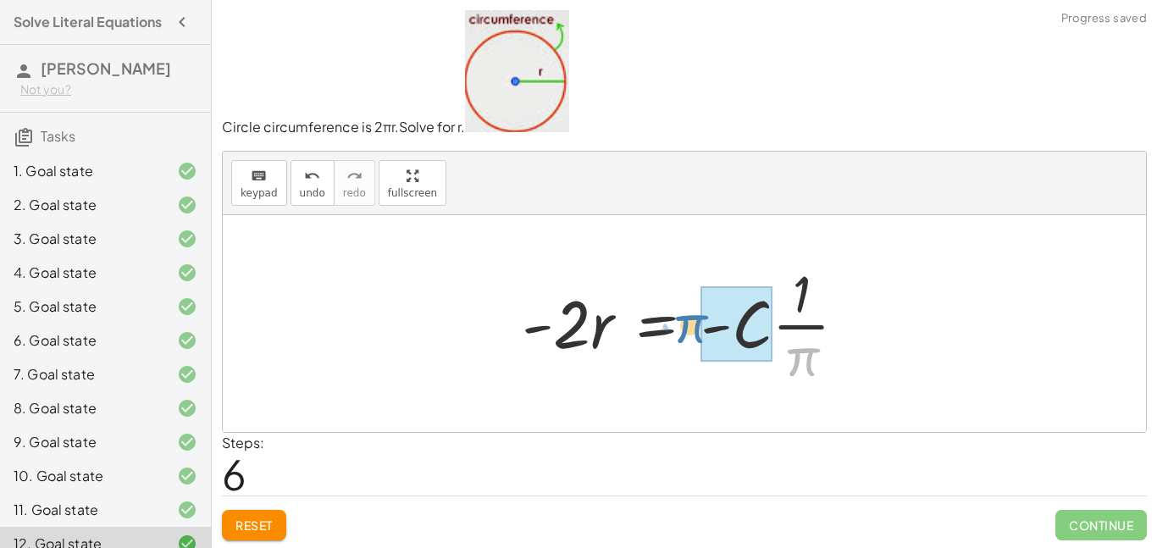
drag, startPoint x: 796, startPoint y: 354, endPoint x: 692, endPoint y: 318, distance: 110.1
click at [688, 319] on div at bounding box center [691, 323] width 356 height 130
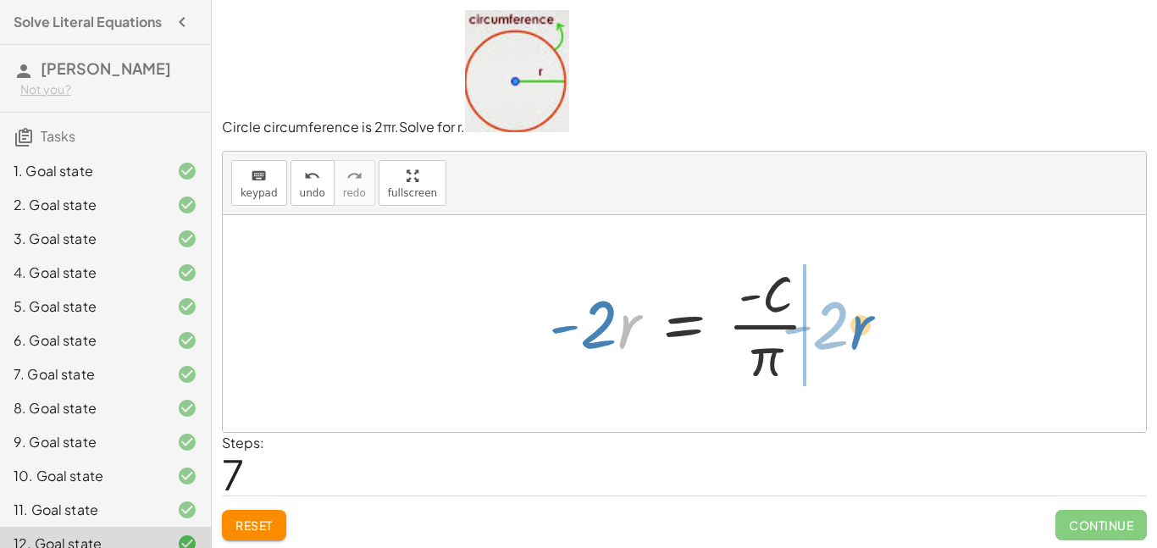
drag, startPoint x: 655, startPoint y: 346, endPoint x: 858, endPoint y: 336, distance: 202.7
click at [858, 336] on div "C = · 2 · π · r − · 2 · π · r + C = 0 · - 2 · π · r = + 0 − C · - 2 · π · r = -…" at bounding box center [684, 323] width 923 height 217
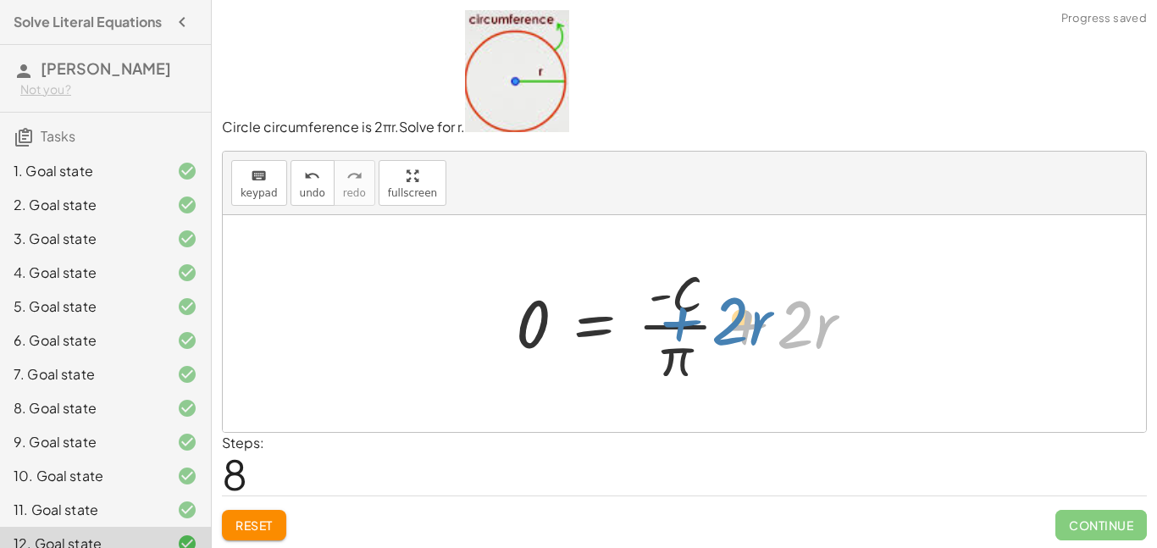
drag, startPoint x: 782, startPoint y: 324, endPoint x: 752, endPoint y: 322, distance: 30.6
click at [749, 323] on div at bounding box center [690, 323] width 367 height 130
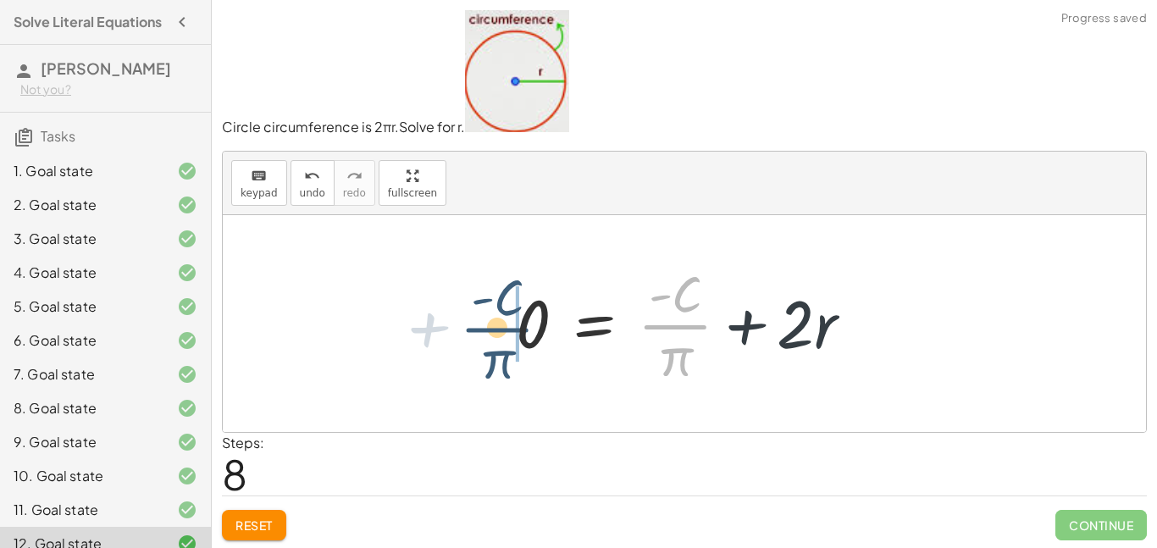
drag, startPoint x: 652, startPoint y: 334, endPoint x: 502, endPoint y: 330, distance: 149.9
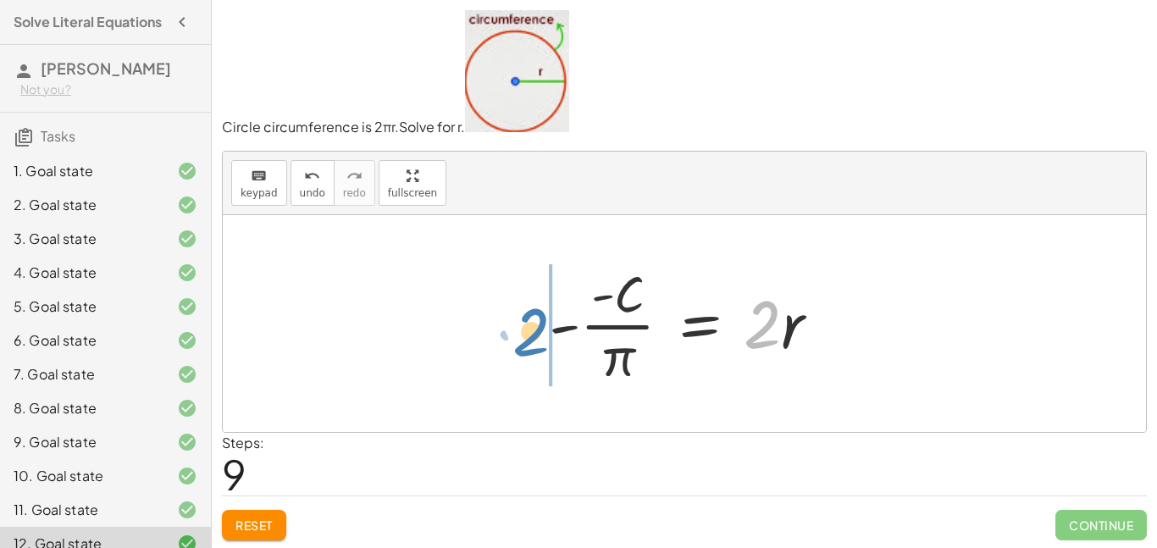
drag, startPoint x: 756, startPoint y: 324, endPoint x: 522, endPoint y: 320, distance: 234.6
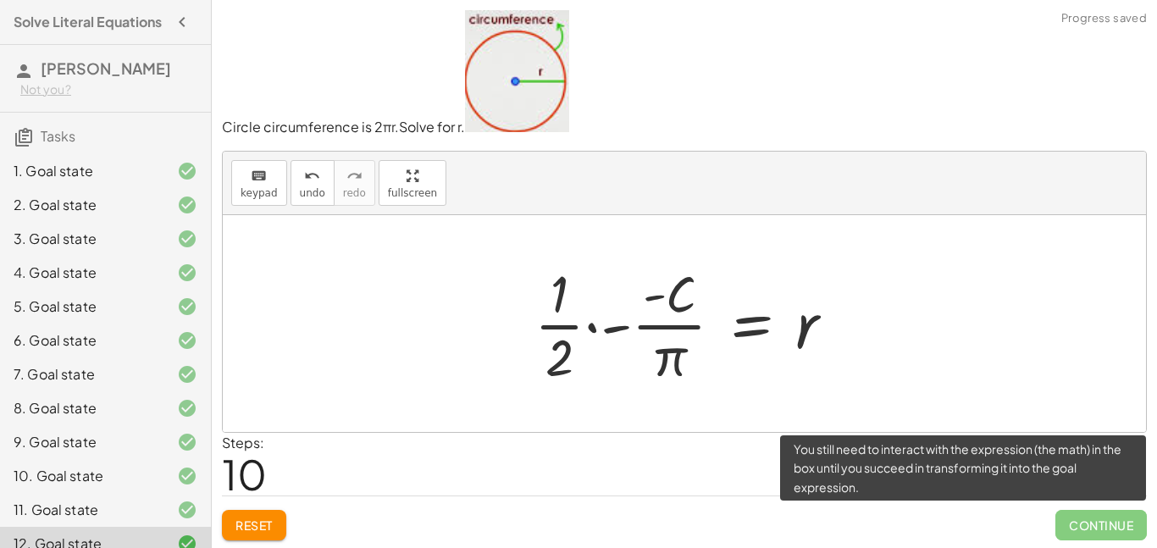
click at [1098, 527] on span "Continue" at bounding box center [1100, 525] width 91 height 30
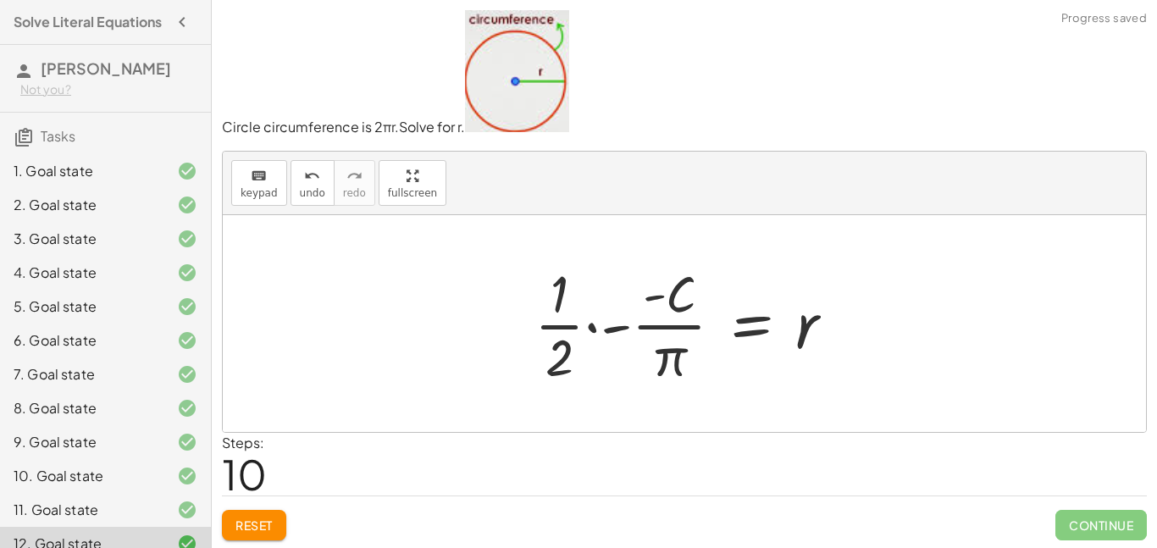
click at [549, 332] on div at bounding box center [690, 323] width 329 height 130
click at [688, 335] on div at bounding box center [690, 323] width 329 height 130
click at [655, 311] on div at bounding box center [690, 323] width 329 height 130
click at [606, 332] on div at bounding box center [690, 323] width 329 height 130
click at [1076, 506] on div "Continue" at bounding box center [1100, 518] width 91 height 44
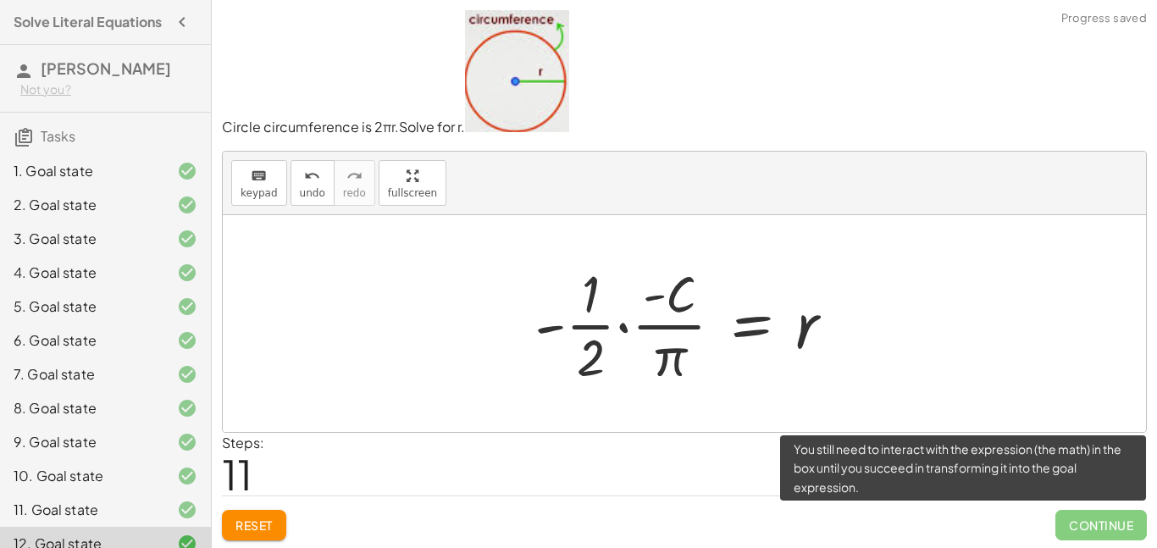
click at [1068, 517] on span "Continue" at bounding box center [1100, 525] width 91 height 30
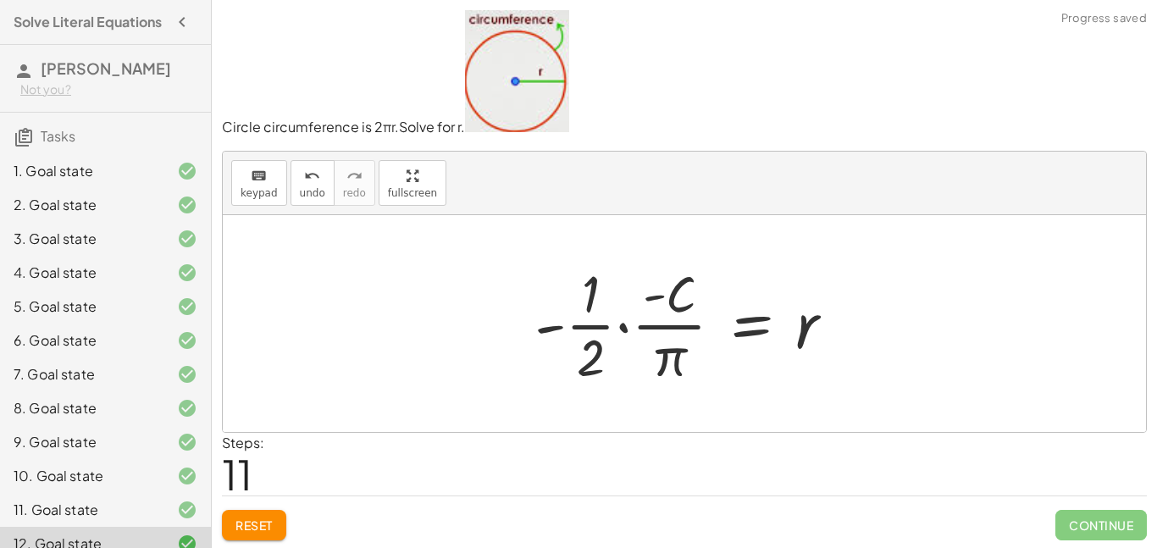
click at [740, 351] on div at bounding box center [690, 323] width 329 height 130
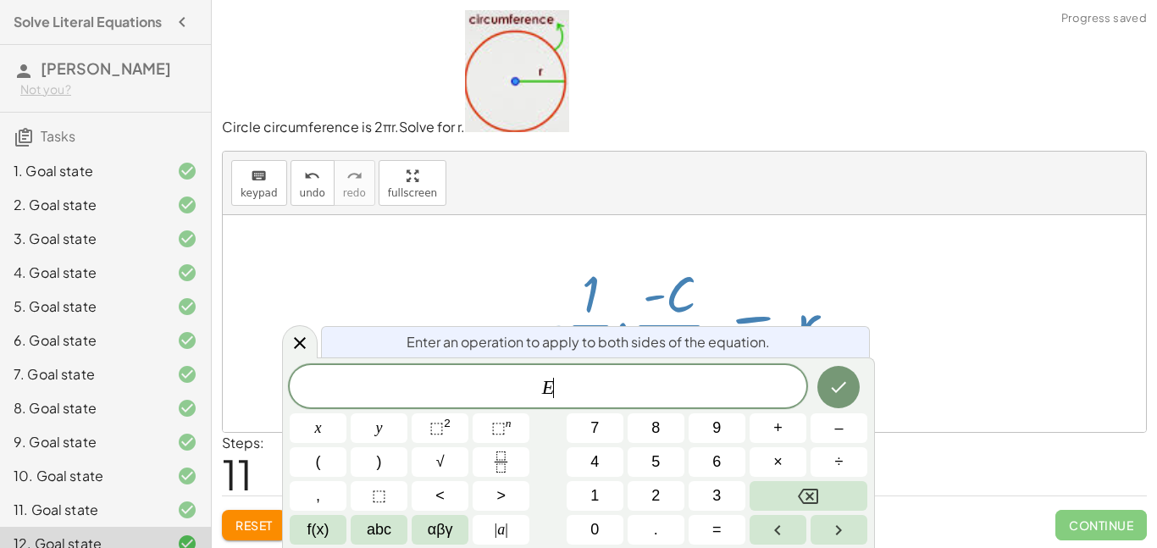
scroll to position [2, 0]
click at [799, 283] on div at bounding box center [690, 323] width 329 height 130
click at [296, 340] on icon at bounding box center [300, 343] width 12 height 12
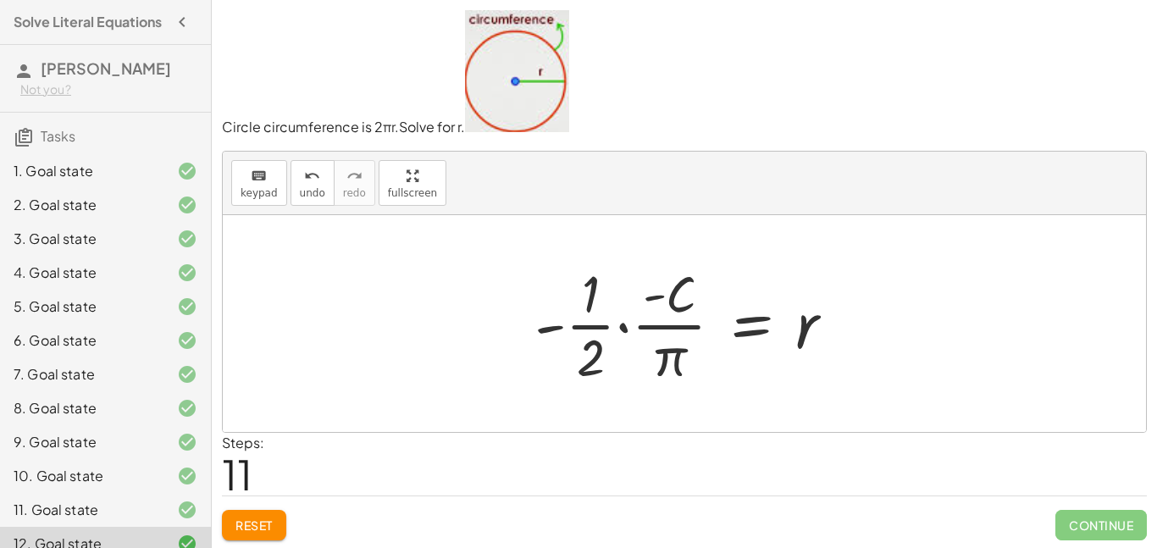
click at [680, 297] on div at bounding box center [690, 323] width 329 height 130
click at [236, 523] on span "Reset" at bounding box center [253, 524] width 37 height 15
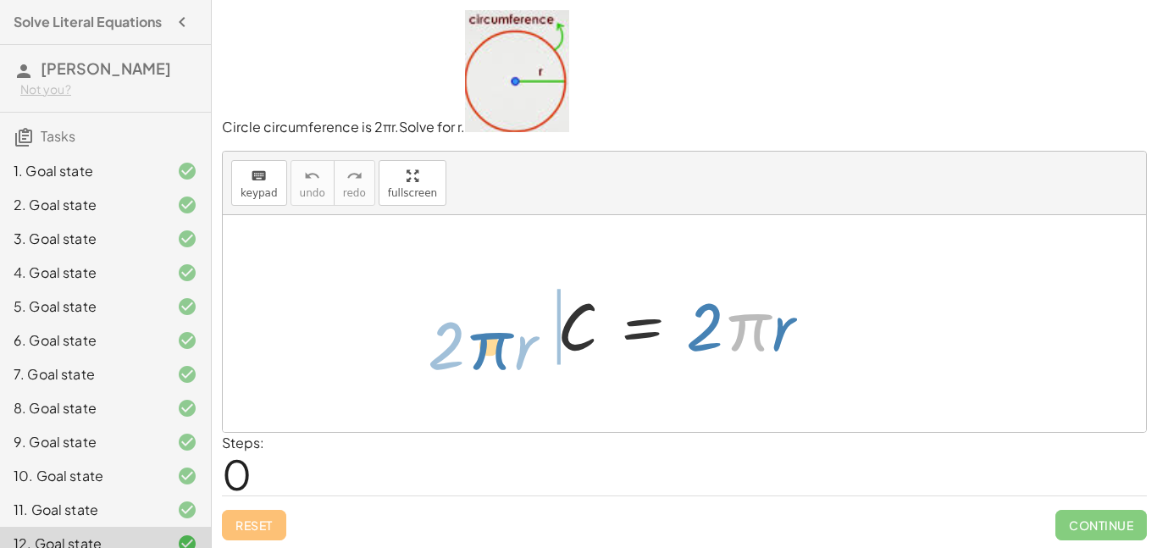
drag, startPoint x: 746, startPoint y: 329, endPoint x: 487, endPoint y: 344, distance: 259.6
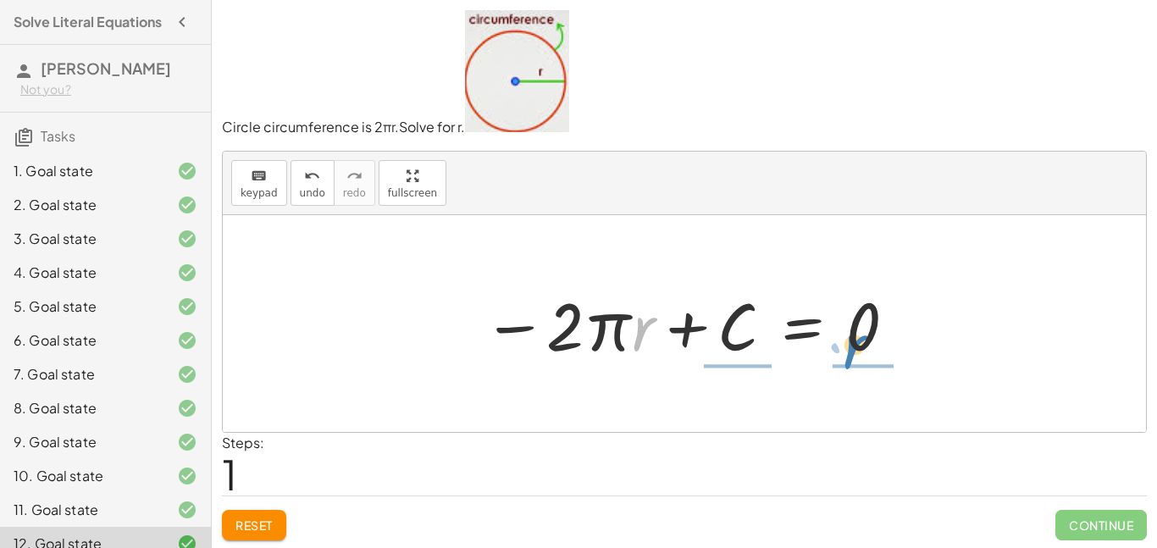
drag, startPoint x: 651, startPoint y: 331, endPoint x: 872, endPoint y: 367, distance: 223.9
click at [871, 361] on div at bounding box center [690, 323] width 433 height 87
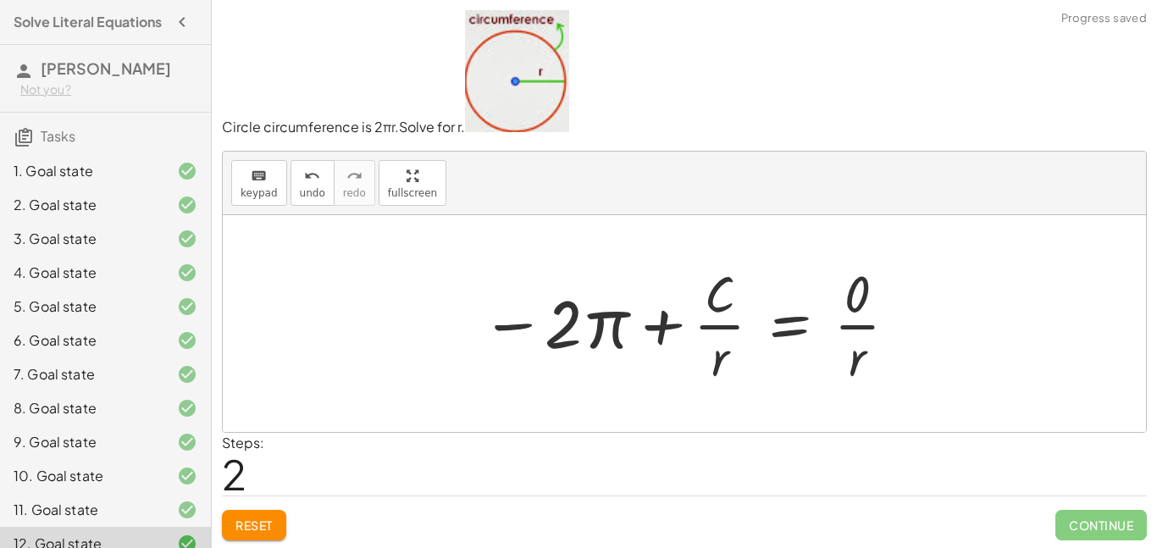
click at [271, 523] on span "Reset" at bounding box center [253, 524] width 37 height 15
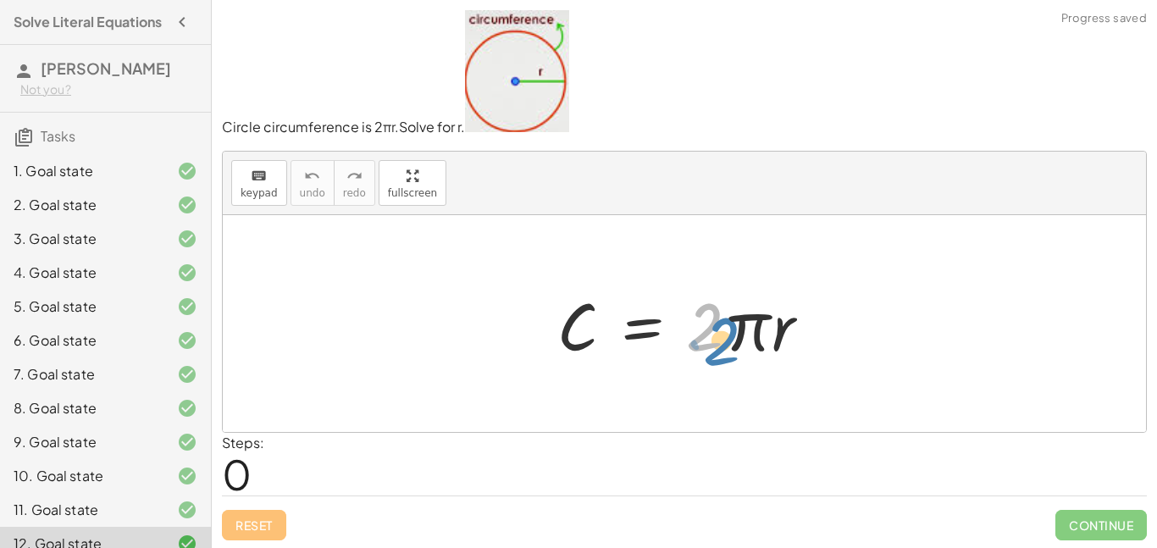
drag, startPoint x: 719, startPoint y: 325, endPoint x: 738, endPoint y: 337, distance: 22.8
click at [738, 337] on div at bounding box center [691, 323] width 284 height 87
drag, startPoint x: 705, startPoint y: 332, endPoint x: 562, endPoint y: 390, distance: 154.6
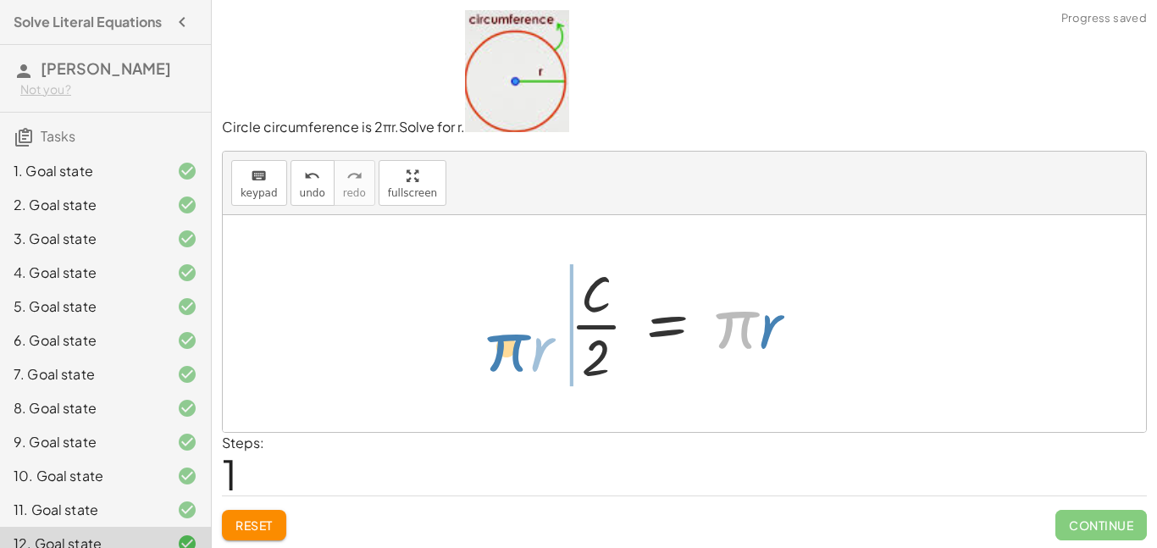
drag, startPoint x: 712, startPoint y: 324, endPoint x: 496, endPoint y: 335, distance: 216.2
click at [496, 335] on div "C = · 2 · π · r · π · r C = · 2 · π · r ·" at bounding box center [684, 323] width 923 height 217
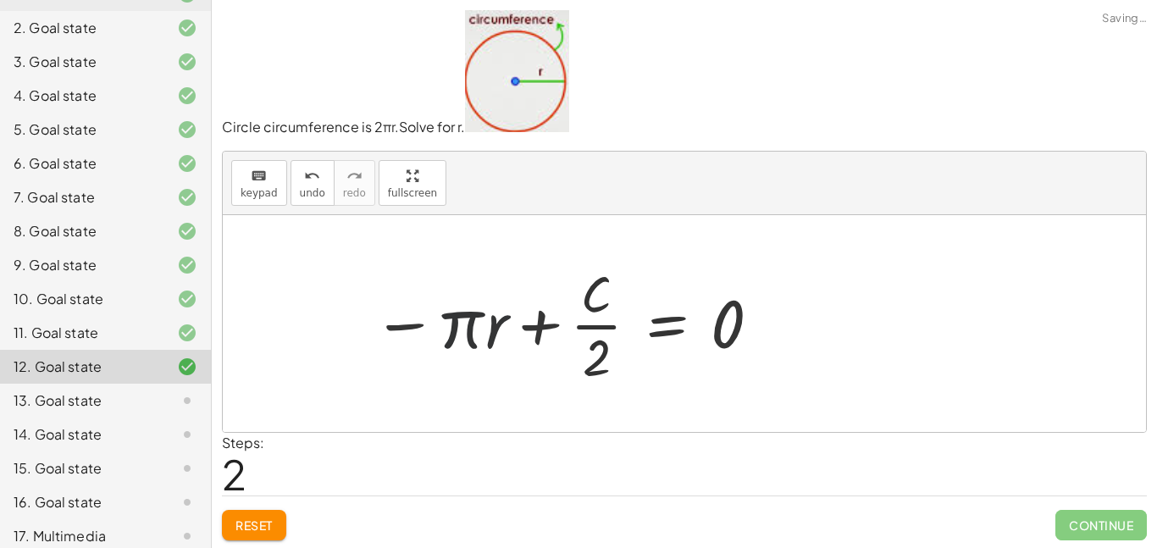
scroll to position [189, 0]
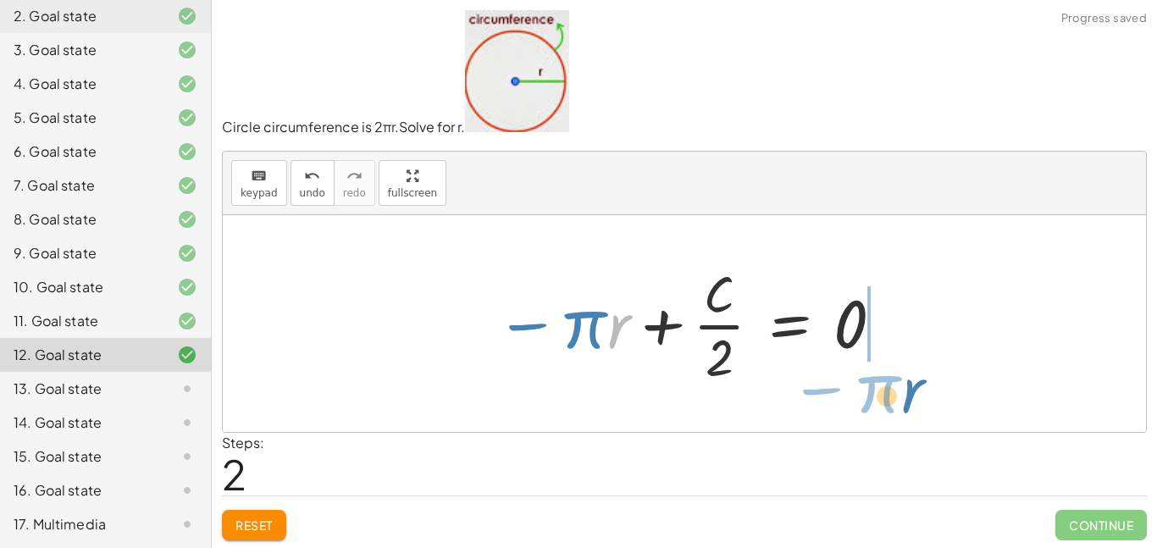
drag, startPoint x: 623, startPoint y: 354, endPoint x: 942, endPoint y: 360, distance: 318.5
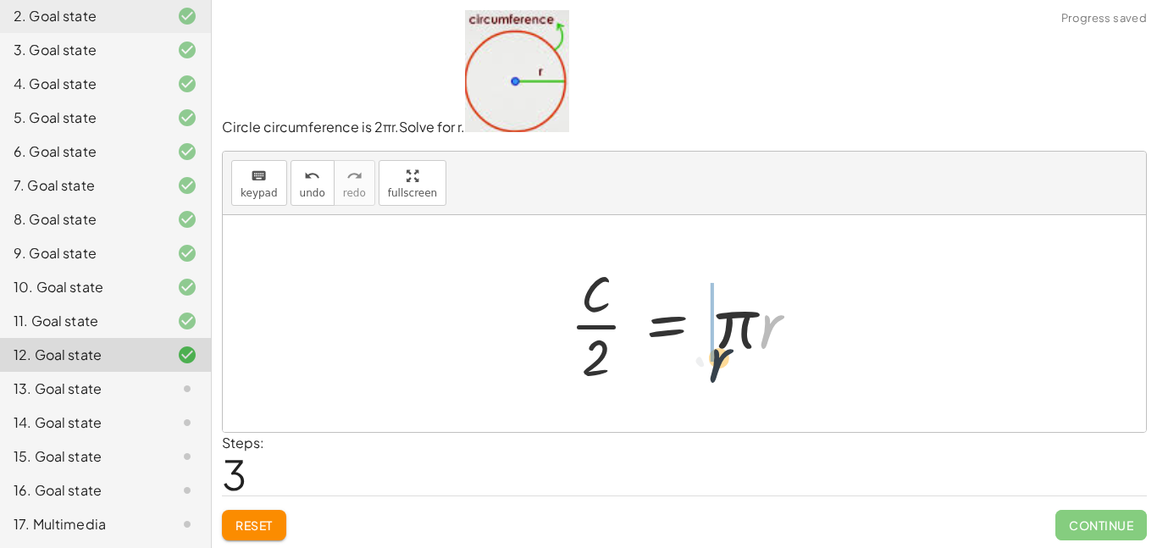
drag, startPoint x: 832, startPoint y: 351, endPoint x: 801, endPoint y: 362, distance: 32.4
click at [803, 362] on div at bounding box center [690, 323] width 258 height 130
drag, startPoint x: 763, startPoint y: 326, endPoint x: 582, endPoint y: 387, distance: 191.2
click at [582, 387] on div at bounding box center [690, 323] width 258 height 130
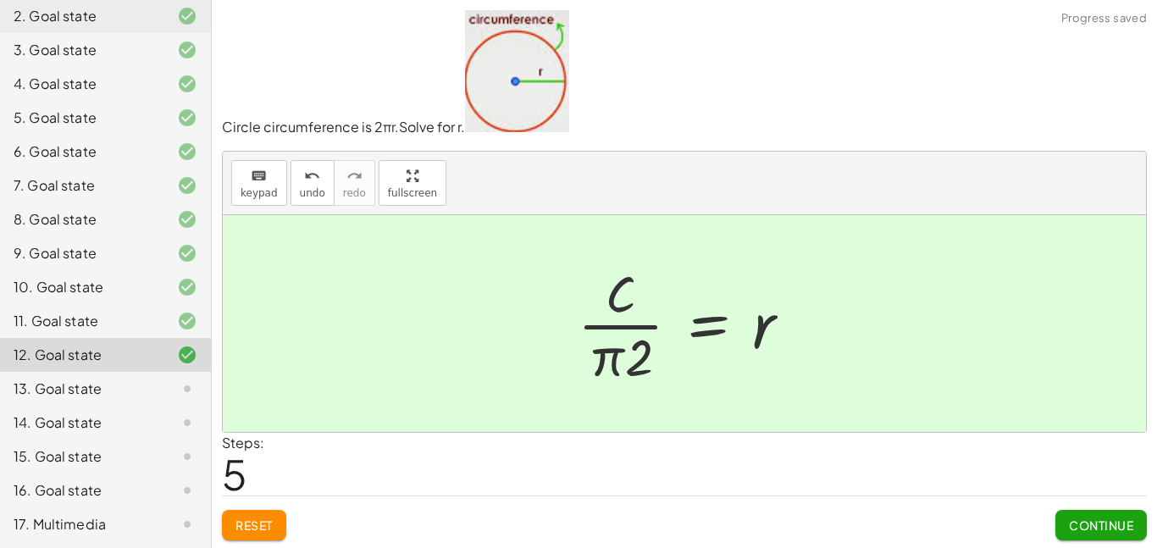
click at [1118, 519] on span "Continue" at bounding box center [1101, 524] width 64 height 15
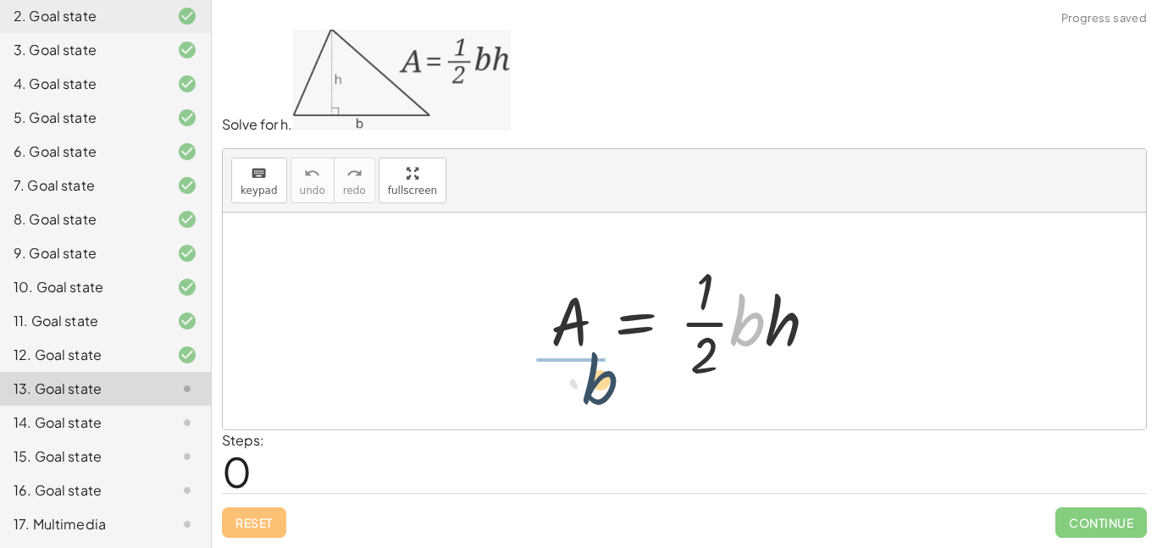
drag, startPoint x: 711, startPoint y: 370, endPoint x: 530, endPoint y: 379, distance: 181.5
click at [530, 379] on div "· b A = · · 1 · 2 · b · h" at bounding box center [684, 321] width 318 height 139
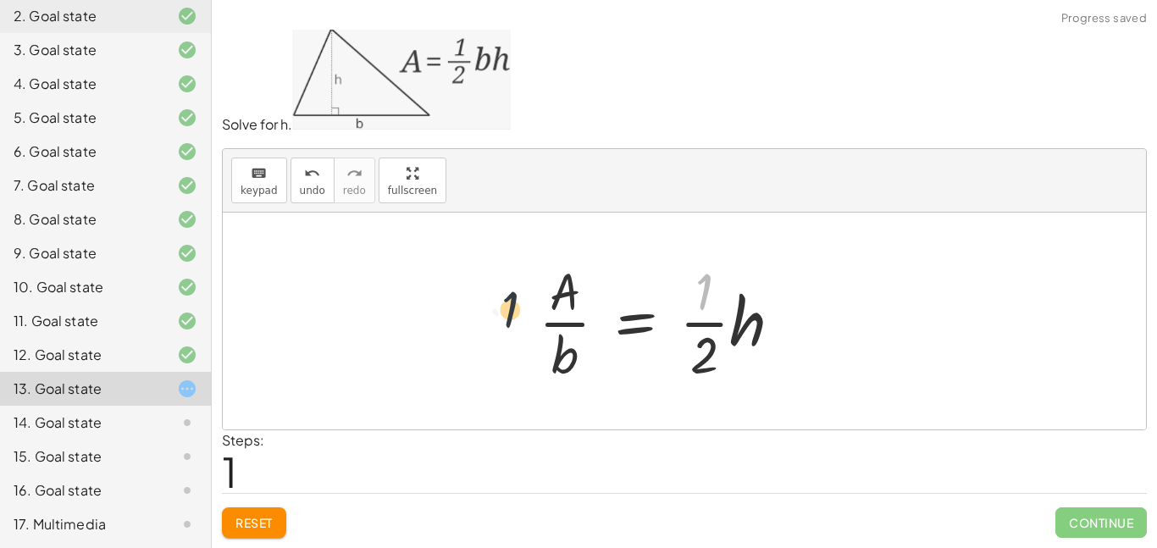
drag, startPoint x: 701, startPoint y: 305, endPoint x: 499, endPoint y: 317, distance: 202.7
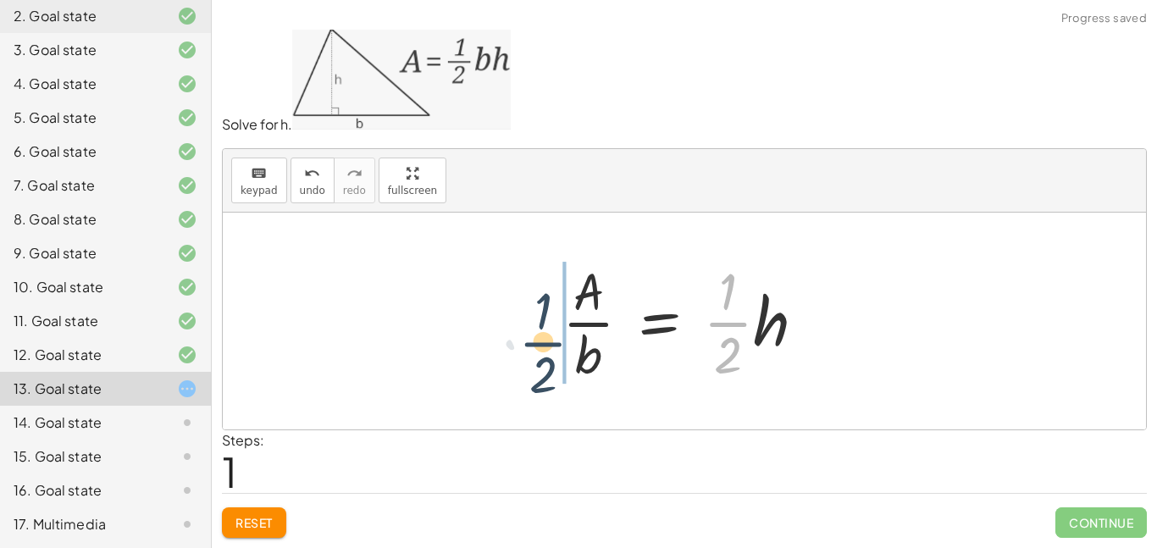
drag, startPoint x: 666, startPoint y: 351, endPoint x: 495, endPoint y: 323, distance: 173.3
click at [492, 323] on div "A = · · 1 · 2 · b · h · · 1 · 2 A = · · 1 · 2 · b · h ·" at bounding box center [684, 321] width 923 height 217
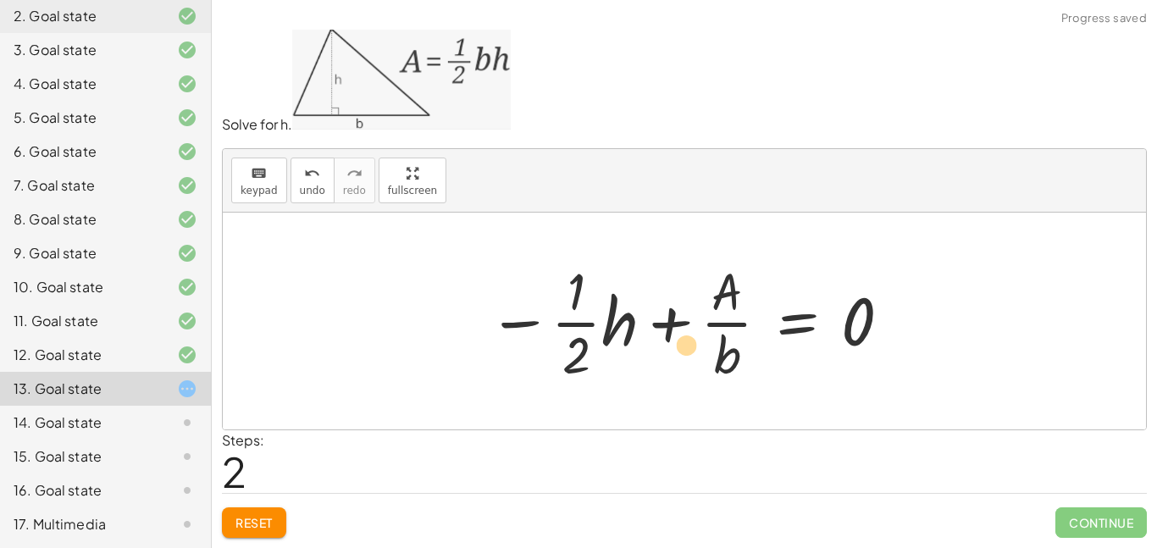
drag, startPoint x: 500, startPoint y: 324, endPoint x: 523, endPoint y: 328, distance: 24.0
click at [523, 328] on div at bounding box center [690, 321] width 423 height 130
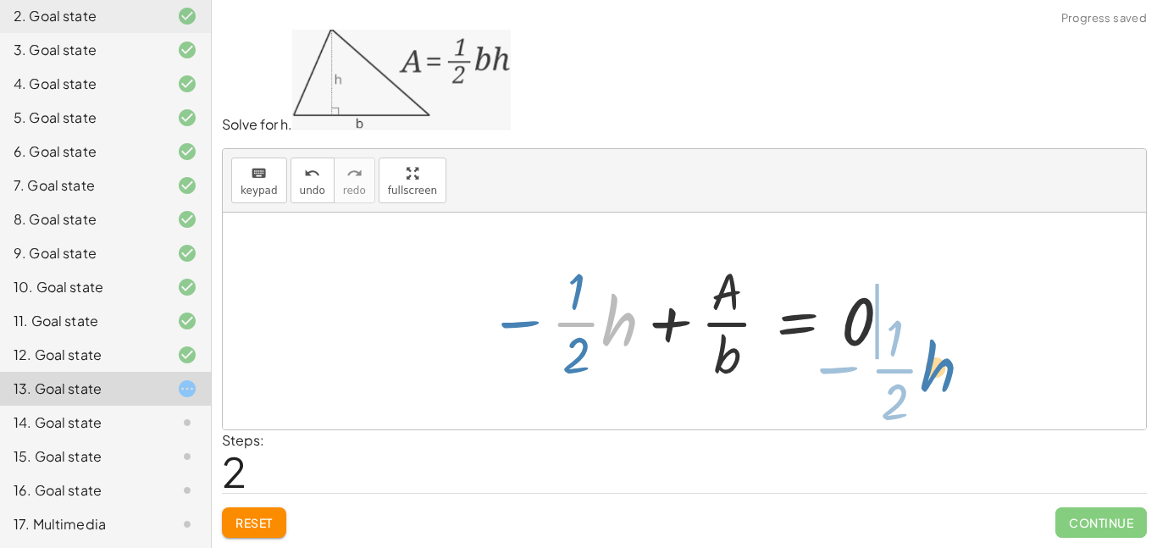
drag, startPoint x: 650, startPoint y: 351, endPoint x: 936, endPoint y: 362, distance: 286.4
